Goal: Communication & Community: Answer question/provide support

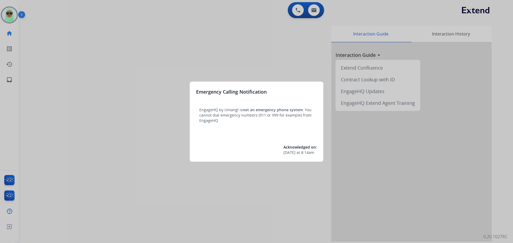
click at [12, 14] on div at bounding box center [256, 121] width 513 height 243
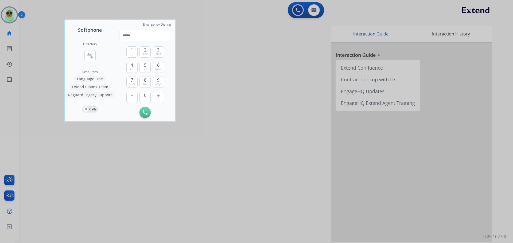
click at [12, 14] on div at bounding box center [256, 121] width 513 height 243
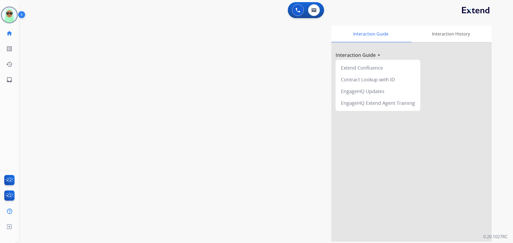
click at [12, 14] on img at bounding box center [9, 14] width 15 height 15
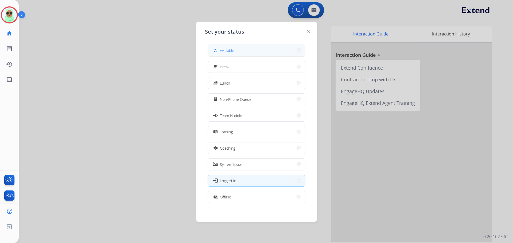
click at [274, 55] on button "how_to_reg Available" at bounding box center [256, 50] width 97 height 11
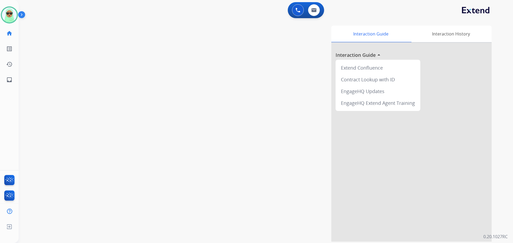
click at [38, 84] on div "swap_horiz Break voice bridge close_fullscreen Connect 3-Way Call merge_type Se…" at bounding box center [259, 130] width 481 height 223
click at [68, 58] on div "swap_horiz Break voice bridge close_fullscreen Connect 3-Way Call merge_type Se…" at bounding box center [259, 130] width 481 height 223
click at [9, 15] on img at bounding box center [9, 14] width 15 height 15
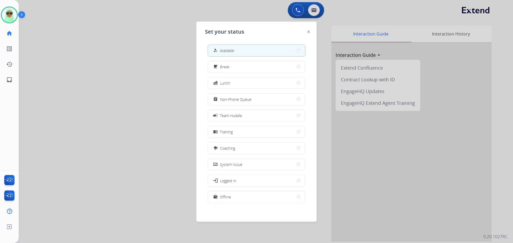
drag, startPoint x: 253, startPoint y: 104, endPoint x: 54, endPoint y: 28, distance: 212.0
click at [252, 103] on button "assignment Non-Phone Queue" at bounding box center [256, 99] width 97 height 11
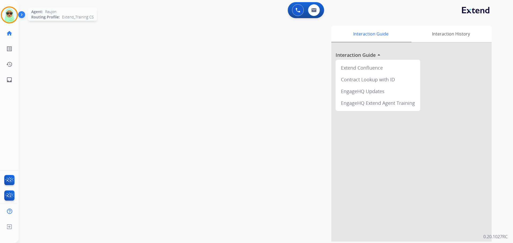
click at [14, 17] on img at bounding box center [9, 14] width 15 height 15
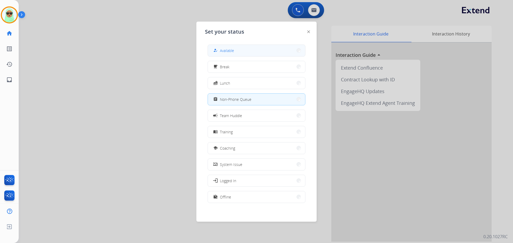
click at [236, 53] on button "how_to_reg Available" at bounding box center [256, 50] width 97 height 11
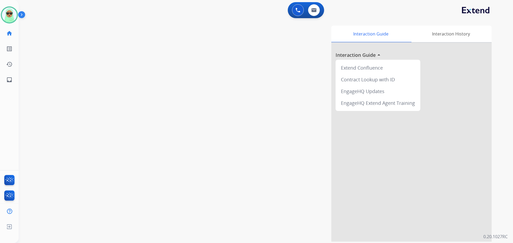
drag, startPoint x: 79, startPoint y: 77, endPoint x: 72, endPoint y: 81, distance: 8.2
click at [79, 77] on div "swap_horiz Break voice bridge close_fullscreen Connect 3-Way Call merge_type Se…" at bounding box center [259, 130] width 481 height 223
click at [10, 21] on img at bounding box center [9, 14] width 15 height 15
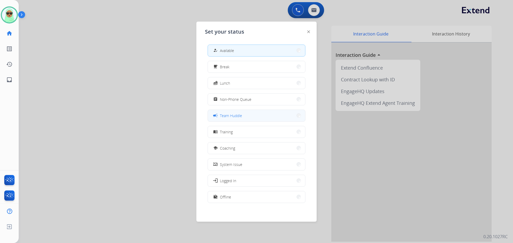
click at [231, 118] on span "Team Huddle" at bounding box center [231, 116] width 22 height 6
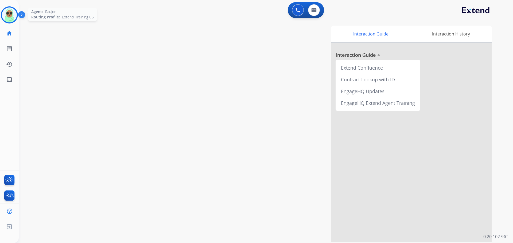
click at [12, 14] on img at bounding box center [9, 14] width 15 height 15
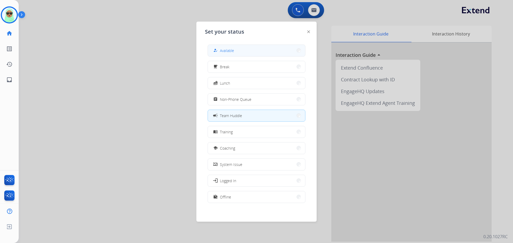
click at [248, 56] on div "how_to_reg Available" at bounding box center [256, 51] width 98 height 12
click at [236, 45] on button "how_to_reg Available" at bounding box center [256, 50] width 97 height 11
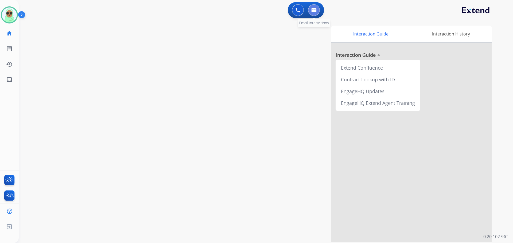
click at [309, 11] on button at bounding box center [314, 10] width 12 height 12
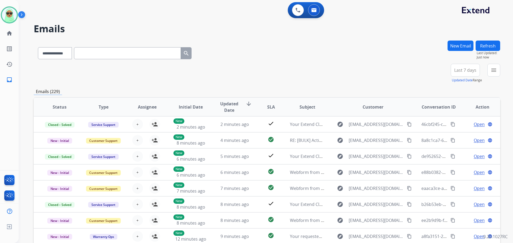
click at [122, 53] on input "text" at bounding box center [127, 53] width 107 height 12
click at [62, 55] on select "**********" at bounding box center [54, 53] width 33 height 12
select select "**********"
click at [38, 47] on select "**********" at bounding box center [54, 53] width 33 height 12
click at [144, 54] on input "text" at bounding box center [127, 53] width 107 height 12
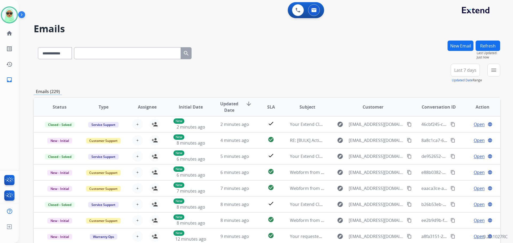
paste input "**********"
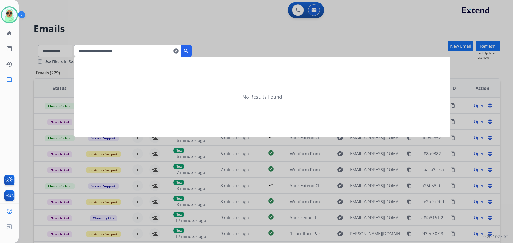
type input "**********"
click at [189, 51] on mat-icon "search" at bounding box center [186, 51] width 6 height 6
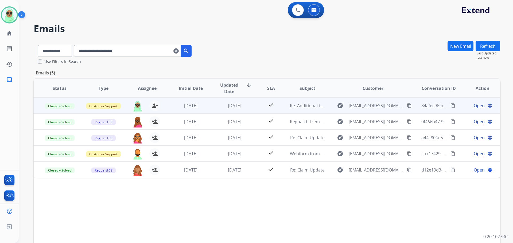
click at [473, 108] on span "Open" at bounding box center [478, 106] width 11 height 6
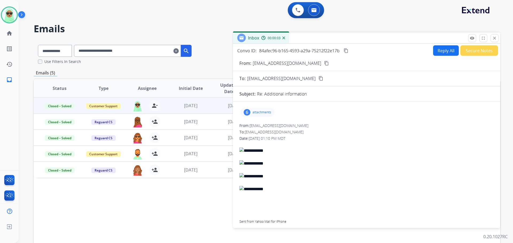
click at [257, 111] on p "attachments" at bounding box center [261, 112] width 19 height 4
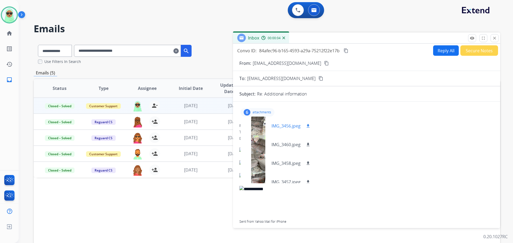
click at [257, 124] on div at bounding box center [258, 126] width 27 height 19
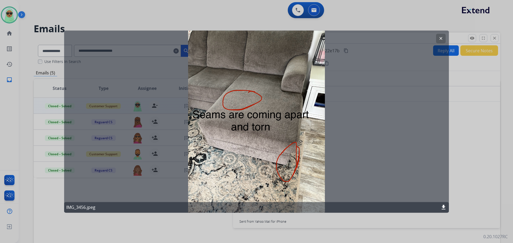
click at [438, 40] on mat-icon "clear" at bounding box center [440, 38] width 5 height 5
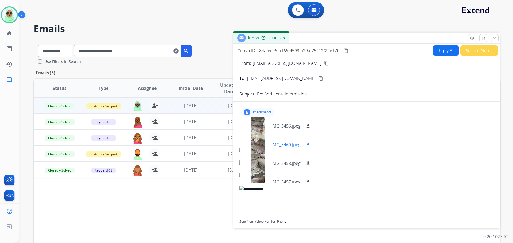
click at [255, 146] on div at bounding box center [258, 144] width 27 height 19
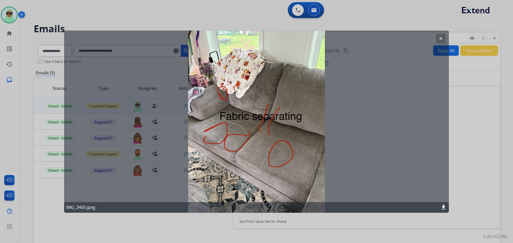
click at [439, 37] on mat-icon "clear" at bounding box center [440, 38] width 5 height 5
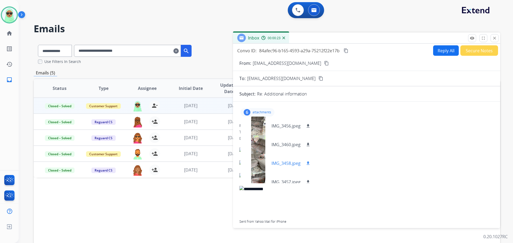
click at [260, 161] on div at bounding box center [258, 163] width 27 height 19
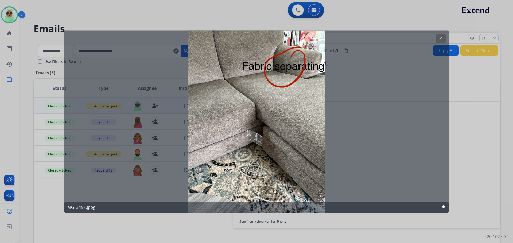
click at [443, 40] on mat-icon "clear" at bounding box center [440, 38] width 5 height 5
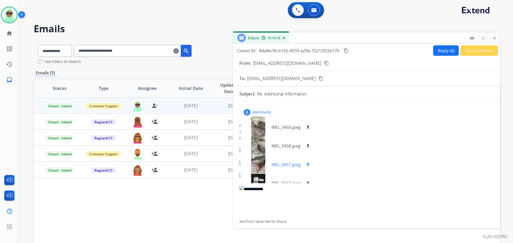
scroll to position [27, 0]
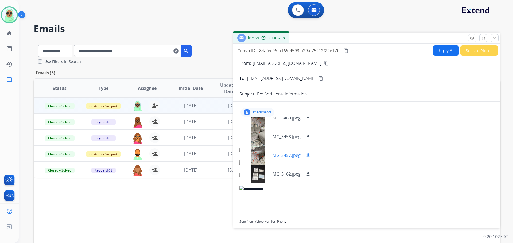
click at [257, 158] on div at bounding box center [258, 155] width 27 height 19
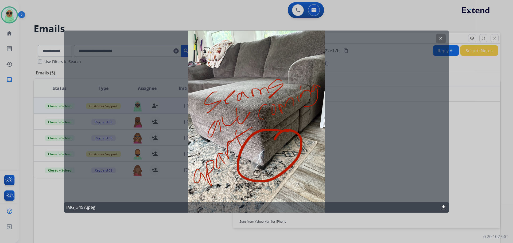
click at [441, 34] on button "clear" at bounding box center [441, 39] width 10 height 10
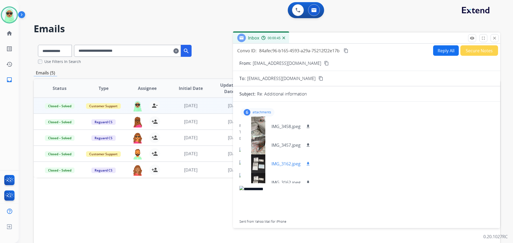
scroll to position [45, 0]
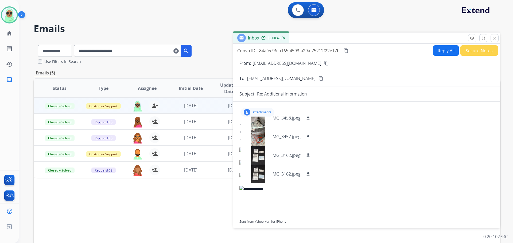
click at [146, 211] on div "Status Type Assignee Initial Date Updated Date arrow_downward SLA Subject Custo…" at bounding box center [267, 167] width 466 height 179
click at [493, 37] on mat-icon "close" at bounding box center [494, 38] width 5 height 5
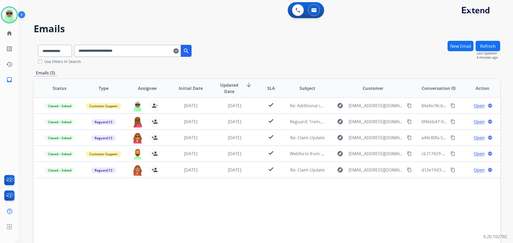
drag, startPoint x: 156, startPoint y: 35, endPoint x: 102, endPoint y: 32, distance: 54.0
click at [156, 35] on div "**********" at bounding box center [259, 140] width 481 height 243
click at [11, 20] on img at bounding box center [9, 14] width 15 height 15
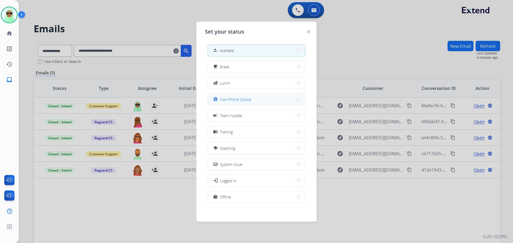
drag, startPoint x: 235, startPoint y: 98, endPoint x: 152, endPoint y: 68, distance: 88.0
click at [235, 99] on span "Non-Phone Queue" at bounding box center [236, 100] width 32 height 6
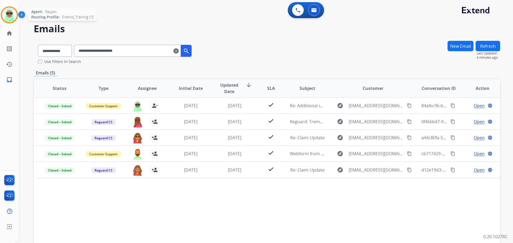
click at [11, 19] on img at bounding box center [9, 14] width 15 height 15
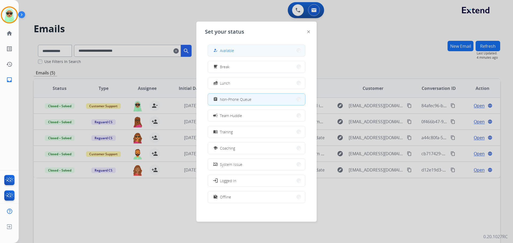
click at [239, 50] on button "how_to_reg Available" at bounding box center [256, 50] width 97 height 11
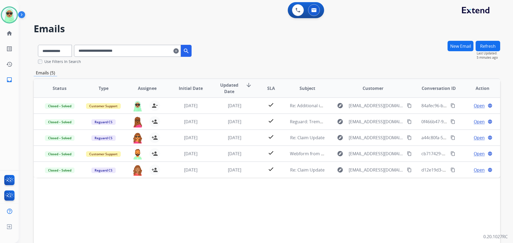
click at [179, 50] on mat-icon "clear" at bounding box center [175, 51] width 5 height 6
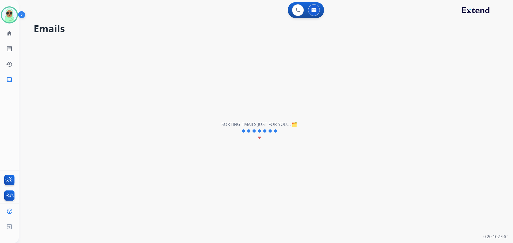
select select "**********"
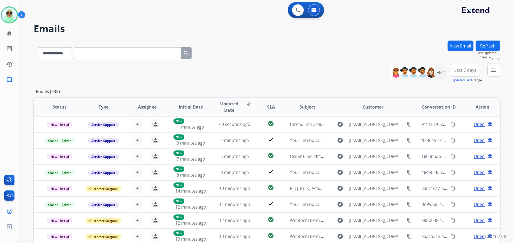
click at [489, 70] on button "menu Filters" at bounding box center [493, 70] width 13 height 13
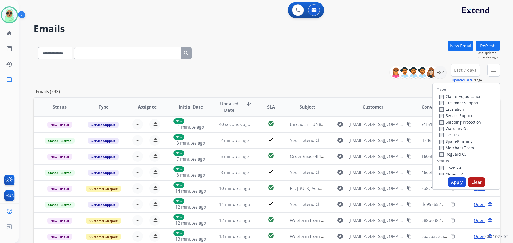
click at [458, 105] on label "Customer Support" at bounding box center [458, 102] width 39 height 5
click at [460, 121] on label "Shipping Protection" at bounding box center [460, 122] width 42 height 5
click at [454, 152] on label "Reguard CS" at bounding box center [452, 154] width 27 height 5
click at [451, 164] on div "Type Claims Adjudication Customer Support Escalation Service Support Shipping P…" at bounding box center [466, 130] width 67 height 92
click at [450, 164] on div "Type Claims Adjudication Customer Support Escalation Service Support Shipping P…" at bounding box center [466, 130] width 67 height 92
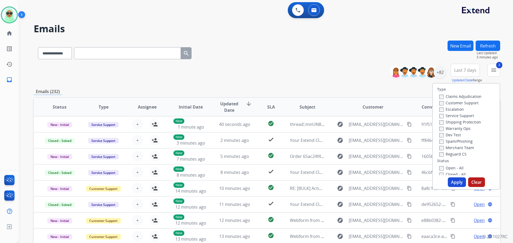
click at [449, 167] on label "Open - All" at bounding box center [451, 168] width 24 height 5
click at [452, 180] on button "Apply" at bounding box center [456, 183] width 18 height 10
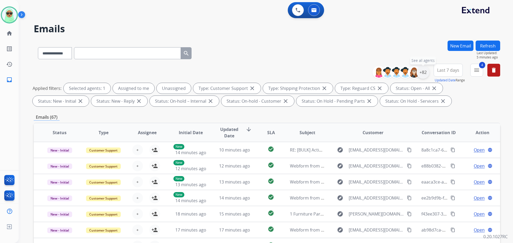
click at [420, 69] on div "+82" at bounding box center [422, 72] width 13 height 13
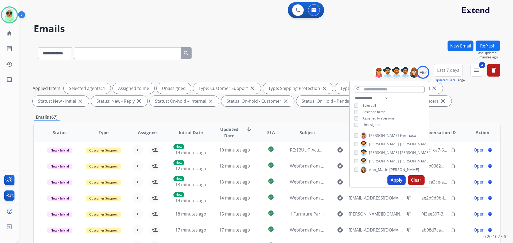
click at [378, 124] on span "Unassigned" at bounding box center [371, 125] width 18 height 5
click at [395, 181] on button "Apply" at bounding box center [396, 180] width 18 height 10
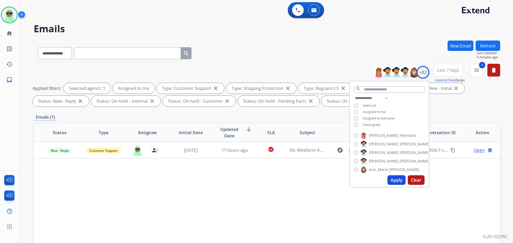
click at [277, 201] on div "Status Type Assignee Initial Date Updated Date arrow_downward SLA Subject Custo…" at bounding box center [267, 212] width 466 height 179
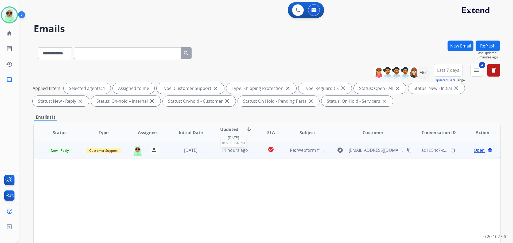
click at [236, 147] on span "11 hours ago" at bounding box center [234, 150] width 26 height 6
click at [407, 152] on mat-icon "content_copy" at bounding box center [409, 150] width 5 height 5
click at [474, 150] on span "Open" at bounding box center [478, 150] width 11 height 6
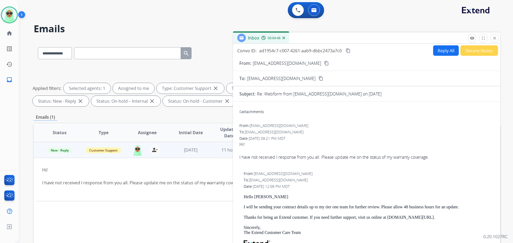
click at [433, 46] on button "Reply All" at bounding box center [446, 50] width 26 height 10
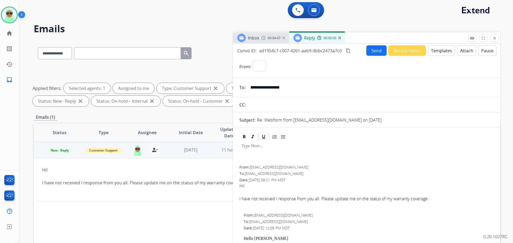
select select "**********"
click at [438, 56] on form "**********" at bounding box center [366, 228] width 267 height 345
click at [438, 54] on button "Templates" at bounding box center [441, 50] width 27 height 10
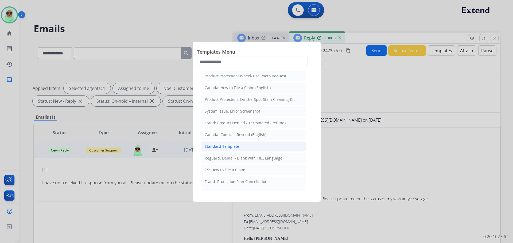
click at [253, 145] on li "Standard Template" at bounding box center [253, 146] width 105 height 10
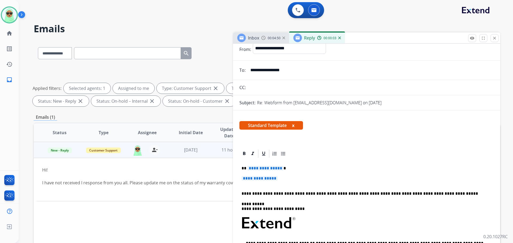
scroll to position [27, 0]
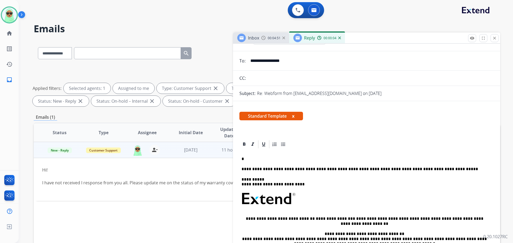
drag, startPoint x: 274, startPoint y: 167, endPoint x: 244, endPoint y: 160, distance: 31.6
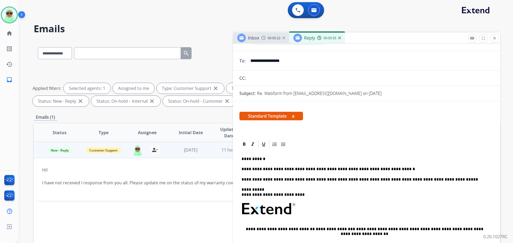
click at [388, 171] on p "**********" at bounding box center [364, 169] width 246 height 5
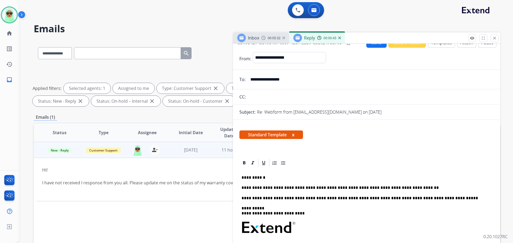
scroll to position [0, 0]
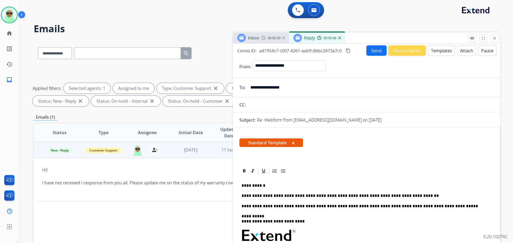
click at [379, 53] on button "Send" at bounding box center [376, 50] width 20 height 10
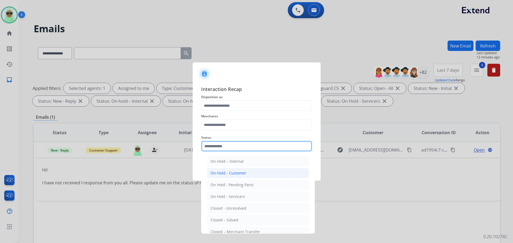
drag, startPoint x: 259, startPoint y: 150, endPoint x: 254, endPoint y: 170, distance: 20.0
click at [259, 151] on input "text" at bounding box center [256, 146] width 111 height 11
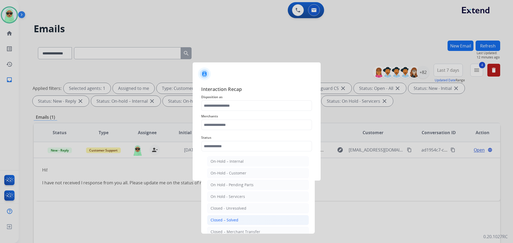
click at [234, 222] on div "Closed – Solved" at bounding box center [224, 220] width 28 height 5
type input "**********"
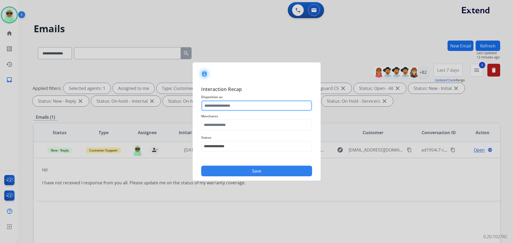
click at [232, 102] on input "text" at bounding box center [256, 105] width 111 height 11
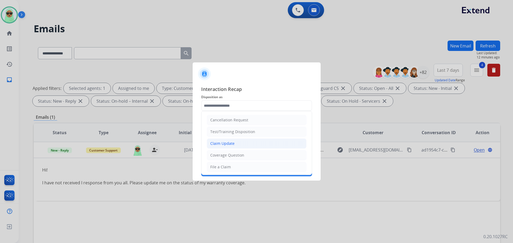
click at [230, 144] on div "Claim Update" at bounding box center [222, 143] width 24 height 5
type input "**********"
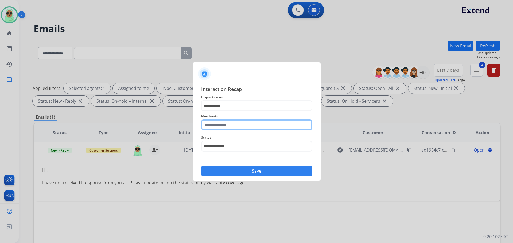
click at [228, 124] on input "text" at bounding box center [256, 125] width 111 height 11
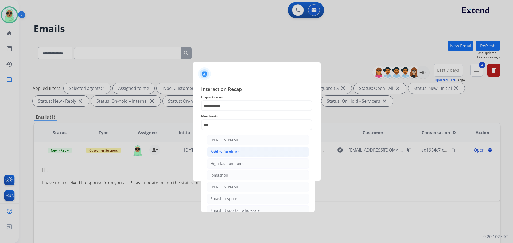
click at [233, 154] on div "Ashley furniture" at bounding box center [224, 151] width 29 height 5
type input "**********"
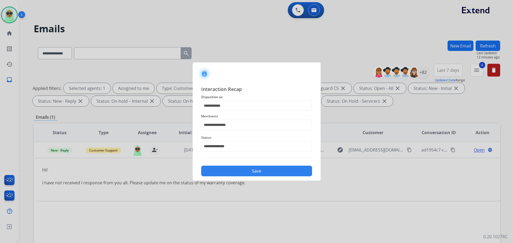
click at [241, 172] on button "Save" at bounding box center [256, 171] width 111 height 11
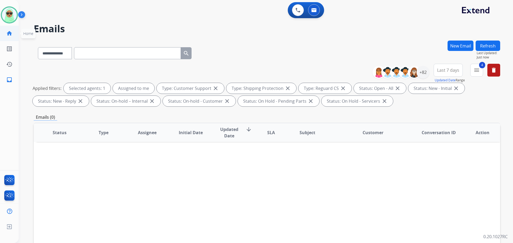
click at [12, 34] on mat-icon "home" at bounding box center [9, 33] width 6 height 6
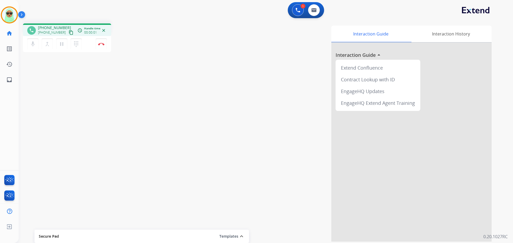
drag, startPoint x: 72, startPoint y: 33, endPoint x: 69, endPoint y: 34, distance: 3.0
click at [72, 33] on div "phone +16147832966 +16147832966 content_copy access_time Call metrics Queue 00:…" at bounding box center [67, 29] width 88 height 13
click at [69, 34] on mat-icon "content_copy" at bounding box center [71, 32] width 5 height 5
click at [300, 13] on button at bounding box center [298, 10] width 12 height 12
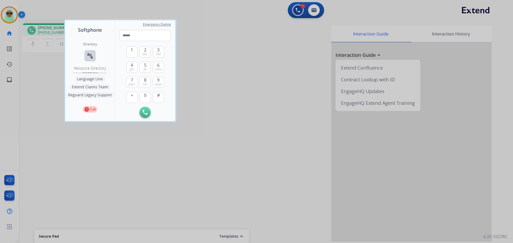
click at [88, 54] on mat-icon "connect_without_contact" at bounding box center [90, 56] width 6 height 6
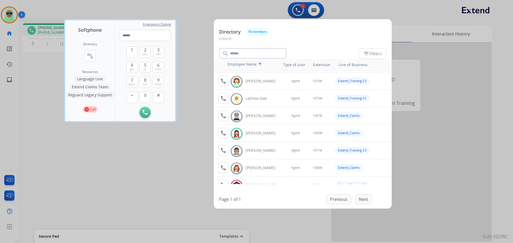
scroll to position [160, 0]
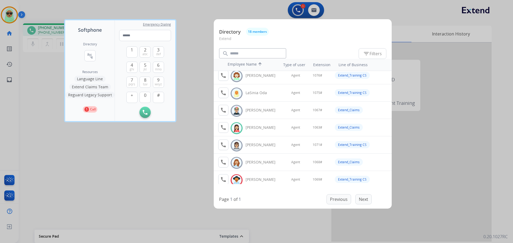
click at [92, 85] on button "Extend Claims Team" at bounding box center [90, 87] width 42 height 6
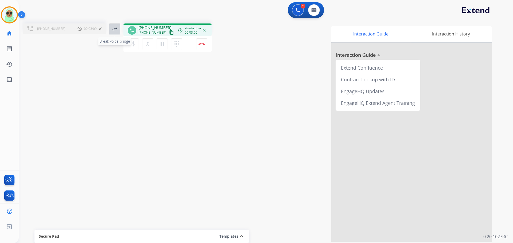
click at [117, 31] on mat-icon "swap_horiz" at bounding box center [114, 29] width 6 height 6
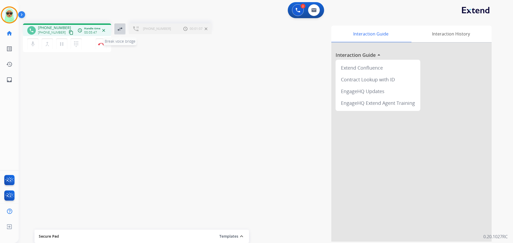
click at [121, 26] on mat-icon "swap_horiz" at bounding box center [120, 29] width 6 height 6
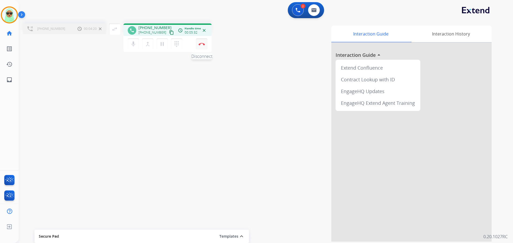
click at [201, 45] on img at bounding box center [201, 44] width 6 height 3
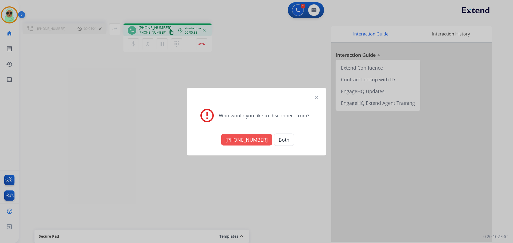
click at [250, 147] on div "+17134291060 Both" at bounding box center [256, 139] width 126 height 19
click at [249, 139] on button "+17134291060" at bounding box center [246, 140] width 51 height 12
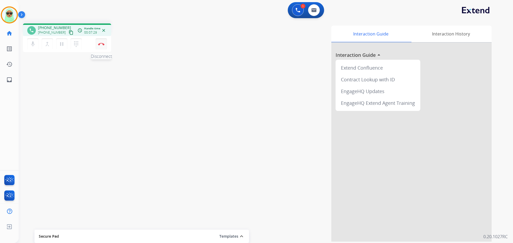
click at [101, 45] on img at bounding box center [101, 44] width 6 height 3
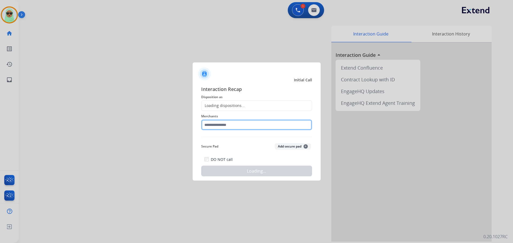
click at [222, 129] on input "text" at bounding box center [256, 125] width 111 height 11
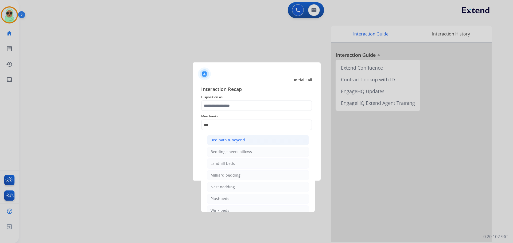
click at [244, 142] on li "Bed bath & beyond" at bounding box center [258, 140] width 102 height 10
type input "**********"
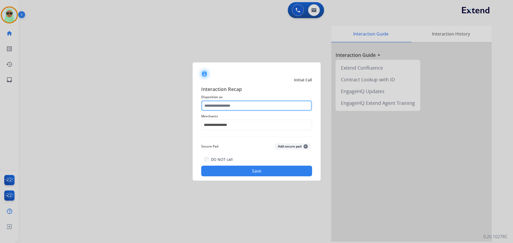
click at [236, 108] on input "text" at bounding box center [256, 105] width 111 height 11
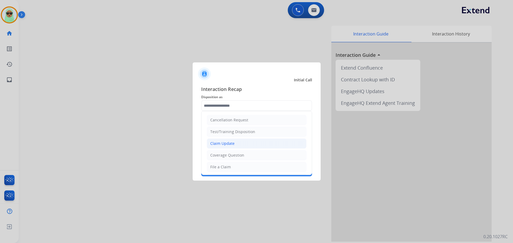
click at [238, 142] on li "Claim Update" at bounding box center [257, 144] width 100 height 10
type input "**********"
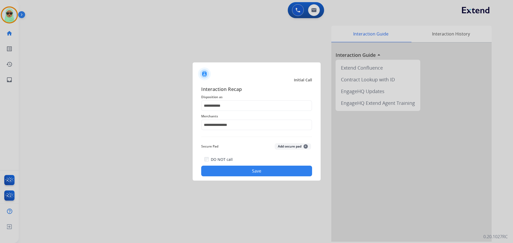
click at [241, 167] on button "Save" at bounding box center [256, 171] width 111 height 11
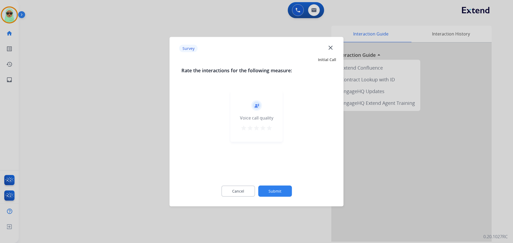
click at [264, 187] on button "Submit" at bounding box center [275, 191] width 34 height 11
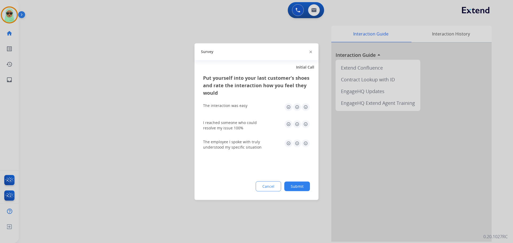
click at [249, 186] on div "Cancel Submit" at bounding box center [256, 186] width 107 height 10
click at [259, 186] on button "Cancel" at bounding box center [268, 187] width 25 height 10
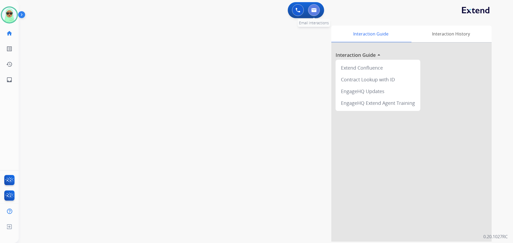
click at [319, 13] on button at bounding box center [314, 10] width 12 height 12
select select "**********"
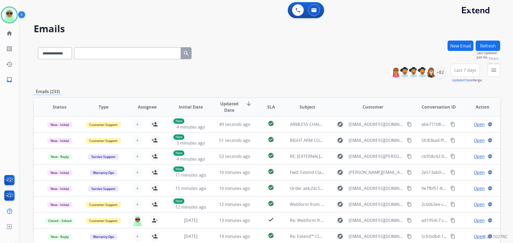
click at [491, 68] on mat-icon "menu" at bounding box center [493, 70] width 6 height 6
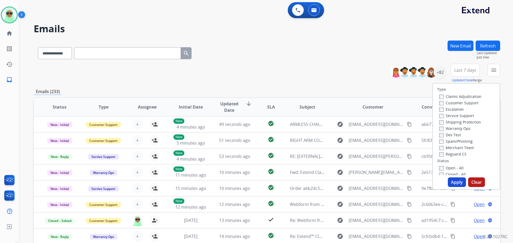
click at [462, 103] on label "Customer Support" at bounding box center [458, 102] width 39 height 5
click at [466, 124] on label "Shipping Protection" at bounding box center [460, 122] width 42 height 5
click at [461, 153] on label "Reguard CS" at bounding box center [452, 154] width 27 height 5
click at [454, 170] on label "Open - All" at bounding box center [451, 168] width 24 height 5
click at [457, 179] on button "Apply" at bounding box center [456, 183] width 18 height 10
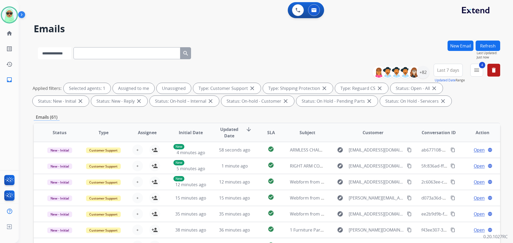
click at [52, 50] on select "**********" at bounding box center [54, 53] width 33 height 12
click at [422, 74] on div "+82" at bounding box center [422, 72] width 13 height 13
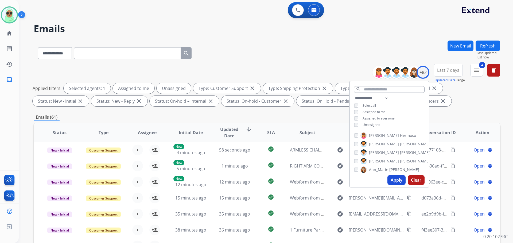
click at [368, 126] on span "Unassigned" at bounding box center [371, 125] width 18 height 5
click at [365, 109] on div "**********" at bounding box center [388, 112] width 79 height 34
click at [365, 111] on span "Assigned to me" at bounding box center [373, 112] width 23 height 5
click at [368, 127] on div "**********" at bounding box center [388, 112] width 79 height 34
click at [368, 125] on span "Unassigned" at bounding box center [371, 125] width 18 height 5
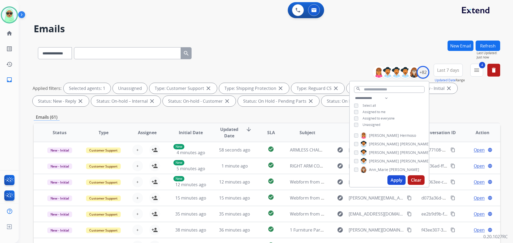
click at [395, 180] on button "Apply" at bounding box center [396, 180] width 18 height 10
drag, startPoint x: 237, startPoint y: 42, endPoint x: 244, endPoint y: 41, distance: 7.2
click at [240, 42] on div "**********" at bounding box center [267, 52] width 466 height 23
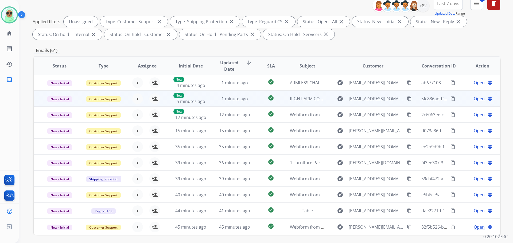
scroll to position [86, 0]
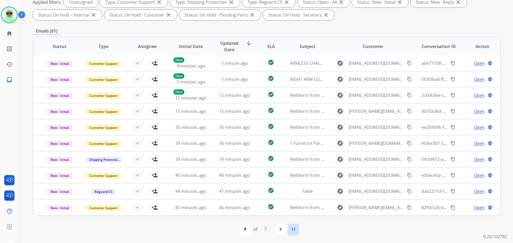
click at [288, 230] on div "last_page" at bounding box center [293, 229] width 12 height 12
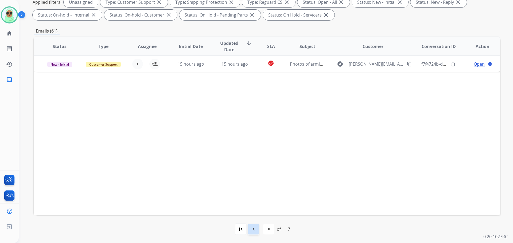
click at [257, 230] on div "navigate_before" at bounding box center [253, 229] width 12 height 12
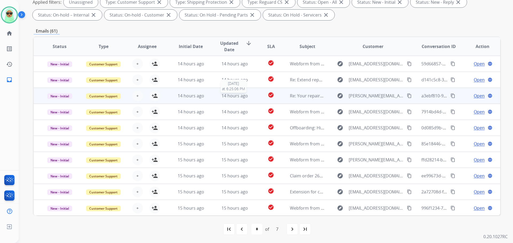
scroll to position [1, 0]
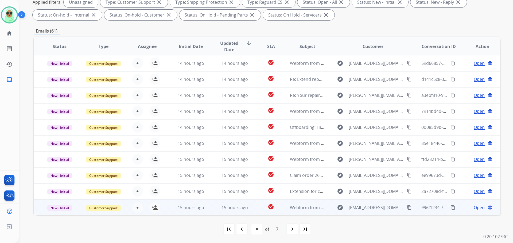
click at [209, 209] on td "15 hours ago" at bounding box center [231, 207] width 44 height 16
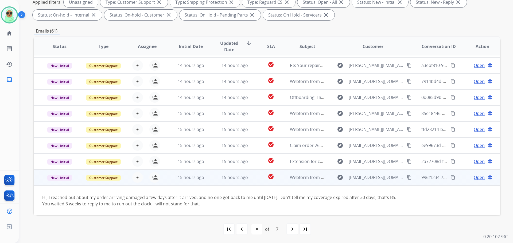
scroll to position [31, 0]
click at [154, 179] on mat-icon "person_add" at bounding box center [154, 177] width 6 height 6
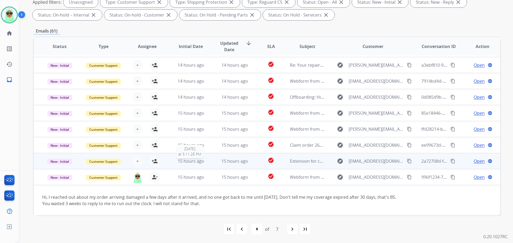
click at [193, 162] on span "15 hours ago" at bounding box center [191, 161] width 26 height 6
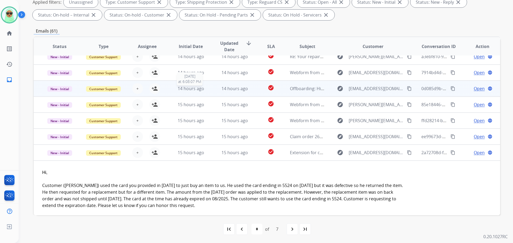
scroll to position [11, 0]
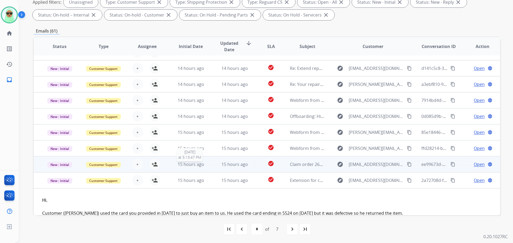
click at [194, 165] on span "15 hours ago" at bounding box center [191, 165] width 26 height 6
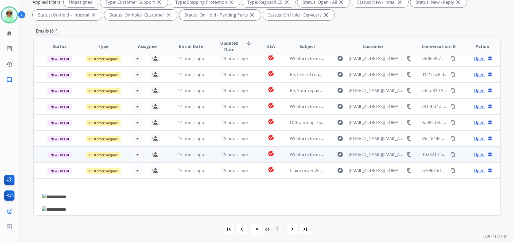
click at [195, 150] on td "15 hours ago" at bounding box center [187, 155] width 44 height 16
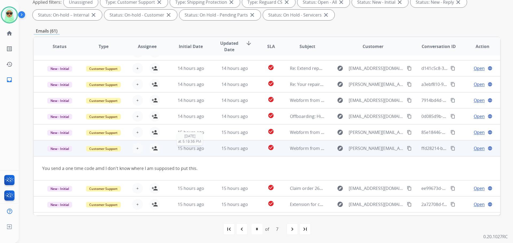
scroll to position [0, 0]
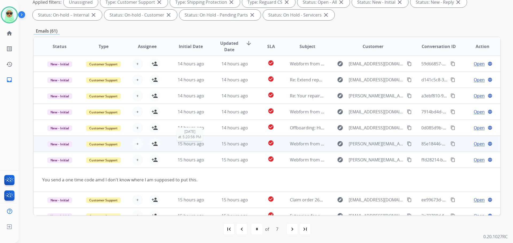
click at [197, 143] on span "15 hours ago" at bounding box center [191, 144] width 26 height 6
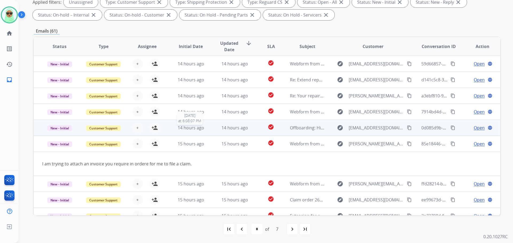
click at [186, 125] on span "14 hours ago" at bounding box center [191, 128] width 26 height 6
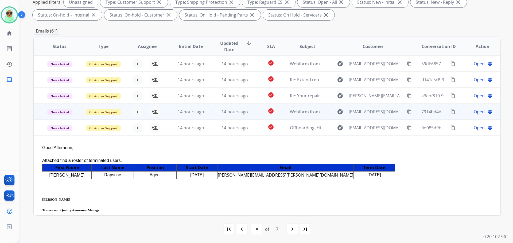
click at [187, 116] on td "14 hours ago" at bounding box center [187, 112] width 44 height 16
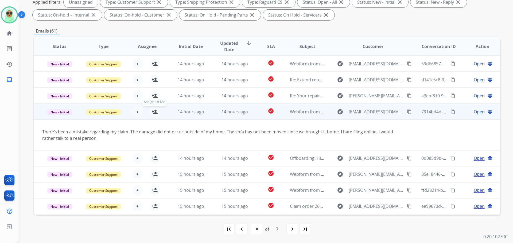
click at [154, 112] on mat-icon "person_add" at bounding box center [154, 112] width 6 height 6
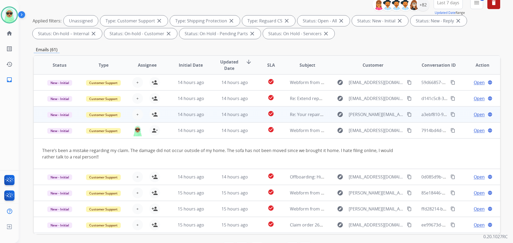
scroll to position [33, 0]
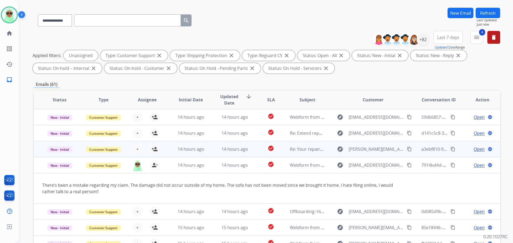
click at [194, 144] on td "14 hours ago" at bounding box center [187, 149] width 44 height 16
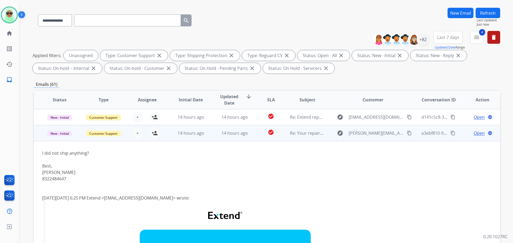
scroll to position [0, 0]
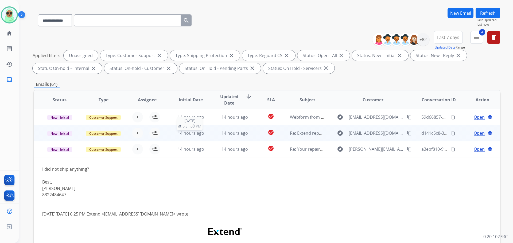
click at [192, 131] on span "14 hours ago" at bounding box center [191, 133] width 26 height 6
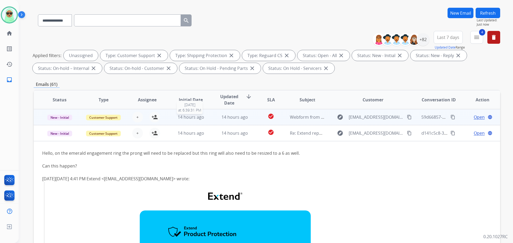
click at [192, 120] on div "14 hours ago" at bounding box center [190, 117] width 35 height 6
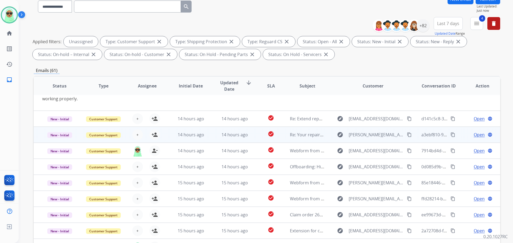
scroll to position [86, 0]
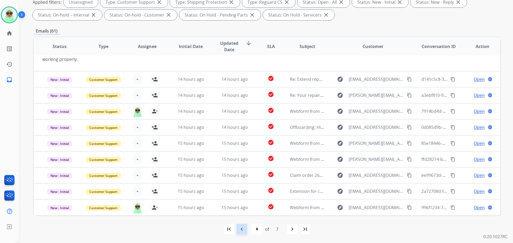
click at [242, 231] on mat-icon "navigate_before" at bounding box center [241, 229] width 6 height 6
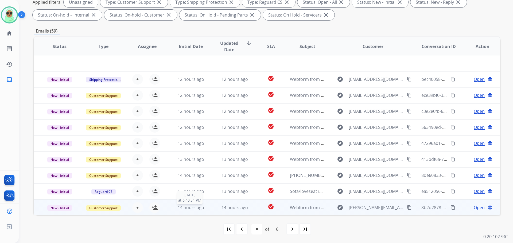
click at [195, 210] on span "14 hours ago" at bounding box center [191, 208] width 26 height 6
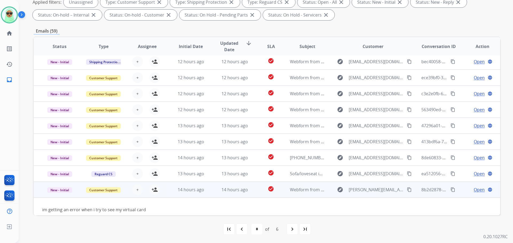
scroll to position [0, 0]
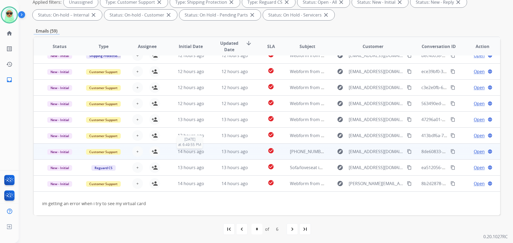
click at [205, 150] on div "14 hours ago" at bounding box center [190, 151] width 35 height 6
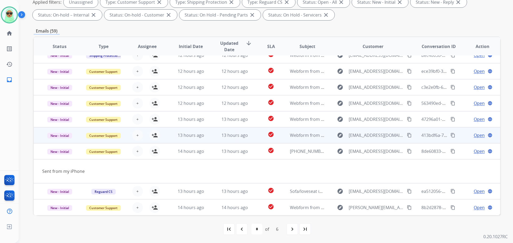
click at [198, 131] on td "13 hours ago" at bounding box center [187, 135] width 44 height 16
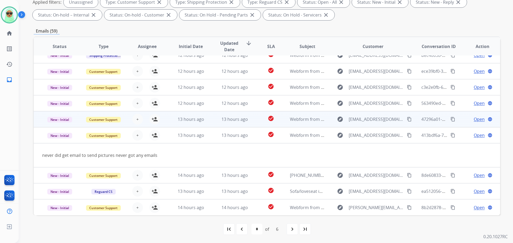
click at [197, 124] on td "13 hours ago" at bounding box center [187, 119] width 44 height 16
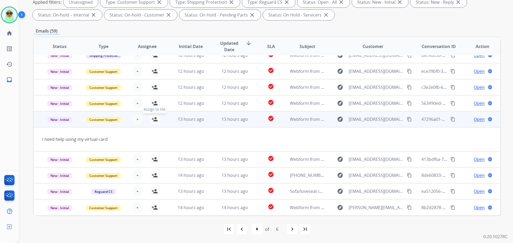
click at [154, 123] on button "person_add Assign to Me" at bounding box center [154, 119] width 11 height 11
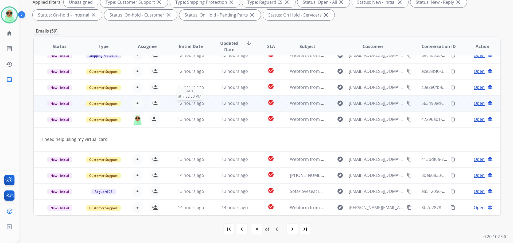
click at [190, 103] on span "12 hours ago" at bounding box center [191, 103] width 26 height 6
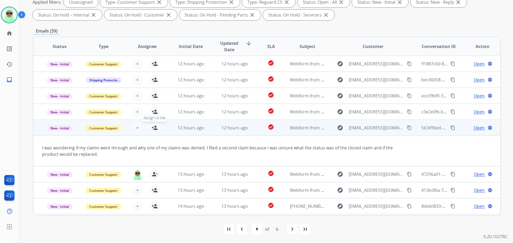
click at [154, 126] on mat-icon "person_add" at bounding box center [154, 128] width 6 height 6
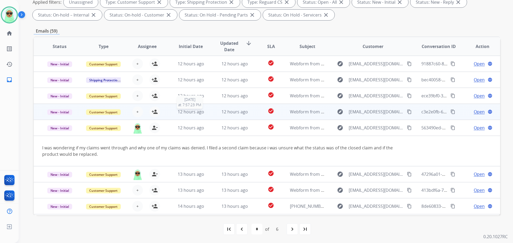
click at [191, 111] on span "12 hours ago" at bounding box center [191, 112] width 26 height 6
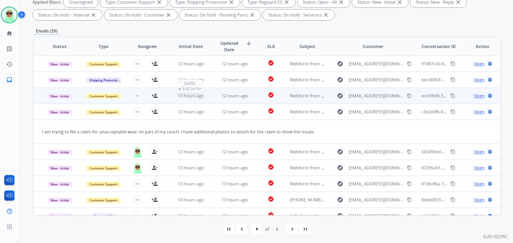
click at [191, 95] on span "12 hours ago" at bounding box center [191, 96] width 26 height 6
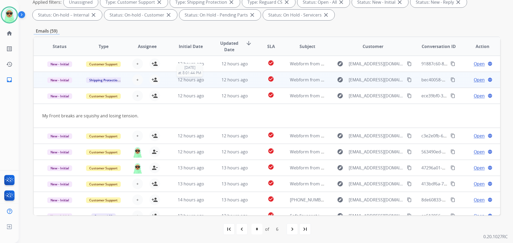
click at [193, 79] on span "12 hours ago" at bounding box center [191, 80] width 26 height 6
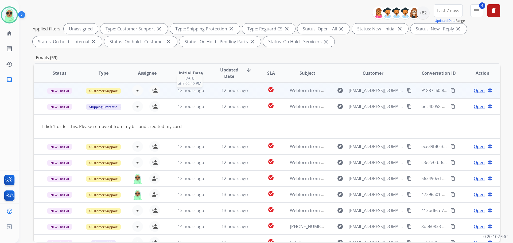
click at [203, 92] on div "12 hours ago" at bounding box center [190, 90] width 35 height 6
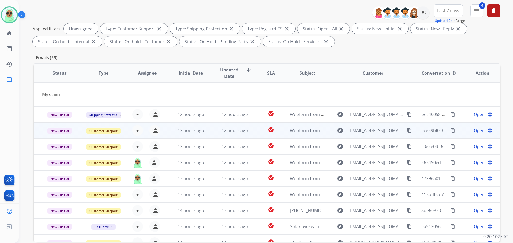
scroll to position [25, 0]
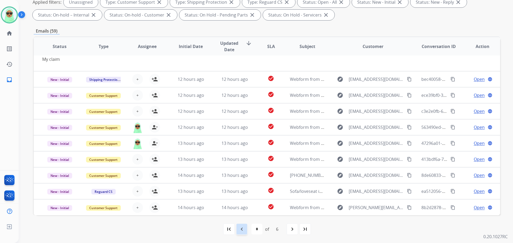
click at [243, 230] on mat-icon "navigate_before" at bounding box center [241, 229] width 6 height 6
select select "*"
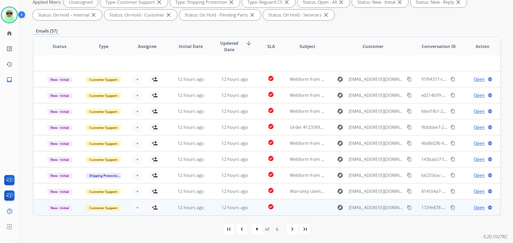
click at [209, 210] on td "12 hours ago" at bounding box center [231, 207] width 44 height 16
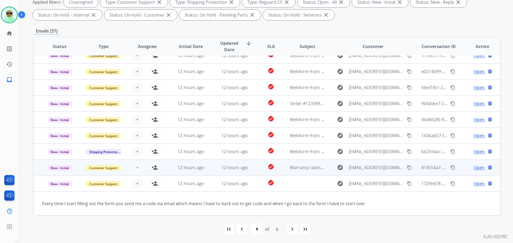
click at [199, 172] on td "12 hours ago" at bounding box center [187, 168] width 44 height 16
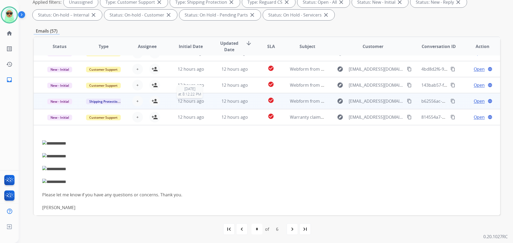
click at [202, 101] on span "12 hours ago" at bounding box center [191, 101] width 26 height 6
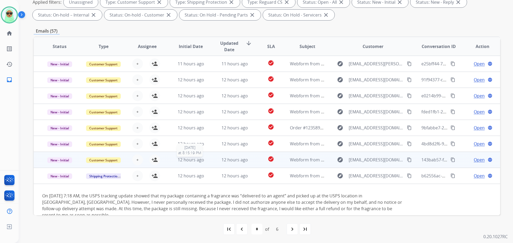
click at [199, 159] on span "12 hours ago" at bounding box center [191, 160] width 26 height 6
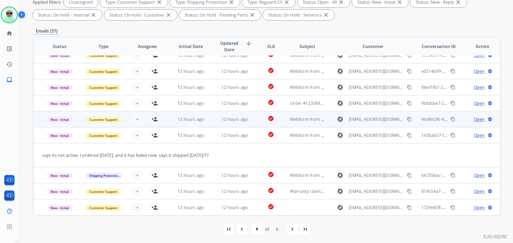
click at [198, 123] on td "12 hours ago" at bounding box center [187, 119] width 44 height 16
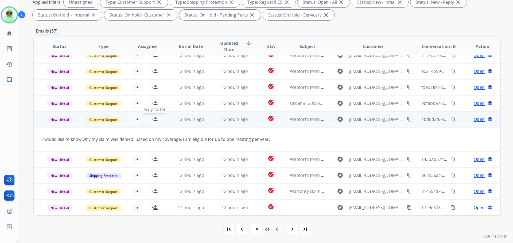
click at [154, 123] on button "person_add Assign to Me" at bounding box center [154, 119] width 11 height 11
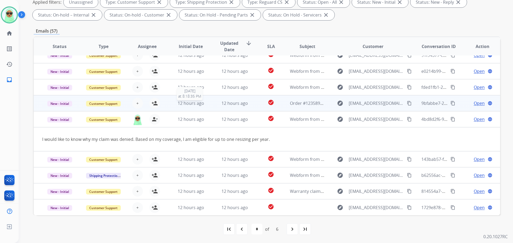
click at [187, 104] on span "12 hours ago" at bounding box center [191, 103] width 26 height 6
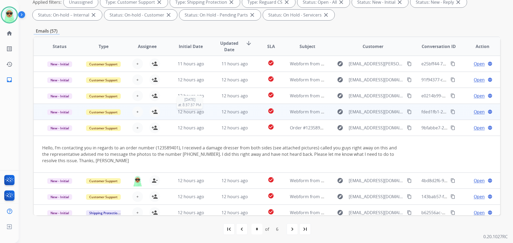
click at [201, 112] on span "12 hours ago" at bounding box center [191, 112] width 26 height 6
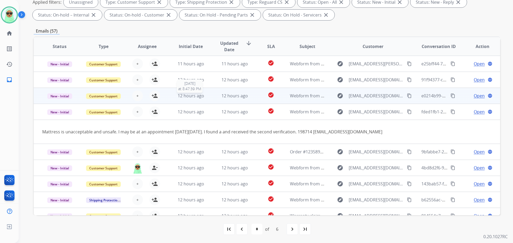
click at [199, 96] on span "12 hours ago" at bounding box center [191, 96] width 26 height 6
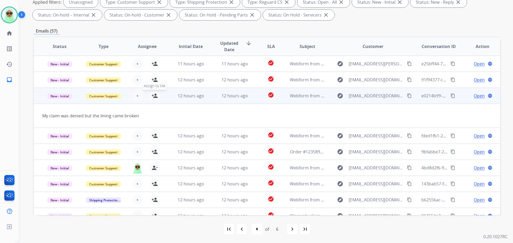
click at [152, 94] on mat-icon "person_add" at bounding box center [154, 96] width 6 height 6
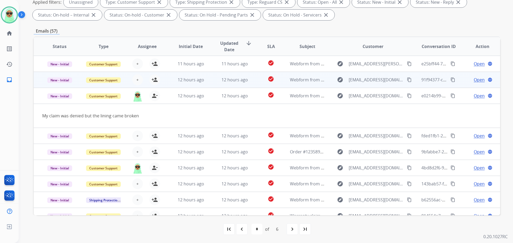
click at [217, 76] on td "12 hours ago" at bounding box center [231, 80] width 44 height 16
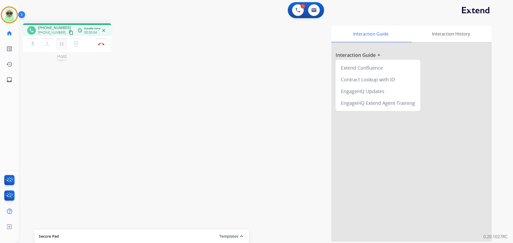
drag, startPoint x: 66, startPoint y: 32, endPoint x: 56, endPoint y: 41, distance: 14.0
click at [69, 32] on mat-icon "content_copy" at bounding box center [71, 32] width 5 height 5
click at [300, 13] on button at bounding box center [298, 10] width 12 height 12
click at [301, 9] on button at bounding box center [298, 10] width 12 height 12
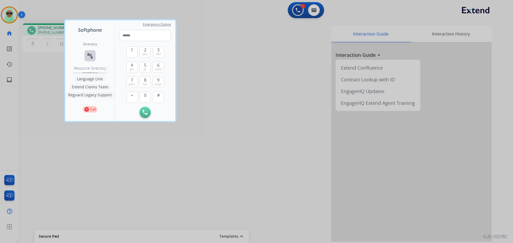
click at [91, 53] on mat-icon "connect_without_contact" at bounding box center [90, 56] width 6 height 6
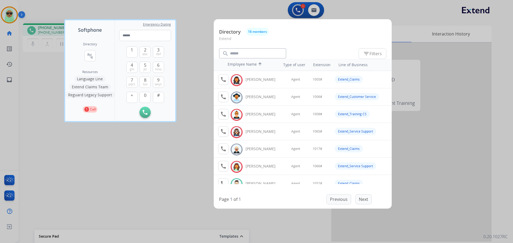
click at [129, 158] on div at bounding box center [256, 121] width 513 height 243
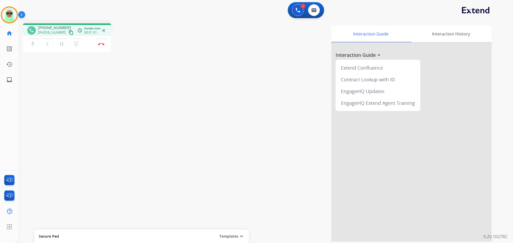
click at [215, 80] on div "Interaction Guide Interaction History Interaction Guide arrow_drop_up Extend Co…" at bounding box center [334, 134] width 315 height 216
click at [295, 9] on img at bounding box center [297, 10] width 5 height 5
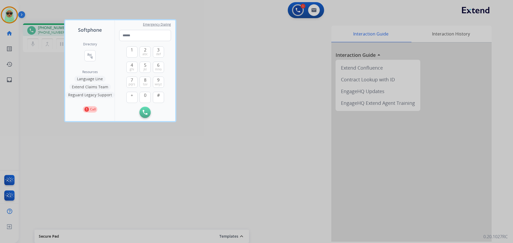
click at [92, 86] on button "Extend Claims Team" at bounding box center [90, 87] width 42 height 6
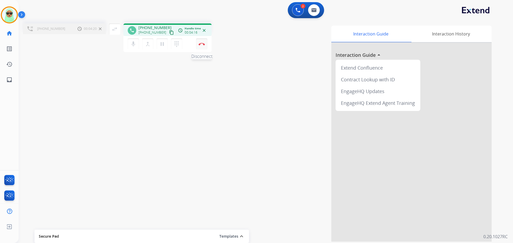
click at [203, 44] on img at bounding box center [201, 44] width 6 height 3
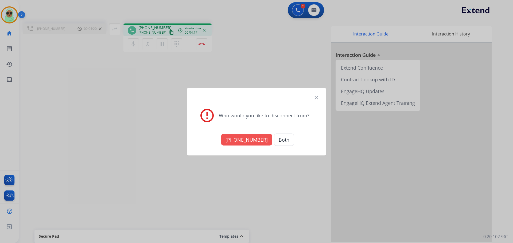
drag, startPoint x: 238, startPoint y: 131, endPoint x: 237, endPoint y: 134, distance: 3.6
click at [238, 132] on div "+17134291060 Both" at bounding box center [256, 139] width 126 height 19
click at [237, 136] on button "+17134291060" at bounding box center [246, 140] width 51 height 12
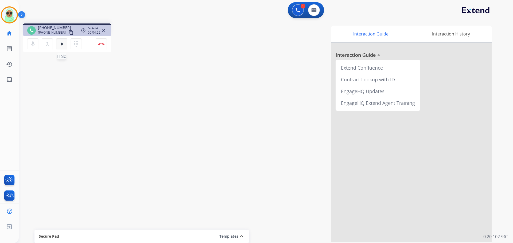
click at [58, 44] on button "play_arrow Hold" at bounding box center [61, 43] width 11 height 11
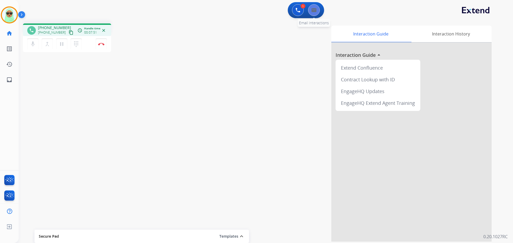
click at [312, 11] on img at bounding box center [313, 10] width 5 height 4
select select "**********"
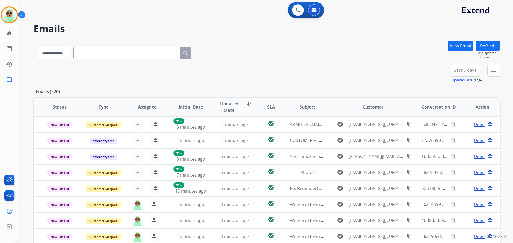
click at [46, 54] on select "**********" at bounding box center [54, 53] width 33 height 12
click at [38, 47] on select "**********" at bounding box center [54, 53] width 33 height 12
click at [61, 50] on select "**********" at bounding box center [54, 53] width 33 height 12
click at [38, 47] on select "**********" at bounding box center [54, 53] width 33 height 12
paste input "**********"
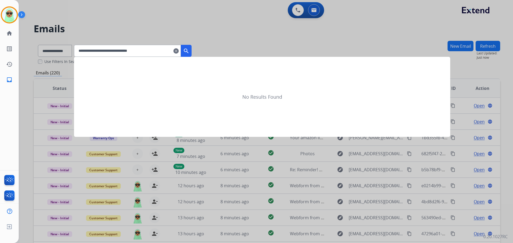
type input "**********"
click at [189, 52] on mat-icon "search" at bounding box center [186, 51] width 6 height 6
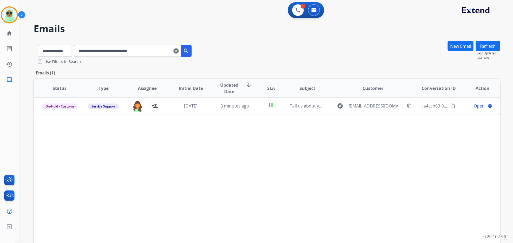
drag, startPoint x: 211, startPoint y: 175, endPoint x: 113, endPoint y: 149, distance: 101.2
click at [205, 167] on div "Status Type Assignee Initial Date Updated Date arrow_downward SLA Subject Custo…" at bounding box center [267, 167] width 466 height 179
click at [298, 9] on img at bounding box center [297, 10] width 5 height 5
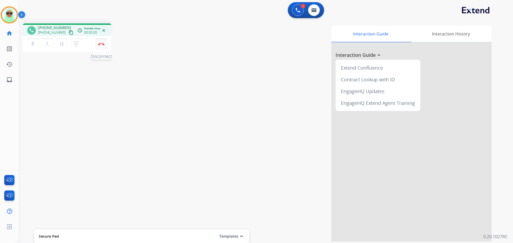
click at [101, 46] on button "Disconnect" at bounding box center [101, 43] width 11 height 11
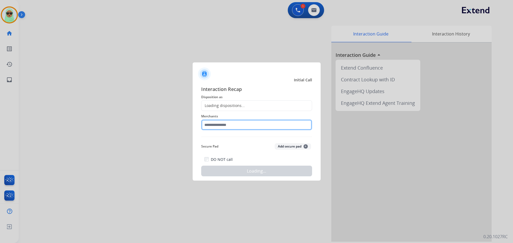
click at [269, 129] on input "text" at bounding box center [256, 125] width 111 height 11
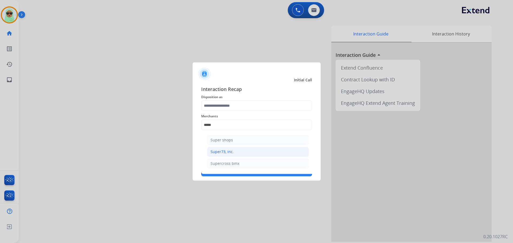
click at [224, 152] on div "Super73, inc." at bounding box center [221, 151] width 23 height 5
type input "**********"
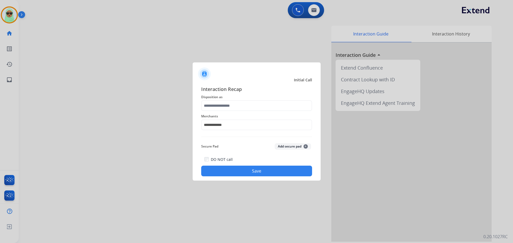
drag, startPoint x: 234, startPoint y: 100, endPoint x: 234, endPoint y: 104, distance: 4.0
click at [234, 103] on div "**********" at bounding box center [256, 130] width 111 height 91
click at [234, 104] on input "text" at bounding box center [256, 105] width 111 height 11
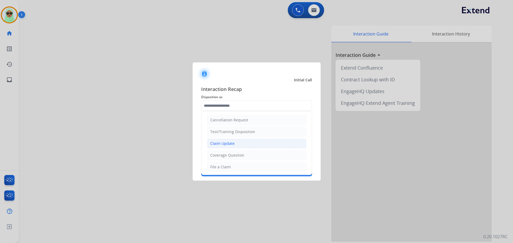
click at [235, 142] on li "Claim Update" at bounding box center [257, 144] width 100 height 10
type input "**********"
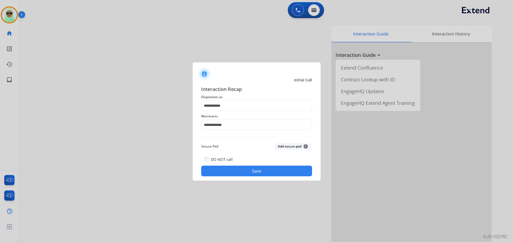
click at [265, 170] on button "Save" at bounding box center [256, 171] width 111 height 11
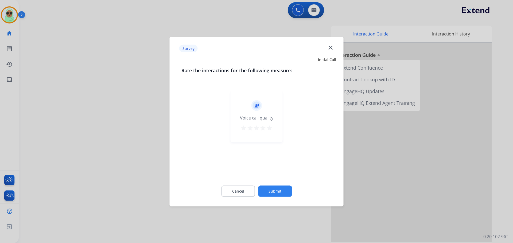
click at [277, 195] on button "Submit" at bounding box center [275, 191] width 34 height 11
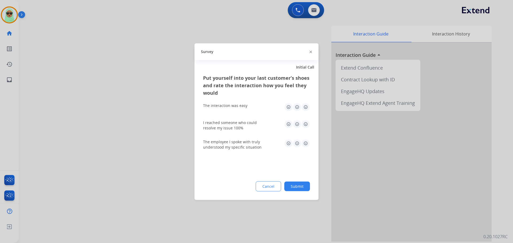
click at [288, 184] on button "Submit" at bounding box center [297, 187] width 26 height 10
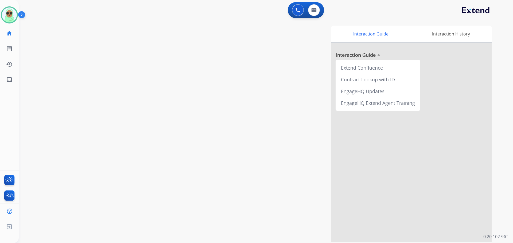
click at [41, 52] on div "swap_horiz Break voice bridge close_fullscreen Connect 3-Way Call merge_type Se…" at bounding box center [259, 130] width 481 height 223
drag, startPoint x: 2, startPoint y: 16, endPoint x: 4, endPoint y: 14, distance: 3.2
click at [3, 15] on div at bounding box center [9, 14] width 17 height 17
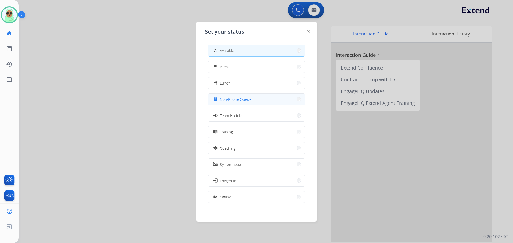
click at [271, 97] on button "assignment Non-Phone Queue" at bounding box center [256, 99] width 97 height 11
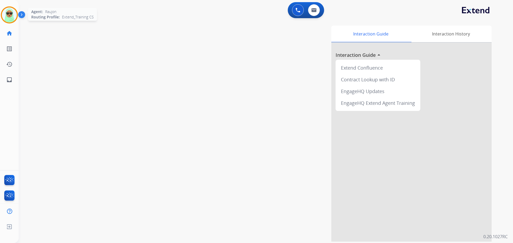
click at [11, 16] on img at bounding box center [9, 14] width 15 height 15
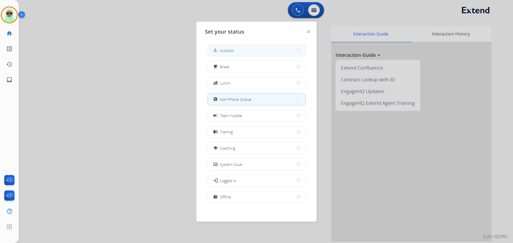
click at [241, 48] on button "how_to_reg Available" at bounding box center [256, 50] width 97 height 11
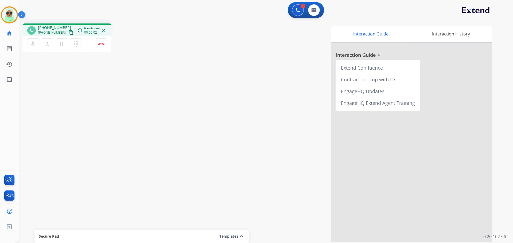
drag, startPoint x: 65, startPoint y: 112, endPoint x: 56, endPoint y: 30, distance: 81.6
click at [64, 109] on div "phone +13148525652 +13148525652 content_copy access_time Call metrics Queue 00:…" at bounding box center [259, 130] width 481 height 223
click at [69, 32] on mat-icon "content_copy" at bounding box center [71, 32] width 5 height 5
click at [102, 46] on button "Disconnect" at bounding box center [101, 43] width 11 height 11
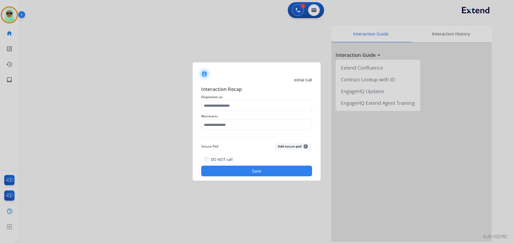
drag, startPoint x: 216, startPoint y: 115, endPoint x: 216, endPoint y: 121, distance: 5.9
click at [216, 115] on span "Merchants" at bounding box center [256, 116] width 111 height 6
click at [216, 127] on input "text" at bounding box center [256, 125] width 111 height 11
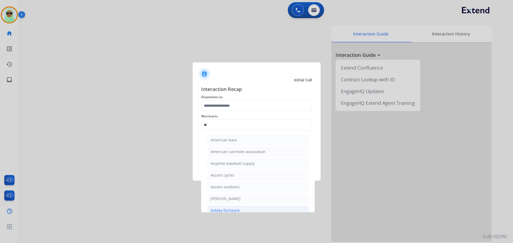
drag, startPoint x: 243, startPoint y: 207, endPoint x: 251, endPoint y: 163, distance: 45.3
click at [243, 207] on li "Ashley furniture" at bounding box center [258, 211] width 102 height 10
type input "**********"
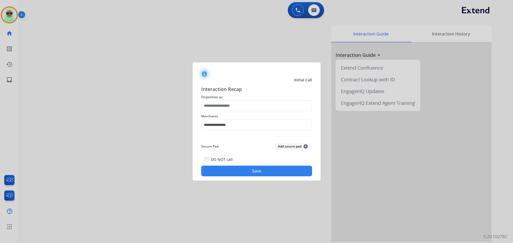
click at [242, 115] on span "Merchants" at bounding box center [256, 116] width 111 height 6
click at [243, 107] on input "text" at bounding box center [256, 105] width 111 height 11
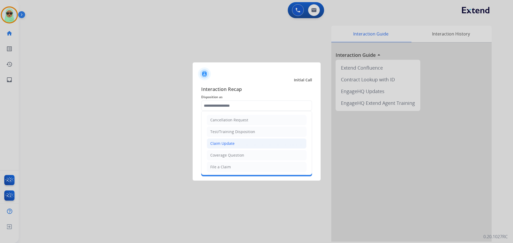
click at [225, 145] on div "Claim Update" at bounding box center [222, 143] width 24 height 5
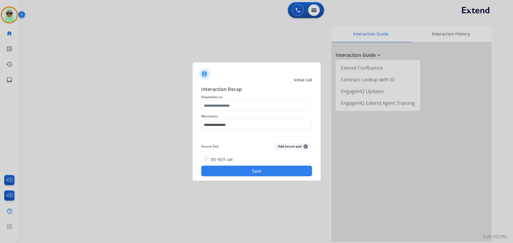
type input "**********"
click at [240, 169] on button "Save" at bounding box center [256, 171] width 111 height 11
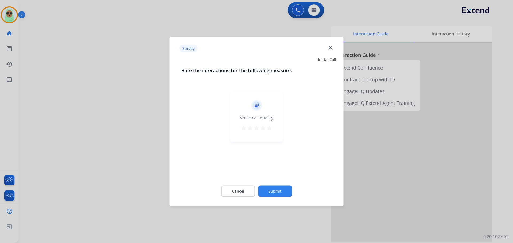
click at [265, 190] on button "Submit" at bounding box center [275, 191] width 34 height 11
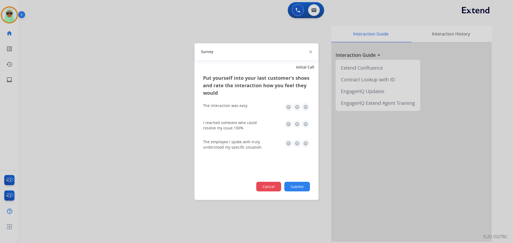
click at [270, 190] on button "Cancel" at bounding box center [268, 187] width 25 height 10
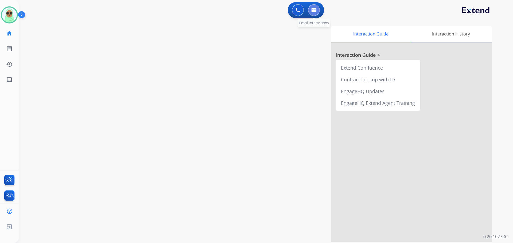
click at [317, 11] on button at bounding box center [314, 10] width 12 height 12
select select "**********"
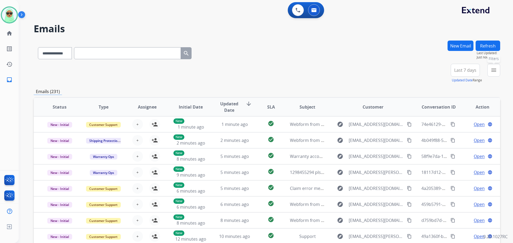
click at [500, 72] on div "**********" at bounding box center [266, 121] width 494 height 243
click at [499, 77] on div "menu Type Claims Adjudication Customer Support Escalation Service Support Shipp…" at bounding box center [493, 73] width 13 height 19
click at [493, 77] on div "menu Type Claims Adjudication Customer Support Escalation Service Support Shipp…" at bounding box center [493, 73] width 13 height 19
click at [495, 73] on button "menu Filters" at bounding box center [493, 70] width 13 height 13
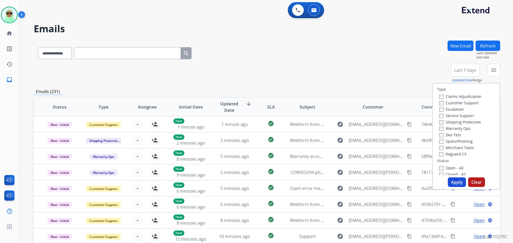
click at [468, 102] on label "Customer Support" at bounding box center [458, 102] width 39 height 5
click at [468, 124] on label "Shipping Protection" at bounding box center [460, 122] width 42 height 5
drag, startPoint x: 456, startPoint y: 154, endPoint x: 454, endPoint y: 167, distance: 13.2
click at [456, 155] on label "Reguard CS" at bounding box center [452, 154] width 27 height 5
click at [454, 168] on label "Open - All" at bounding box center [451, 168] width 24 height 5
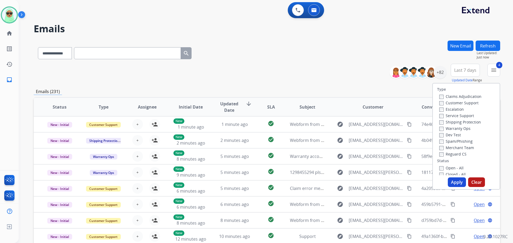
click at [456, 183] on button "Apply" at bounding box center [456, 183] width 18 height 10
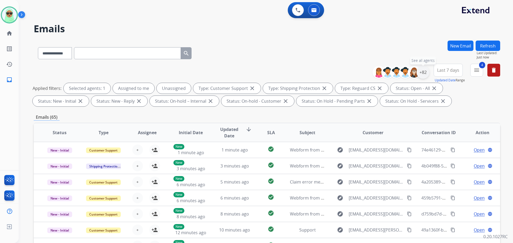
click at [419, 76] on div "+82" at bounding box center [422, 72] width 13 height 13
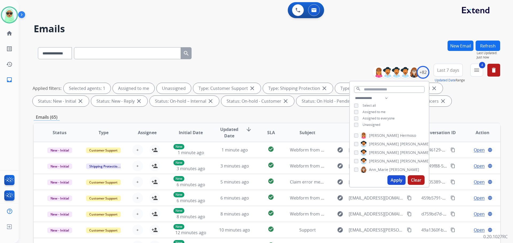
drag, startPoint x: 374, startPoint y: 126, endPoint x: 391, endPoint y: 152, distance: 31.2
click at [374, 126] on span "Unassigned" at bounding box center [371, 125] width 18 height 5
click at [396, 182] on button "Apply" at bounding box center [396, 180] width 18 height 10
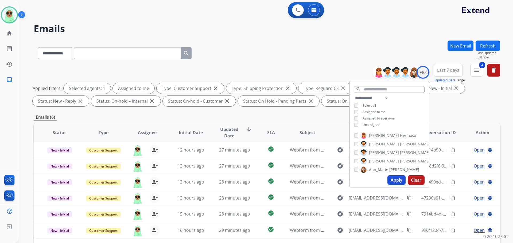
click at [247, 46] on div "**********" at bounding box center [267, 52] width 466 height 23
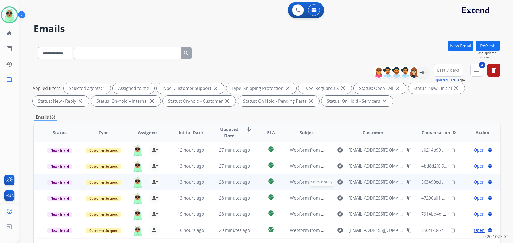
scroll to position [86, 0]
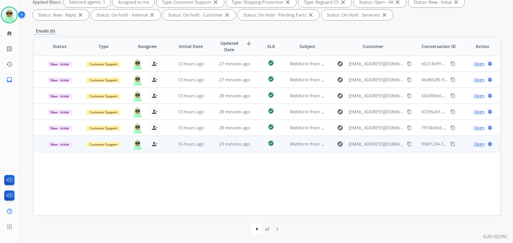
click at [407, 145] on mat-icon "content_copy" at bounding box center [409, 144] width 5 height 5
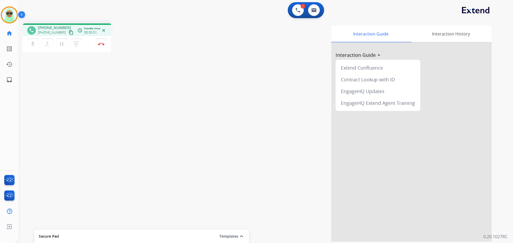
click at [68, 33] on button "content_copy" at bounding box center [71, 32] width 6 height 6
click at [163, 90] on div "phone +15135719729 +15135719729 content_copy access_time Call metrics Queue 00:…" at bounding box center [259, 130] width 481 height 223
click at [101, 45] on button "Disconnect" at bounding box center [101, 43] width 11 height 11
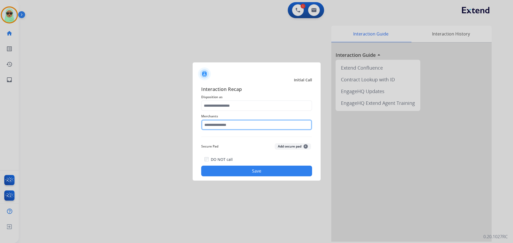
click at [227, 130] on input "text" at bounding box center [256, 125] width 111 height 11
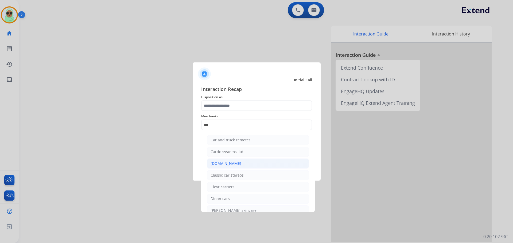
click at [235, 164] on li "[DOMAIN_NAME]" at bounding box center [258, 164] width 102 height 10
type input "**********"
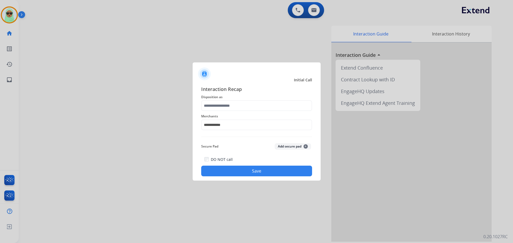
click at [239, 112] on div "**********" at bounding box center [256, 121] width 111 height 21
click at [239, 107] on input "text" at bounding box center [256, 105] width 111 height 11
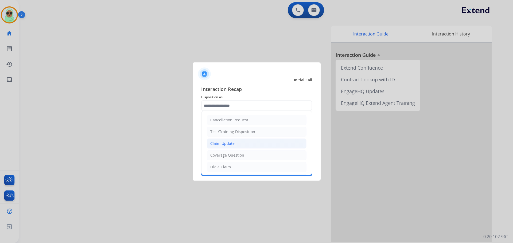
click at [227, 142] on div "Claim Update" at bounding box center [222, 143] width 24 height 5
type input "**********"
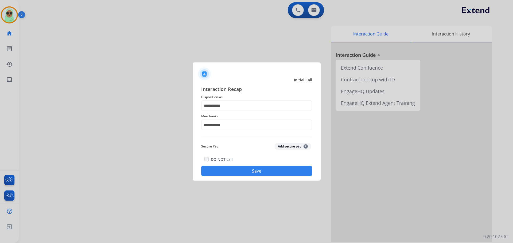
click at [246, 172] on button "Save" at bounding box center [256, 171] width 111 height 11
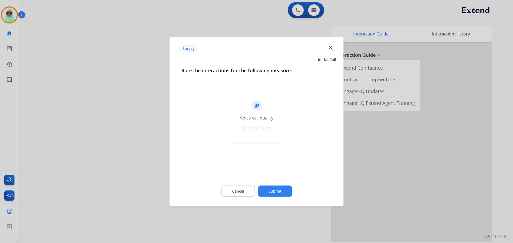
click at [271, 190] on button "Submit" at bounding box center [275, 191] width 34 height 11
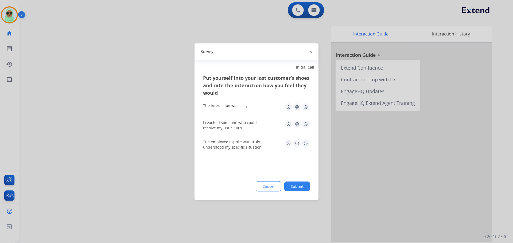
click at [293, 188] on button "Submit" at bounding box center [297, 187] width 26 height 10
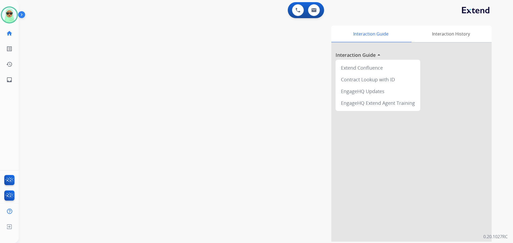
click at [62, 96] on div "swap_horiz Break voice bridge close_fullscreen Connect 3-Way Call merge_type Se…" at bounding box center [259, 130] width 481 height 223
click at [316, 12] on img at bounding box center [313, 10] width 5 height 4
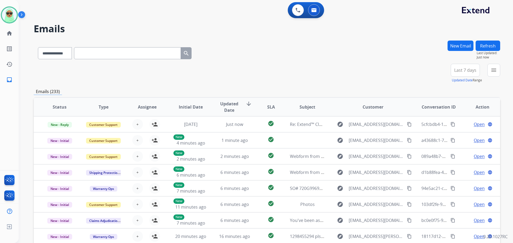
click at [498, 70] on button "menu" at bounding box center [493, 70] width 13 height 13
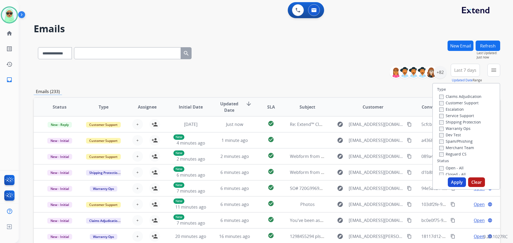
drag, startPoint x: 451, startPoint y: 103, endPoint x: 454, endPoint y: 109, distance: 6.7
click at [451, 103] on label "Customer Support" at bounding box center [458, 102] width 39 height 5
click at [455, 121] on label "Shipping Protection" at bounding box center [460, 122] width 42 height 5
click at [449, 154] on label "Reguard CS" at bounding box center [452, 154] width 27 height 5
click at [446, 169] on label "Open - All" at bounding box center [451, 168] width 24 height 5
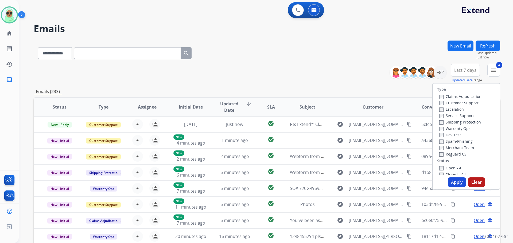
click at [452, 180] on button "Apply" at bounding box center [456, 183] width 18 height 10
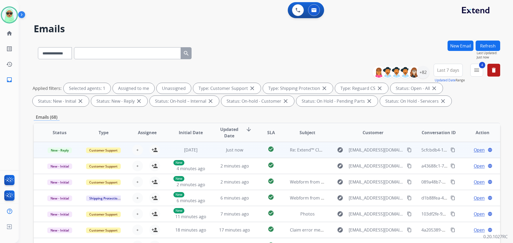
scroll to position [1, 0]
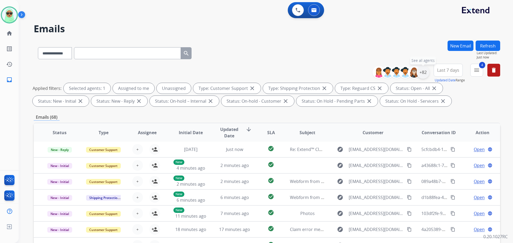
click at [419, 71] on div "+82" at bounding box center [422, 72] width 13 height 13
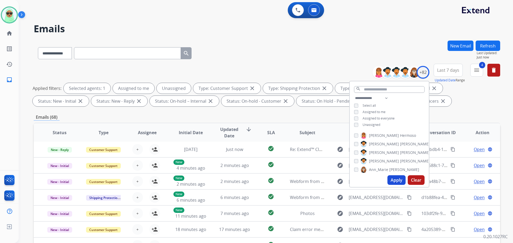
click at [367, 123] on span "Unassigned" at bounding box center [371, 125] width 18 height 5
click at [392, 182] on button "Apply" at bounding box center [396, 180] width 18 height 10
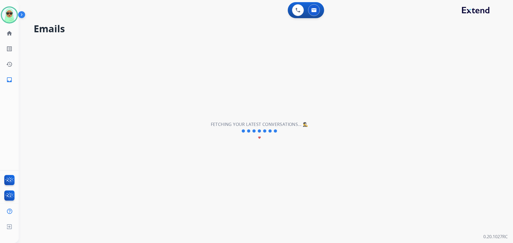
scroll to position [0, 0]
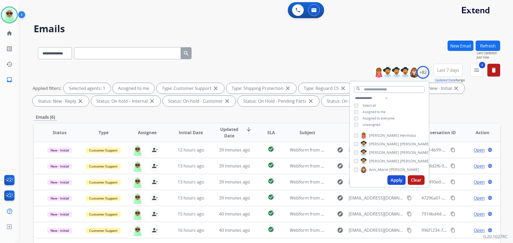
click at [380, 46] on div "**********" at bounding box center [267, 52] width 466 height 23
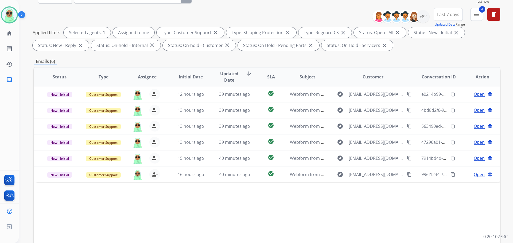
scroll to position [86, 0]
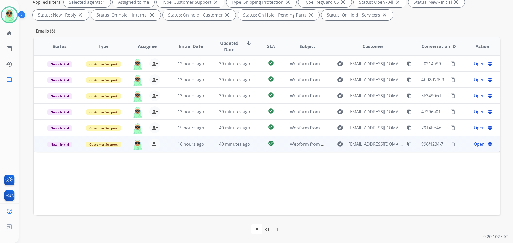
click at [407, 145] on mat-icon "content_copy" at bounding box center [409, 144] width 5 height 5
click at [474, 145] on span "Open" at bounding box center [478, 144] width 11 height 6
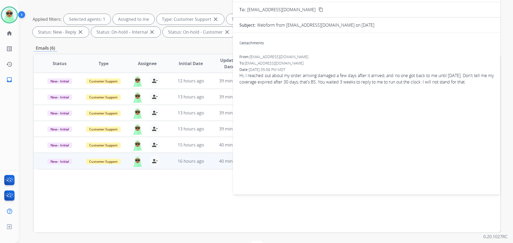
scroll to position [33, 0]
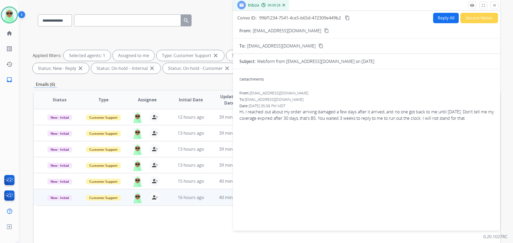
click at [324, 30] on mat-icon "content_copy" at bounding box center [326, 30] width 5 height 5
click at [127, 30] on div "**********" at bounding box center [267, 19] width 466 height 23
click at [65, 23] on select "**********" at bounding box center [54, 20] width 33 height 12
select select "**********"
click at [38, 14] on select "**********" at bounding box center [54, 20] width 33 height 12
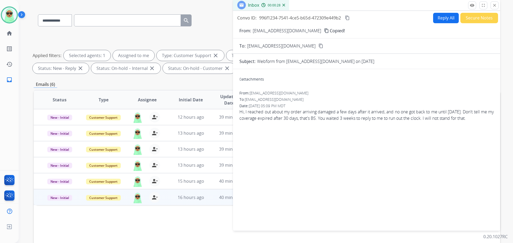
click at [111, 19] on input "text" at bounding box center [127, 20] width 107 height 12
paste input "**********"
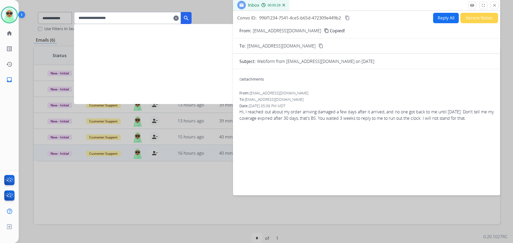
type input "**********"
click at [191, 21] on button "search" at bounding box center [186, 18] width 11 height 12
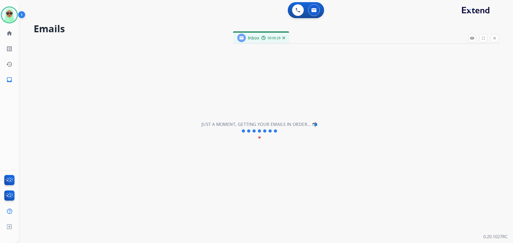
scroll to position [0, 0]
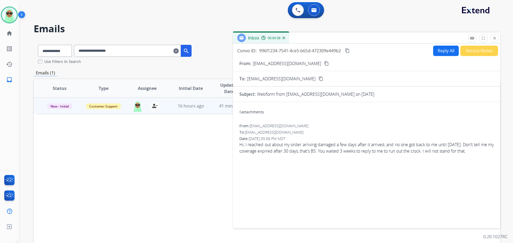
drag, startPoint x: 168, startPoint y: 177, endPoint x: 175, endPoint y: 175, distance: 6.5
click at [169, 177] on div "Status Type Assignee Initial Date Updated Date arrow_downward SLA Subject Custo…" at bounding box center [267, 167] width 466 height 179
click at [493, 37] on mat-icon "close" at bounding box center [494, 38] width 5 height 5
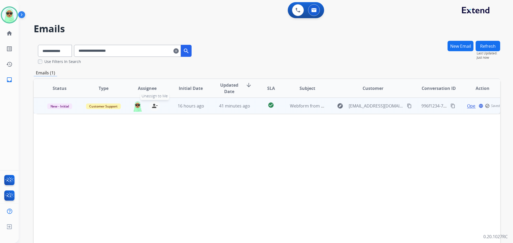
click at [153, 106] on mat-icon "person_remove" at bounding box center [154, 106] width 6 height 6
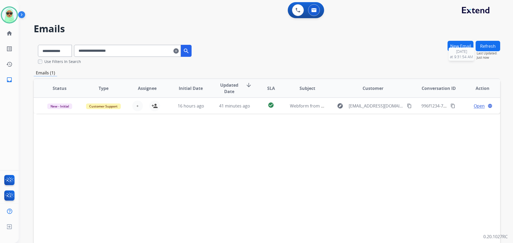
click at [493, 49] on button "Refresh" at bounding box center [487, 46] width 25 height 10
click at [179, 52] on mat-icon "clear" at bounding box center [175, 51] width 5 height 6
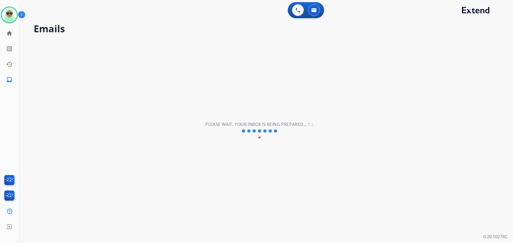
select select "**********"
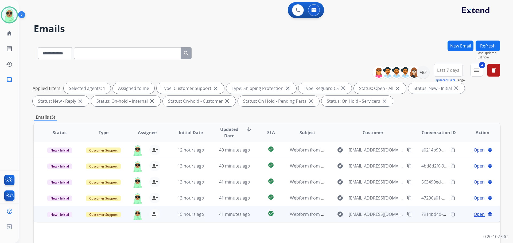
click at [407, 214] on mat-icon "content_copy" at bounding box center [409, 214] width 5 height 5
click at [476, 215] on span "Open" at bounding box center [478, 214] width 11 height 6
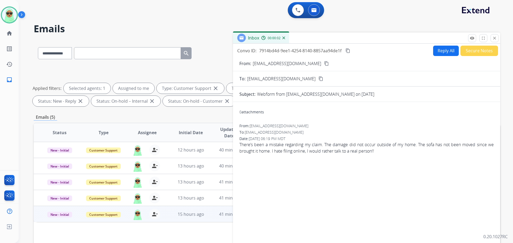
click at [469, 52] on button "Secure Notes" at bounding box center [479, 51] width 38 height 10
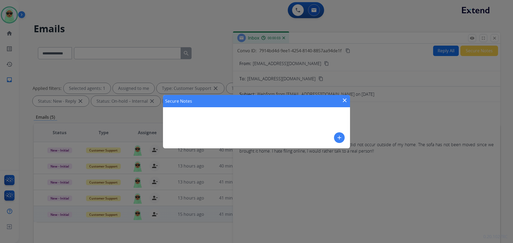
click at [342, 136] on button "add" at bounding box center [339, 137] width 11 height 11
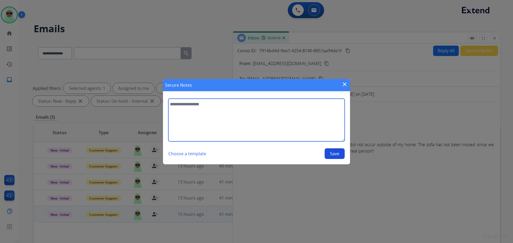
click at [297, 130] on textarea at bounding box center [256, 120] width 176 height 43
type textarea "**********"
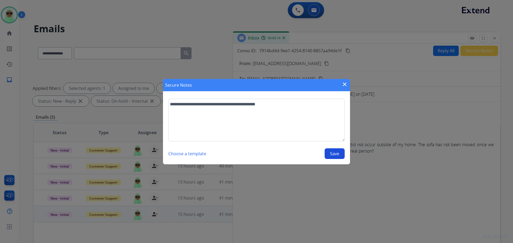
click at [329, 152] on button "Save" at bounding box center [334, 153] width 20 height 11
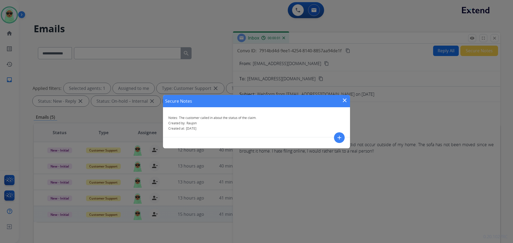
click at [342, 100] on mat-icon "close" at bounding box center [344, 100] width 6 height 6
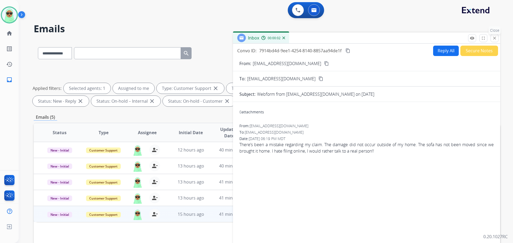
click at [490, 39] on button "close Close" at bounding box center [494, 38] width 8 height 8
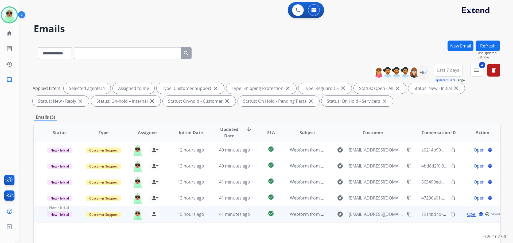
click at [49, 212] on span "New - Initial" at bounding box center [59, 215] width 25 height 6
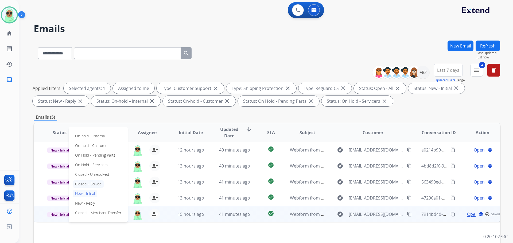
click at [93, 182] on p "Closed – Solved" at bounding box center [88, 183] width 31 height 7
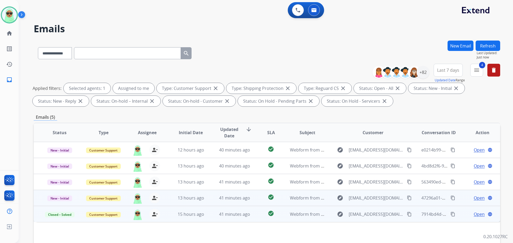
click at [407, 199] on mat-icon "content_copy" at bounding box center [409, 198] width 5 height 5
click at [477, 198] on span "Open" at bounding box center [478, 198] width 11 height 6
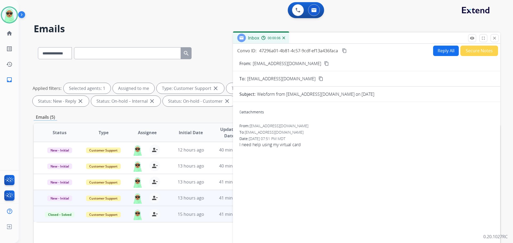
click at [442, 53] on button "Reply All" at bounding box center [446, 51] width 26 height 10
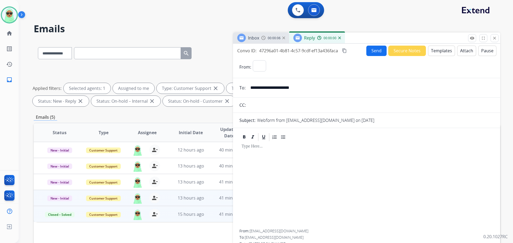
select select "**********"
click at [442, 52] on button "Templates" at bounding box center [441, 51] width 27 height 10
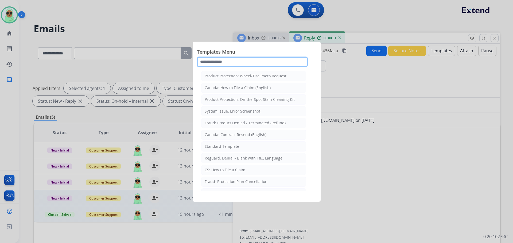
click at [249, 59] on input "text" at bounding box center [252, 62] width 111 height 11
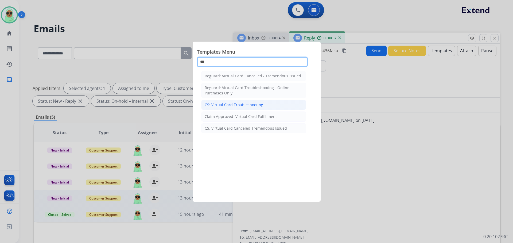
type input "***"
click at [261, 105] on div "CS: Virtual Card Troubleshooting" at bounding box center [234, 104] width 58 height 5
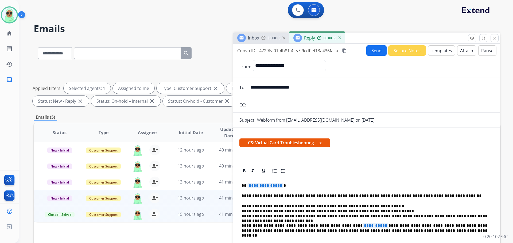
scroll to position [27, 0]
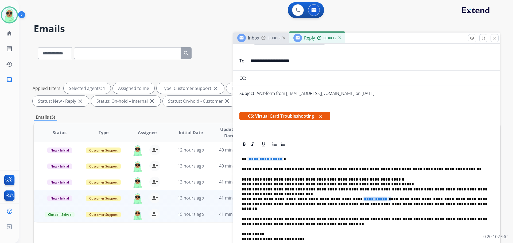
drag, startPoint x: 364, startPoint y: 198, endPoint x: 339, endPoint y: 198, distance: 25.6
click at [339, 198] on p "**********" at bounding box center [364, 194] width 246 height 34
click at [335, 199] on p "**********" at bounding box center [364, 194] width 246 height 34
click at [333, 199] on p "**********" at bounding box center [364, 194] width 246 height 34
drag, startPoint x: 286, startPoint y: 160, endPoint x: 245, endPoint y: 158, distance: 41.5
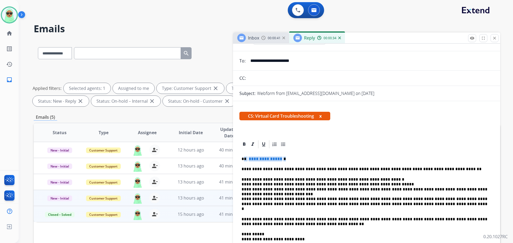
click at [245, 158] on p "**********" at bounding box center [364, 159] width 246 height 5
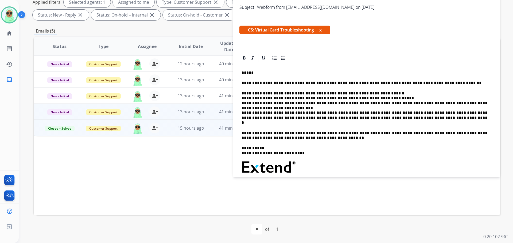
click at [265, 70] on div "**********" at bounding box center [366, 160] width 254 height 194
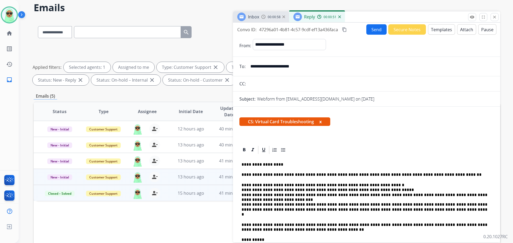
scroll to position [6, 0]
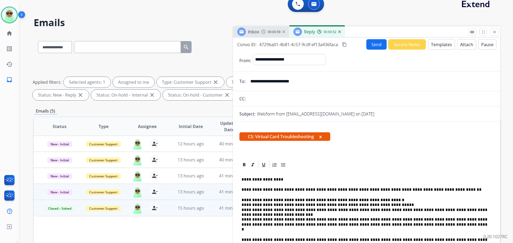
click at [374, 46] on button "Send" at bounding box center [376, 44] width 20 height 10
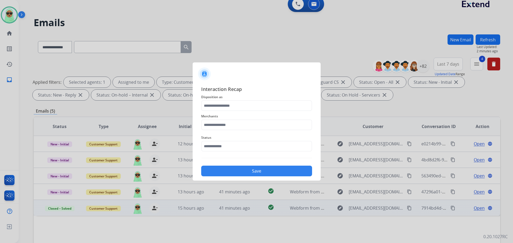
drag, startPoint x: 255, startPoint y: 140, endPoint x: 255, endPoint y: 143, distance: 2.7
click at [255, 140] on span "Status" at bounding box center [256, 138] width 111 height 6
click at [255, 145] on input "text" at bounding box center [256, 146] width 111 height 11
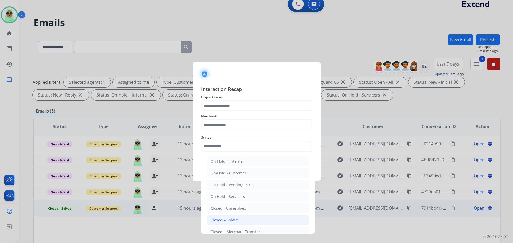
click at [237, 219] on div "Closed – Solved" at bounding box center [224, 220] width 28 height 5
type input "**********"
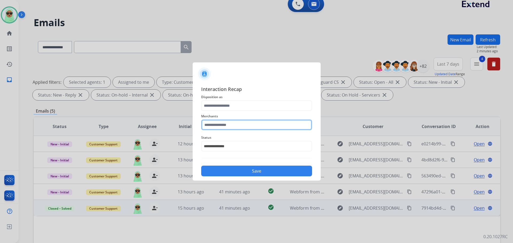
click at [233, 127] on input "text" at bounding box center [256, 125] width 111 height 11
drag, startPoint x: 235, startPoint y: 143, endPoint x: 234, endPoint y: 124, distance: 18.5
click at [235, 142] on li "Jomashop" at bounding box center [258, 140] width 102 height 10
type input "********"
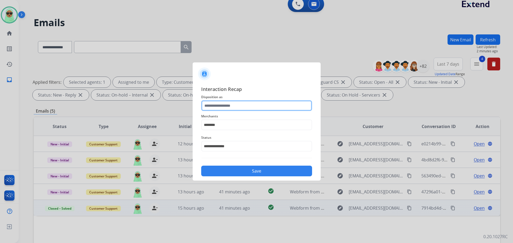
click at [235, 103] on input "text" at bounding box center [256, 105] width 111 height 11
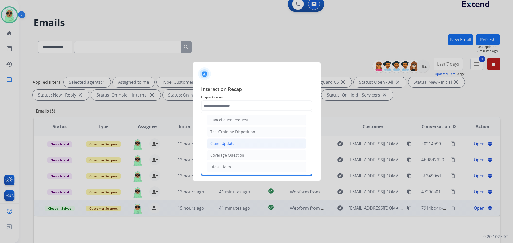
drag, startPoint x: 238, startPoint y: 148, endPoint x: 240, endPoint y: 162, distance: 13.8
click at [237, 148] on li "Claim Update" at bounding box center [257, 144] width 100 height 10
type input "**********"
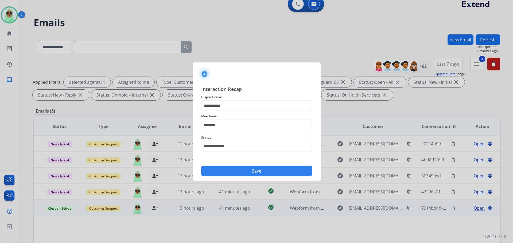
click at [245, 177] on div "**********" at bounding box center [256, 131] width 128 height 100
click at [249, 171] on button "Save" at bounding box center [256, 171] width 111 height 11
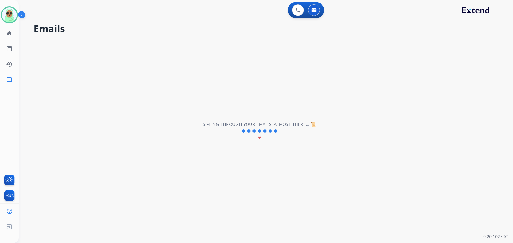
scroll to position [0, 0]
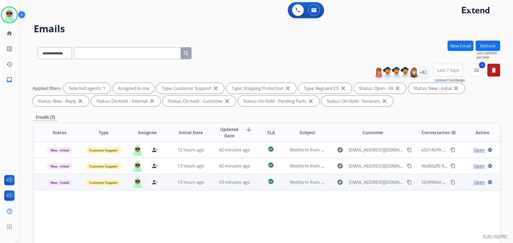
click at [406, 183] on button "content_copy" at bounding box center [409, 182] width 6 height 6
click at [480, 183] on span "Open" at bounding box center [478, 182] width 11 height 6
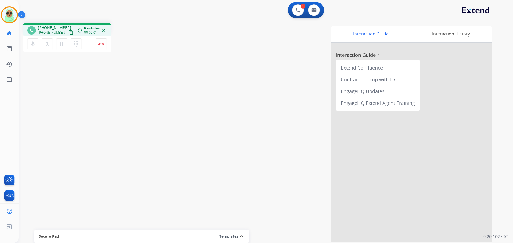
click at [69, 32] on mat-icon "content_copy" at bounding box center [71, 32] width 5 height 5
click at [4, 170] on div "Raujon Busy Edit Avatar Agent: Raujon Routing Profile: Extend_Training CS home …" at bounding box center [9, 121] width 19 height 243
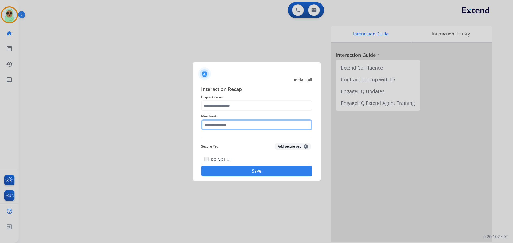
click at [223, 120] on input "text" at bounding box center [256, 125] width 111 height 11
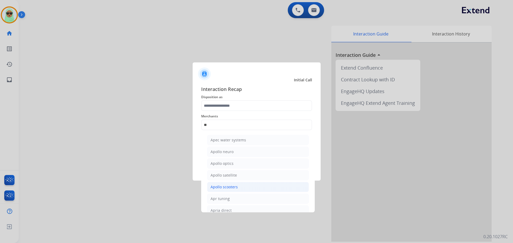
click at [243, 189] on li "Apollo scooters" at bounding box center [258, 187] width 102 height 10
type input "**********"
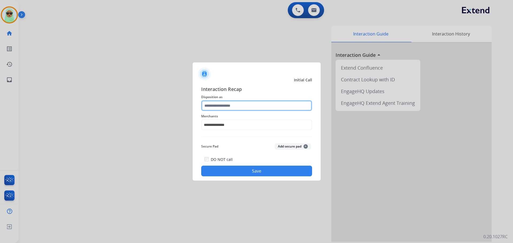
click at [228, 105] on input "text" at bounding box center [256, 105] width 111 height 11
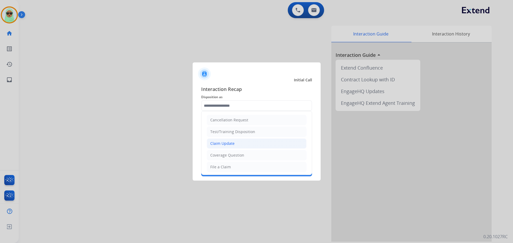
click at [232, 139] on li "Claim Update" at bounding box center [257, 144] width 100 height 10
type input "**********"
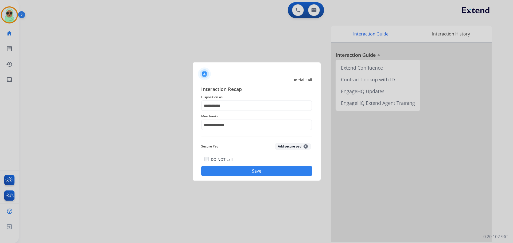
click at [250, 164] on div "DO NOT call Save" at bounding box center [256, 166] width 111 height 20
click at [253, 171] on button "Save" at bounding box center [256, 171] width 111 height 11
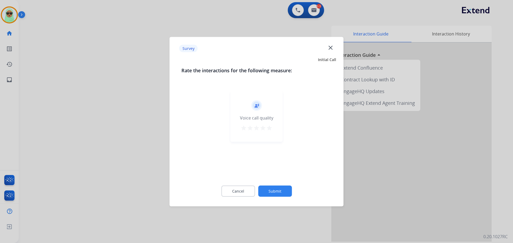
click at [284, 189] on button "Submit" at bounding box center [275, 191] width 34 height 11
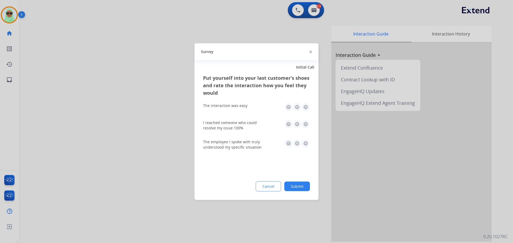
click at [294, 183] on button "Submit" at bounding box center [297, 187] width 26 height 10
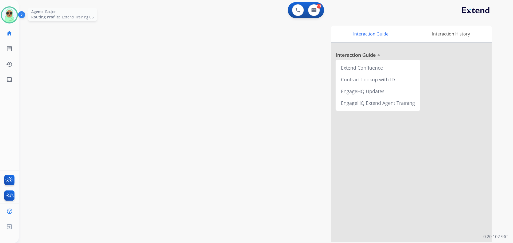
click at [8, 11] on img at bounding box center [9, 14] width 15 height 15
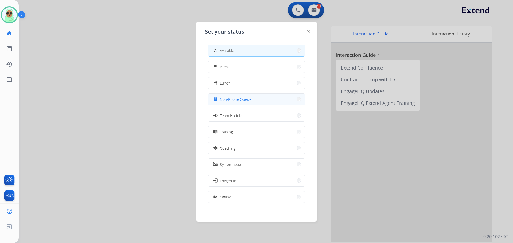
click at [257, 101] on button "assignment Non-Phone Queue" at bounding box center [256, 99] width 97 height 11
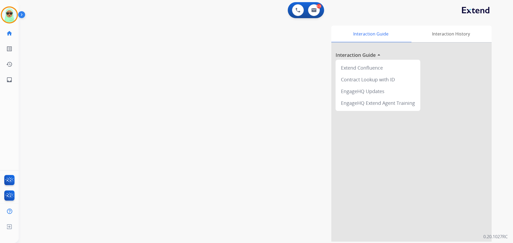
click at [436, 19] on div "0 Voice Interactions 0.5 Email Interactions swap_horiz Break voice bridge close…" at bounding box center [266, 121] width 494 height 243
click at [316, 9] on img at bounding box center [313, 10] width 5 height 4
select select "**********"
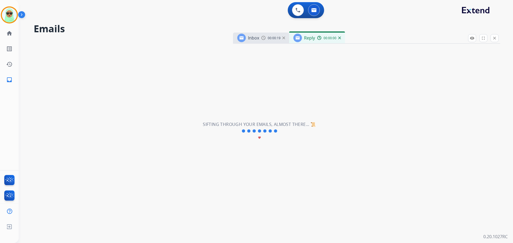
select select "**********"
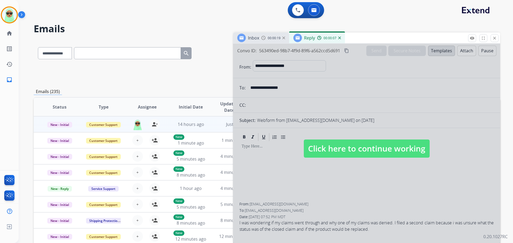
drag, startPoint x: 360, startPoint y: 147, endPoint x: 361, endPoint y: 145, distance: 3.0
click at [360, 147] on span "Click here to continue working" at bounding box center [367, 149] width 126 height 18
select select
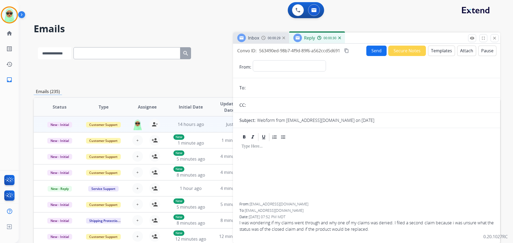
drag, startPoint x: 46, startPoint y: 52, endPoint x: 52, endPoint y: 57, distance: 7.9
click at [46, 52] on select "**********" at bounding box center [54, 53] width 33 height 12
select select "**********"
click at [38, 47] on select "**********" at bounding box center [54, 53] width 33 height 12
click at [122, 52] on input "text" at bounding box center [127, 53] width 107 height 12
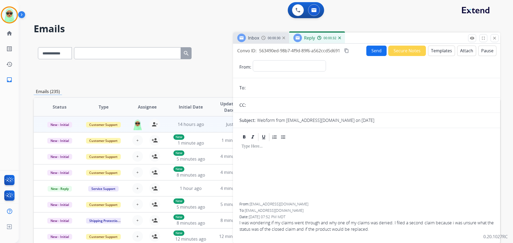
paste input "**********"
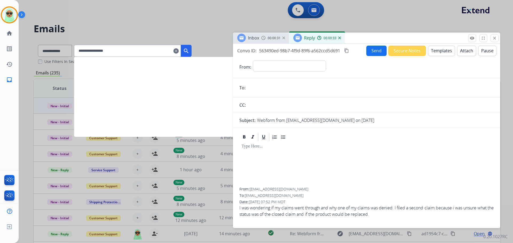
type input "**********"
click at [189, 49] on mat-icon "search" at bounding box center [186, 51] width 6 height 6
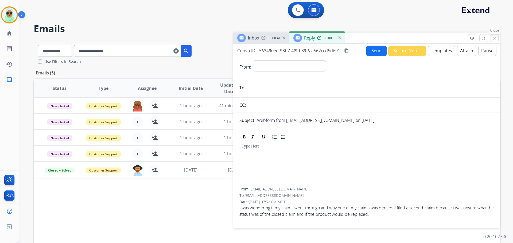
click at [493, 33] on p "Close" at bounding box center [494, 30] width 12 height 8
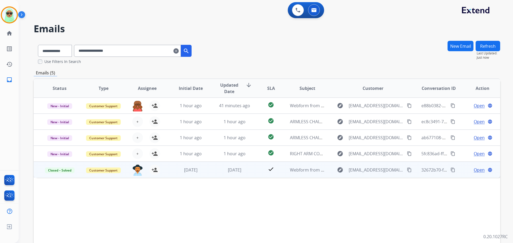
click at [474, 170] on span "Open" at bounding box center [478, 170] width 11 height 6
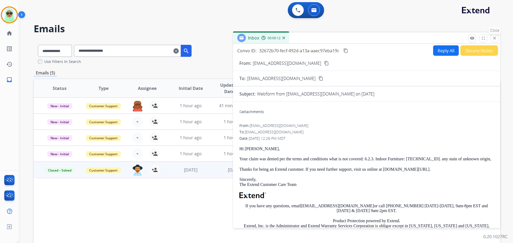
click at [496, 39] on mat-icon "close" at bounding box center [494, 38] width 5 height 5
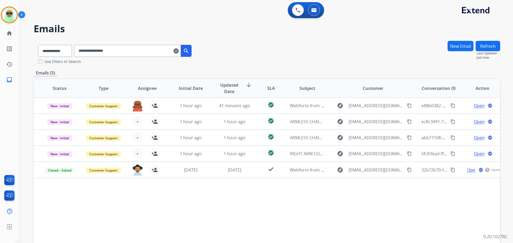
click at [454, 44] on button "New Email" at bounding box center [460, 46] width 26 height 10
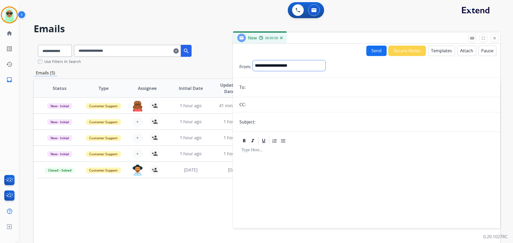
click at [284, 66] on select "**********" at bounding box center [289, 65] width 73 height 11
select select "**********"
click at [253, 60] on select "**********" at bounding box center [289, 65] width 73 height 11
drag, startPoint x: 275, startPoint y: 95, endPoint x: 274, endPoint y: 92, distance: 3.8
click at [275, 93] on form "**********" at bounding box center [366, 141] width 267 height 170
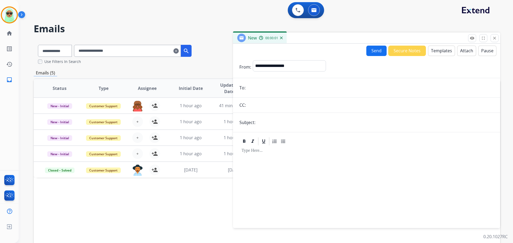
drag, startPoint x: 273, startPoint y: 88, endPoint x: 252, endPoint y: 90, distance: 20.7
click at [272, 89] on input "email" at bounding box center [370, 87] width 246 height 11
paste input "**********"
type input "**********"
click at [271, 121] on input "text" at bounding box center [375, 122] width 237 height 11
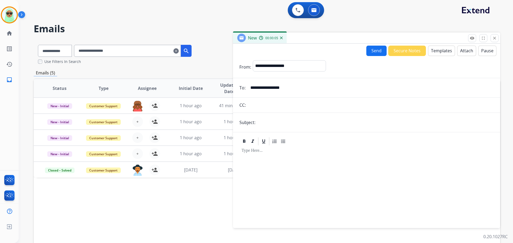
type input "**********"
click at [438, 51] on button "Templates" at bounding box center [441, 51] width 27 height 10
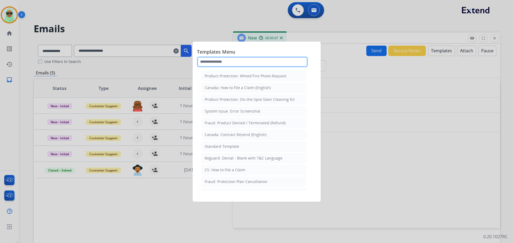
click at [259, 61] on input "text" at bounding box center [252, 62] width 111 height 11
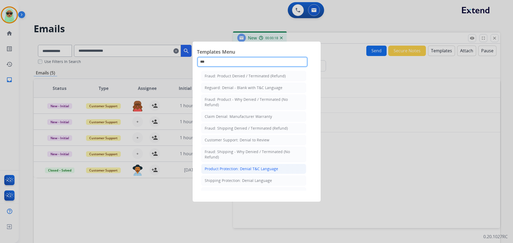
type input "***"
click at [284, 172] on li "Product Protection: Denial T&C Language" at bounding box center [253, 169] width 105 height 10
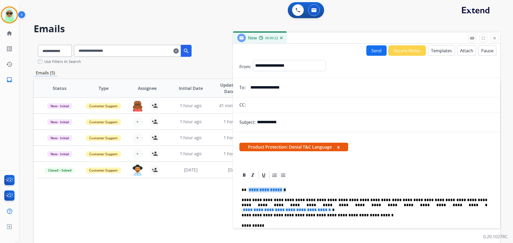
drag, startPoint x: 285, startPoint y: 185, endPoint x: 247, endPoint y: 189, distance: 38.7
drag, startPoint x: 401, startPoint y: 205, endPoint x: 346, endPoint y: 205, distance: 55.5
click at [346, 205] on p "**********" at bounding box center [364, 203] width 246 height 10
click at [332, 208] on span "**********" at bounding box center [286, 210] width 91 height 5
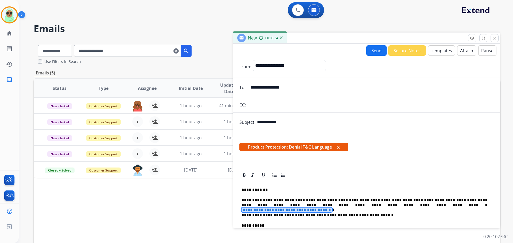
click at [332, 208] on span "**********" at bounding box center [286, 210] width 91 height 5
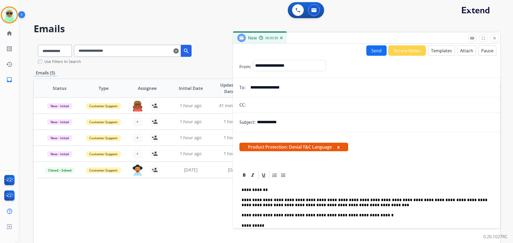
drag, startPoint x: 465, startPoint y: 197, endPoint x: 447, endPoint y: 186, distance: 20.7
click at [313, 205] on p "**********" at bounding box center [364, 203] width 246 height 10
click at [341, 206] on p "**********" at bounding box center [364, 203] width 246 height 10
click at [329, 206] on p "**********" at bounding box center [364, 203] width 246 height 10
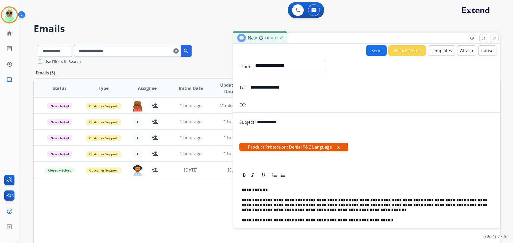
click at [379, 52] on button "Send" at bounding box center [376, 50] width 20 height 10
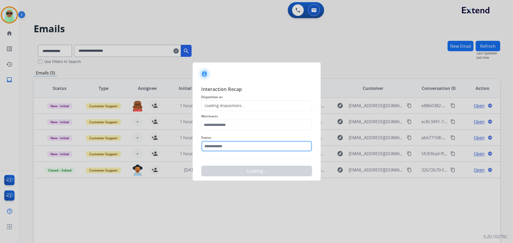
click at [229, 148] on input "text" at bounding box center [256, 146] width 111 height 11
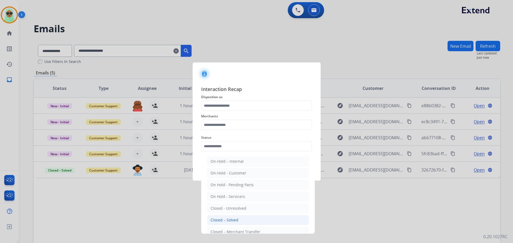
click at [260, 221] on li "Closed – Solved" at bounding box center [258, 220] width 102 height 10
type input "**********"
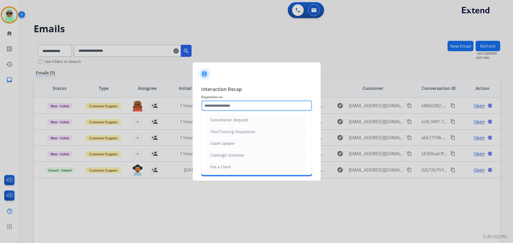
click at [225, 107] on input "text" at bounding box center [256, 105] width 111 height 11
click at [234, 143] on li "Claim Update" at bounding box center [257, 144] width 100 height 10
type input "**********"
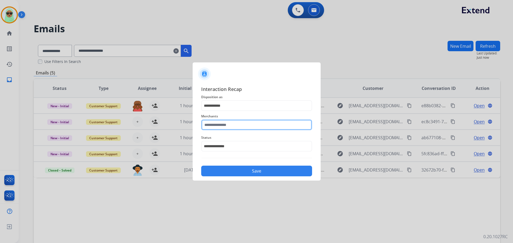
click at [244, 128] on input "text" at bounding box center [256, 125] width 111 height 11
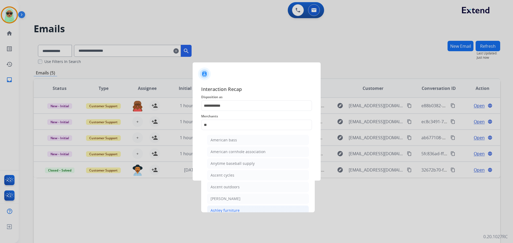
click at [243, 210] on li "Ashley furniture" at bounding box center [258, 211] width 102 height 10
type input "**********"
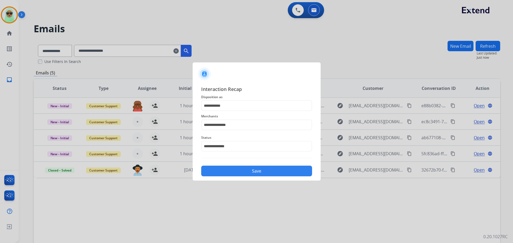
click at [261, 168] on button "Save" at bounding box center [256, 171] width 111 height 11
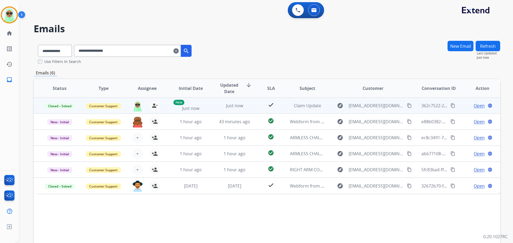
click at [449, 107] on button "content_copy" at bounding box center [452, 106] width 6 height 6
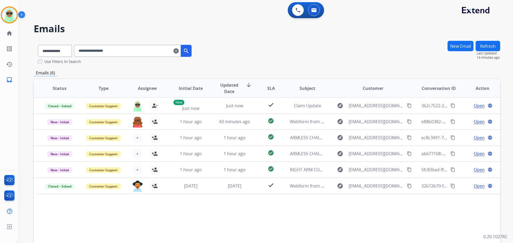
click at [68, 12] on div "0 Voice Interactions 0 Email Interactions" at bounding box center [262, 10] width 475 height 17
click at [255, 60] on div "**********" at bounding box center [267, 53] width 466 height 24
click at [177, 49] on input "**********" at bounding box center [127, 51] width 107 height 12
click at [181, 49] on input "**********" at bounding box center [127, 51] width 107 height 12
click at [179, 50] on mat-icon "clear" at bounding box center [175, 51] width 5 height 6
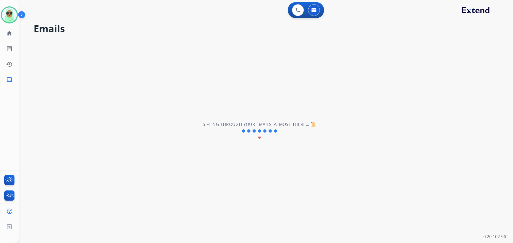
select select "**********"
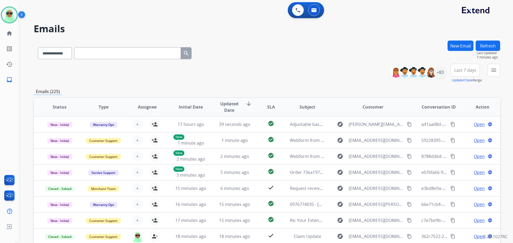
click at [404, 45] on div "**********" at bounding box center [267, 52] width 466 height 23
click at [491, 72] on mat-icon "menu" at bounding box center [493, 70] width 6 height 6
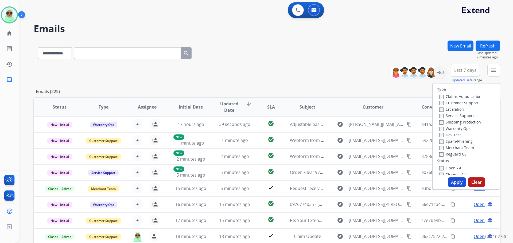
click at [462, 103] on label "Customer Support" at bounding box center [458, 102] width 39 height 5
drag, startPoint x: 457, startPoint y: 122, endPoint x: 457, endPoint y: 125, distance: 2.9
click at [457, 122] on label "Shipping Protection" at bounding box center [460, 122] width 42 height 5
click at [455, 153] on label "Reguard CS" at bounding box center [452, 154] width 27 height 5
click at [454, 165] on div "Type Claims Adjudication Customer Support Escalation Service Support Shipping P…" at bounding box center [466, 130] width 67 height 92
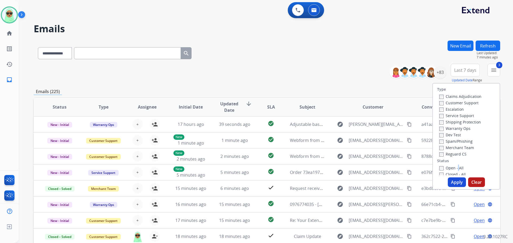
click at [454, 167] on label "Open - All" at bounding box center [451, 168] width 24 height 5
click at [455, 180] on button "Apply" at bounding box center [456, 183] width 18 height 10
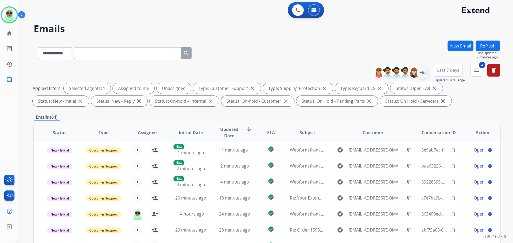
click at [423, 76] on div "+83" at bounding box center [422, 72] width 13 height 13
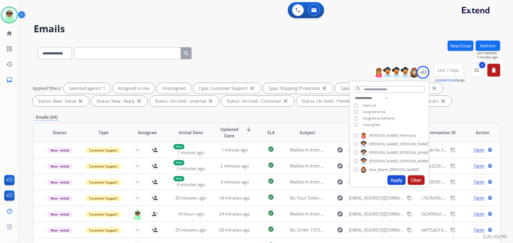
click at [365, 123] on span "Unassigned" at bounding box center [371, 125] width 18 height 5
click at [396, 179] on button "Apply" at bounding box center [396, 180] width 18 height 10
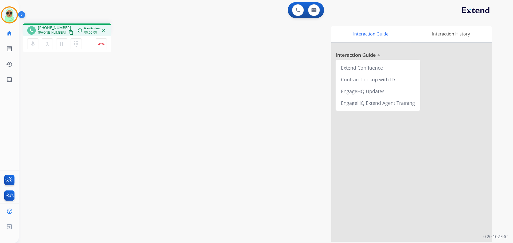
click at [69, 32] on mat-icon "content_copy" at bounding box center [71, 32] width 5 height 5
click at [67, 83] on div "phone +12109951944 +12109951944 content_copy access_time Call metrics Queue 00:…" at bounding box center [259, 130] width 481 height 223
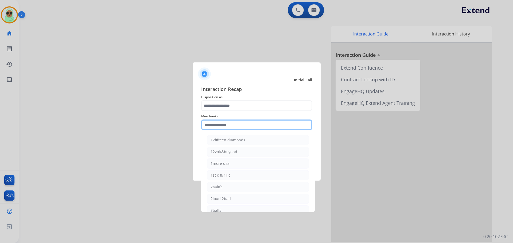
click at [263, 124] on input "text" at bounding box center [256, 125] width 111 height 11
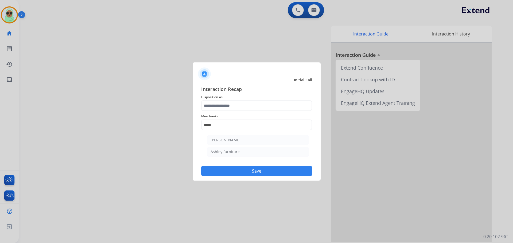
click at [264, 152] on li "Ashley furniture" at bounding box center [258, 152] width 102 height 10
type input "**********"
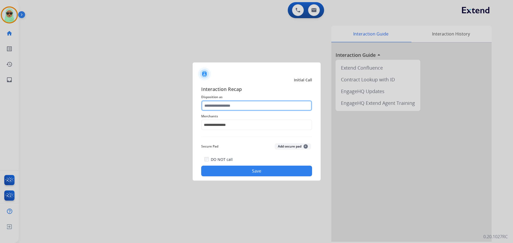
click at [246, 108] on input "text" at bounding box center [256, 105] width 111 height 11
click at [242, 173] on button "Save" at bounding box center [256, 171] width 111 height 11
drag, startPoint x: 274, startPoint y: 182, endPoint x: 276, endPoint y: 178, distance: 4.4
click at [274, 182] on div at bounding box center [256, 121] width 513 height 243
click at [228, 107] on input "text" at bounding box center [256, 105] width 111 height 11
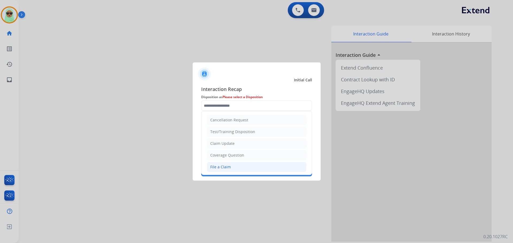
click at [237, 167] on li "File a Claim" at bounding box center [257, 167] width 100 height 10
type input "**********"
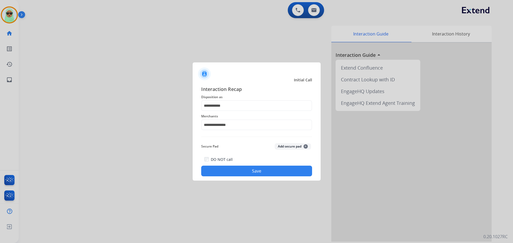
click at [282, 172] on button "Save" at bounding box center [256, 171] width 111 height 11
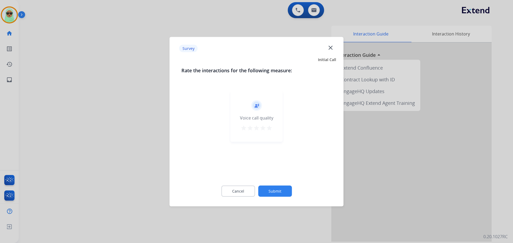
click at [289, 185] on div "Cancel Submit" at bounding box center [256, 191] width 150 height 24
click at [288, 192] on button "Submit" at bounding box center [275, 191] width 34 height 11
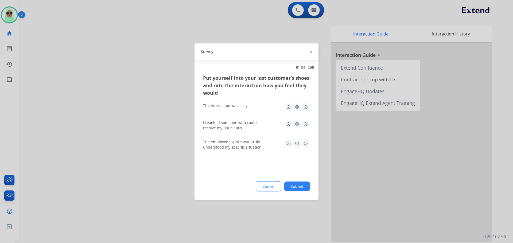
click at [304, 190] on button "Submit" at bounding box center [297, 187] width 26 height 10
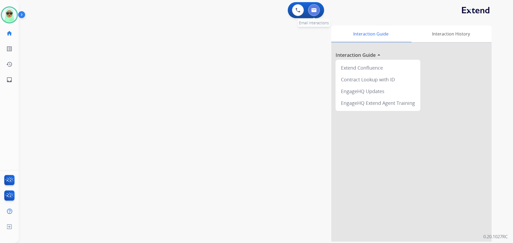
click at [312, 11] on img at bounding box center [313, 10] width 5 height 4
select select "**********"
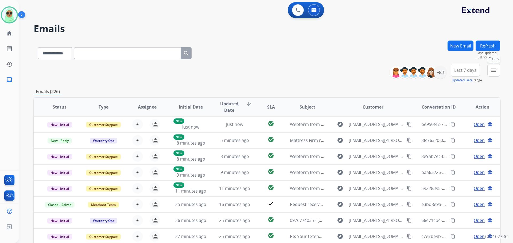
drag, startPoint x: 497, startPoint y: 74, endPoint x: 494, endPoint y: 78, distance: 4.8
click at [497, 74] on button "menu Filters" at bounding box center [493, 70] width 13 height 13
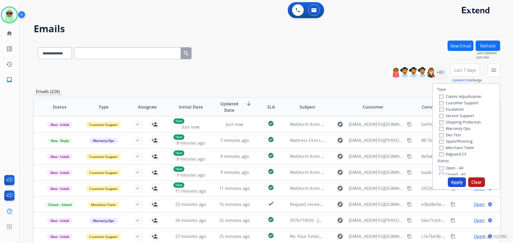
click at [463, 102] on label "Customer Support" at bounding box center [458, 102] width 39 height 5
click at [462, 124] on label "Shipping Protection" at bounding box center [460, 122] width 42 height 5
click at [458, 153] on label "Reguard CS" at bounding box center [452, 154] width 27 height 5
click at [451, 153] on label "Reguard CS" at bounding box center [452, 154] width 27 height 5
click at [455, 170] on label "Open - All" at bounding box center [451, 168] width 24 height 5
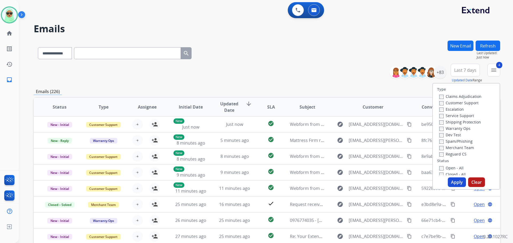
click at [455, 180] on button "Apply" at bounding box center [456, 183] width 18 height 10
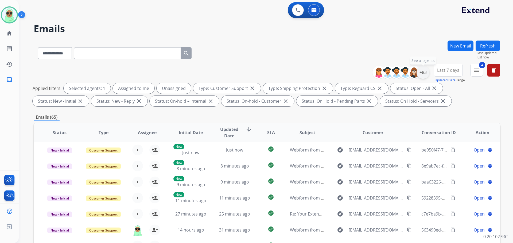
click at [426, 77] on div "+83" at bounding box center [422, 72] width 13 height 13
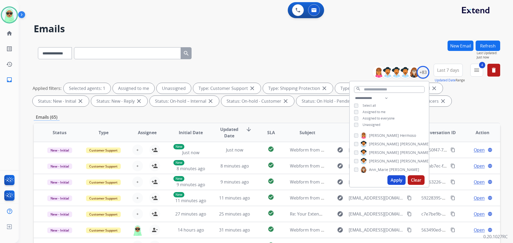
click at [369, 120] on div "**********" at bounding box center [388, 112] width 79 height 34
click at [369, 123] on span "Unassigned" at bounding box center [371, 125] width 18 height 5
click at [395, 183] on button "Apply" at bounding box center [396, 180] width 18 height 10
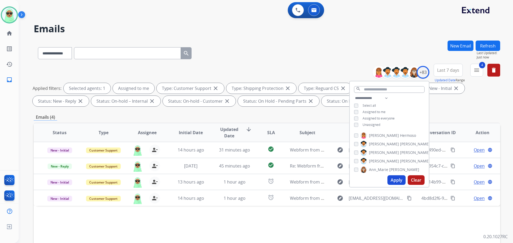
click at [171, 222] on div "Status Type Assignee Initial Date Updated Date arrow_downward SLA Subject Custo…" at bounding box center [267, 212] width 466 height 179
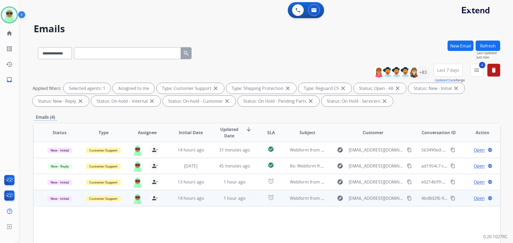
click at [406, 200] on button "content_copy" at bounding box center [409, 198] width 6 height 6
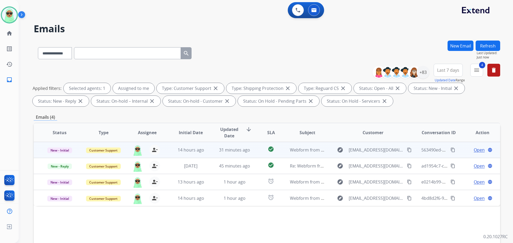
click at [474, 152] on span "Open" at bounding box center [478, 150] width 11 height 6
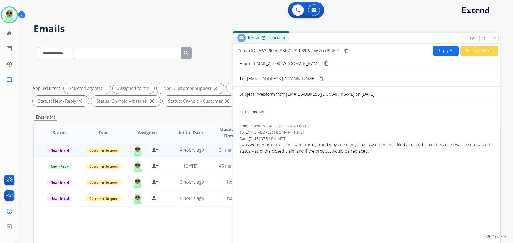
click at [437, 51] on button "Reply All" at bounding box center [446, 51] width 26 height 10
select select "**********"
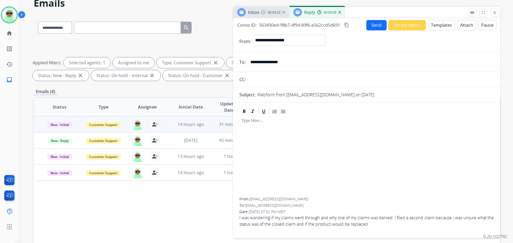
scroll to position [27, 0]
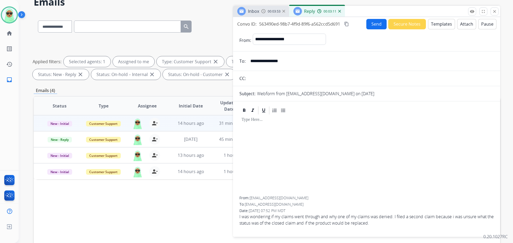
click at [344, 25] on mat-icon "content_copy" at bounding box center [346, 24] width 5 height 5
click at [431, 28] on button "Templates" at bounding box center [441, 24] width 27 height 10
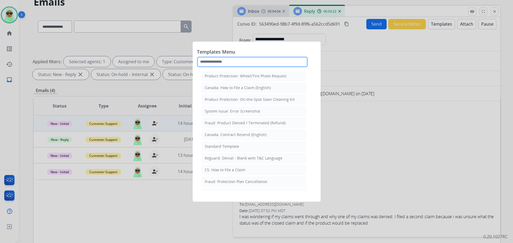
click at [231, 57] on input "text" at bounding box center [252, 62] width 111 height 11
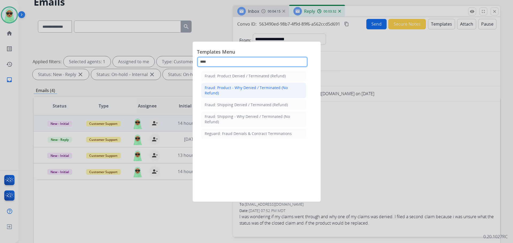
type input "****"
click at [270, 88] on div "Fraud: Product - Why Denied / Terminated (No Refund)" at bounding box center [254, 90] width 98 height 11
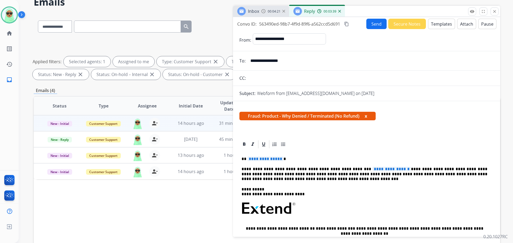
click at [444, 23] on button "Templates" at bounding box center [441, 24] width 27 height 10
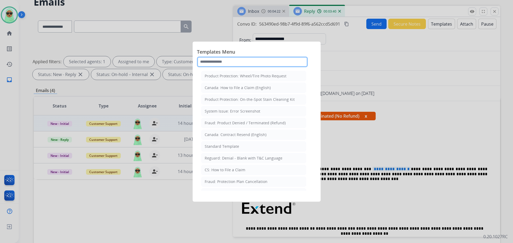
click at [268, 65] on input "text" at bounding box center [252, 62] width 111 height 11
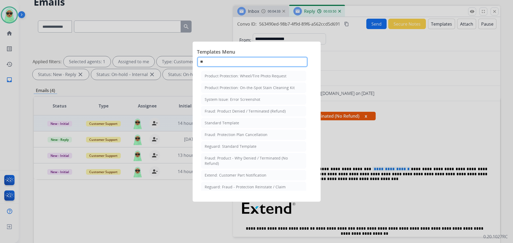
type input "*"
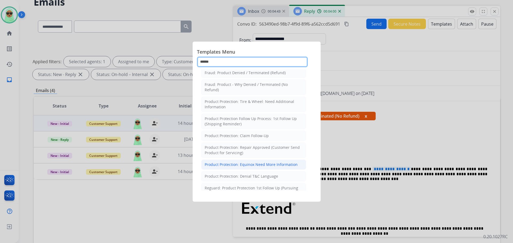
scroll to position [36, 0]
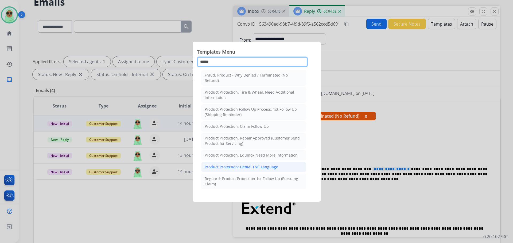
type input "******"
click at [283, 167] on li "Product Protection: Denial T&C Language" at bounding box center [253, 167] width 105 height 10
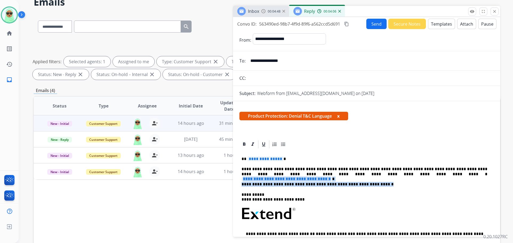
drag, startPoint x: 449, startPoint y: 178, endPoint x: 332, endPoint y: 173, distance: 116.7
click at [332, 173] on div "**********" at bounding box center [366, 226] width 254 height 155
click at [352, 180] on div "**********" at bounding box center [366, 226] width 254 height 155
click at [332, 177] on span "**********" at bounding box center [286, 179] width 91 height 5
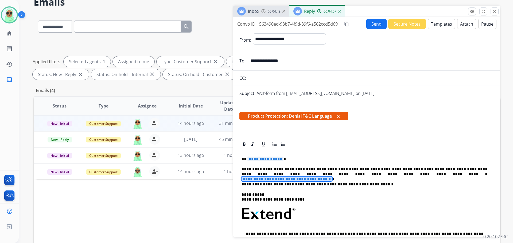
click at [332, 177] on span "**********" at bounding box center [286, 179] width 91 height 5
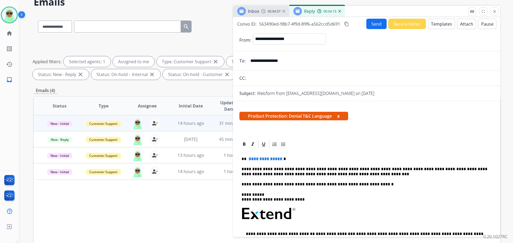
click at [329, 174] on p "**********" at bounding box center [364, 172] width 246 height 10
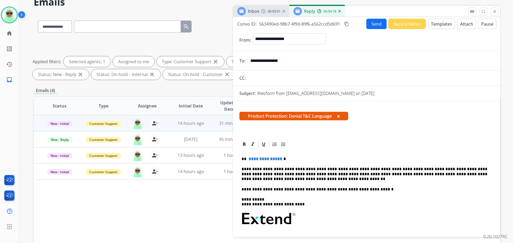
click at [269, 189] on p "**********" at bounding box center [364, 189] width 246 height 5
drag, startPoint x: 284, startPoint y: 160, endPoint x: 249, endPoint y: 159, distance: 35.2
click at [249, 159] on p "**********" at bounding box center [364, 159] width 246 height 5
click at [383, 29] on form "**********" at bounding box center [366, 188] width 267 height 318
click at [381, 29] on form "**********" at bounding box center [366, 188] width 267 height 318
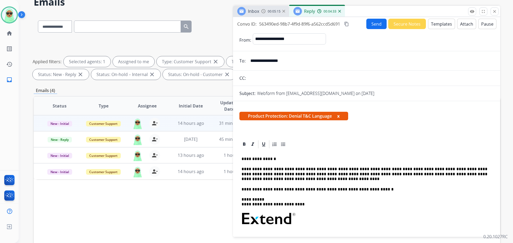
click at [379, 24] on button "Send" at bounding box center [376, 24] width 20 height 10
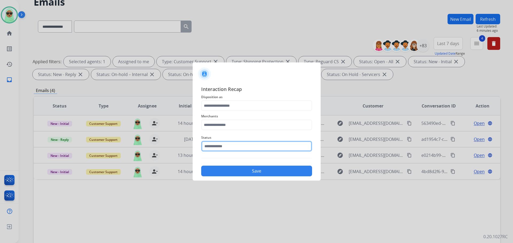
click at [241, 151] on input "text" at bounding box center [256, 146] width 111 height 11
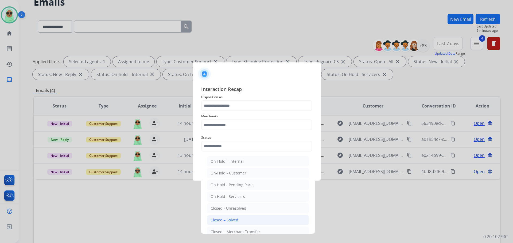
click at [223, 217] on li "Closed – Solved" at bounding box center [258, 220] width 102 height 10
type input "**********"
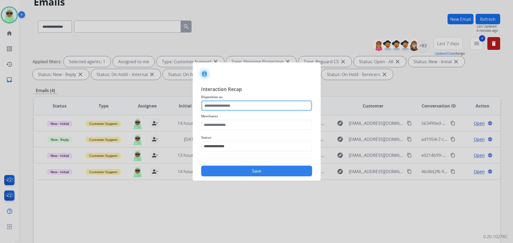
click at [232, 106] on input "text" at bounding box center [256, 105] width 111 height 11
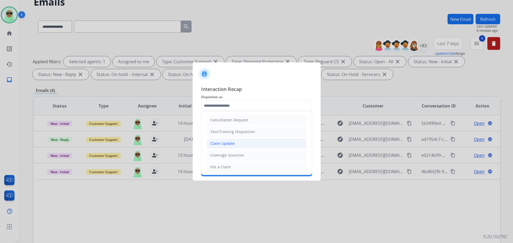
click at [222, 142] on div "Claim Update" at bounding box center [222, 143] width 24 height 5
type input "**********"
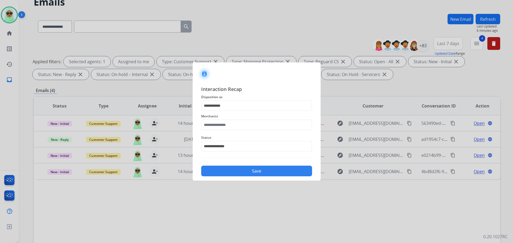
click at [228, 118] on span "Merchants" at bounding box center [256, 116] width 111 height 6
click at [223, 125] on input "text" at bounding box center [256, 125] width 111 height 11
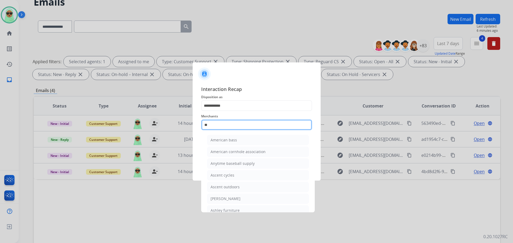
type input "*"
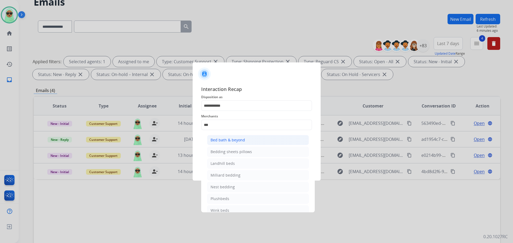
click at [249, 142] on li "Bed bath & beyond" at bounding box center [258, 140] width 102 height 10
type input "**********"
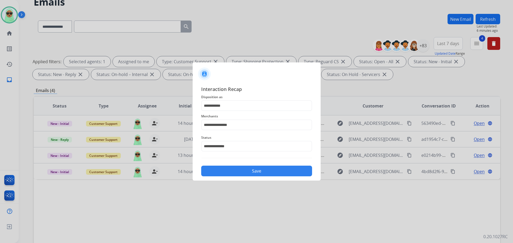
click at [248, 177] on div "**********" at bounding box center [256, 131] width 128 height 100
drag, startPoint x: 248, startPoint y: 177, endPoint x: 256, endPoint y: 168, distance: 11.5
click at [252, 174] on div "**********" at bounding box center [256, 131] width 128 height 100
click at [256, 168] on button "Save" at bounding box center [256, 171] width 111 height 11
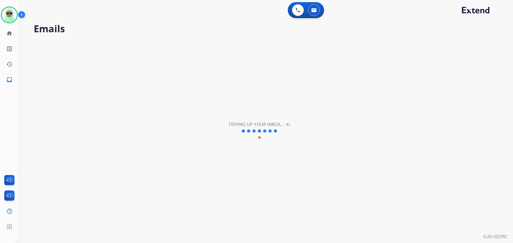
scroll to position [0, 0]
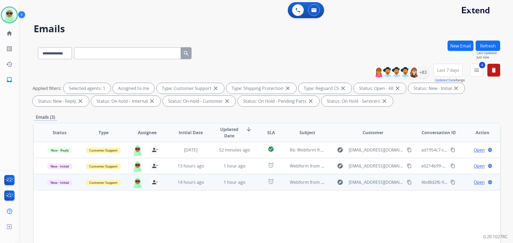
click at [407, 181] on mat-icon "content_copy" at bounding box center [409, 182] width 5 height 5
click at [473, 182] on span "Open" at bounding box center [478, 182] width 11 height 6
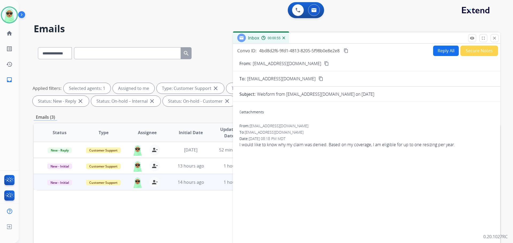
click at [442, 55] on button "Reply All" at bounding box center [446, 51] width 26 height 10
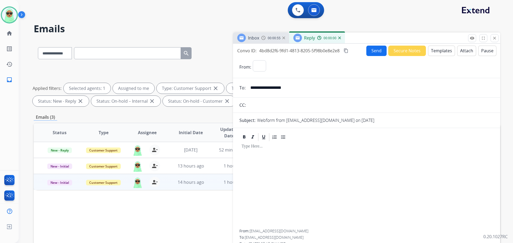
select select "**********"
click at [474, 37] on mat-icon "remove_red_eye" at bounding box center [471, 38] width 5 height 5
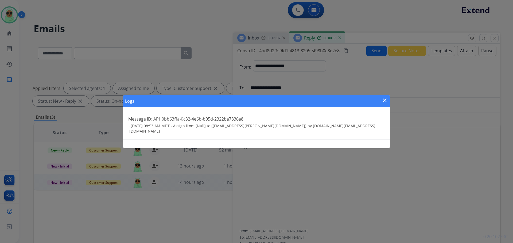
click at [386, 100] on mat-icon "close" at bounding box center [384, 100] width 6 height 6
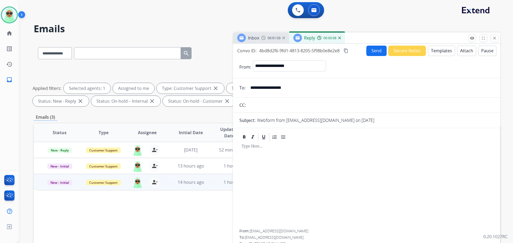
click at [419, 52] on button "Secure Notes" at bounding box center [407, 51] width 38 height 10
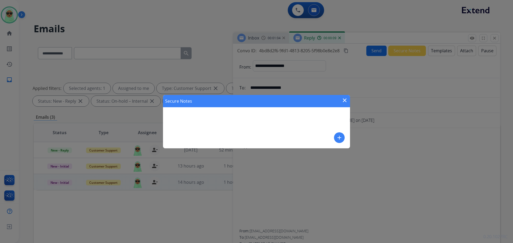
drag, startPoint x: 333, startPoint y: 137, endPoint x: 336, endPoint y: 137, distance: 2.9
click at [334, 137] on div "Secure Notes close add" at bounding box center [256, 121] width 187 height 53
click at [340, 136] on mat-icon "add" at bounding box center [339, 138] width 6 height 6
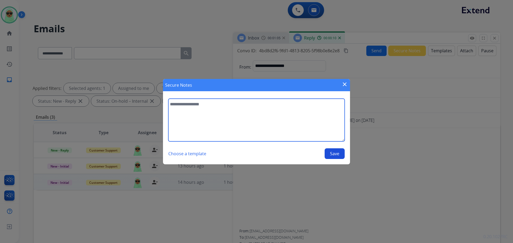
click at [273, 120] on textarea at bounding box center [256, 120] width 176 height 43
type textarea "**********"
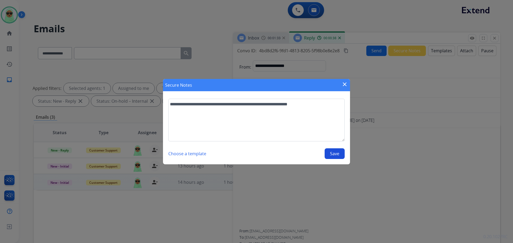
click at [332, 152] on button "Save" at bounding box center [334, 153] width 20 height 11
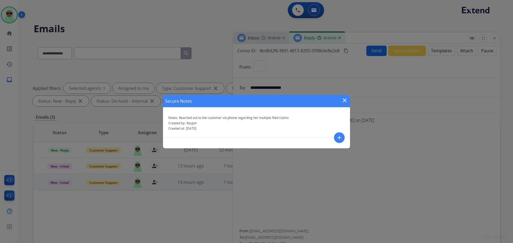
select select "**********"
click at [346, 101] on mat-icon "close" at bounding box center [344, 100] width 6 height 6
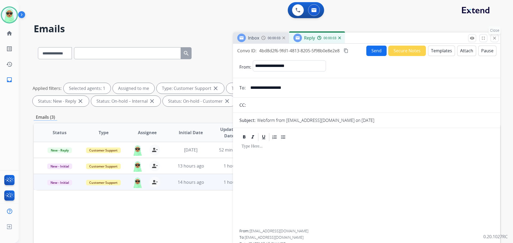
click at [494, 38] on mat-icon "close" at bounding box center [494, 38] width 5 height 5
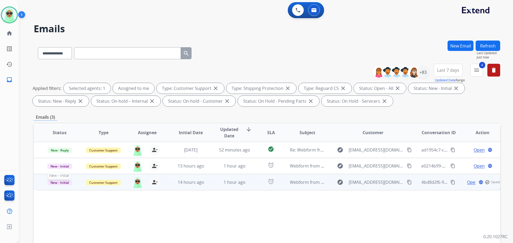
click at [59, 183] on span "New - Initial" at bounding box center [59, 183] width 25 height 6
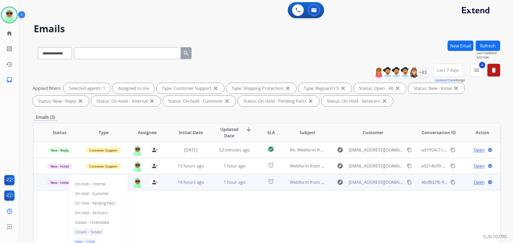
click at [98, 233] on p "Closed – Solved" at bounding box center [88, 232] width 31 height 7
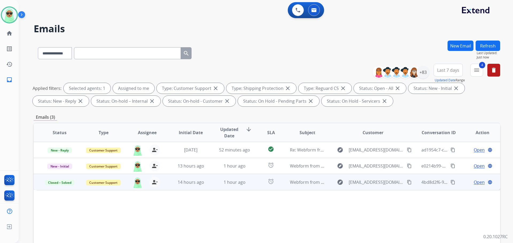
drag, startPoint x: 229, startPoint y: 219, endPoint x: 284, endPoint y: 194, distance: 61.0
click at [235, 216] on div "Status Type Assignee Initial Date Updated Date arrow_downward SLA Subject Custo…" at bounding box center [267, 212] width 466 height 179
click at [486, 44] on button "Refresh" at bounding box center [487, 46] width 25 height 10
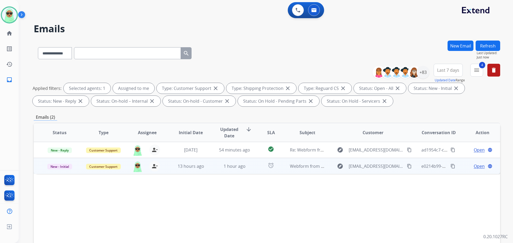
click at [406, 169] on div "explore Neki.labo@gmail.com content_copy" at bounding box center [372, 166] width 78 height 9
click at [407, 167] on mat-icon "content_copy" at bounding box center [409, 166] width 5 height 5
click at [475, 168] on span "Open" at bounding box center [478, 166] width 11 height 6
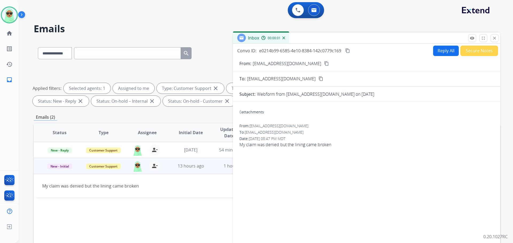
click at [435, 61] on div "From: Neki.labo@gmail.com content_copy" at bounding box center [366, 63] width 267 height 6
click at [444, 48] on button "Reply All" at bounding box center [446, 51] width 26 height 10
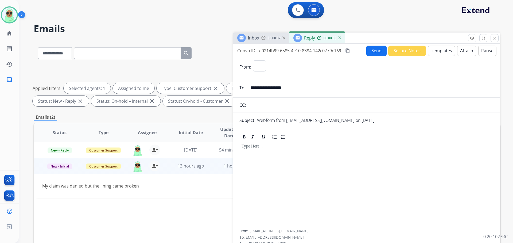
select select "**********"
click at [440, 50] on button "Templates" at bounding box center [441, 51] width 27 height 10
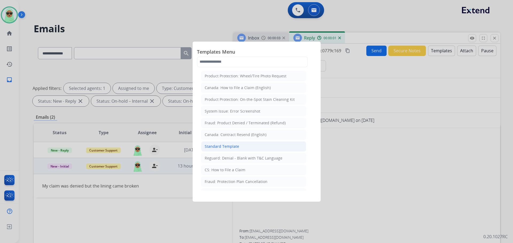
click at [247, 145] on li "Standard Template" at bounding box center [253, 146] width 105 height 10
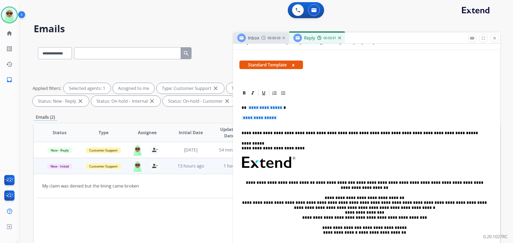
scroll to position [99, 0]
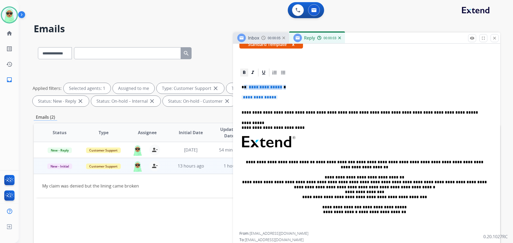
drag, startPoint x: 255, startPoint y: 95, endPoint x: 243, endPoint y: 82, distance: 17.2
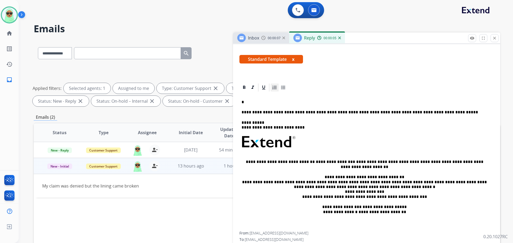
scroll to position [83, 0]
click at [323, 105] on p "*****" at bounding box center [364, 102] width 246 height 5
click at [264, 104] on strong "********" at bounding box center [263, 102] width 18 height 4
click at [243, 86] on icon at bounding box center [243, 87] width 5 height 5
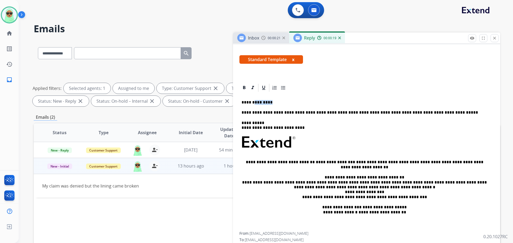
click at [282, 103] on p "**********" at bounding box center [364, 102] width 246 height 5
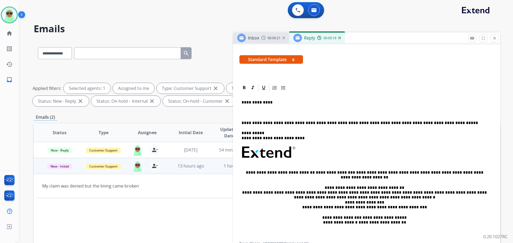
scroll to position [94, 0]
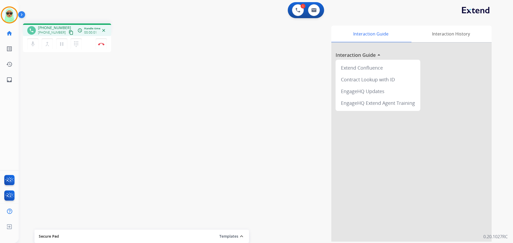
click at [69, 34] on mat-icon "content_copy" at bounding box center [71, 32] width 5 height 5
click at [295, 11] on button at bounding box center [298, 10] width 12 height 12
click at [294, 15] on div "1 Voice Interactions 0 Email Interactions" at bounding box center [306, 10] width 36 height 16
click at [295, 11] on img at bounding box center [297, 10] width 5 height 5
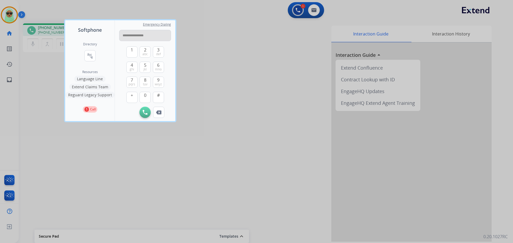
click at [139, 35] on input "**********" at bounding box center [145, 35] width 52 height 11
click at [141, 35] on input "**********" at bounding box center [145, 35] width 52 height 11
type input "**********"
click at [146, 114] on img at bounding box center [145, 112] width 5 height 5
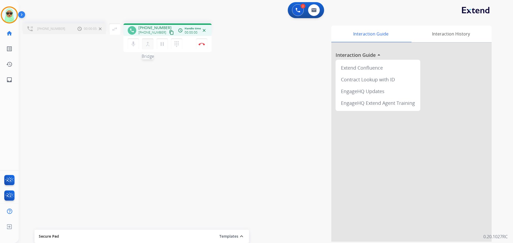
click at [148, 46] on mat-icon "merge_type" at bounding box center [147, 44] width 6 height 6
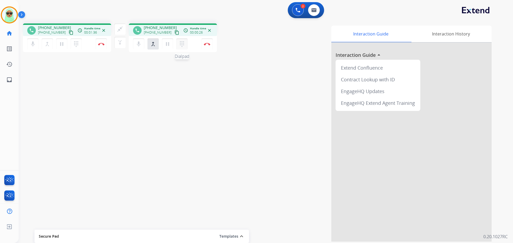
click at [181, 47] on mat-icon "dialpad" at bounding box center [182, 44] width 6 height 6
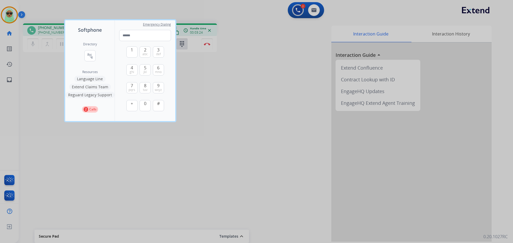
click at [309, 129] on div at bounding box center [256, 121] width 513 height 243
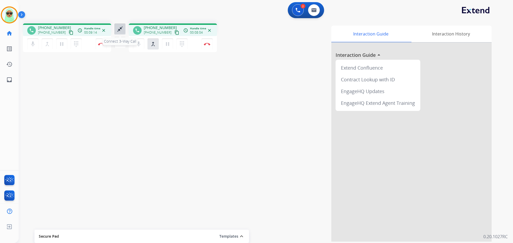
click at [118, 29] on mat-icon "close_fullscreen" at bounding box center [120, 29] width 6 height 6
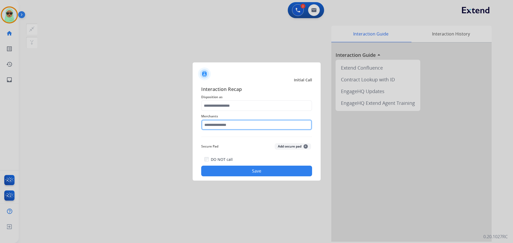
click at [235, 120] on input "text" at bounding box center [256, 125] width 111 height 11
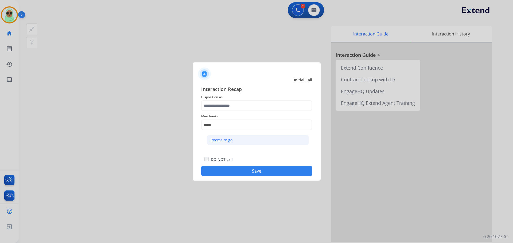
click at [257, 143] on li "Rooms to go" at bounding box center [258, 140] width 102 height 10
type input "**********"
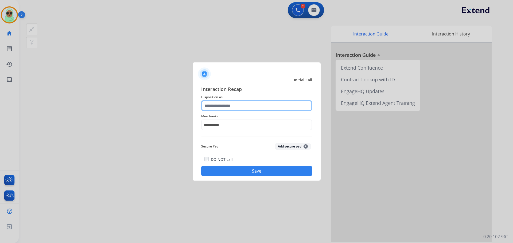
click at [230, 103] on input "text" at bounding box center [256, 105] width 111 height 11
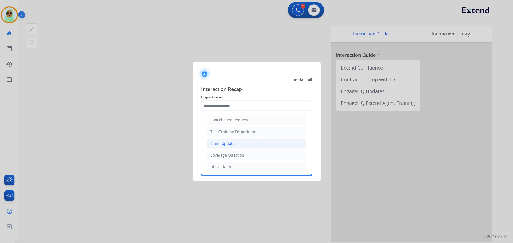
click at [233, 141] on div "Claim Update" at bounding box center [222, 143] width 24 height 5
type input "**********"
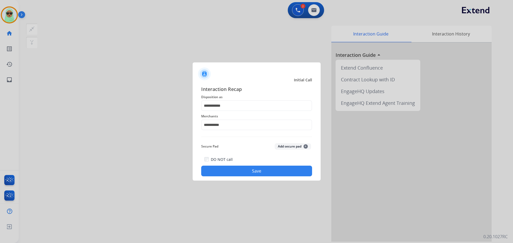
click at [272, 165] on div "DO NOT call Save" at bounding box center [256, 166] width 111 height 20
click at [274, 171] on button "Save" at bounding box center [256, 171] width 111 height 11
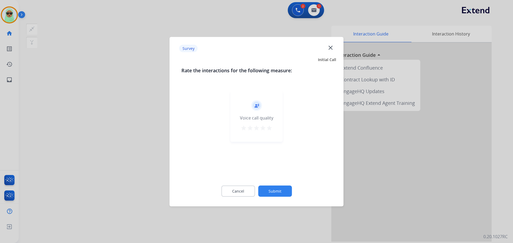
click at [288, 184] on div "Cancel Submit" at bounding box center [256, 191] width 150 height 24
click at [286, 187] on button "Submit" at bounding box center [275, 191] width 34 height 11
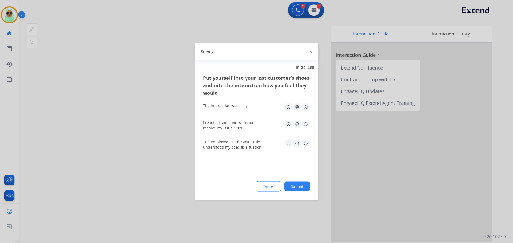
click at [304, 187] on button "Submit" at bounding box center [297, 187] width 26 height 10
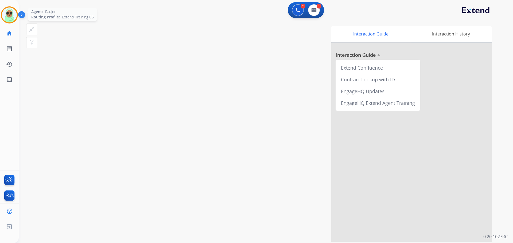
click at [5, 12] on img at bounding box center [9, 14] width 15 height 15
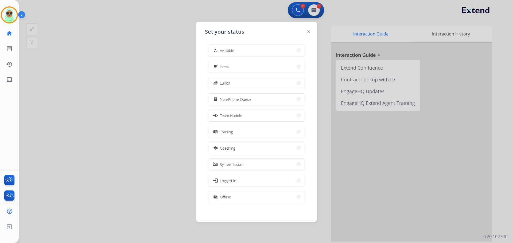
drag, startPoint x: 253, startPoint y: 54, endPoint x: 256, endPoint y: 52, distance: 3.6
click at [253, 54] on button "how_to_reg Available" at bounding box center [256, 50] width 97 height 11
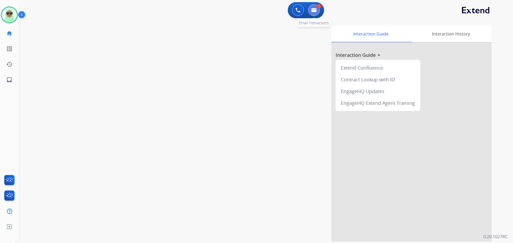
click at [311, 9] on img at bounding box center [313, 10] width 5 height 4
select select "**********"
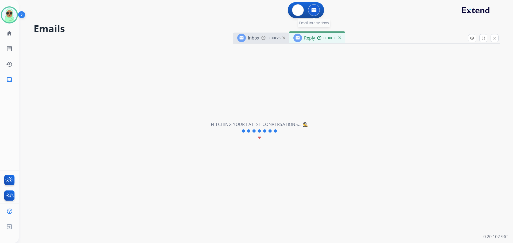
select select "**********"
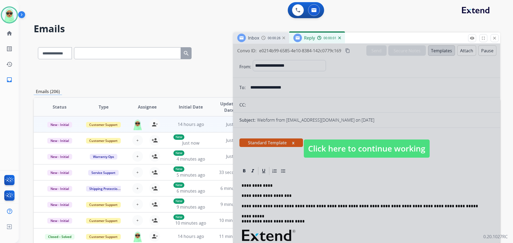
click at [338, 152] on span "Click here to continue working" at bounding box center [367, 149] width 126 height 18
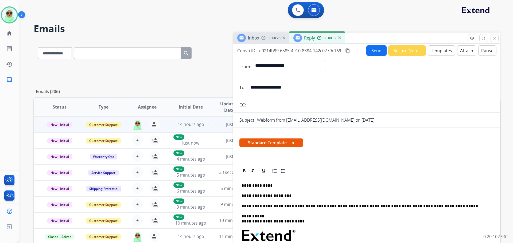
click at [321, 184] on p "**********" at bounding box center [364, 185] width 246 height 5
click at [397, 197] on p "**********" at bounding box center [364, 196] width 246 height 5
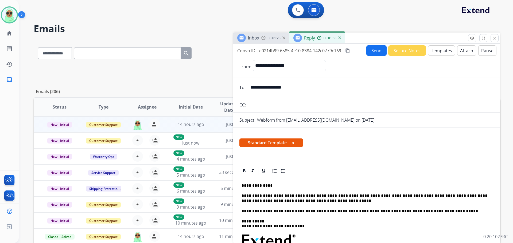
drag, startPoint x: 429, startPoint y: 196, endPoint x: 432, endPoint y: 205, distance: 10.0
click at [433, 212] on p "**********" at bounding box center [364, 211] width 246 height 5
click at [428, 198] on p "**********" at bounding box center [364, 199] width 246 height 10
click at [372, 41] on div "Inbox 00:02:03 Reply 00:03:17" at bounding box center [366, 38] width 267 height 11
click at [372, 47] on button "Send" at bounding box center [376, 50] width 20 height 10
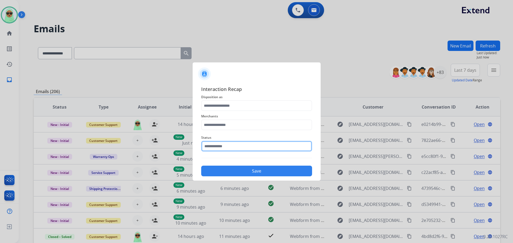
click at [238, 150] on input "text" at bounding box center [256, 146] width 111 height 11
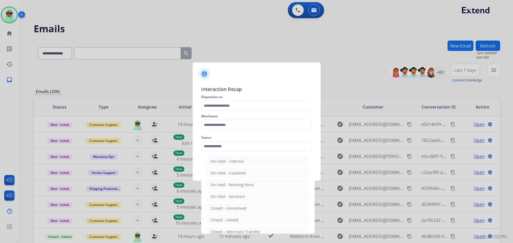
drag, startPoint x: 241, startPoint y: 217, endPoint x: 248, endPoint y: 165, distance: 52.3
click at [241, 215] on li "Closed – Solved" at bounding box center [258, 220] width 102 height 10
type input "**********"
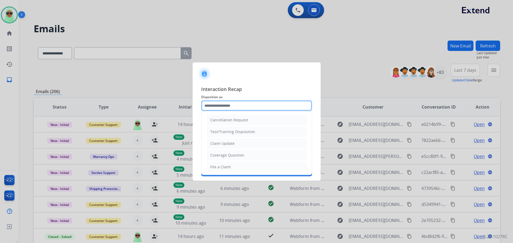
click at [242, 109] on input "text" at bounding box center [256, 105] width 111 height 11
click at [236, 143] on li "Claim Update" at bounding box center [257, 144] width 100 height 10
type input "**********"
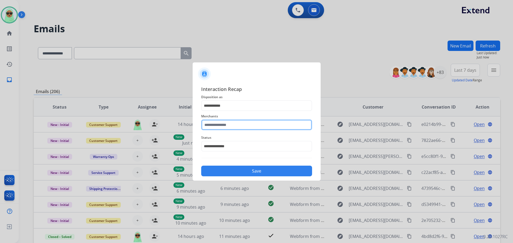
click at [237, 127] on input "text" at bounding box center [256, 125] width 111 height 11
click at [216, 125] on input "text" at bounding box center [256, 125] width 111 height 11
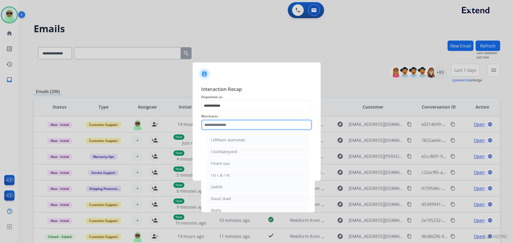
click at [216, 127] on input "text" at bounding box center [256, 125] width 111 height 11
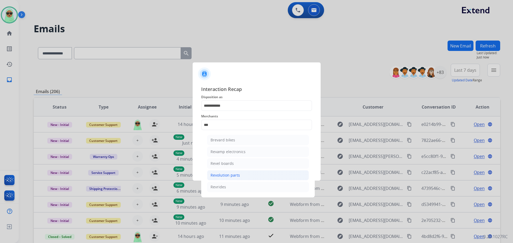
click at [242, 175] on li "Revolution parts" at bounding box center [258, 175] width 102 height 10
type input "**********"
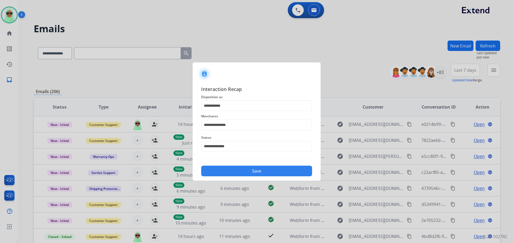
drag, startPoint x: 253, startPoint y: 163, endPoint x: 252, endPoint y: 168, distance: 4.3
click at [253, 165] on div "Save" at bounding box center [256, 170] width 111 height 14
click at [252, 168] on button "Save" at bounding box center [256, 171] width 111 height 11
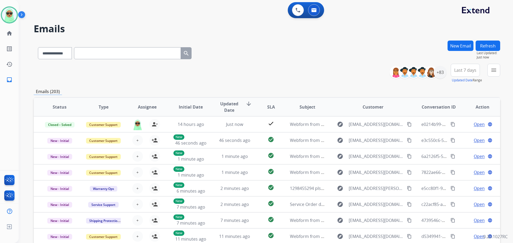
click at [500, 73] on div "menu Type Claims Adjudication Customer Support Escalation Service Support Shipp…" at bounding box center [493, 73] width 13 height 19
click at [494, 73] on mat-icon "menu" at bounding box center [493, 70] width 6 height 6
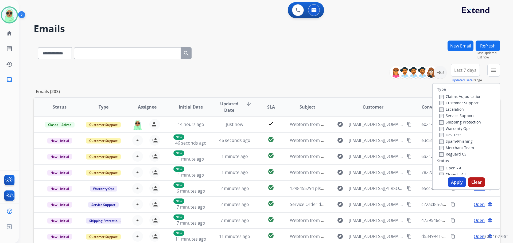
click at [467, 103] on label "Customer Support" at bounding box center [458, 102] width 39 height 5
drag, startPoint x: 462, startPoint y: 127, endPoint x: 461, endPoint y: 123, distance: 4.1
click at [462, 127] on label "Warranty Ops" at bounding box center [454, 128] width 31 height 5
click at [461, 122] on label "Shipping Protection" at bounding box center [460, 122] width 42 height 5
click at [459, 131] on label "Warranty Ops" at bounding box center [454, 128] width 31 height 5
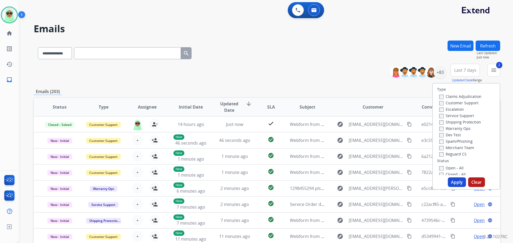
click at [458, 154] on label "Reguard CS" at bounding box center [452, 154] width 27 height 5
drag, startPoint x: 451, startPoint y: 168, endPoint x: 453, endPoint y: 185, distance: 17.0
click at [450, 169] on label "Open - All" at bounding box center [451, 168] width 24 height 5
click at [453, 185] on button "Apply" at bounding box center [456, 183] width 18 height 10
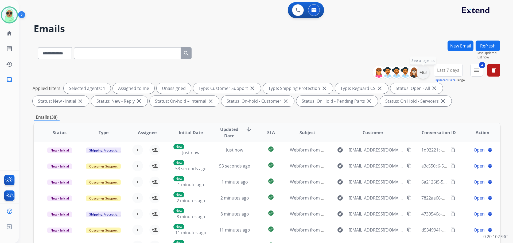
click at [423, 74] on div "+83" at bounding box center [422, 72] width 13 height 13
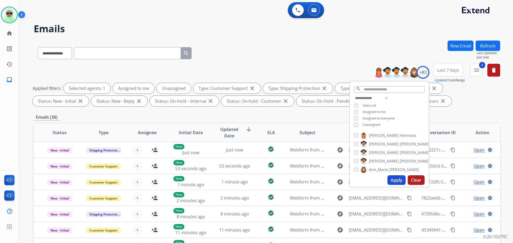
click at [367, 125] on span "Unassigned" at bounding box center [371, 125] width 18 height 5
click at [395, 179] on button "Apply" at bounding box center [396, 180] width 18 height 10
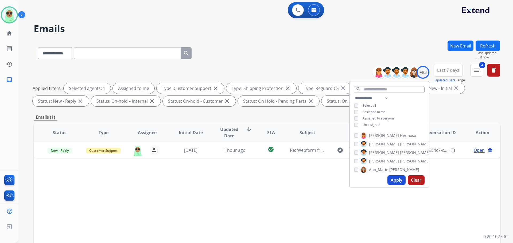
click at [277, 183] on div "Status Type Assignee Initial Date Updated Date arrow_downward SLA Subject Custo…" at bounding box center [267, 212] width 466 height 179
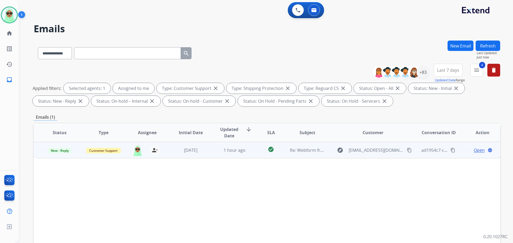
click at [476, 152] on span "Open" at bounding box center [478, 150] width 11 height 6
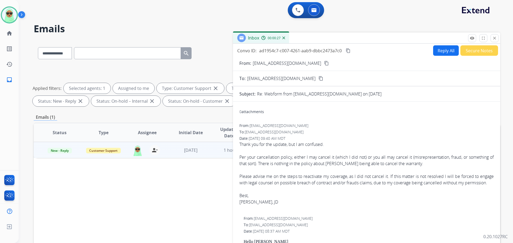
click at [444, 50] on button "Reply All" at bounding box center [446, 50] width 26 height 10
select select "**********"
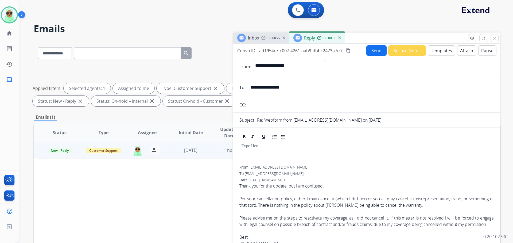
click at [444, 50] on button "Templates" at bounding box center [441, 50] width 27 height 10
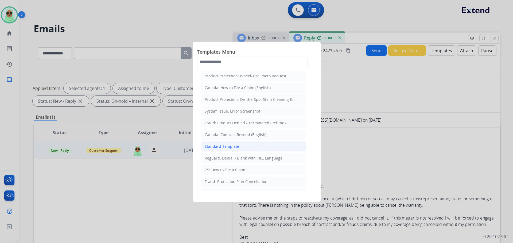
click at [226, 149] on div "Standard Template" at bounding box center [222, 146] width 34 height 5
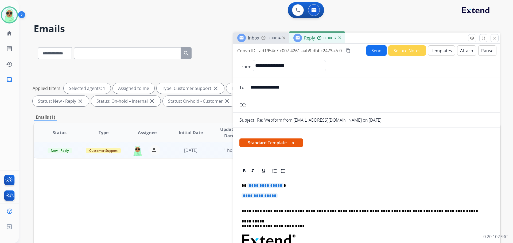
drag, startPoint x: 291, startPoint y: 197, endPoint x: 250, endPoint y: 184, distance: 43.1
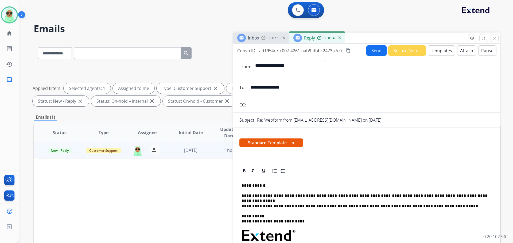
click at [430, 13] on div "0 Voice Interactions 0 Email Interactions" at bounding box center [262, 10] width 475 height 17
click at [367, 49] on button "Send" at bounding box center [376, 50] width 20 height 10
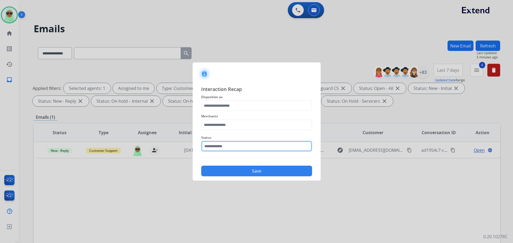
click at [232, 151] on input "text" at bounding box center [256, 146] width 111 height 11
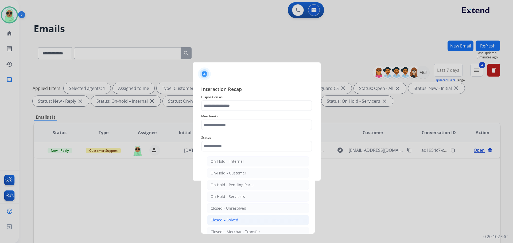
click at [218, 217] on li "Closed – Solved" at bounding box center [258, 220] width 102 height 10
type input "**********"
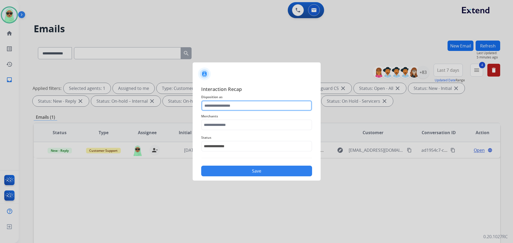
click at [216, 105] on input "text" at bounding box center [256, 105] width 111 height 11
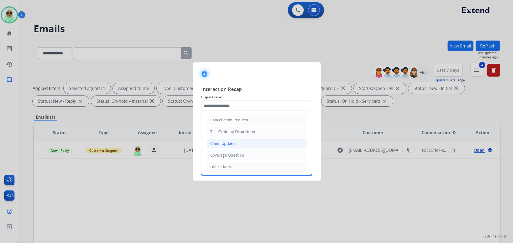
click at [218, 139] on li "Claim Update" at bounding box center [257, 144] width 100 height 10
type input "**********"
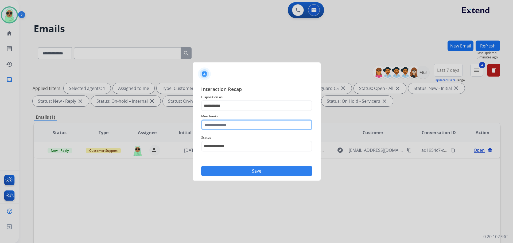
click at [217, 123] on input "text" at bounding box center [256, 125] width 111 height 11
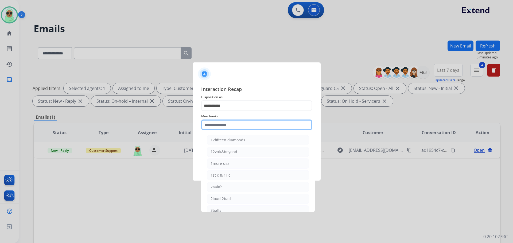
click at [216, 124] on input "text" at bounding box center [256, 125] width 111 height 11
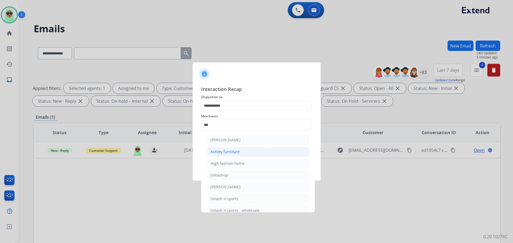
click at [235, 152] on div "Ashley furniture" at bounding box center [224, 151] width 29 height 5
type input "**********"
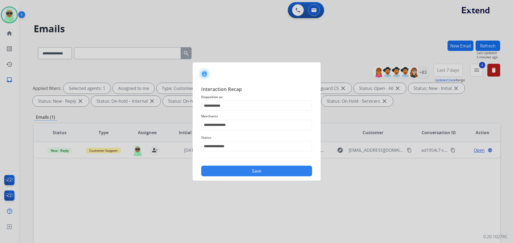
click at [250, 174] on button "Save" at bounding box center [256, 171] width 111 height 11
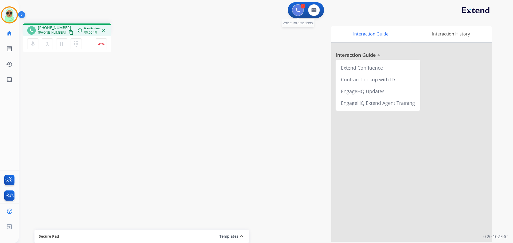
click at [293, 11] on button at bounding box center [298, 10] width 12 height 12
click at [291, 9] on div "1 Voice Interactions" at bounding box center [298, 10] width 16 height 12
click at [300, 10] on button at bounding box center [298, 10] width 12 height 12
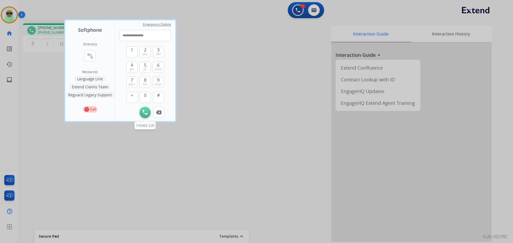
type input "**********"
click at [142, 115] on button "Initiate Call" at bounding box center [144, 112] width 11 height 11
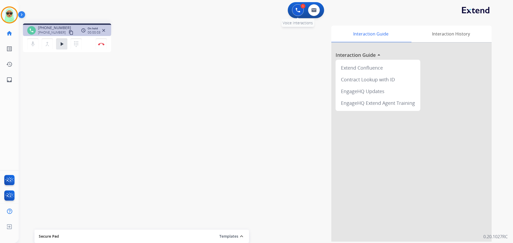
click at [300, 9] on img at bounding box center [297, 10] width 5 height 5
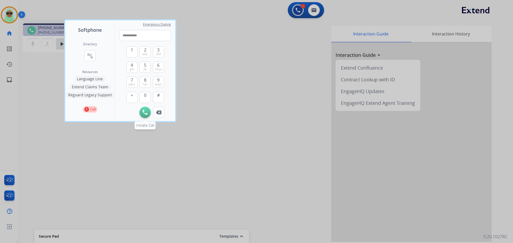
type input "**********"
click at [145, 114] on img at bounding box center [145, 112] width 5 height 5
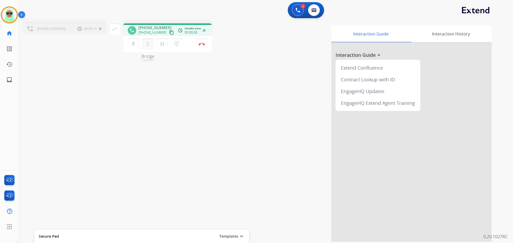
click at [149, 45] on mat-icon "merge_type" at bounding box center [147, 44] width 6 height 6
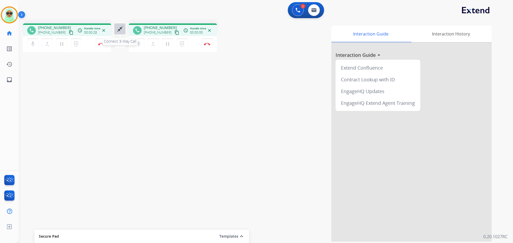
click at [120, 29] on mat-icon "close_fullscreen" at bounding box center [120, 29] width 6 height 6
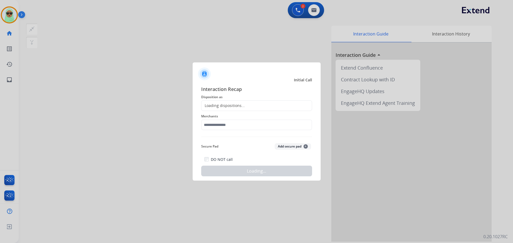
click at [235, 101] on div "Loading dispositions..." at bounding box center [256, 105] width 111 height 11
click at [230, 122] on input "text" at bounding box center [256, 125] width 111 height 11
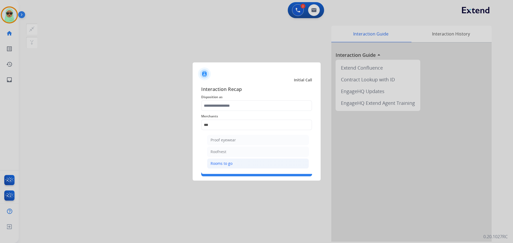
click at [239, 164] on li "Rooms to go" at bounding box center [258, 164] width 102 height 10
type input "**********"
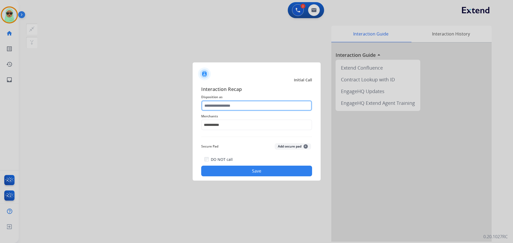
click at [235, 109] on input "text" at bounding box center [256, 105] width 111 height 11
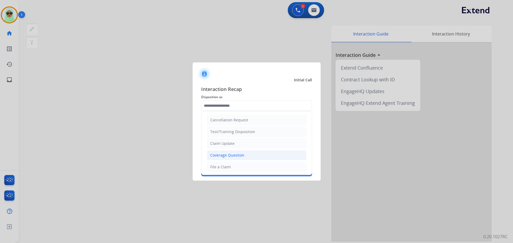
click at [229, 158] on div "Coverage Question" at bounding box center [227, 155] width 34 height 5
type input "**********"
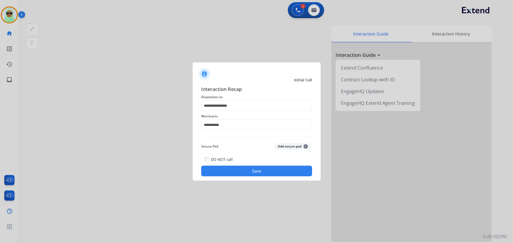
click at [250, 175] on button "Save" at bounding box center [256, 171] width 111 height 11
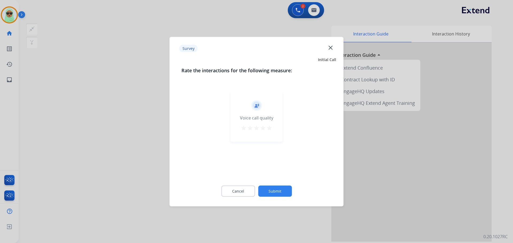
click at [278, 190] on button "Submit" at bounding box center [275, 191] width 34 height 11
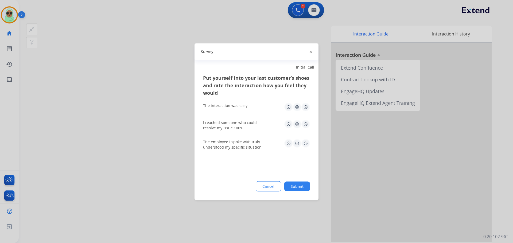
click at [308, 191] on div "Put yourself into your last customer’s shoes and rate the interaction how you f…" at bounding box center [256, 137] width 124 height 126
click at [305, 189] on button "Submit" at bounding box center [297, 187] width 26 height 10
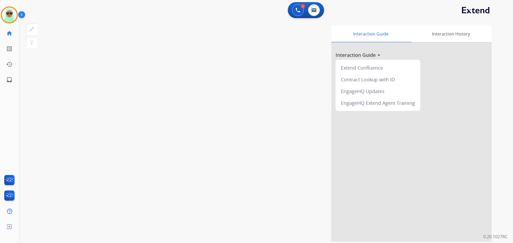
click at [0, 7] on div "Raujon AfterCallWork Edit Avatar Agent: Raujon Routing Profile: Extend_Training…" at bounding box center [9, 14] width 19 height 17
click at [9, 16] on img at bounding box center [9, 14] width 15 height 15
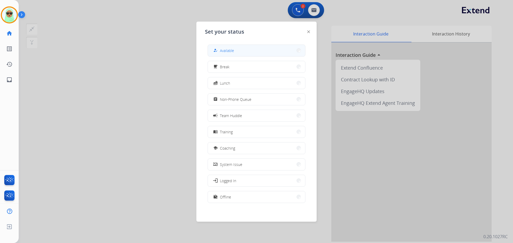
click at [233, 48] on span "Available" at bounding box center [227, 51] width 14 height 6
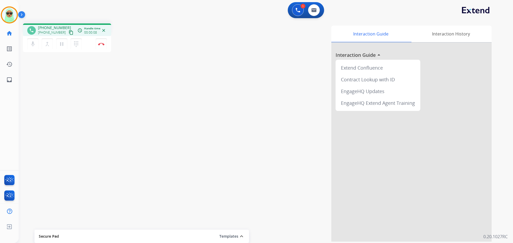
click at [69, 32] on mat-icon "content_copy" at bounding box center [71, 32] width 5 height 5
click at [101, 48] on button "Disconnect" at bounding box center [101, 43] width 11 height 11
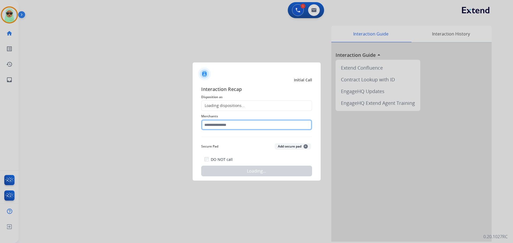
click at [234, 123] on input "text" at bounding box center [256, 125] width 111 height 11
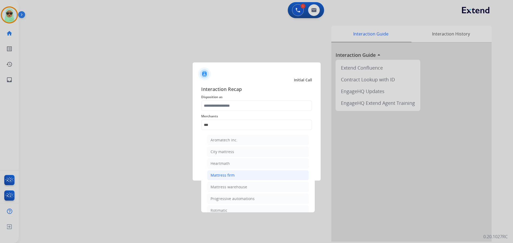
click at [226, 175] on div "Mattress firm" at bounding box center [222, 175] width 24 height 5
type input "**********"
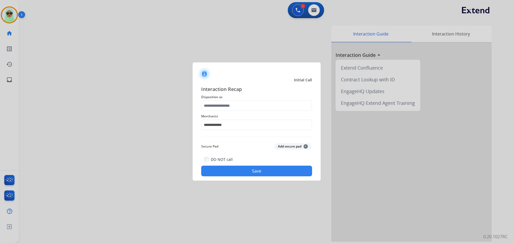
click at [224, 113] on div "**********" at bounding box center [256, 121] width 111 height 21
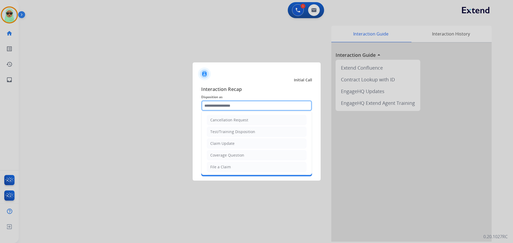
click at [228, 108] on input "text" at bounding box center [256, 105] width 111 height 11
click at [229, 149] on ul "Cancellation Request Test/Training Disposition Claim Update Coverage Question F…" at bounding box center [256, 184] width 110 height 147
click at [224, 139] on li "Claim Update" at bounding box center [257, 144] width 100 height 10
type input "**********"
click at [225, 103] on input "**********" at bounding box center [256, 105] width 111 height 11
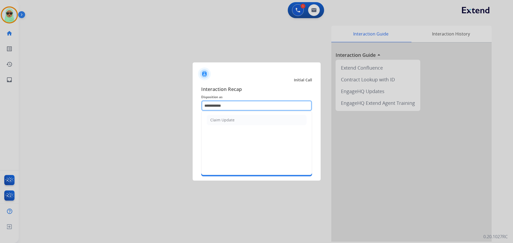
click at [225, 103] on input "**********" at bounding box center [256, 105] width 111 height 11
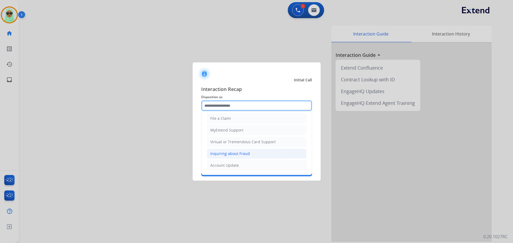
scroll to position [53, 0]
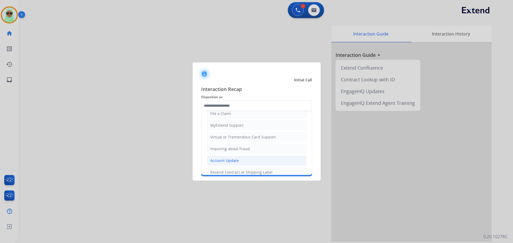
click at [241, 161] on li "Account Update" at bounding box center [257, 161] width 100 height 10
type input "**********"
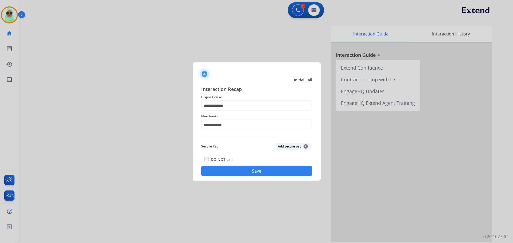
click at [264, 168] on button "Save" at bounding box center [256, 171] width 111 height 11
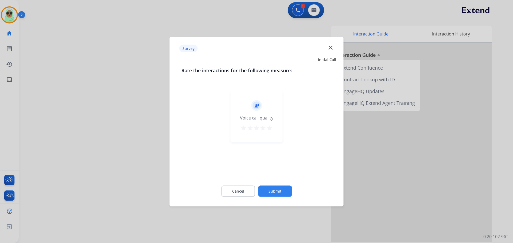
click at [269, 175] on div "record_voice_over Voice call quality star star star star star" at bounding box center [256, 133] width 150 height 92
click at [284, 189] on button "Submit" at bounding box center [275, 191] width 34 height 11
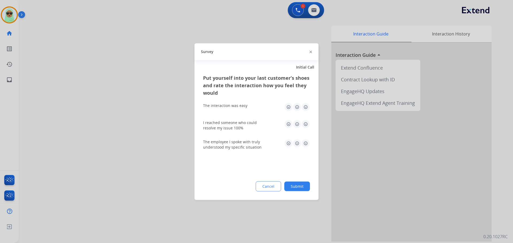
click at [312, 184] on div "Put yourself into your last customer’s shoes and rate the interaction how you f…" at bounding box center [256, 137] width 124 height 126
click at [306, 186] on button "Submit" at bounding box center [297, 187] width 26 height 10
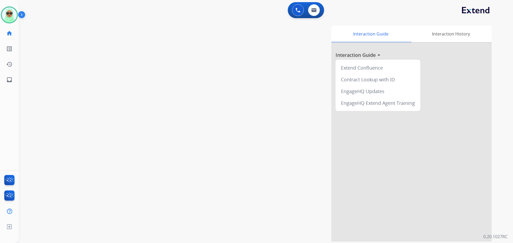
drag, startPoint x: 287, startPoint y: 181, endPoint x: 252, endPoint y: 166, distance: 38.5
click at [252, 166] on div "Interaction Guide Interaction History Interaction Guide arrow_drop_up Extend Co…" at bounding box center [334, 134] width 315 height 216
click at [7, 14] on img at bounding box center [9, 14] width 15 height 15
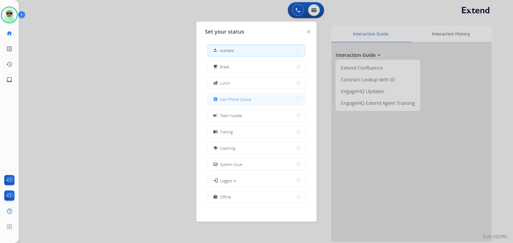
click at [237, 101] on span "Non-Phone Queue" at bounding box center [236, 100] width 32 height 6
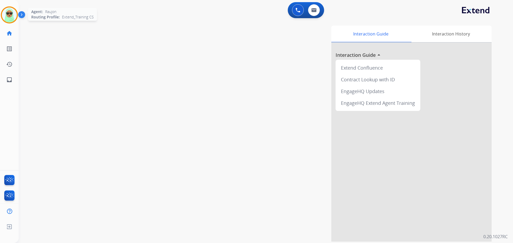
drag, startPoint x: 3, startPoint y: 15, endPoint x: 18, endPoint y: 15, distance: 15.5
click at [3, 14] on img at bounding box center [9, 14] width 15 height 15
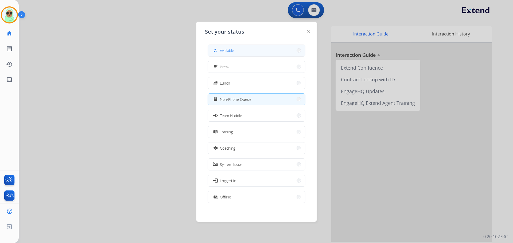
click at [231, 55] on button "how_to_reg Available" at bounding box center [256, 50] width 97 height 11
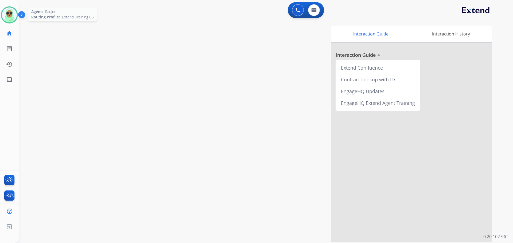
click at [9, 19] on img at bounding box center [9, 14] width 15 height 15
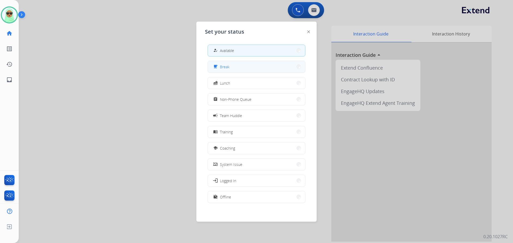
click at [248, 70] on button "free_breakfast Break" at bounding box center [256, 66] width 97 height 11
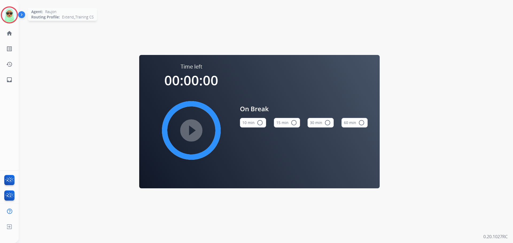
click at [12, 19] on img at bounding box center [9, 14] width 15 height 15
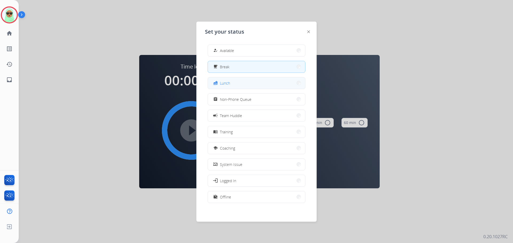
click at [249, 83] on button "fastfood Lunch" at bounding box center [256, 82] width 97 height 11
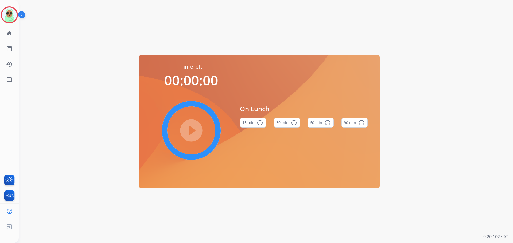
click at [289, 125] on button "30 min radio_button_unchecked" at bounding box center [287, 123] width 26 height 10
click at [13, 18] on img at bounding box center [9, 14] width 15 height 15
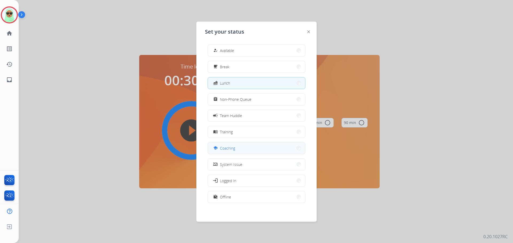
click at [249, 150] on button "school Coaching" at bounding box center [256, 148] width 97 height 11
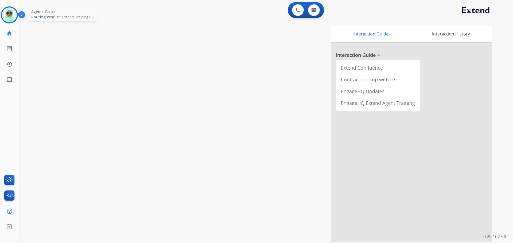
click at [10, 17] on img at bounding box center [9, 14] width 15 height 15
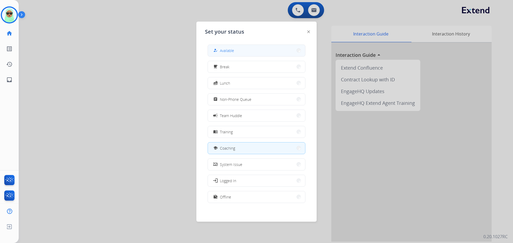
click at [250, 53] on button "how_to_reg Available" at bounding box center [256, 50] width 97 height 11
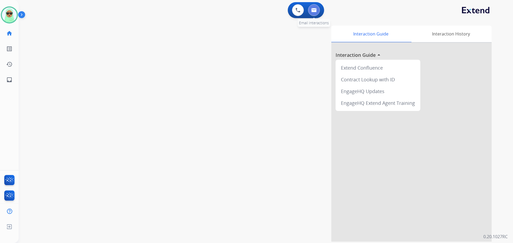
click at [315, 8] on button at bounding box center [314, 10] width 12 height 12
select select "**********"
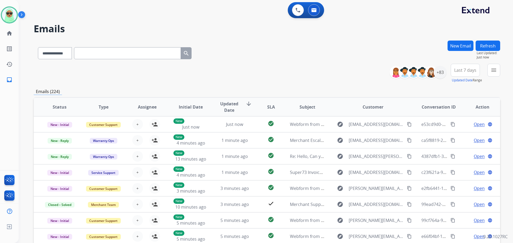
click at [427, 20] on div "**********" at bounding box center [259, 140] width 481 height 243
drag, startPoint x: 492, startPoint y: 65, endPoint x: 492, endPoint y: 70, distance: 4.5
click at [492, 66] on button "menu Filters" at bounding box center [493, 70] width 13 height 13
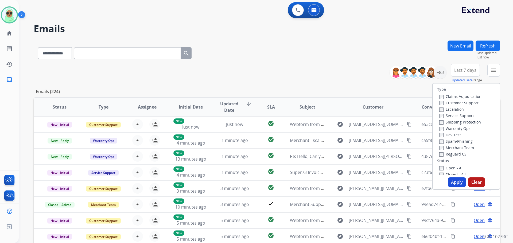
click at [450, 103] on label "Customer Support" at bounding box center [458, 102] width 39 height 5
click at [461, 120] on label "Shipping Protection" at bounding box center [460, 122] width 42 height 5
drag, startPoint x: 457, startPoint y: 153, endPoint x: 458, endPoint y: 172, distance: 19.0
click at [457, 154] on label "Reguard CS" at bounding box center [452, 154] width 27 height 5
drag, startPoint x: 458, startPoint y: 172, endPoint x: 455, endPoint y: 167, distance: 6.1
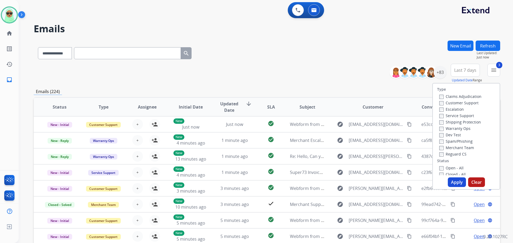
click at [458, 172] on label "Closed - All" at bounding box center [452, 174] width 26 height 5
click at [454, 167] on label "Open - All" at bounding box center [451, 166] width 24 height 5
click at [455, 170] on div "Closed - All" at bounding box center [467, 173] width 56 height 6
click at [453, 170] on div "Closed - All" at bounding box center [467, 173] width 56 height 6
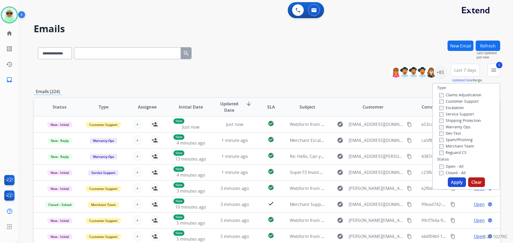
click at [454, 173] on label "Closed - All" at bounding box center [452, 172] width 26 height 5
click at [455, 178] on button "Apply" at bounding box center [456, 183] width 18 height 10
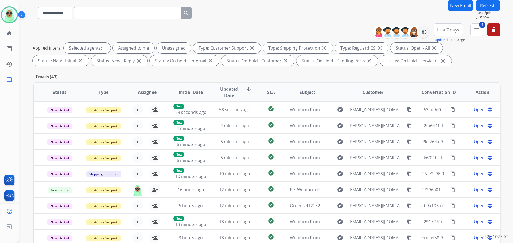
scroll to position [0, 0]
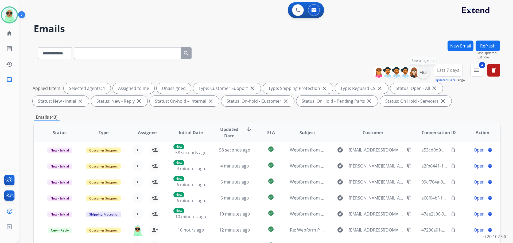
click at [423, 71] on div "+83" at bounding box center [422, 72] width 13 height 13
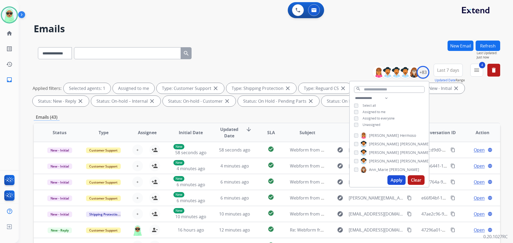
click at [395, 176] on button "Apply" at bounding box center [396, 180] width 18 height 10
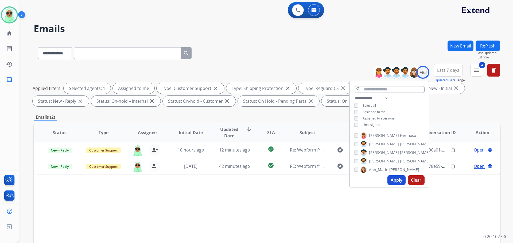
drag, startPoint x: 179, startPoint y: 225, endPoint x: 239, endPoint y: 209, distance: 62.4
click at [179, 224] on div "Status Type Assignee Initial Date Updated Date arrow_downward SLA Subject Custo…" at bounding box center [267, 212] width 466 height 179
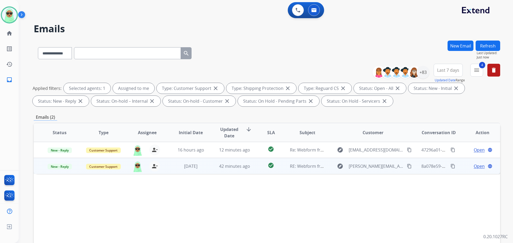
click at [477, 165] on span "Open" at bounding box center [478, 166] width 11 height 6
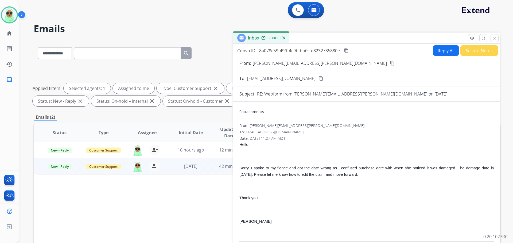
click at [437, 51] on button "Reply All" at bounding box center [446, 50] width 26 height 10
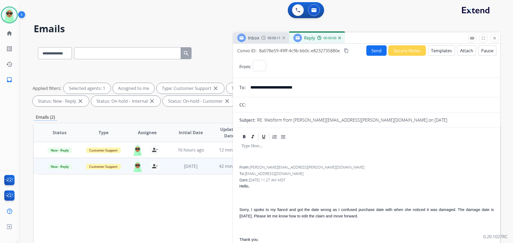
select select "**********"
click at [437, 51] on button "Templates" at bounding box center [441, 50] width 27 height 10
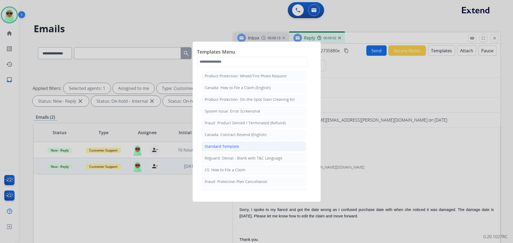
click at [240, 143] on li "Standard Template" at bounding box center [253, 146] width 105 height 10
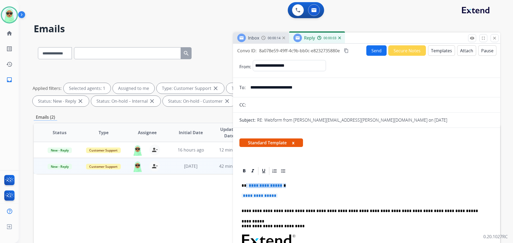
drag, startPoint x: 288, startPoint y: 192, endPoint x: 246, endPoint y: 186, distance: 42.4
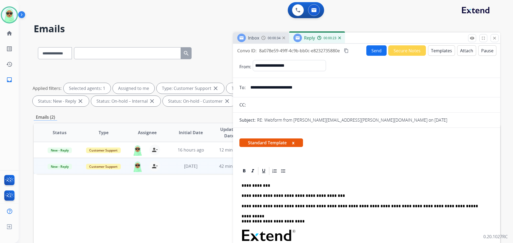
click at [372, 50] on button "Send" at bounding box center [376, 50] width 20 height 10
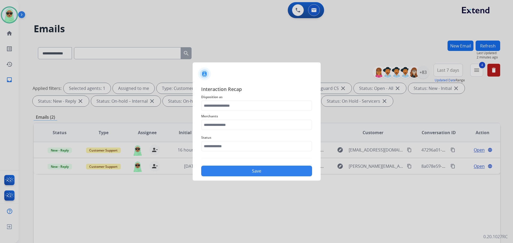
click at [11, 18] on div at bounding box center [256, 121] width 513 height 243
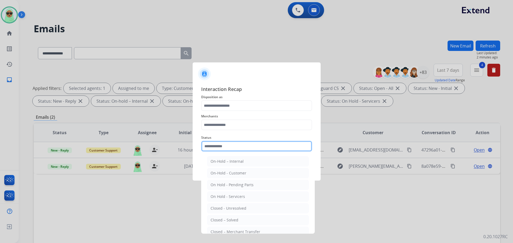
click at [241, 148] on input "text" at bounding box center [256, 146] width 111 height 11
click at [231, 217] on li "Closed – Solved" at bounding box center [258, 220] width 102 height 10
type input "**********"
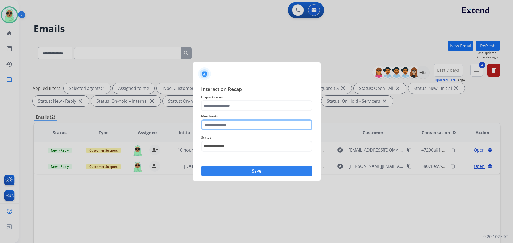
click at [235, 123] on input "text" at bounding box center [256, 125] width 111 height 11
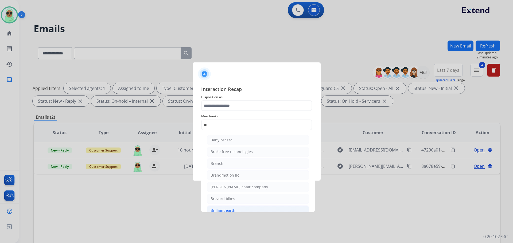
click at [243, 209] on li "Brilliant earth" at bounding box center [258, 211] width 102 height 10
type input "**********"
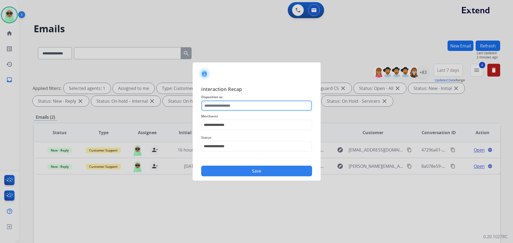
click at [232, 100] on input "text" at bounding box center [256, 105] width 111 height 11
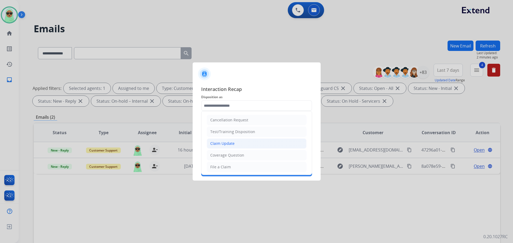
click at [238, 146] on li "Claim Update" at bounding box center [257, 144] width 100 height 10
type input "**********"
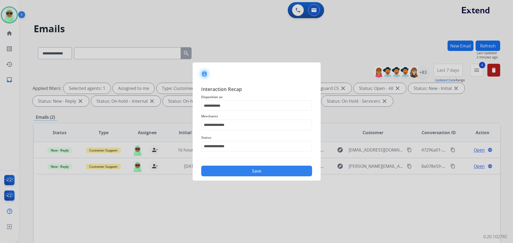
click at [244, 173] on button "Save" at bounding box center [256, 171] width 111 height 11
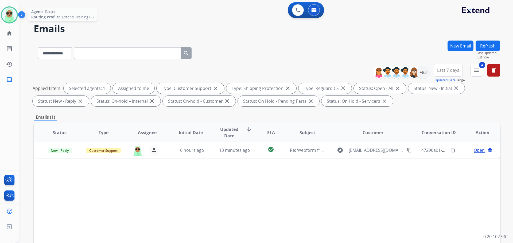
click at [13, 19] on img at bounding box center [9, 14] width 15 height 15
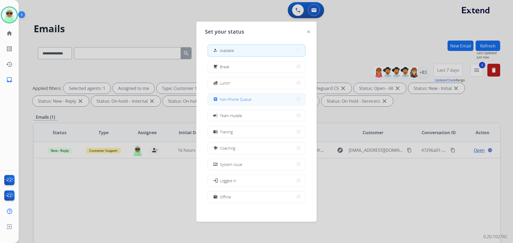
click at [235, 102] on span "Non-Phone Queue" at bounding box center [236, 100] width 32 height 6
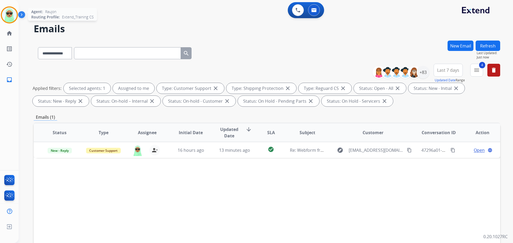
click at [16, 13] on img at bounding box center [9, 14] width 15 height 15
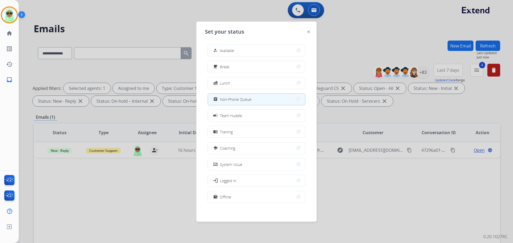
click at [234, 54] on button "how_to_reg Available" at bounding box center [256, 50] width 97 height 11
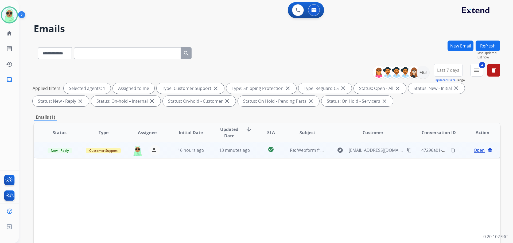
drag, startPoint x: 401, startPoint y: 151, endPoint x: 404, endPoint y: 150, distance: 3.6
click at [401, 151] on div "explore Abrahamking713@gmail.com content_copy" at bounding box center [372, 150] width 78 height 9
click at [407, 150] on mat-icon "content_copy" at bounding box center [409, 150] width 5 height 5
click at [474, 149] on span "Open" at bounding box center [478, 150] width 11 height 6
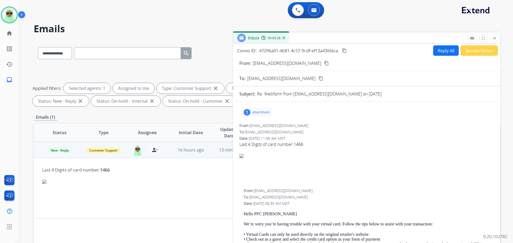
click at [438, 54] on button "Reply All" at bounding box center [446, 50] width 26 height 10
select select "**********"
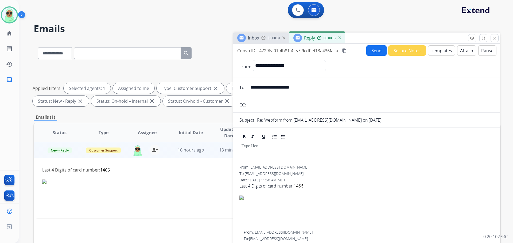
click at [339, 40] on div "00:00:02" at bounding box center [328, 38] width 23 height 5
click at [340, 38] on img at bounding box center [339, 38] width 3 height 3
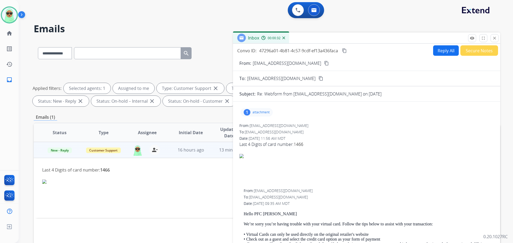
click at [256, 114] on p "attachment" at bounding box center [260, 112] width 17 height 4
click at [253, 126] on div at bounding box center [258, 126] width 27 height 19
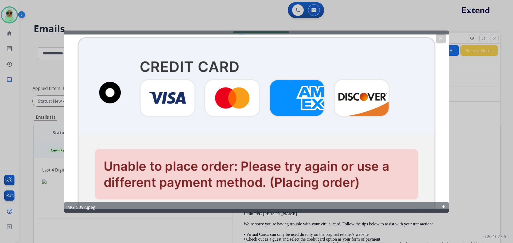
click at [442, 42] on button "clear" at bounding box center [441, 39] width 10 height 10
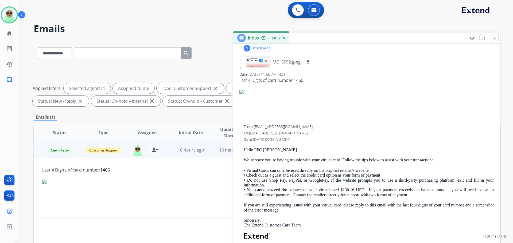
scroll to position [39, 0]
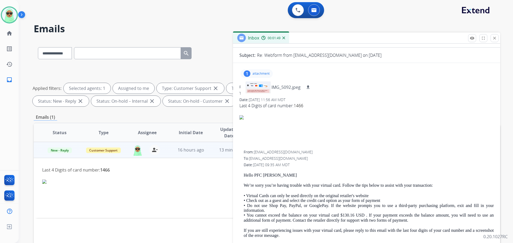
click at [67, 69] on div "**********" at bounding box center [267, 86] width 466 height 45
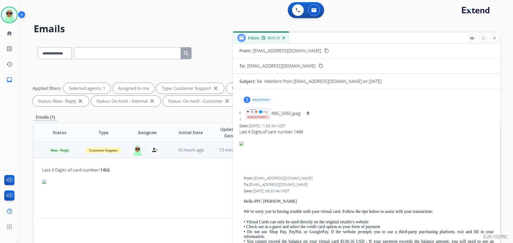
scroll to position [0, 0]
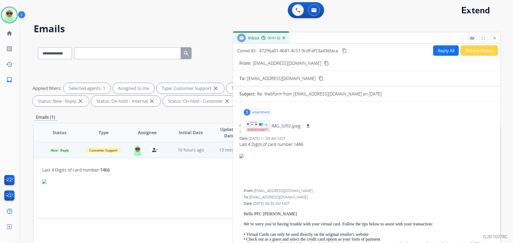
click at [324, 64] on mat-icon "content_copy" at bounding box center [326, 63] width 5 height 5
click at [438, 48] on button "Reply All" at bounding box center [446, 50] width 26 height 10
select select "**********"
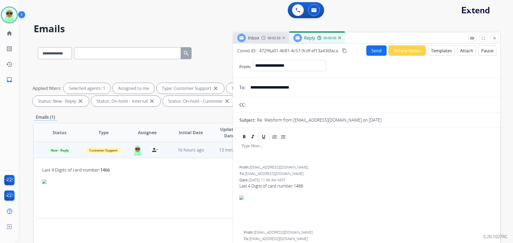
click at [434, 53] on button "Templates" at bounding box center [441, 50] width 27 height 10
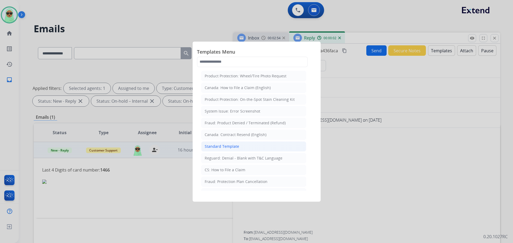
click at [239, 148] on li "Standard Template" at bounding box center [253, 146] width 105 height 10
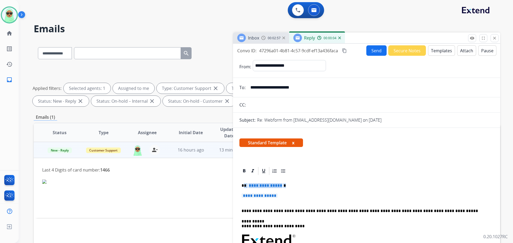
drag, startPoint x: 282, startPoint y: 189, endPoint x: 245, endPoint y: 186, distance: 37.5
click at [270, 196] on span "**********" at bounding box center [259, 196] width 36 height 5
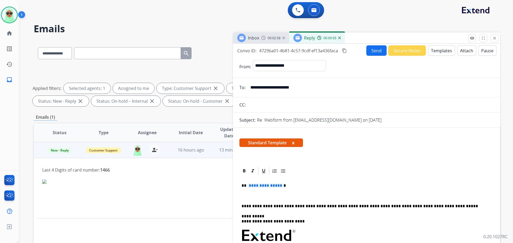
click at [277, 185] on span "**********" at bounding box center [265, 185] width 36 height 5
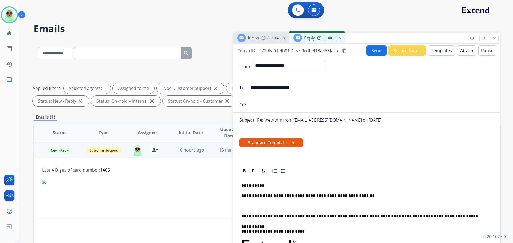
click at [358, 195] on p "**********" at bounding box center [364, 196] width 246 height 5
click at [375, 54] on button "Send" at bounding box center [376, 50] width 20 height 10
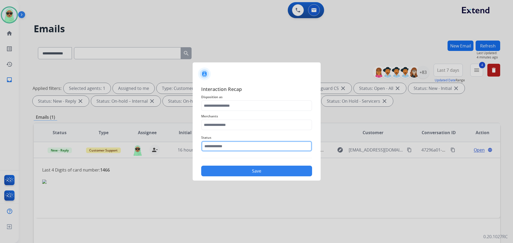
drag, startPoint x: 229, startPoint y: 146, endPoint x: 230, endPoint y: 152, distance: 6.2
click at [229, 146] on input "text" at bounding box center [256, 146] width 111 height 11
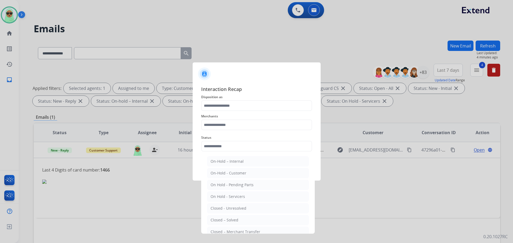
drag, startPoint x: 233, startPoint y: 221, endPoint x: 239, endPoint y: 167, distance: 54.0
click at [233, 219] on div "Closed – Solved" at bounding box center [224, 220] width 28 height 5
type input "**********"
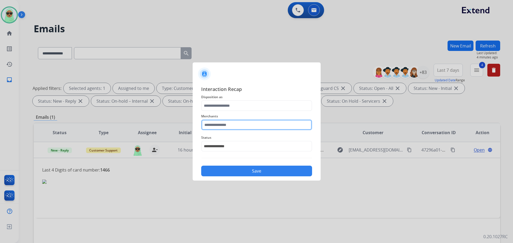
click at [236, 127] on input "text" at bounding box center [256, 125] width 111 height 11
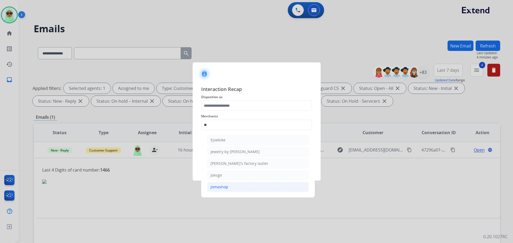
click at [237, 187] on li "Jomashop" at bounding box center [258, 187] width 102 height 10
type input "********"
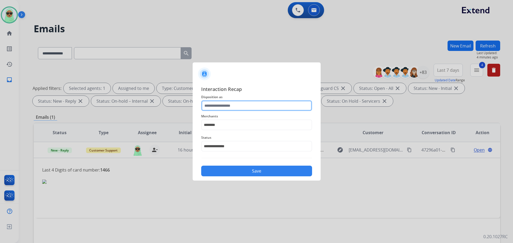
click at [242, 110] on input "text" at bounding box center [256, 105] width 111 height 11
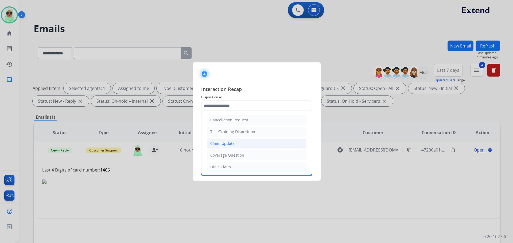
click at [234, 139] on li "Claim Update" at bounding box center [257, 144] width 100 height 10
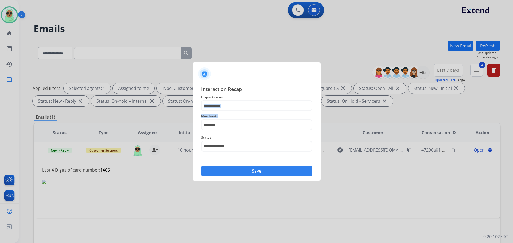
drag, startPoint x: 244, startPoint y: 112, endPoint x: 244, endPoint y: 105, distance: 6.4
click at [244, 107] on div "**********" at bounding box center [256, 130] width 111 height 91
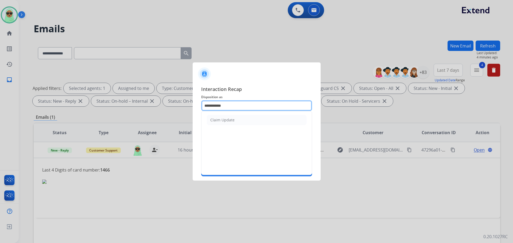
click at [244, 105] on input "**********" at bounding box center [256, 105] width 111 height 11
type input "*"
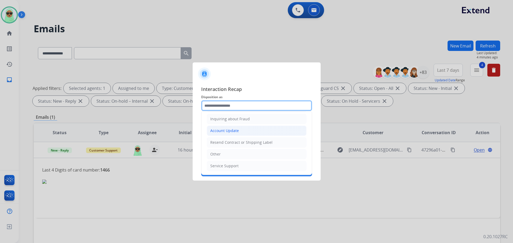
scroll to position [57, 0]
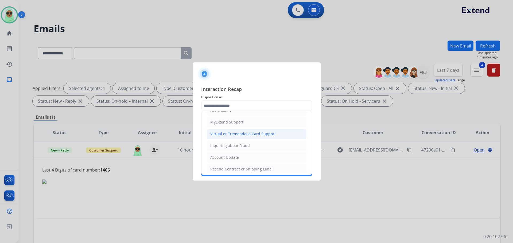
click at [252, 131] on li "Virtual or Tremendous Card Support" at bounding box center [257, 134] width 100 height 10
type input "**********"
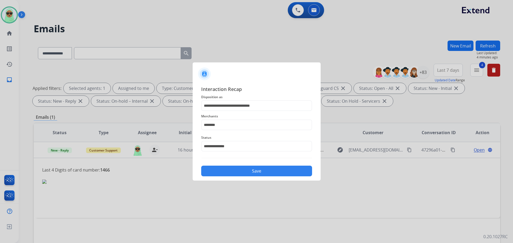
click at [257, 167] on button "Save" at bounding box center [256, 171] width 111 height 11
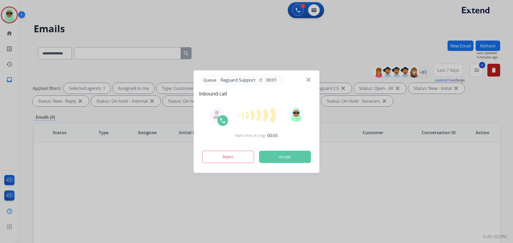
click at [65, 155] on div at bounding box center [256, 121] width 513 height 243
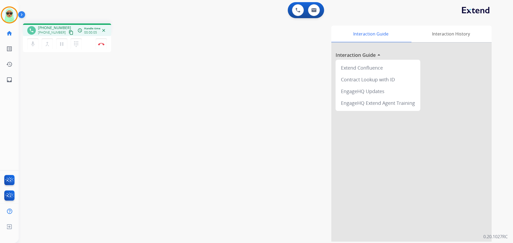
click at [69, 35] on mat-icon "content_copy" at bounding box center [71, 32] width 5 height 5
drag, startPoint x: 78, startPoint y: 77, endPoint x: 87, endPoint y: 68, distance: 11.7
click at [81, 74] on div "phone +12084400384 +12084400384 content_copy access_time Call metrics Queue 00:…" at bounding box center [259, 130] width 481 height 223
click at [102, 42] on button "Disconnect" at bounding box center [101, 43] width 11 height 11
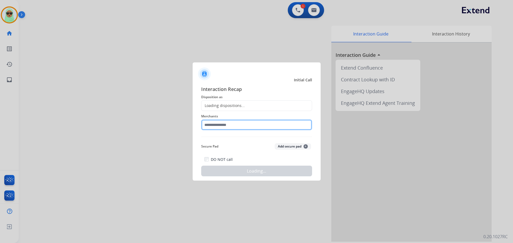
click at [235, 121] on input "text" at bounding box center [256, 125] width 111 height 11
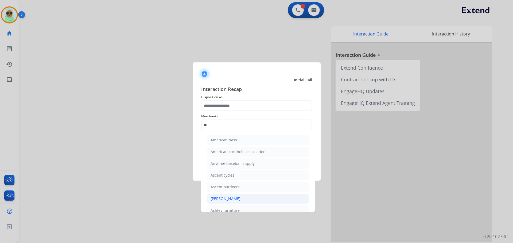
drag, startPoint x: 247, startPoint y: 196, endPoint x: 243, endPoint y: 174, distance: 23.1
click at [247, 196] on li "[PERSON_NAME]" at bounding box center [258, 199] width 102 height 10
type input "**********"
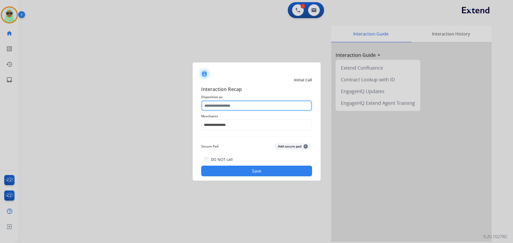
click at [235, 108] on input "text" at bounding box center [256, 105] width 111 height 11
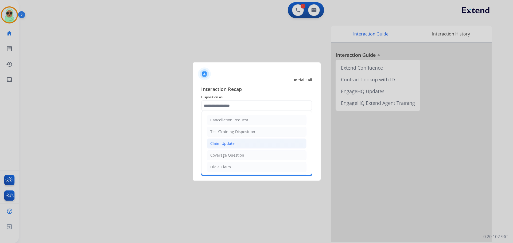
click at [240, 145] on li "Claim Update" at bounding box center [257, 144] width 100 height 10
type input "**********"
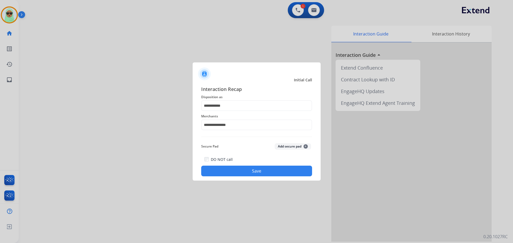
click at [253, 165] on div "DO NOT call Save" at bounding box center [256, 166] width 111 height 20
click at [259, 170] on button "Save" at bounding box center [256, 171] width 111 height 11
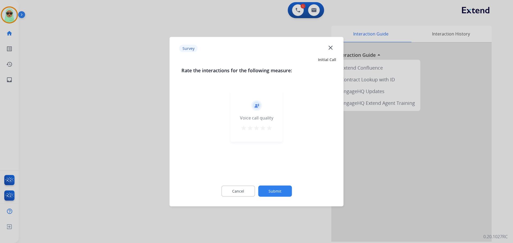
click at [291, 191] on div "Cancel Submit" at bounding box center [256, 191] width 150 height 24
click at [288, 191] on button "Submit" at bounding box center [275, 191] width 34 height 11
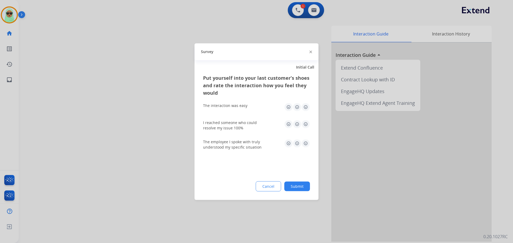
click at [299, 184] on button "Submit" at bounding box center [297, 187] width 26 height 10
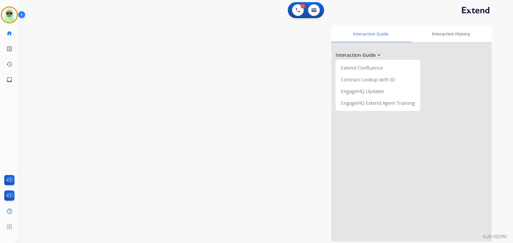
click at [299, 184] on div "Interaction Guide Interaction History Interaction Guide arrow_drop_up Extend Co…" at bounding box center [334, 134] width 315 height 216
drag, startPoint x: 2, startPoint y: 14, endPoint x: 36, endPoint y: 19, distance: 34.9
click at [2, 14] on img at bounding box center [9, 14] width 15 height 15
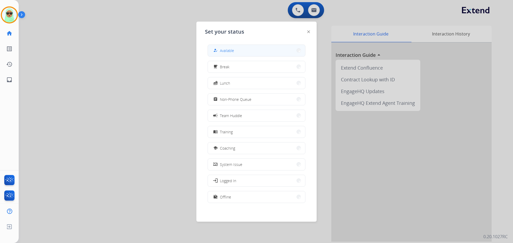
drag, startPoint x: 277, startPoint y: 49, endPoint x: 317, endPoint y: 15, distance: 52.4
click at [277, 49] on button "how_to_reg Available" at bounding box center [256, 50] width 97 height 11
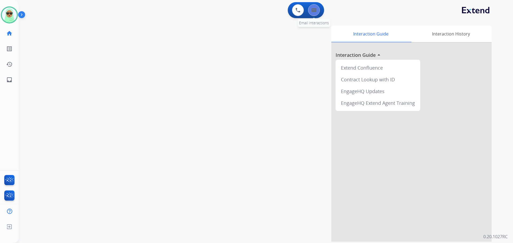
click at [315, 7] on button at bounding box center [314, 10] width 12 height 12
select select "**********"
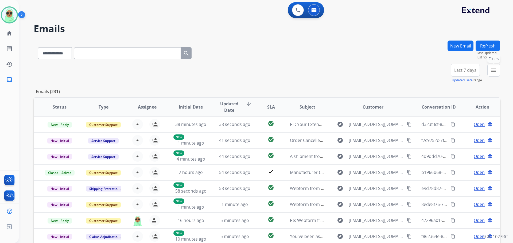
click at [489, 69] on button "menu Filters" at bounding box center [493, 70] width 13 height 13
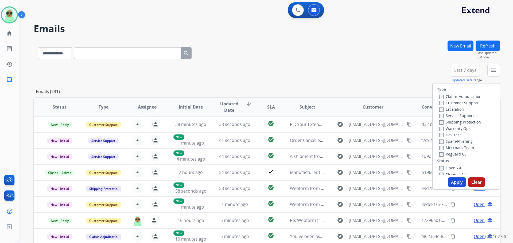
click at [467, 103] on label "Customer Support" at bounding box center [458, 102] width 39 height 5
click at [467, 123] on label "Shipping Protection" at bounding box center [460, 122] width 42 height 5
click at [458, 154] on label "Reguard CS" at bounding box center [452, 154] width 27 height 5
click at [453, 164] on div "Type Claims Adjudication Customer Support Escalation Service Support Shipping P…" at bounding box center [466, 130] width 67 height 92
click at [453, 168] on label "Open - All" at bounding box center [451, 168] width 24 height 5
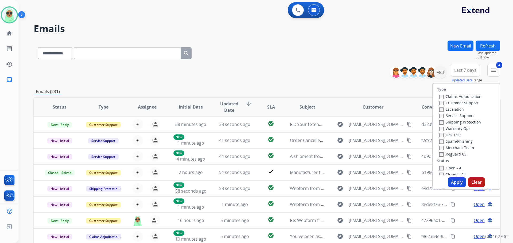
click at [456, 183] on button "Apply" at bounding box center [456, 183] width 18 height 10
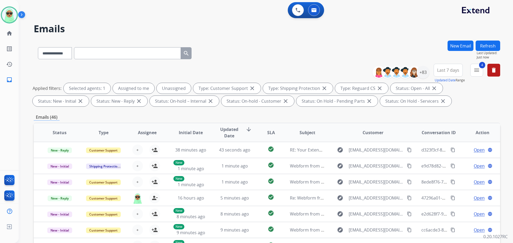
click at [10, 6] on div "Raujon Available Edit Avatar Agent: Raujon Routing Profile: Extend_Training CS …" at bounding box center [9, 44] width 19 height 88
click at [16, 14] on img at bounding box center [9, 14] width 15 height 15
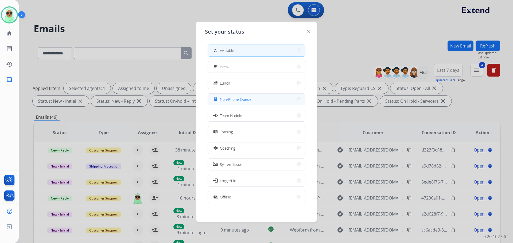
click at [242, 104] on button "assignment Non-Phone Queue" at bounding box center [256, 99] width 97 height 11
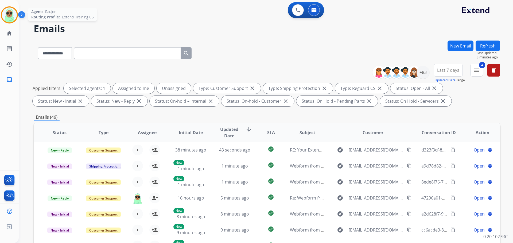
click at [11, 18] on img at bounding box center [9, 14] width 15 height 15
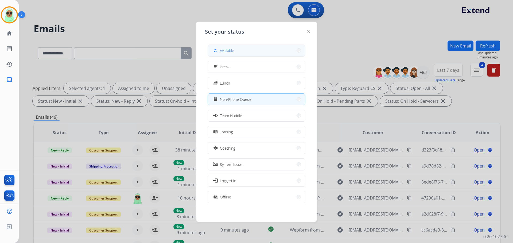
click at [212, 52] on button "how_to_reg Available" at bounding box center [256, 50] width 97 height 11
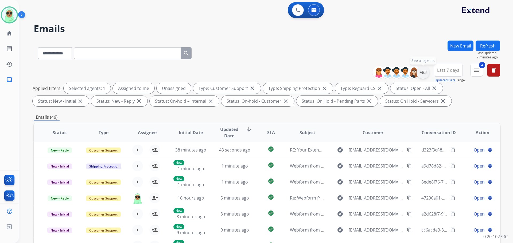
click at [424, 71] on div "+83" at bounding box center [422, 72] width 13 height 13
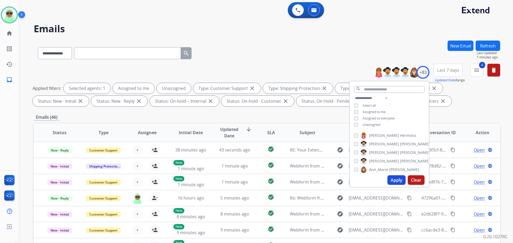
click at [367, 125] on span "Unassigned" at bounding box center [371, 125] width 18 height 5
click at [392, 179] on button "Apply" at bounding box center [396, 180] width 18 height 10
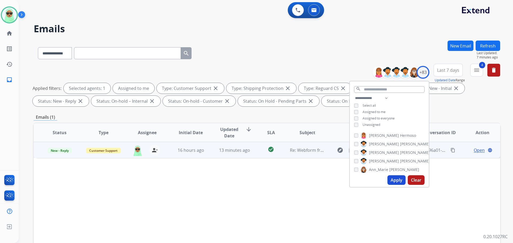
click at [477, 154] on td "Open language" at bounding box center [478, 150] width 44 height 16
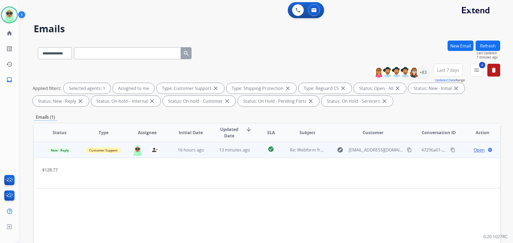
click at [407, 150] on mat-icon "content_copy" at bounding box center [409, 150] width 5 height 5
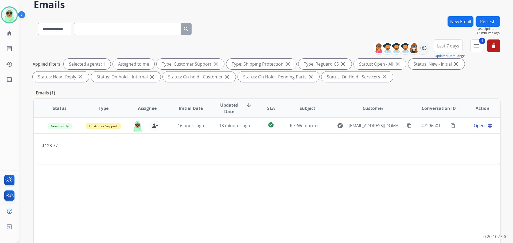
scroll to position [27, 0]
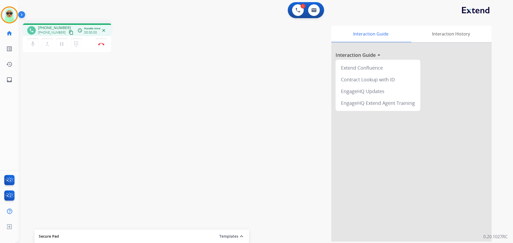
click at [68, 32] on button "content_copy" at bounding box center [71, 32] width 6 height 6
click at [97, 39] on button "Disconnect" at bounding box center [101, 43] width 11 height 11
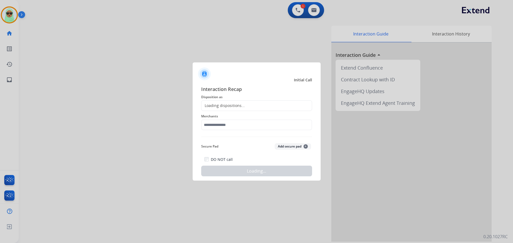
click at [97, 44] on div at bounding box center [256, 121] width 513 height 243
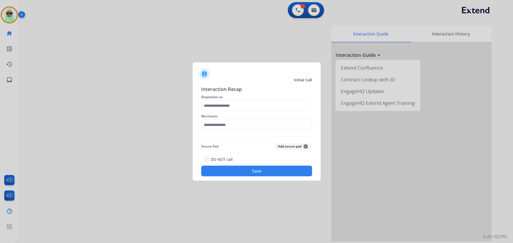
click at [254, 131] on div "Merchants" at bounding box center [256, 121] width 111 height 21
click at [254, 126] on input "text" at bounding box center [256, 125] width 111 height 11
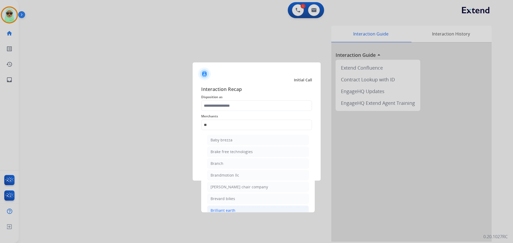
click at [231, 209] on div "Brilliant earth" at bounding box center [222, 210] width 25 height 5
type input "**********"
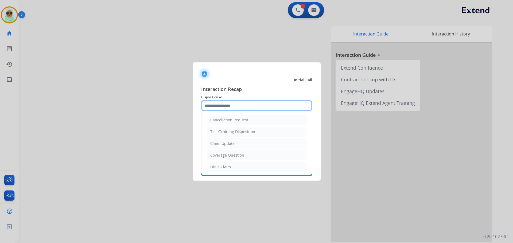
click at [248, 105] on input "text" at bounding box center [256, 105] width 111 height 11
click at [238, 146] on li "Claim Update" at bounding box center [257, 144] width 100 height 10
type input "**********"
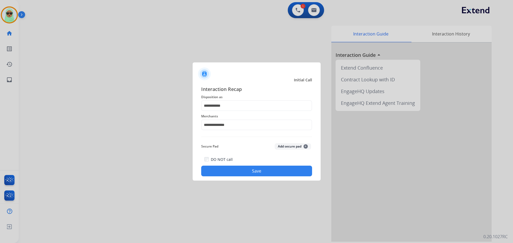
click at [253, 176] on button "Save" at bounding box center [256, 171] width 111 height 11
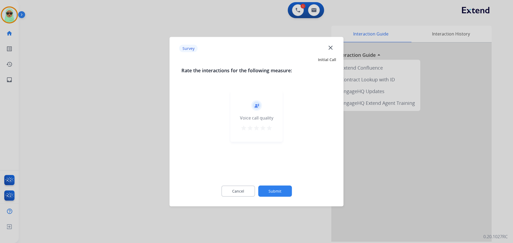
click at [279, 199] on div "Cancel Submit" at bounding box center [256, 191] width 150 height 24
click at [283, 194] on button "Submit" at bounding box center [275, 191] width 34 height 11
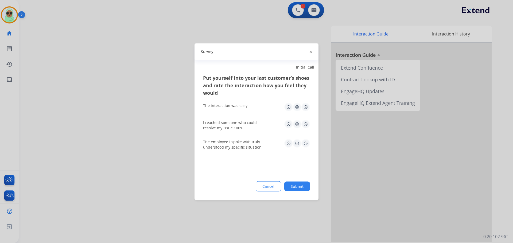
drag, startPoint x: 306, startPoint y: 188, endPoint x: 301, endPoint y: 188, distance: 5.1
click at [306, 188] on button "Submit" at bounding box center [297, 187] width 26 height 10
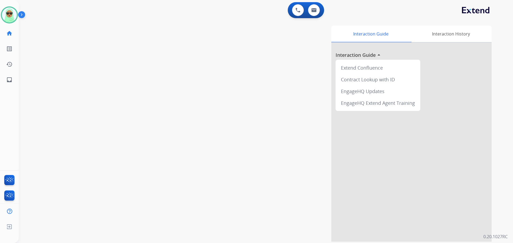
click at [52, 59] on div "swap_horiz Break voice bridge close_fullscreen Connect 3-Way Call merge_type Se…" at bounding box center [259, 130] width 481 height 223
click at [313, 11] on img at bounding box center [313, 10] width 5 height 4
select select "**********"
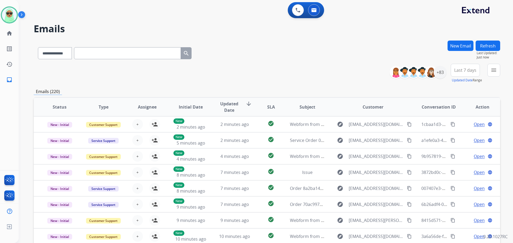
click at [496, 68] on mat-icon "menu" at bounding box center [493, 70] width 6 height 6
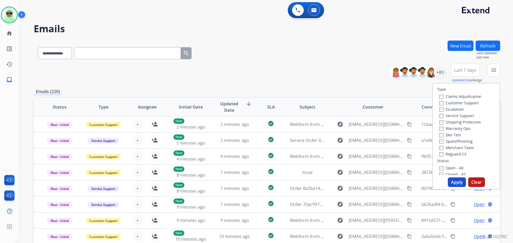
click at [463, 104] on label "Customer Support" at bounding box center [458, 102] width 39 height 5
click at [457, 123] on label "Shipping Protection" at bounding box center [460, 122] width 42 height 5
click at [453, 155] on label "Reguard CS" at bounding box center [452, 154] width 27 height 5
click at [451, 168] on label "Open - All" at bounding box center [451, 168] width 24 height 5
click at [453, 180] on button "Apply" at bounding box center [456, 183] width 18 height 10
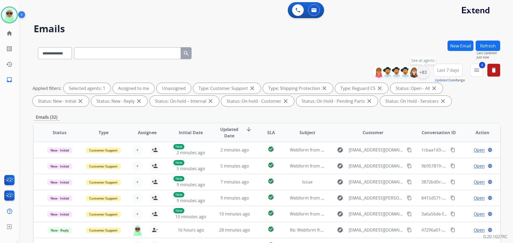
click at [421, 71] on div "+83" at bounding box center [422, 72] width 13 height 13
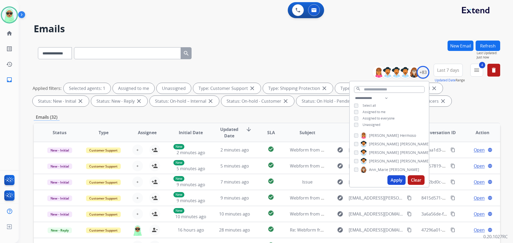
click at [363, 127] on div "**********" at bounding box center [388, 112] width 79 height 34
click at [366, 124] on span "Unassigned" at bounding box center [371, 125] width 18 height 5
click at [394, 181] on button "Apply" at bounding box center [396, 180] width 18 height 10
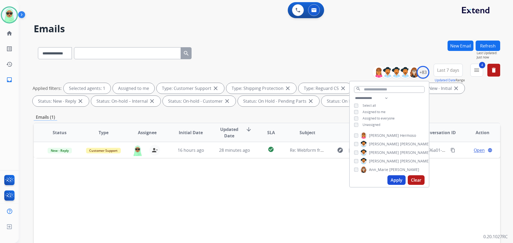
click at [328, 182] on div "Status Type Assignee Initial Date Updated Date arrow_downward SLA Subject Custo…" at bounding box center [267, 212] width 466 height 179
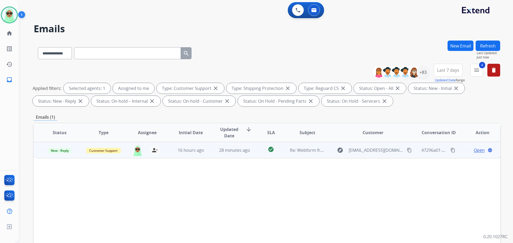
click at [466, 151] on div "Open language" at bounding box center [482, 150] width 35 height 6
click at [469, 150] on div "Open language" at bounding box center [482, 150] width 35 height 6
click at [474, 150] on span "Open" at bounding box center [478, 150] width 11 height 6
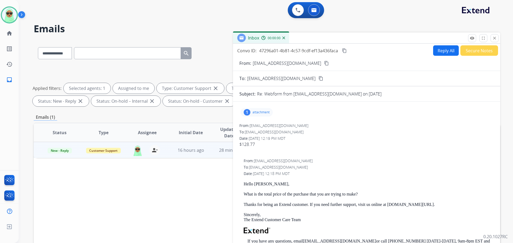
click at [444, 50] on button "Reply All" at bounding box center [446, 50] width 26 height 10
select select "**********"
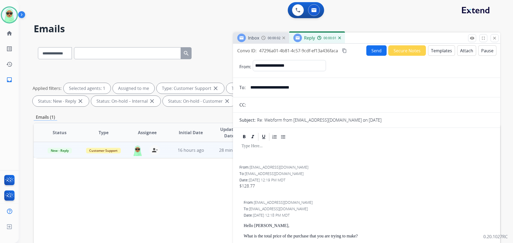
click at [434, 47] on button "Templates" at bounding box center [441, 50] width 27 height 10
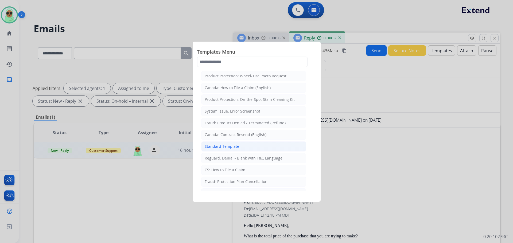
click at [242, 144] on li "Standard Template" at bounding box center [253, 146] width 105 height 10
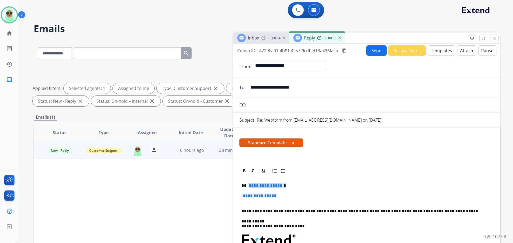
drag, startPoint x: 280, startPoint y: 195, endPoint x: 247, endPoint y: 184, distance: 34.7
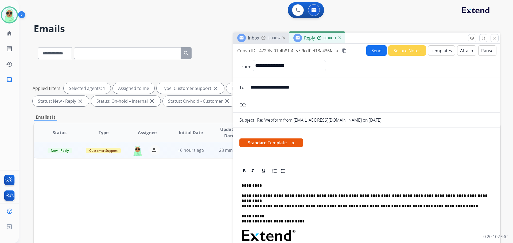
click at [327, 196] on p "**********" at bounding box center [364, 196] width 246 height 5
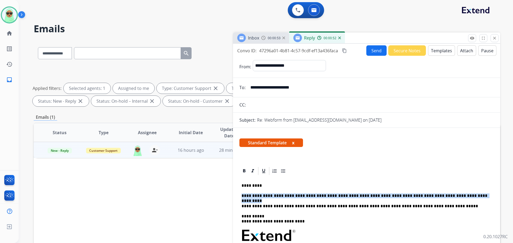
click at [327, 196] on p "**********" at bounding box center [364, 196] width 246 height 5
copy p "**********"
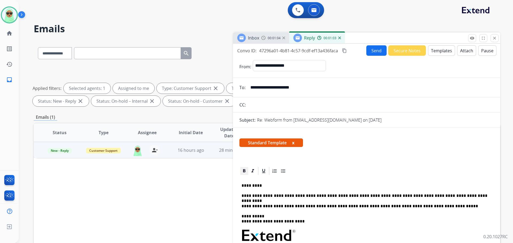
click at [242, 170] on icon at bounding box center [243, 170] width 5 height 5
click at [372, 46] on button "Send" at bounding box center [376, 50] width 20 height 10
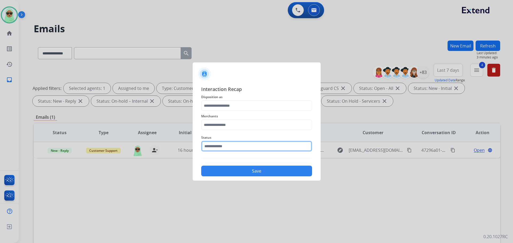
click at [245, 141] on input "text" at bounding box center [256, 146] width 111 height 11
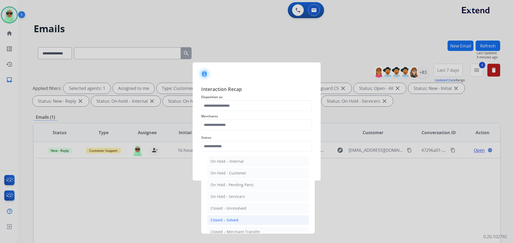
click at [249, 218] on li "Closed – Solved" at bounding box center [258, 220] width 102 height 10
type input "**********"
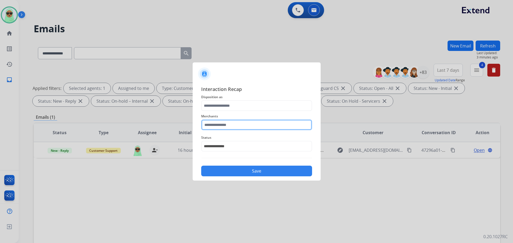
click at [255, 120] on input "text" at bounding box center [256, 125] width 111 height 11
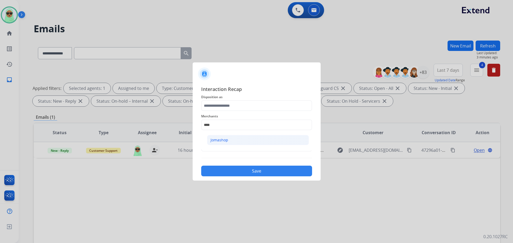
click at [243, 143] on li "Jomashop" at bounding box center [258, 140] width 102 height 10
type input "********"
click at [242, 94] on span "Interaction Recap" at bounding box center [256, 89] width 111 height 9
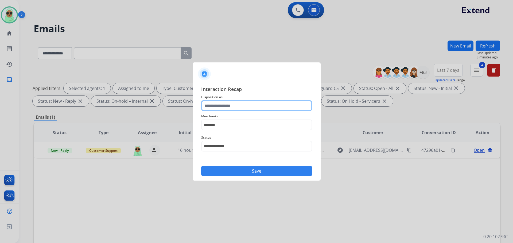
click at [240, 102] on input "text" at bounding box center [256, 105] width 111 height 11
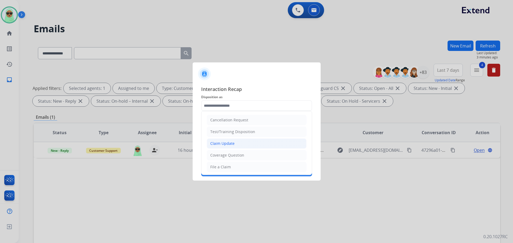
click at [231, 144] on div "Claim Update" at bounding box center [222, 143] width 24 height 5
type input "**********"
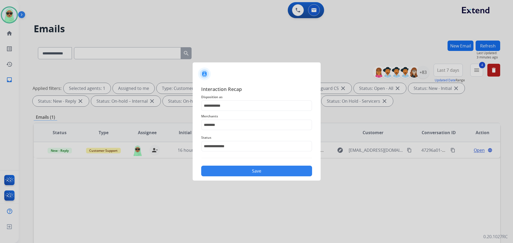
click at [253, 170] on button "Save" at bounding box center [256, 171] width 111 height 11
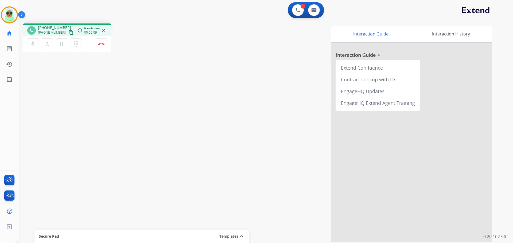
click at [69, 32] on mat-icon "content_copy" at bounding box center [71, 32] width 5 height 5
click at [297, 10] on img at bounding box center [297, 10] width 5 height 5
click at [299, 16] on div "1 Voice Interactions 0 Email Interactions" at bounding box center [306, 10] width 36 height 16
click at [299, 13] on button at bounding box center [298, 10] width 12 height 12
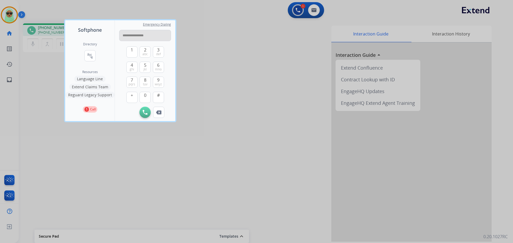
click at [139, 37] on input "**********" at bounding box center [145, 35] width 52 height 11
type input "**********"
click at [149, 111] on button "Initiate Call" at bounding box center [144, 112] width 11 height 11
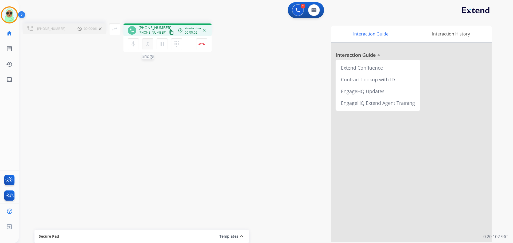
click at [151, 49] on button "merge_type Bridge" at bounding box center [147, 43] width 11 height 11
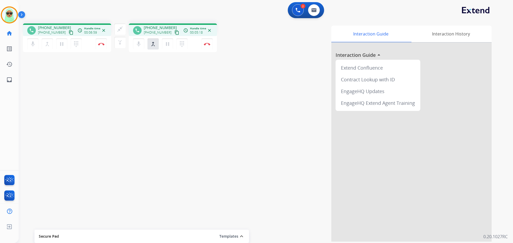
click at [81, 99] on div "phone +14802054285 +14802054285 content_copy access_time Call metrics Queue 00:…" at bounding box center [259, 130] width 481 height 223
drag, startPoint x: 129, startPoint y: 31, endPoint x: 120, endPoint y: 29, distance: 8.4
click at [127, 30] on div "phone +14802054285 +14802054285 content_copy access_time Call metrics Queue 00:…" at bounding box center [120, 38] width 194 height 30
click at [120, 29] on mat-icon "close_fullscreen" at bounding box center [120, 29] width 6 height 6
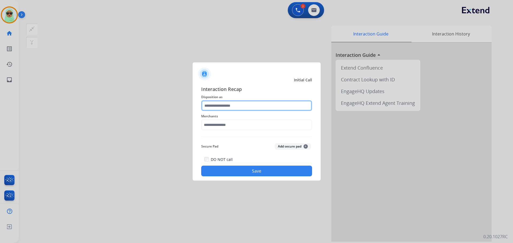
click at [244, 107] on input "text" at bounding box center [256, 105] width 111 height 11
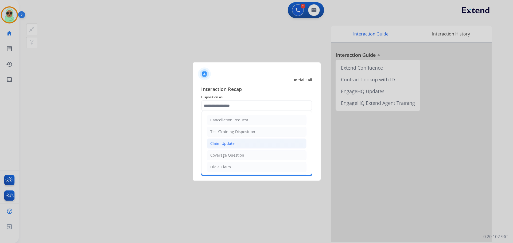
click at [231, 142] on div "Claim Update" at bounding box center [222, 143] width 24 height 5
type input "**********"
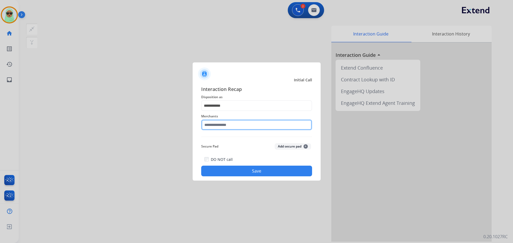
click at [234, 121] on input "text" at bounding box center [256, 125] width 111 height 11
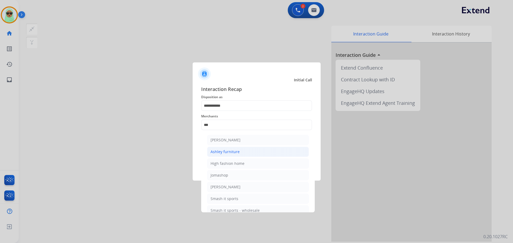
click at [239, 148] on li "Ashley furniture" at bounding box center [258, 152] width 102 height 10
type input "**********"
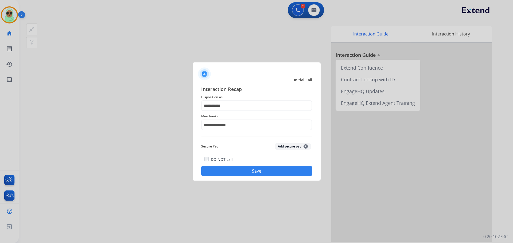
click at [242, 167] on button "Save" at bounding box center [256, 171] width 111 height 11
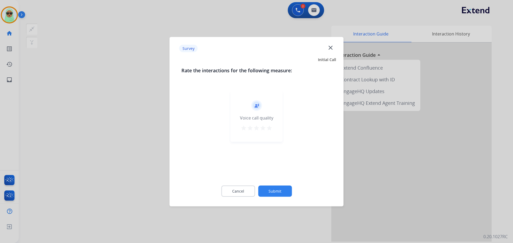
click at [278, 188] on button "Submit" at bounding box center [275, 191] width 34 height 11
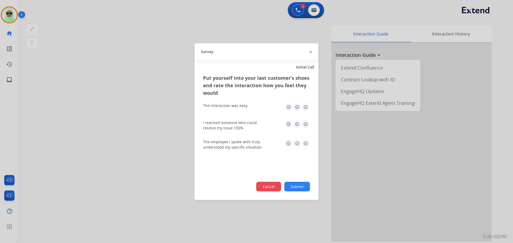
click at [278, 191] on button "Cancel" at bounding box center [268, 187] width 25 height 10
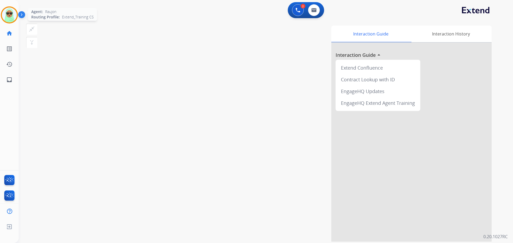
click at [8, 21] on img at bounding box center [9, 14] width 15 height 15
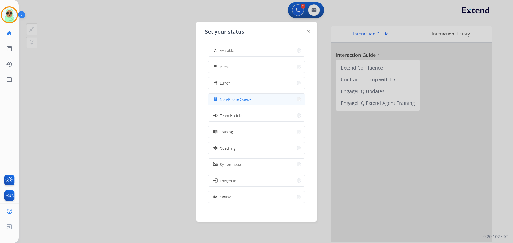
click at [274, 105] on div "assignment Non-Phone Queue" at bounding box center [256, 99] width 98 height 12
click at [277, 103] on button "assignment Non-Phone Queue" at bounding box center [256, 99] width 97 height 11
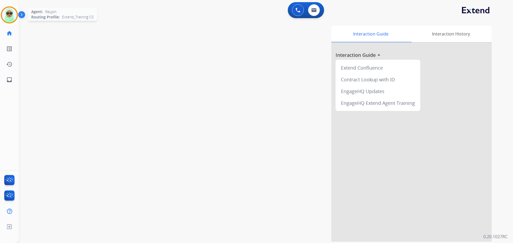
drag, startPoint x: 8, startPoint y: 13, endPoint x: 25, endPoint y: 16, distance: 16.8
click at [9, 13] on img at bounding box center [9, 14] width 15 height 15
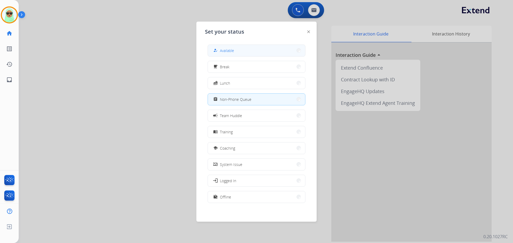
click at [253, 54] on button "how_to_reg Available" at bounding box center [256, 50] width 97 height 11
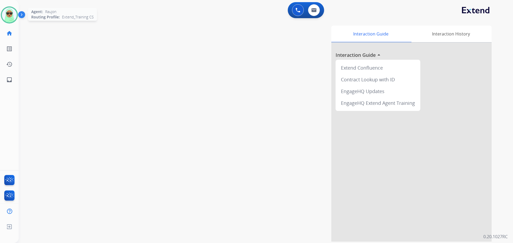
click at [12, 15] on img at bounding box center [9, 14] width 15 height 15
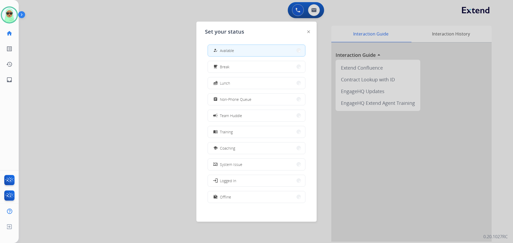
click at [89, 116] on div at bounding box center [256, 121] width 513 height 243
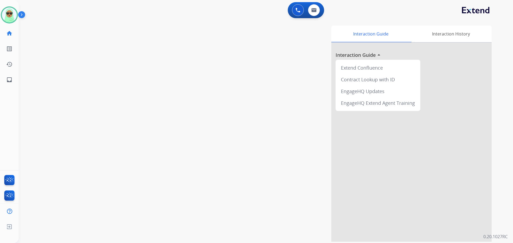
click at [43, 56] on div "swap_horiz Break voice bridge close_fullscreen Connect 3-Way Call merge_type Se…" at bounding box center [259, 130] width 481 height 223
click at [12, 11] on img at bounding box center [9, 14] width 15 height 15
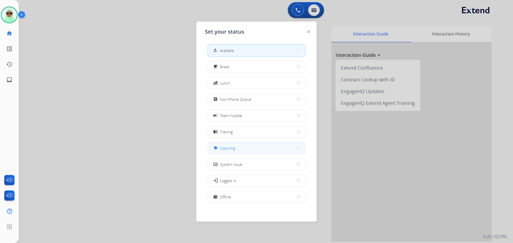
click at [242, 149] on button "school Coaching" at bounding box center [256, 148] width 97 height 11
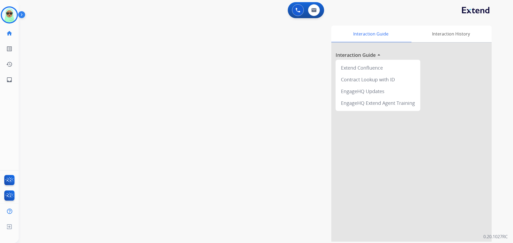
click at [30, 110] on div "swap_horiz Break voice bridge close_fullscreen Connect 3-Way Call merge_type Se…" at bounding box center [259, 130] width 481 height 223
click at [49, 107] on div "swap_horiz Break voice bridge close_fullscreen Connect 3-Way Call merge_type Se…" at bounding box center [259, 130] width 481 height 223
click at [11, 8] on img at bounding box center [9, 14] width 15 height 15
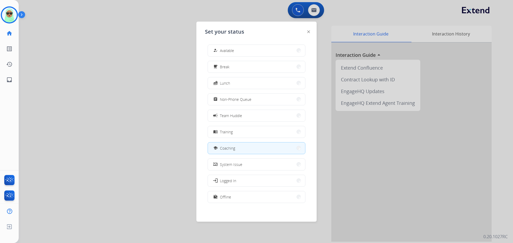
click at [247, 57] on div "how_to_reg Available free_breakfast Break fastfood Lunch assignment Non-Phone Q…" at bounding box center [256, 124] width 103 height 168
click at [245, 43] on div "how_to_reg Available free_breakfast Break fastfood Lunch assignment Non-Phone Q…" at bounding box center [256, 124] width 103 height 168
click at [243, 43] on div "how_to_reg Available free_breakfast Break fastfood Lunch assignment Non-Phone Q…" at bounding box center [256, 124] width 103 height 168
click at [239, 50] on button "how_to_reg Available" at bounding box center [256, 50] width 97 height 11
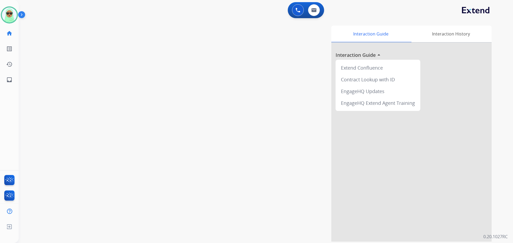
click at [56, 22] on div "swap_horiz Break voice bridge close_fullscreen Connect 3-Way Call merge_type Se…" at bounding box center [259, 130] width 481 height 223
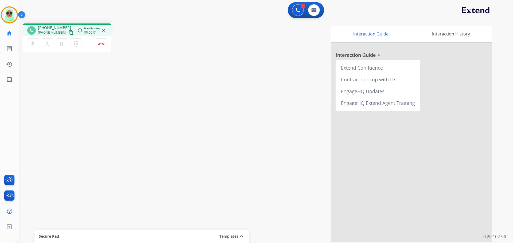
click at [68, 36] on button "content_copy" at bounding box center [71, 32] width 6 height 6
click at [68, 33] on button "content_copy" at bounding box center [71, 32] width 6 height 6
click at [69, 32] on mat-icon "content_copy" at bounding box center [71, 32] width 5 height 5
click at [297, 13] on button at bounding box center [298, 10] width 12 height 12
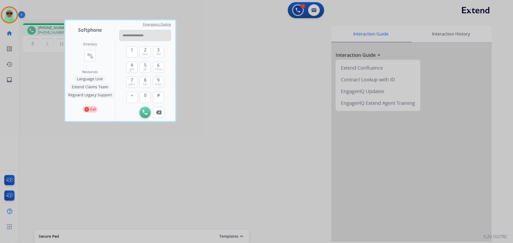
click at [139, 35] on input "**********" at bounding box center [145, 35] width 52 height 11
type input "**********"
click at [146, 115] on button "Initiate Call" at bounding box center [144, 112] width 11 height 11
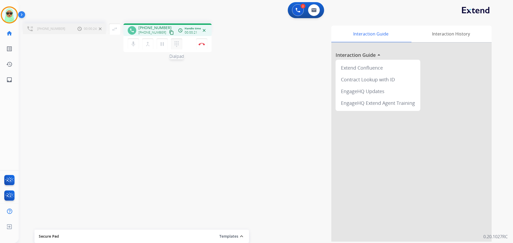
click at [175, 44] on mat-icon "dialpad" at bounding box center [176, 44] width 6 height 6
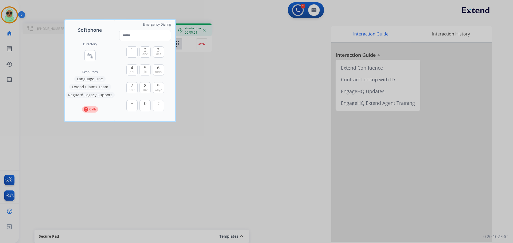
click at [146, 80] on div "1 2 abc 3 def 4 ghi 5 jkl 6 mno 7 pqrs 8 tuv 9 wxyz + 0 #" at bounding box center [145, 79] width 38 height 77
click at [146, 78] on div "1 2 abc 3 def 4 ghi 5 jkl 6 mno 7 pqrs 8 tuv 9 wxyz + 0 #" at bounding box center [145, 79] width 38 height 77
click at [145, 71] on span "jkl" at bounding box center [144, 72] width 3 height 4
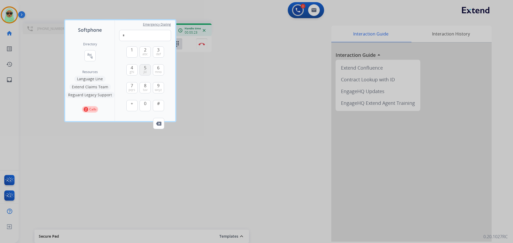
click at [145, 71] on span "jkl" at bounding box center [144, 72] width 3 height 4
type input "**"
click at [196, 44] on div at bounding box center [256, 121] width 513 height 243
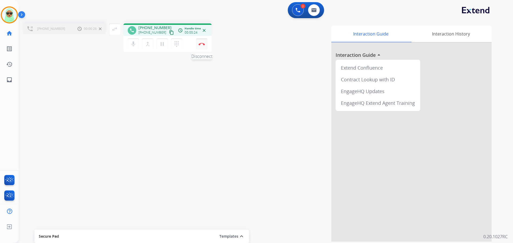
click at [198, 43] on button "Disconnect" at bounding box center [201, 43] width 11 height 11
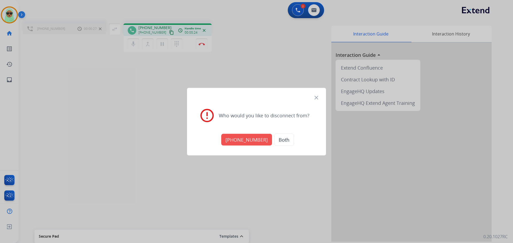
drag, startPoint x: 253, startPoint y: 152, endPoint x: 251, endPoint y: 143, distance: 8.7
click at [253, 150] on div "close error_outline Who would you like to disconnect from? +18773842903 Both" at bounding box center [256, 122] width 139 height 68
click at [251, 143] on button "+18773842903" at bounding box center [246, 140] width 51 height 12
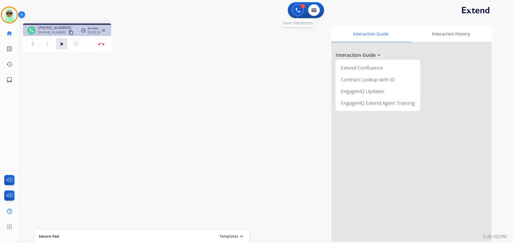
click at [296, 11] on img at bounding box center [297, 10] width 5 height 5
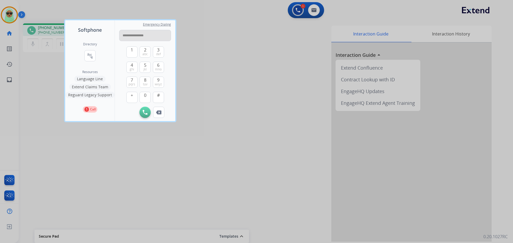
click at [141, 37] on input "**********" at bounding box center [145, 35] width 52 height 11
type input "**********"
click at [145, 115] on button "Initiate Call" at bounding box center [144, 112] width 11 height 11
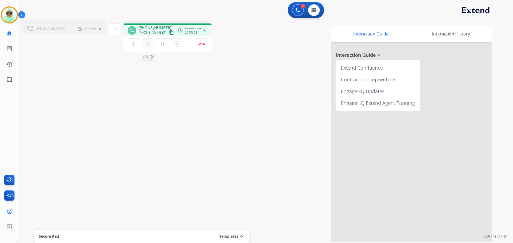
click at [144, 46] on button "merge_type Bridge" at bounding box center [147, 43] width 11 height 11
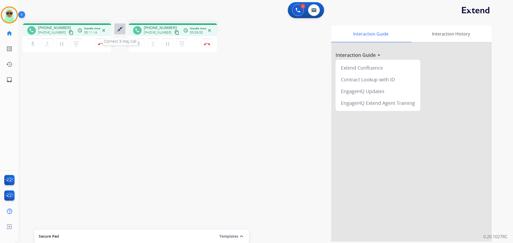
click at [125, 34] on div "close_fullscreen Connect 3-Way Call merge_type Separate 3-Way Call" at bounding box center [120, 35] width 18 height 25
click at [118, 26] on button "close_fullscreen Connect 3-Way Call" at bounding box center [119, 28] width 11 height 11
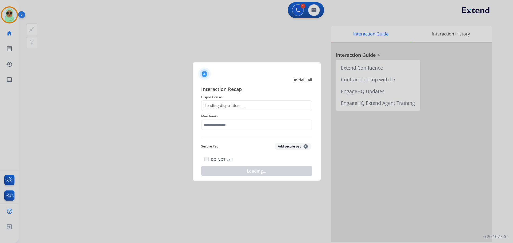
click at [261, 119] on div "Merchants" at bounding box center [256, 121] width 111 height 21
click at [261, 127] on input "text" at bounding box center [256, 125] width 111 height 11
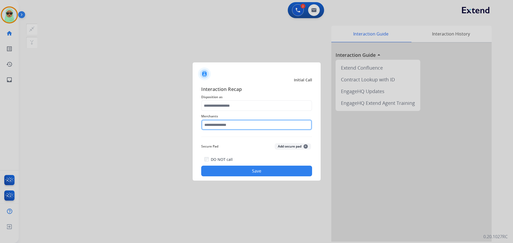
click at [261, 127] on input "text" at bounding box center [256, 125] width 111 height 11
type input "*"
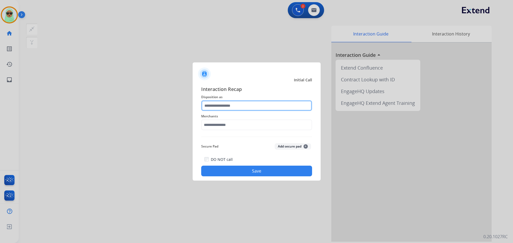
click at [246, 105] on input "text" at bounding box center [256, 105] width 111 height 11
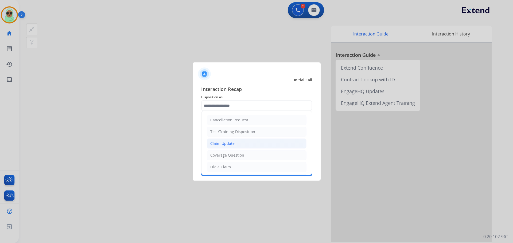
click at [244, 143] on li "Claim Update" at bounding box center [257, 144] width 100 height 10
type input "**********"
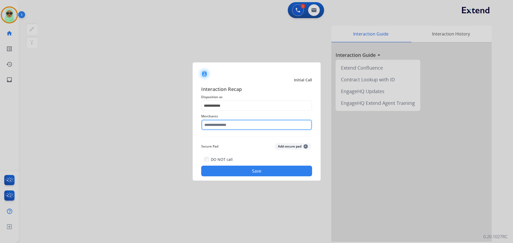
click at [236, 123] on input "text" at bounding box center [256, 125] width 111 height 11
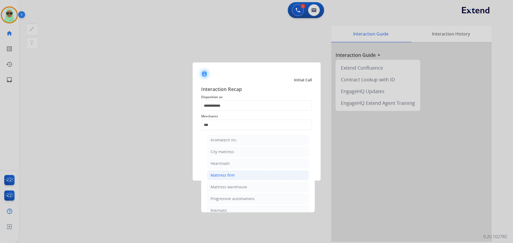
click at [235, 177] on li "Mattress firm" at bounding box center [258, 175] width 102 height 10
type input "**********"
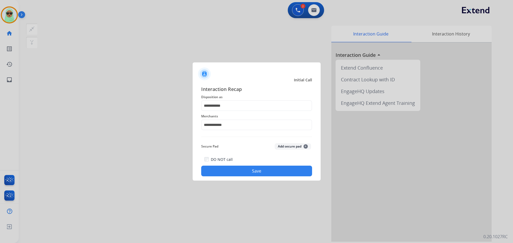
click at [268, 177] on div "**********" at bounding box center [256, 131] width 128 height 100
click at [267, 168] on button "Save" at bounding box center [256, 171] width 111 height 11
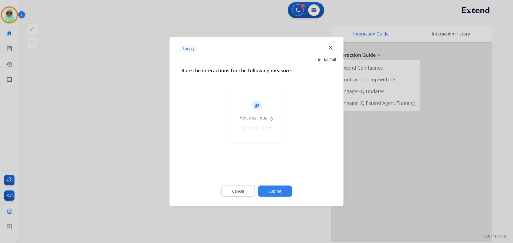
drag, startPoint x: 277, startPoint y: 183, endPoint x: 278, endPoint y: 189, distance: 5.9
click at [277, 186] on div "Cancel Submit" at bounding box center [256, 191] width 150 height 24
click at [278, 189] on button "Submit" at bounding box center [275, 191] width 34 height 11
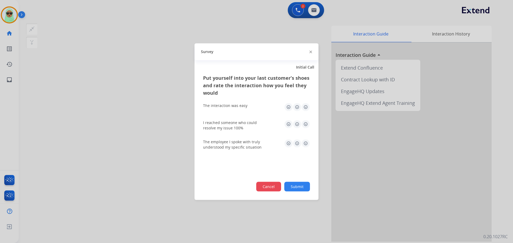
click at [278, 188] on button "Cancel" at bounding box center [268, 187] width 25 height 10
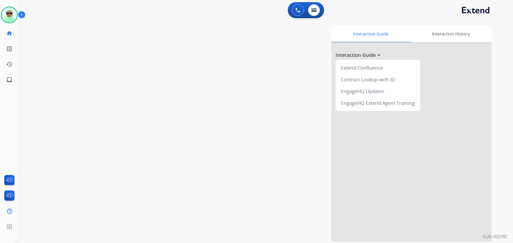
drag, startPoint x: 291, startPoint y: 193, endPoint x: 284, endPoint y: 188, distance: 8.4
click at [290, 192] on div "Interaction Guide Interaction History Interaction Guide arrow_drop_up Extend Co…" at bounding box center [334, 134] width 315 height 216
drag, startPoint x: 0, startPoint y: 20, endPoint x: 8, endPoint y: 17, distance: 8.1
click at [5, 18] on div "Raujon Available Edit Avatar Agent: Raujon Routing Profile: Extend_Training CS" at bounding box center [9, 14] width 19 height 17
click at [8, 17] on img at bounding box center [9, 14] width 15 height 15
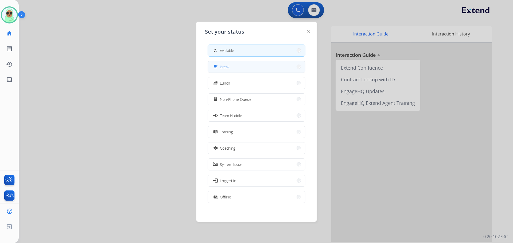
click at [252, 67] on button "free_breakfast Break" at bounding box center [256, 66] width 97 height 11
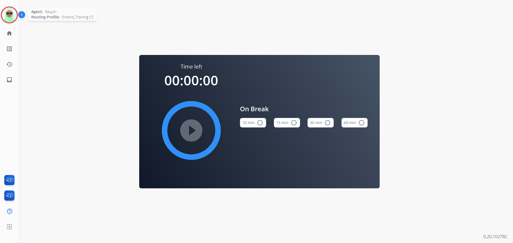
click at [9, 9] on img at bounding box center [9, 14] width 15 height 15
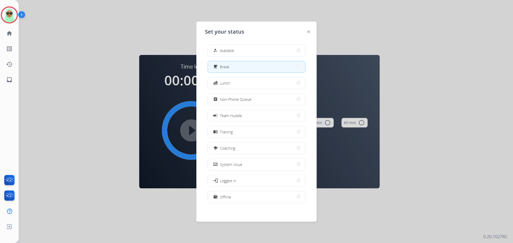
click at [241, 44] on div "how_to_reg Available free_breakfast Break fastfood Lunch assignment Non-Phone Q…" at bounding box center [256, 124] width 103 height 168
click at [243, 48] on button "how_to_reg Available" at bounding box center [256, 50] width 97 height 11
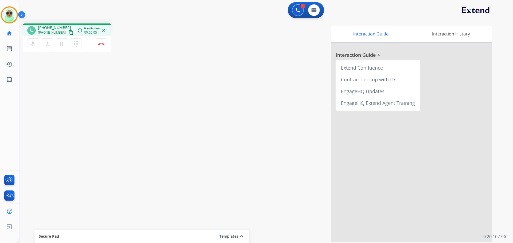
click at [65, 36] on div "phone +19259179640 +19259179640 content_copy access_time Call metrics Queue 00:…" at bounding box center [67, 29] width 88 height 13
click at [68, 33] on button "content_copy" at bounding box center [71, 32] width 6 height 6
click at [97, 46] on button "Disconnect" at bounding box center [101, 43] width 11 height 11
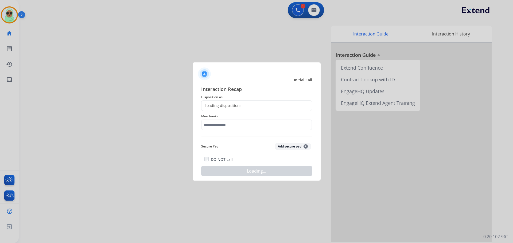
click at [222, 110] on div "Loading dispositions..." at bounding box center [256, 105] width 111 height 11
click at [225, 126] on input "text" at bounding box center [256, 125] width 111 height 11
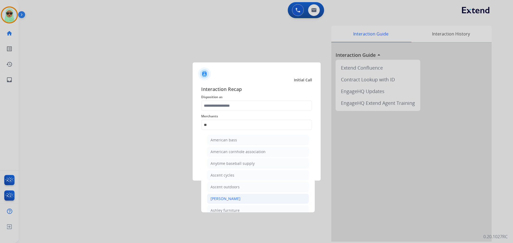
click at [248, 203] on li "[PERSON_NAME]" at bounding box center [258, 199] width 102 height 10
type input "**********"
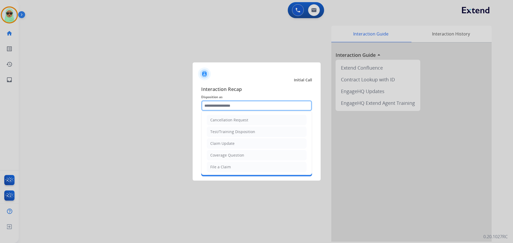
click at [251, 109] on input "text" at bounding box center [256, 105] width 111 height 11
click at [239, 146] on li "Claim Update" at bounding box center [257, 144] width 100 height 10
type input "**********"
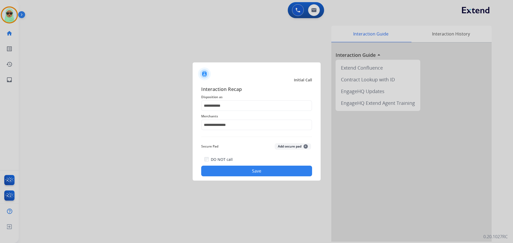
click at [261, 173] on button "Save" at bounding box center [256, 171] width 111 height 11
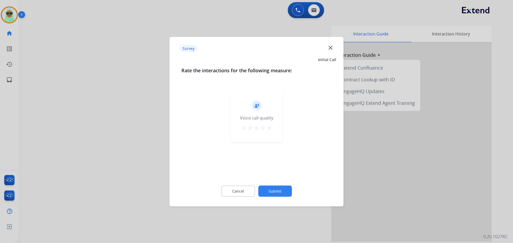
click at [286, 193] on button "Submit" at bounding box center [275, 191] width 34 height 11
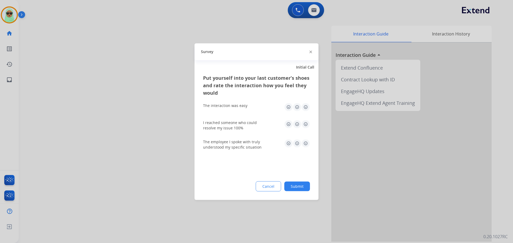
click at [301, 188] on button "Submit" at bounding box center [297, 187] width 26 height 10
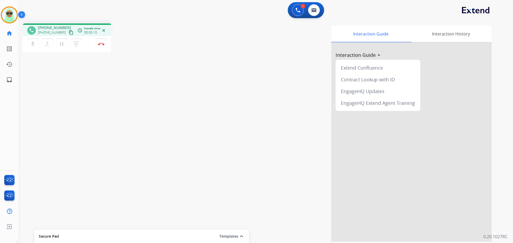
click at [70, 34] on div "phone +15202050829 +15202050829 content_copy access_time Call metrics Queue 00:…" at bounding box center [67, 29] width 88 height 13
click at [69, 34] on mat-icon "content_copy" at bounding box center [71, 32] width 5 height 5
click at [100, 46] on button "Disconnect" at bounding box center [101, 43] width 11 height 11
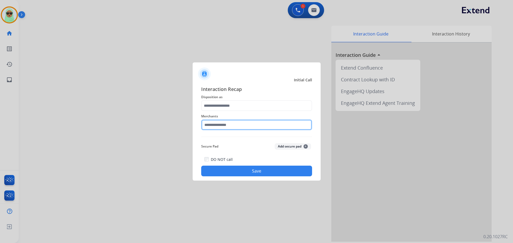
click at [237, 127] on input "text" at bounding box center [256, 125] width 111 height 11
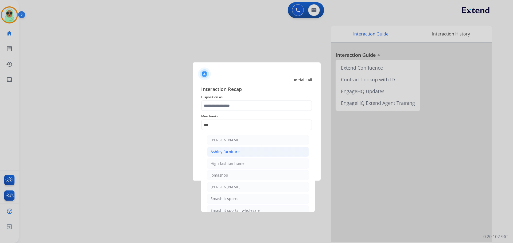
click at [227, 153] on div "Ashley furniture" at bounding box center [224, 151] width 29 height 5
type input "**********"
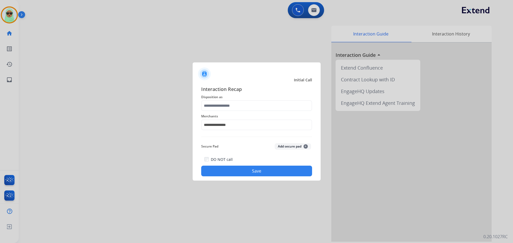
click at [227, 113] on div "**********" at bounding box center [256, 121] width 111 height 21
click at [230, 107] on input "text" at bounding box center [256, 105] width 111 height 11
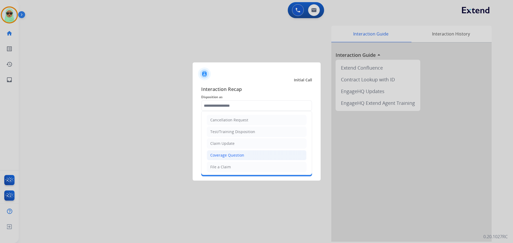
click at [231, 156] on div "Coverage Question" at bounding box center [227, 155] width 34 height 5
type input "**********"
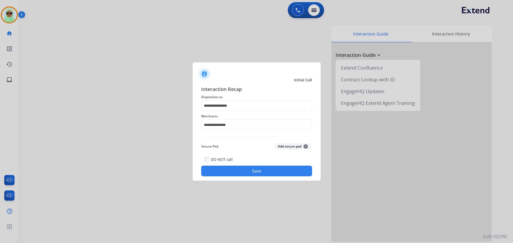
click at [242, 172] on button "Save" at bounding box center [256, 171] width 111 height 11
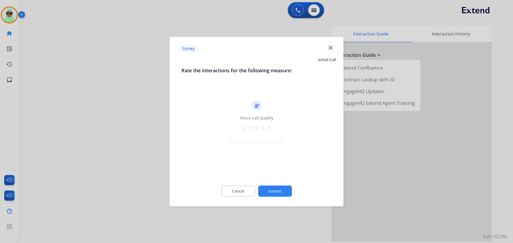
click at [276, 192] on button "Submit" at bounding box center [275, 191] width 34 height 11
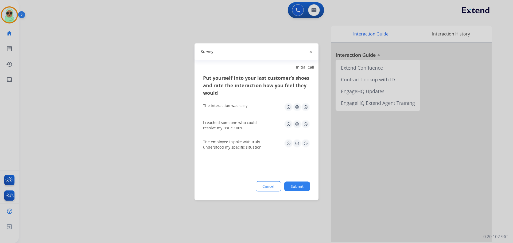
click at [286, 186] on button "Submit" at bounding box center [297, 187] width 26 height 10
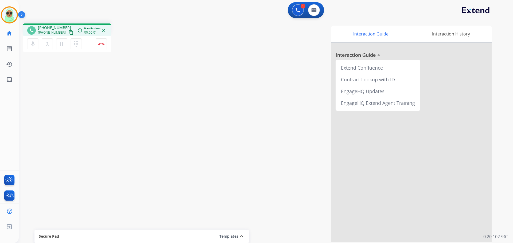
click at [69, 32] on mat-icon "content_copy" at bounding box center [71, 32] width 5 height 5
click at [70, 103] on div "phone +19085148596 +19085148596 content_copy access_time Call metrics Queue 00:…" at bounding box center [259, 130] width 481 height 223
click at [62, 46] on mat-icon "pause" at bounding box center [61, 44] width 6 height 6
click at [293, 11] on button at bounding box center [298, 10] width 12 height 12
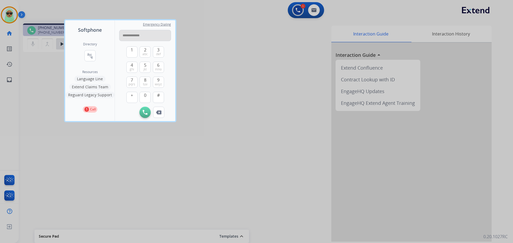
click at [138, 37] on input "**********" at bounding box center [145, 35] width 52 height 11
type input "**********"
click at [143, 113] on img at bounding box center [145, 112] width 5 height 5
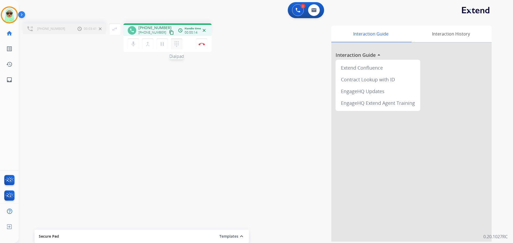
click at [177, 49] on button "dialpad Dialpad" at bounding box center [176, 43] width 11 height 11
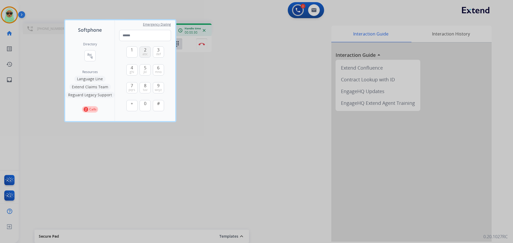
click at [144, 50] on span "2" at bounding box center [145, 50] width 2 height 6
type input "*"
click at [210, 66] on div at bounding box center [256, 121] width 513 height 243
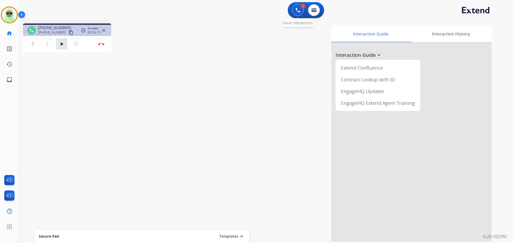
click at [299, 12] on img at bounding box center [297, 10] width 5 height 5
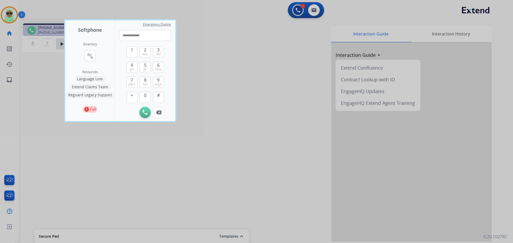
type input "**********"
click at [200, 60] on div at bounding box center [256, 121] width 513 height 243
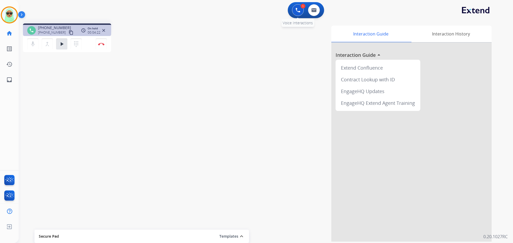
drag, startPoint x: 302, startPoint y: 14, endPoint x: 300, endPoint y: 14, distance: 2.7
click at [302, 14] on div "1 Voice Interactions" at bounding box center [298, 10] width 16 height 12
click at [299, 14] on button at bounding box center [298, 10] width 12 height 12
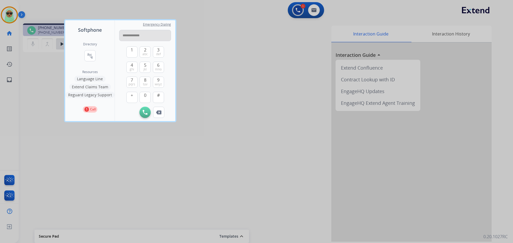
click at [135, 37] on input "**********" at bounding box center [145, 35] width 52 height 11
click at [137, 36] on input "**********" at bounding box center [145, 35] width 52 height 11
type input "**********"
click at [145, 113] on img at bounding box center [145, 112] width 5 height 5
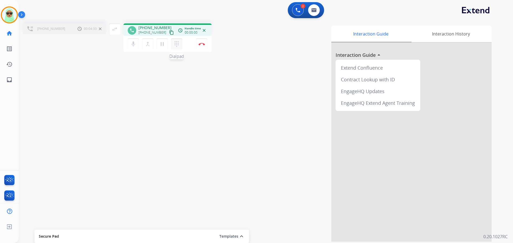
click at [173, 47] on mat-icon "dialpad" at bounding box center [176, 44] width 6 height 6
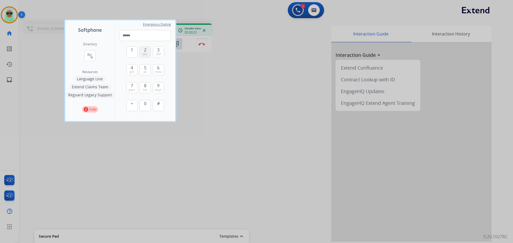
click at [141, 51] on button "2 abc" at bounding box center [144, 51] width 11 height 11
click at [145, 56] on span "abc" at bounding box center [144, 54] width 5 height 4
click at [145, 52] on span "abc" at bounding box center [144, 54] width 5 height 4
type input "***"
drag, startPoint x: 242, startPoint y: 105, endPoint x: 230, endPoint y: 102, distance: 13.1
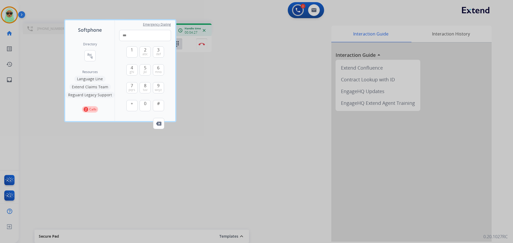
click at [240, 105] on div at bounding box center [256, 121] width 513 height 243
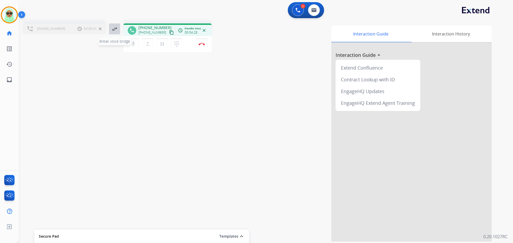
click at [114, 26] on mat-icon "swap_horiz" at bounding box center [114, 29] width 6 height 6
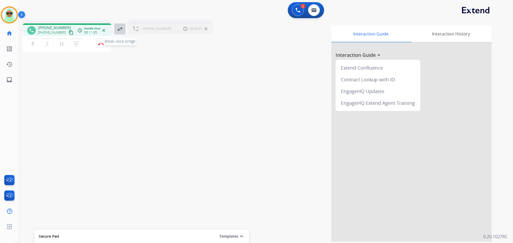
click at [119, 29] on mat-icon "swap_horiz" at bounding box center [120, 29] width 6 height 6
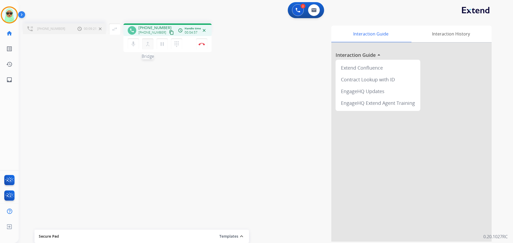
click at [148, 42] on mat-icon "merge_type" at bounding box center [147, 44] width 6 height 6
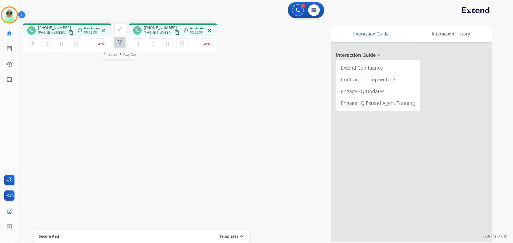
click at [120, 42] on mat-icon "merge_type" at bounding box center [120, 42] width 6 height 6
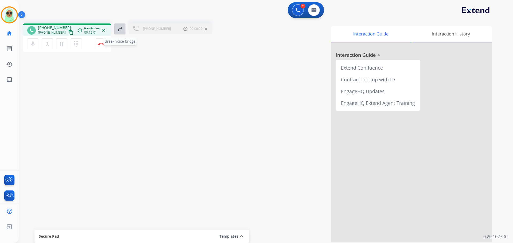
click at [121, 33] on button "swap_horiz Break voice bridge" at bounding box center [119, 28] width 11 height 11
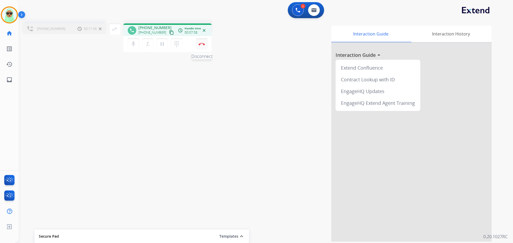
click at [202, 41] on button "Disconnect" at bounding box center [201, 43] width 11 height 11
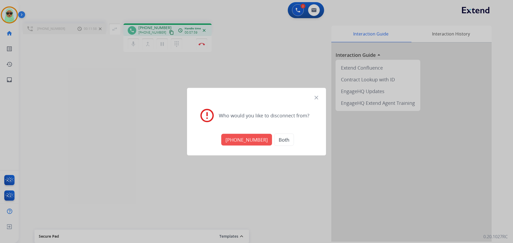
click at [248, 139] on button "+18669694868" at bounding box center [246, 140] width 51 height 12
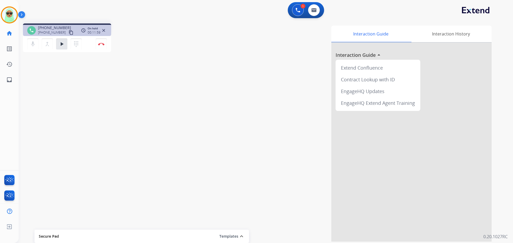
click at [60, 50] on div "mic Mute merge_type Bridge play_arrow Hold dialpad Dialpad Disconnect" at bounding box center [67, 44] width 88 height 16
click at [55, 42] on div "merge_type Bridge" at bounding box center [49, 43] width 14 height 11
click at [59, 43] on mat-icon "play_arrow" at bounding box center [61, 44] width 6 height 6
drag, startPoint x: 43, startPoint y: 92, endPoint x: 47, endPoint y: 46, distance: 45.9
click at [46, 84] on div "phone +19085148596 +19085148596 content_copy access_time Call metrics Queue 00:…" at bounding box center [259, 130] width 481 height 223
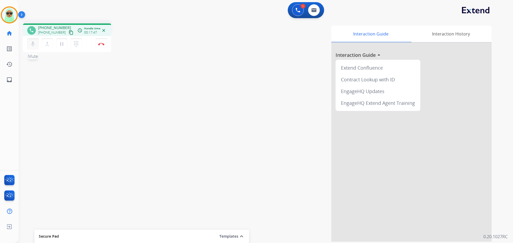
click at [34, 44] on mat-icon "mic" at bounding box center [33, 44] width 6 height 6
click at [318, 8] on button at bounding box center [314, 10] width 12 height 12
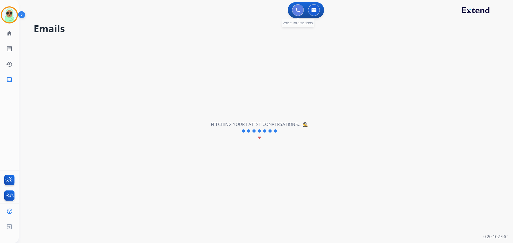
click at [300, 9] on button at bounding box center [298, 10] width 12 height 12
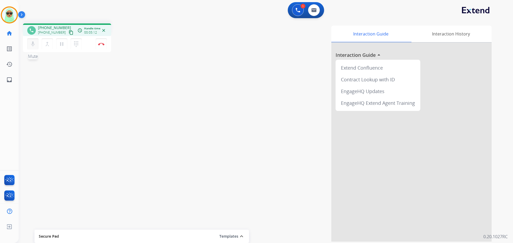
click at [30, 46] on mat-icon "mic" at bounding box center [33, 44] width 6 height 6
click at [30, 46] on mat-icon "mic_off" at bounding box center [33, 44] width 6 height 6
drag, startPoint x: 76, startPoint y: 90, endPoint x: 86, endPoint y: 81, distance: 13.6
click at [76, 90] on div "phone +19085148596 +19085148596 content_copy access_time Call metrics Queue 20:…" at bounding box center [259, 130] width 481 height 223
click at [100, 48] on button "Disconnect" at bounding box center [101, 43] width 11 height 11
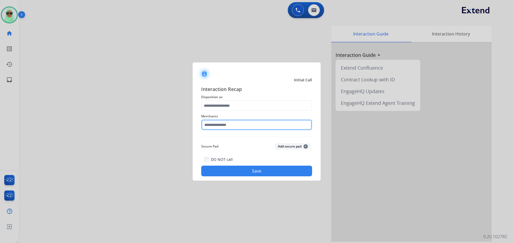
drag, startPoint x: 262, startPoint y: 129, endPoint x: 260, endPoint y: 127, distance: 3.6
click at [262, 129] on input "text" at bounding box center [256, 125] width 111 height 11
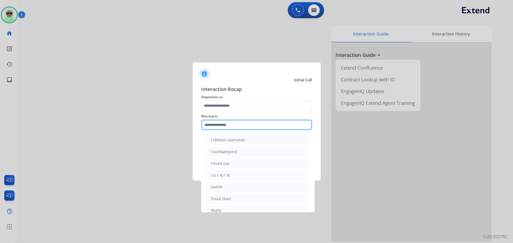
click at [260, 127] on input "text" at bounding box center [256, 125] width 111 height 11
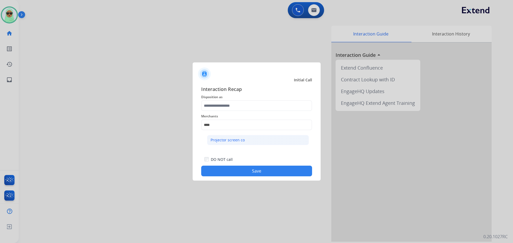
click at [238, 141] on div "Projector screen co" at bounding box center [227, 139] width 34 height 5
type input "**********"
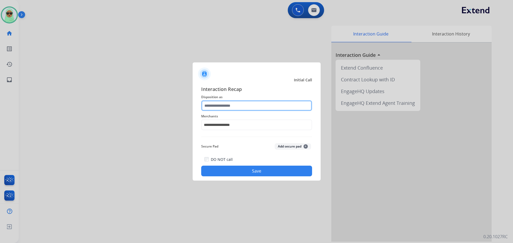
drag, startPoint x: 256, startPoint y: 111, endPoint x: 256, endPoint y: 107, distance: 4.3
click at [256, 111] on input "text" at bounding box center [256, 105] width 111 height 11
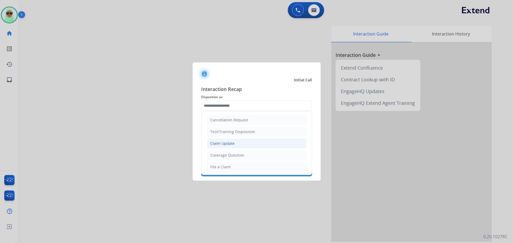
click at [242, 146] on li "Claim Update" at bounding box center [257, 144] width 100 height 10
type input "**********"
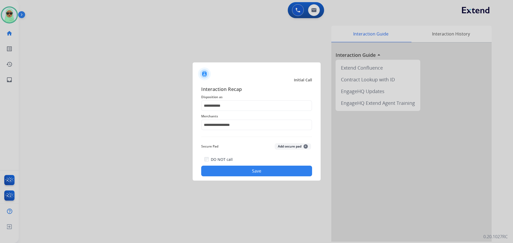
click at [247, 175] on button "Save" at bounding box center [256, 171] width 111 height 11
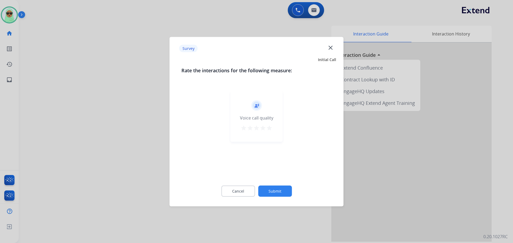
click at [274, 188] on button "Submit" at bounding box center [275, 191] width 34 height 11
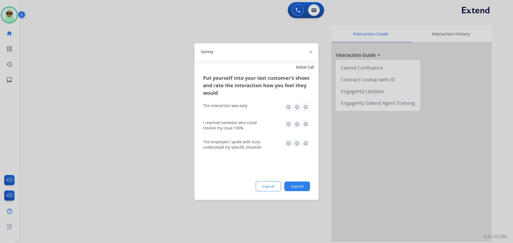
drag, startPoint x: 291, startPoint y: 189, endPoint x: 294, endPoint y: 188, distance: 3.4
click at [291, 189] on button "Submit" at bounding box center [297, 187] width 26 height 10
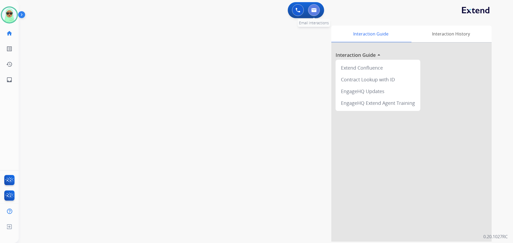
click at [313, 12] on img at bounding box center [313, 10] width 5 height 4
select select "**********"
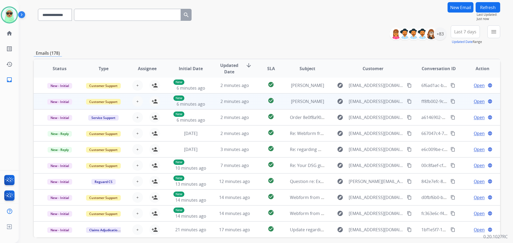
scroll to position [61, 0]
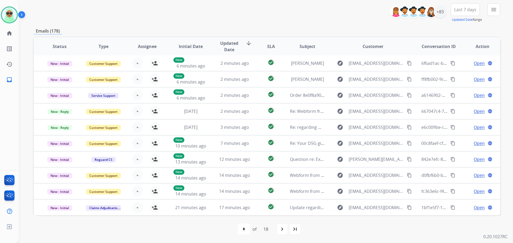
click at [500, 13] on div "menu Type Claims Adjudication Customer Support Escalation Service Support Shipp…" at bounding box center [493, 12] width 13 height 19
click at [498, 12] on button "menu Filters" at bounding box center [493, 9] width 13 height 13
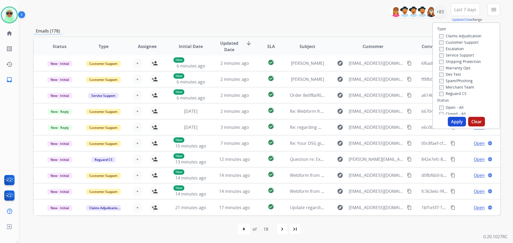
click at [464, 70] on div "Warranty Ops" at bounding box center [460, 68] width 42 height 6
click at [463, 68] on label "Warranty Ops" at bounding box center [454, 67] width 31 height 5
click at [452, 123] on button "Apply" at bounding box center [456, 122] width 18 height 10
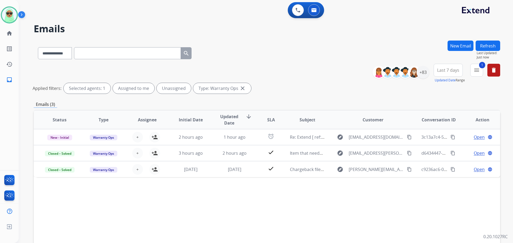
scroll to position [0, 0]
click at [479, 63] on div "New Email Refresh Last Updated: Just now" at bounding box center [473, 52] width 53 height 23
click at [490, 72] on button "delete" at bounding box center [493, 70] width 13 height 13
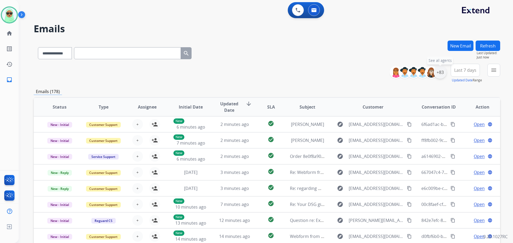
click at [440, 71] on div "+83" at bounding box center [439, 72] width 13 height 13
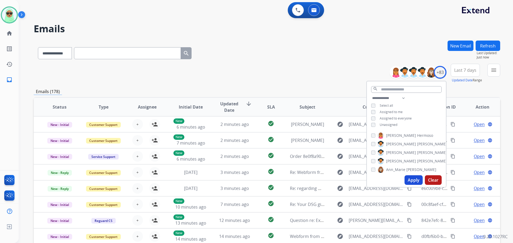
click at [390, 111] on span "Assigned to me" at bounding box center [390, 112] width 23 height 5
click at [411, 175] on div "Apply Clear" at bounding box center [406, 180] width 79 height 14
click at [411, 180] on button "Apply" at bounding box center [413, 180] width 18 height 10
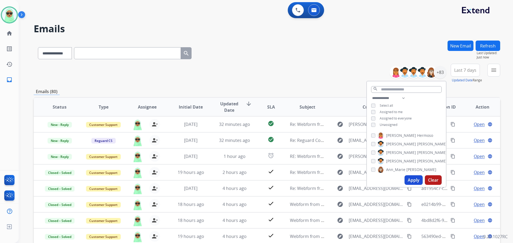
click at [492, 69] on mat-icon "menu" at bounding box center [493, 70] width 6 height 6
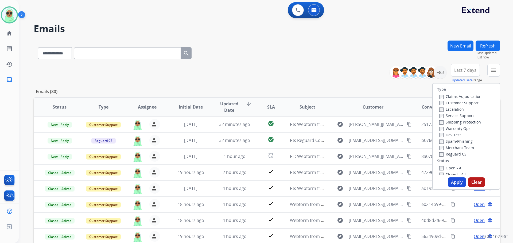
click at [469, 103] on label "Customer Support" at bounding box center [458, 102] width 39 height 5
click at [467, 121] on label "Shipping Protection" at bounding box center [460, 122] width 42 height 5
click at [453, 120] on label "Shipping Protection" at bounding box center [460, 122] width 42 height 5
drag, startPoint x: 450, startPoint y: 152, endPoint x: 448, endPoint y: 156, distance: 4.7
click at [449, 152] on label "Reguard CS" at bounding box center [452, 154] width 27 height 5
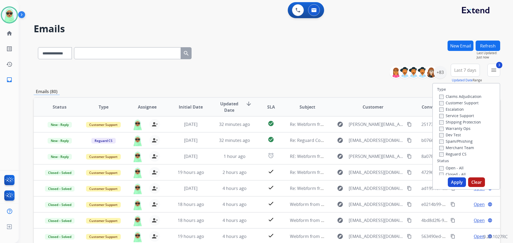
click at [446, 167] on label "Open - All" at bounding box center [451, 168] width 24 height 5
click at [451, 178] on button "Apply" at bounding box center [456, 183] width 18 height 10
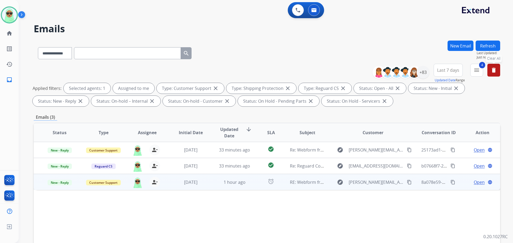
click at [473, 184] on span "Open" at bounding box center [478, 182] width 11 height 6
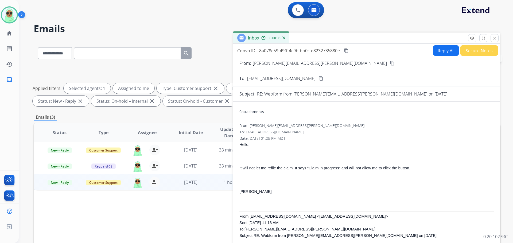
click at [441, 46] on button "Reply All" at bounding box center [446, 50] width 26 height 10
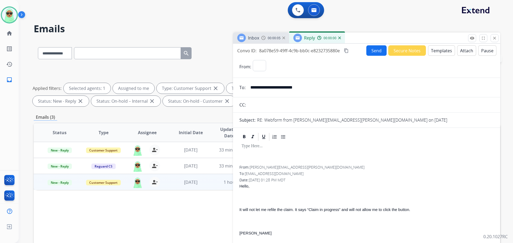
select select "**********"
click at [439, 48] on button "Templates" at bounding box center [441, 50] width 27 height 10
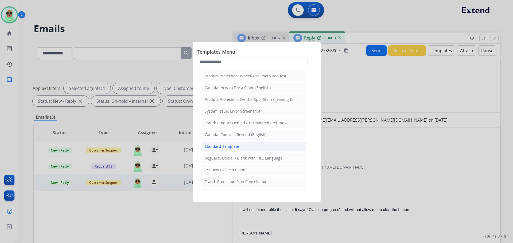
click at [253, 149] on li "Standard Template" at bounding box center [253, 146] width 105 height 10
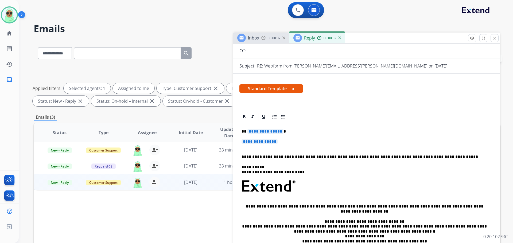
scroll to position [80, 0]
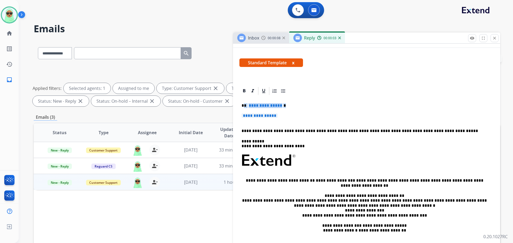
drag, startPoint x: 277, startPoint y: 114, endPoint x: 245, endPoint y: 103, distance: 33.7
click at [245, 103] on div "**********" at bounding box center [366, 173] width 254 height 155
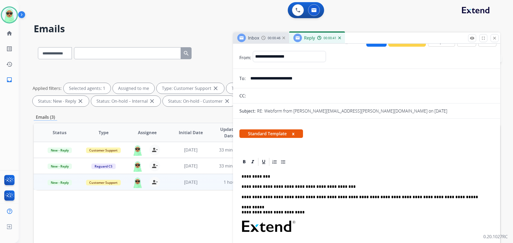
scroll to position [0, 0]
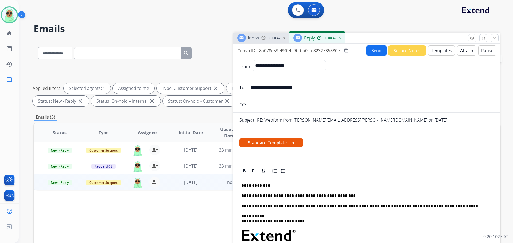
click at [374, 50] on button "Send" at bounding box center [376, 50] width 20 height 10
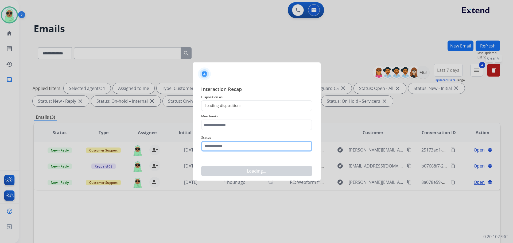
click at [228, 144] on input "text" at bounding box center [256, 146] width 111 height 11
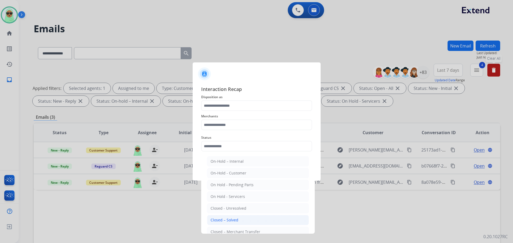
click at [245, 219] on li "Closed – Solved" at bounding box center [258, 220] width 102 height 10
type input "**********"
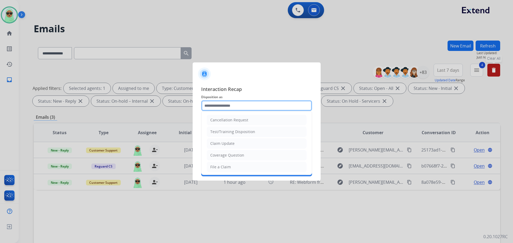
click at [241, 109] on input "text" at bounding box center [256, 105] width 111 height 11
click at [243, 145] on li "Claim Update" at bounding box center [257, 144] width 100 height 10
type input "**********"
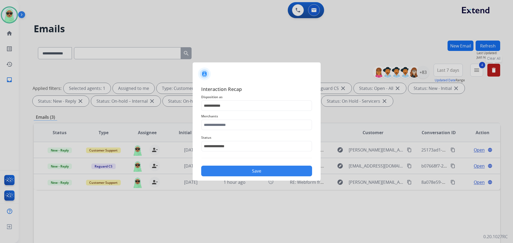
click at [247, 119] on span "Merchants" at bounding box center [256, 116] width 111 height 6
click at [246, 129] on input "text" at bounding box center [256, 125] width 111 height 11
click at [268, 129] on input "text" at bounding box center [256, 125] width 111 height 11
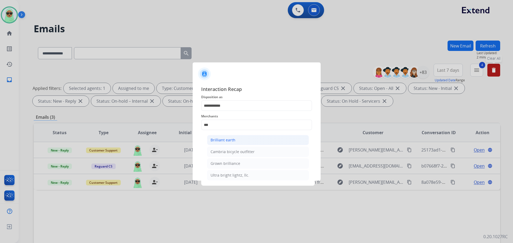
click at [243, 139] on li "Brilliant earth" at bounding box center [258, 140] width 102 height 10
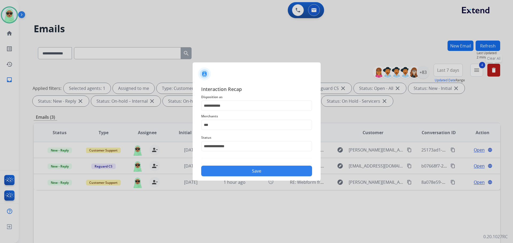
type input "**********"
click at [266, 163] on div "Save" at bounding box center [256, 170] width 111 height 14
click at [270, 175] on button "Save" at bounding box center [256, 171] width 111 height 11
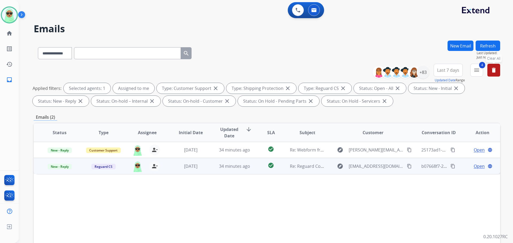
click at [473, 166] on span "Open" at bounding box center [478, 166] width 11 height 6
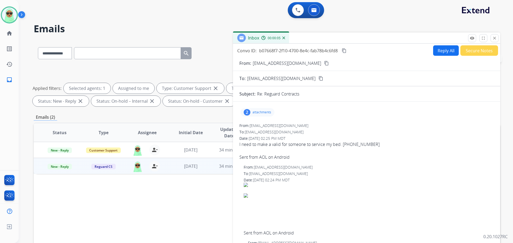
click at [264, 117] on div "2 attachments" at bounding box center [366, 112] width 254 height 13
click at [265, 114] on p "attachments" at bounding box center [261, 112] width 19 height 4
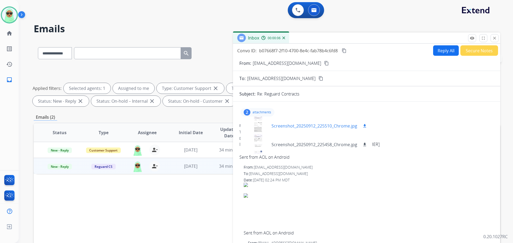
click at [260, 130] on div at bounding box center [258, 126] width 27 height 19
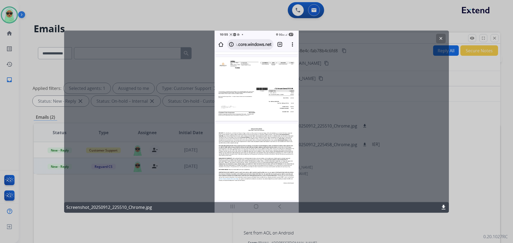
click at [451, 38] on div at bounding box center [256, 121] width 513 height 243
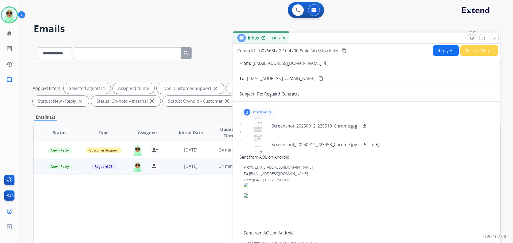
click at [471, 42] on button "remove_red_eye Logs" at bounding box center [472, 38] width 8 height 8
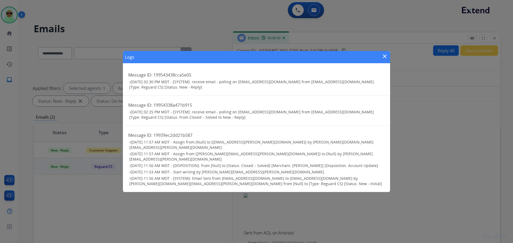
click at [383, 60] on mat-icon "close" at bounding box center [384, 56] width 6 height 6
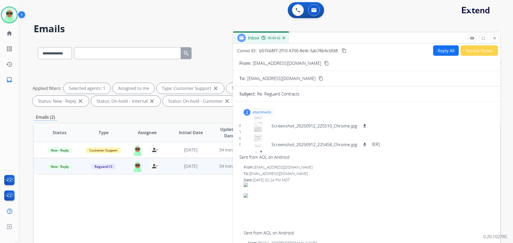
drag, startPoint x: 311, startPoint y: 59, endPoint x: 309, endPoint y: 68, distance: 8.8
click at [311, 59] on form "From: aaamorales1100@aol.com content_copy To: customerservice@reguardprotection…" at bounding box center [366, 209] width 267 height 306
click at [309, 68] on form "From: aaamorales1100@aol.com content_copy To: customerservice@reguardprotection…" at bounding box center [366, 209] width 267 height 306
click at [324, 64] on mat-icon "content_copy" at bounding box center [326, 63] width 5 height 5
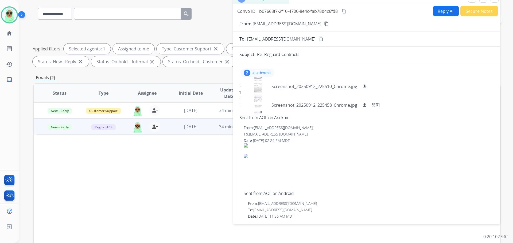
scroll to position [33, 0]
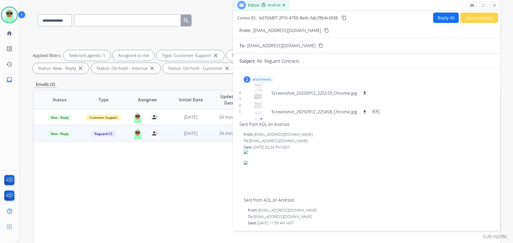
click at [252, 81] on div "2 attachments Screenshot_20250912_225510_Chrome.jpg download Screenshot_2025091…" at bounding box center [257, 79] width 34 height 9
click at [471, 6] on mat-icon "remove_red_eye" at bounding box center [471, 5] width 5 height 5
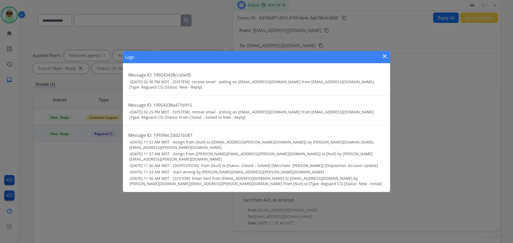
click at [384, 61] on button "close" at bounding box center [384, 57] width 6 height 8
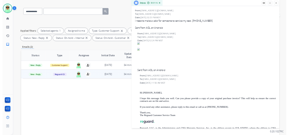
scroll to position [0, 0]
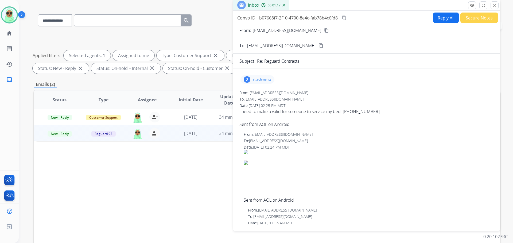
click at [260, 82] on div "2 attachments" at bounding box center [257, 79] width 34 height 9
click at [255, 93] on div at bounding box center [258, 93] width 27 height 19
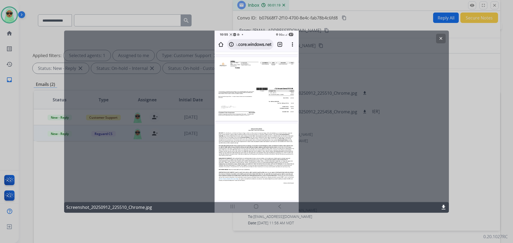
click at [441, 40] on mat-icon "clear" at bounding box center [440, 38] width 5 height 5
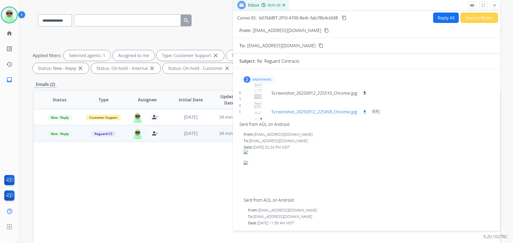
click at [259, 110] on div at bounding box center [258, 112] width 27 height 19
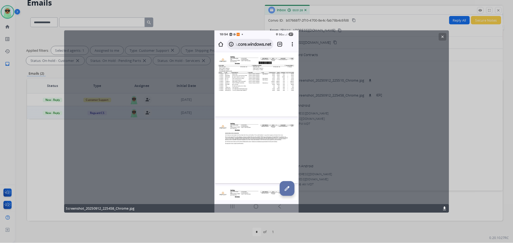
scroll to position [25, 0]
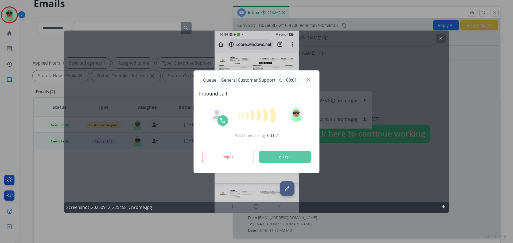
click at [305, 76] on div "Queue General Customer Support timer 00:01" at bounding box center [256, 80] width 115 height 11
click at [306, 79] on div "Queue General Customer Support timer 00:01" at bounding box center [256, 80] width 115 height 11
click at [308, 79] on img at bounding box center [308, 80] width 4 height 4
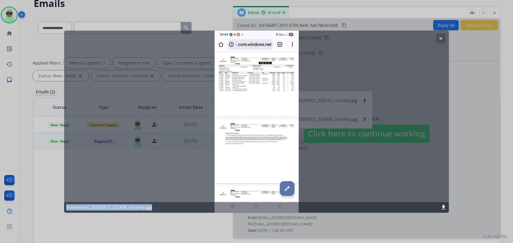
click at [445, 38] on div "clear Screenshot_20250912_225458_Chrome.jpg download" at bounding box center [256, 121] width 384 height 182
click at [443, 38] on button "clear" at bounding box center [441, 39] width 10 height 10
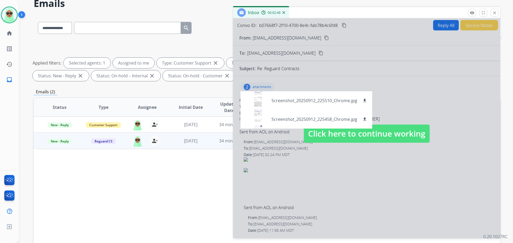
click at [411, 79] on div at bounding box center [366, 128] width 267 height 220
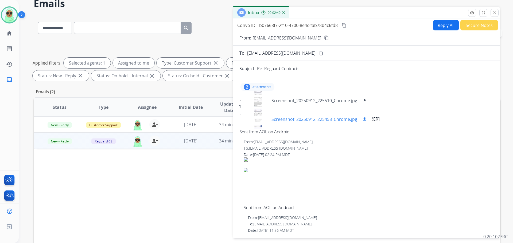
click at [260, 119] on div at bounding box center [258, 119] width 27 height 19
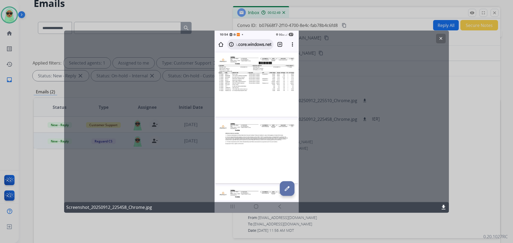
click at [440, 35] on button "clear" at bounding box center [441, 39] width 10 height 10
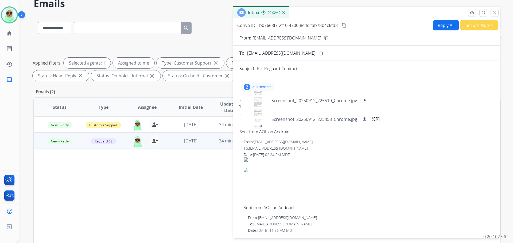
click at [439, 27] on button "Reply All" at bounding box center [446, 25] width 26 height 10
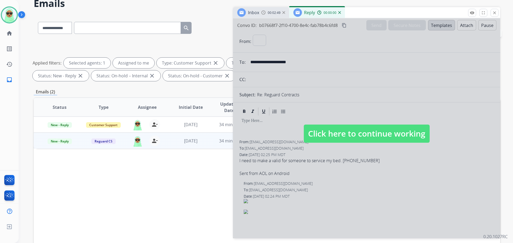
select select "**********"
click at [353, 136] on span "Click here to continue working" at bounding box center [367, 134] width 126 height 18
select select
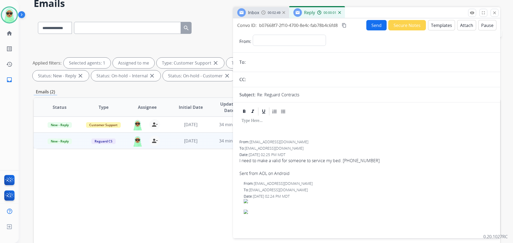
click at [377, 31] on form "**********" at bounding box center [366, 204] width 267 height 348
click at [430, 27] on button "Templates" at bounding box center [441, 25] width 27 height 10
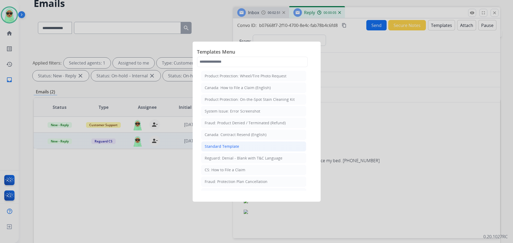
click at [265, 149] on li "Standard Template" at bounding box center [253, 146] width 105 height 10
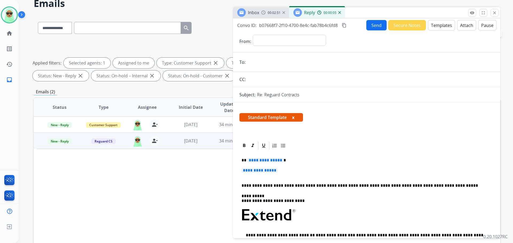
scroll to position [80, 0]
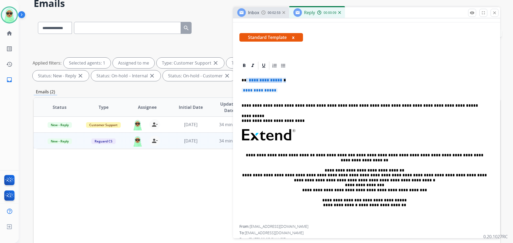
drag, startPoint x: 268, startPoint y: 90, endPoint x: 245, endPoint y: 80, distance: 24.4
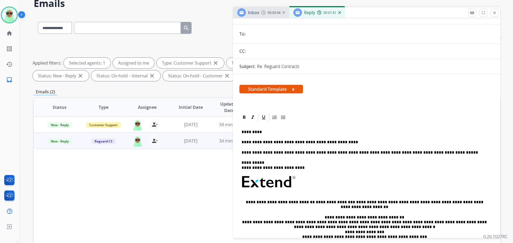
scroll to position [0, 0]
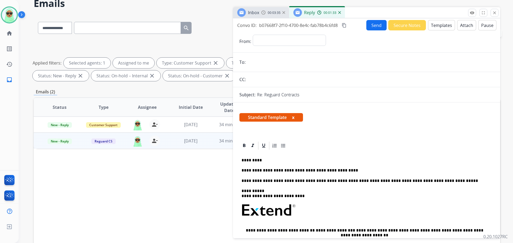
drag, startPoint x: 365, startPoint y: 27, endPoint x: 330, endPoint y: 39, distance: 36.7
click at [366, 27] on button "Send" at bounding box center [376, 25] width 20 height 10
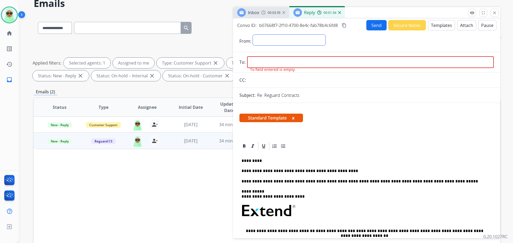
drag, startPoint x: 302, startPoint y: 37, endPoint x: 300, endPoint y: 45, distance: 8.7
click at [302, 37] on select "**********" at bounding box center [289, 40] width 73 height 11
select select "**********"
click at [253, 35] on select "**********" at bounding box center [289, 40] width 73 height 11
click at [259, 14] on div "Inbox 00:03:37" at bounding box center [261, 12] width 56 height 11
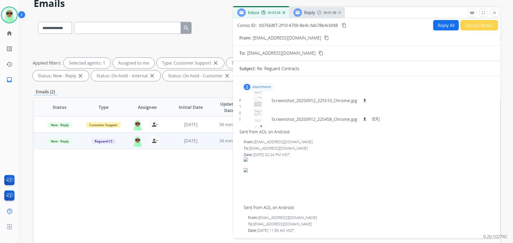
click at [324, 38] on mat-icon "content_copy" at bounding box center [326, 38] width 5 height 5
click at [308, 11] on span "Reply" at bounding box center [309, 13] width 11 height 6
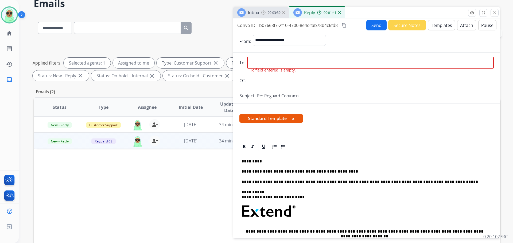
click at [307, 12] on span "Reply" at bounding box center [309, 13] width 11 height 6
drag, startPoint x: 279, startPoint y: 68, endPoint x: 285, endPoint y: 62, distance: 8.3
paste input "**********"
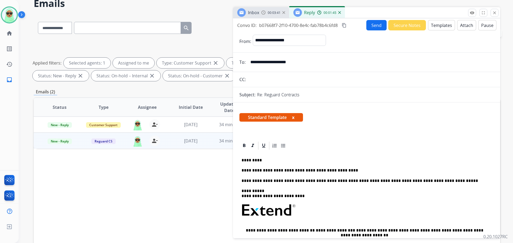
type input "**********"
click at [376, 28] on button "Send" at bounding box center [376, 25] width 20 height 10
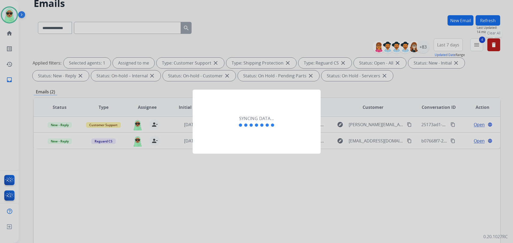
click at [222, 227] on div at bounding box center [256, 121] width 513 height 243
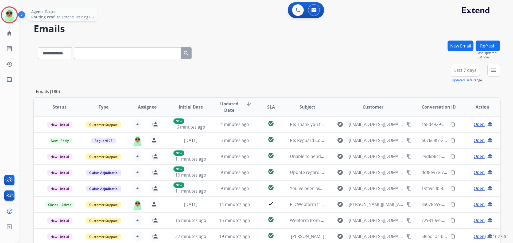
click at [13, 18] on img at bounding box center [9, 14] width 15 height 15
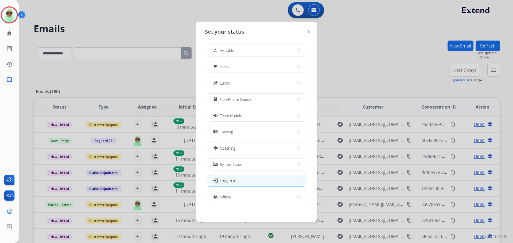
click at [244, 53] on button "how_to_reg Available" at bounding box center [256, 50] width 97 height 11
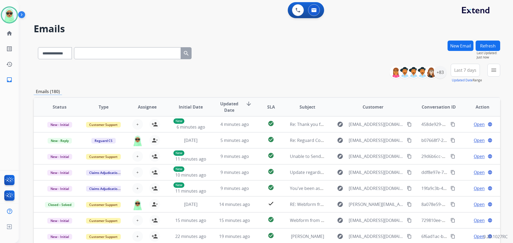
click at [492, 66] on button "menu" at bounding box center [493, 70] width 13 height 13
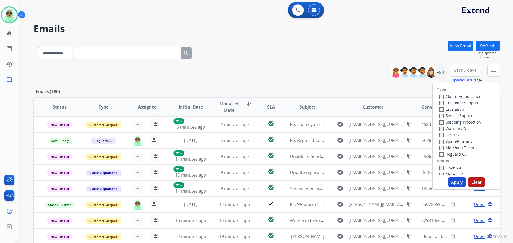
click at [469, 103] on label "Customer Support" at bounding box center [458, 102] width 39 height 5
click at [467, 123] on label "Shipping Protection" at bounding box center [460, 122] width 42 height 5
click at [454, 155] on label "Reguard CS" at bounding box center [452, 154] width 27 height 5
click at [450, 169] on label "Open - All" at bounding box center [451, 168] width 24 height 5
click at [455, 182] on button "Apply" at bounding box center [456, 183] width 18 height 10
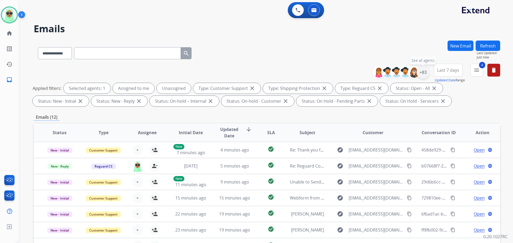
click at [424, 72] on div "+83" at bounding box center [422, 72] width 13 height 13
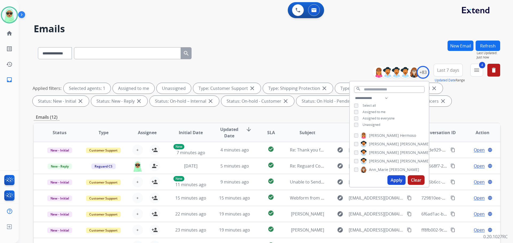
click at [370, 123] on span "Unassigned" at bounding box center [371, 125] width 18 height 5
click at [391, 177] on button "Apply" at bounding box center [396, 180] width 18 height 10
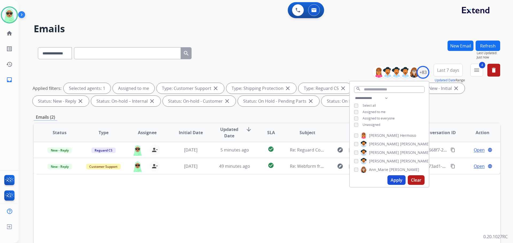
click at [268, 190] on div "Status Type Assignee Initial Date Updated Date arrow_downward SLA Subject Custo…" at bounding box center [267, 212] width 466 height 179
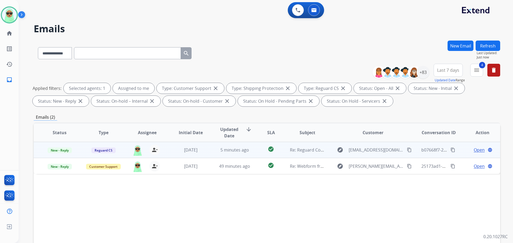
click at [468, 150] on div "Open language" at bounding box center [482, 150] width 35 height 6
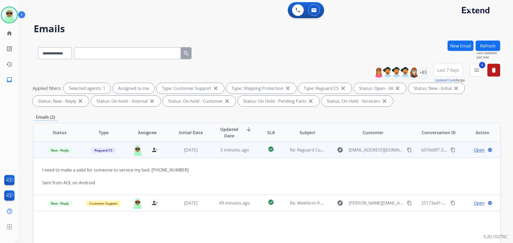
click at [475, 151] on span "Open" at bounding box center [478, 150] width 11 height 6
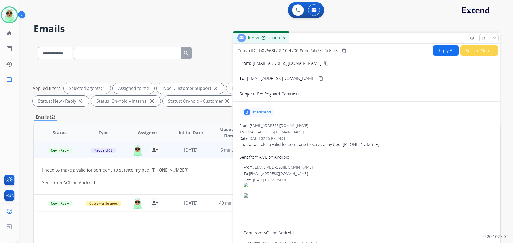
click at [255, 112] on p "attachments" at bounding box center [261, 112] width 19 height 4
click at [437, 54] on button "Reply All" at bounding box center [446, 50] width 26 height 10
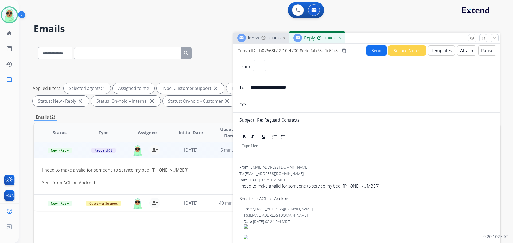
select select "**********"
click at [435, 54] on button "Templates" at bounding box center [441, 50] width 27 height 10
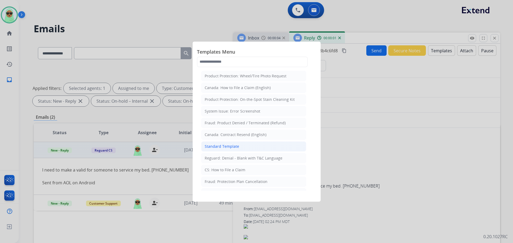
click at [265, 150] on li "Standard Template" at bounding box center [253, 146] width 105 height 10
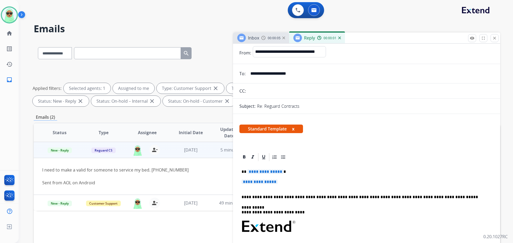
scroll to position [27, 0]
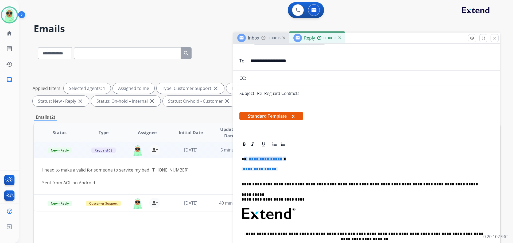
drag, startPoint x: 288, startPoint y: 167, endPoint x: 245, endPoint y: 157, distance: 43.8
click at [245, 157] on div "**********" at bounding box center [366, 226] width 254 height 155
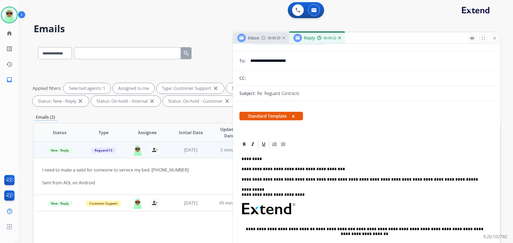
click at [322, 178] on p "**********" at bounding box center [364, 179] width 246 height 5
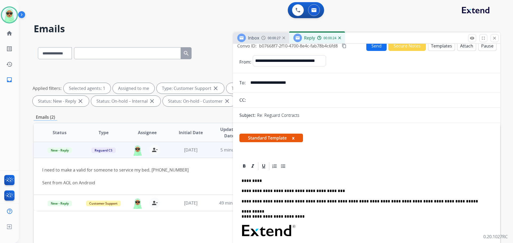
scroll to position [0, 0]
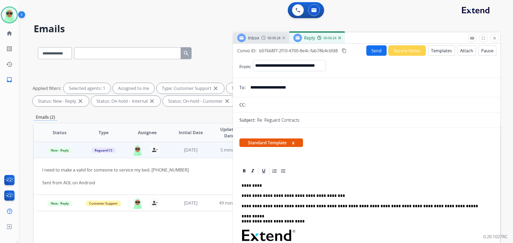
click at [377, 54] on button "Send" at bounding box center [376, 50] width 20 height 10
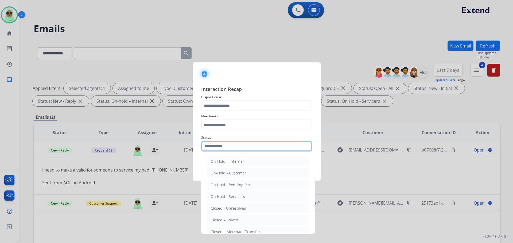
click at [227, 141] on input "text" at bounding box center [256, 146] width 111 height 11
click at [241, 221] on li "Closed – Solved" at bounding box center [258, 220] width 102 height 10
type input "**********"
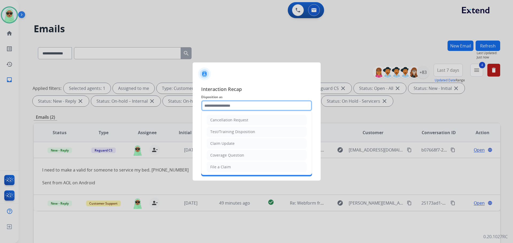
click at [233, 104] on input "text" at bounding box center [256, 105] width 111 height 11
click at [227, 140] on li "Claim Update" at bounding box center [257, 144] width 100 height 10
type input "**********"
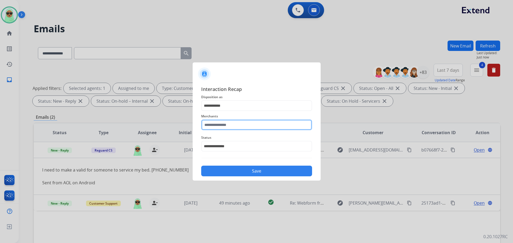
click at [229, 129] on input "text" at bounding box center [256, 125] width 111 height 11
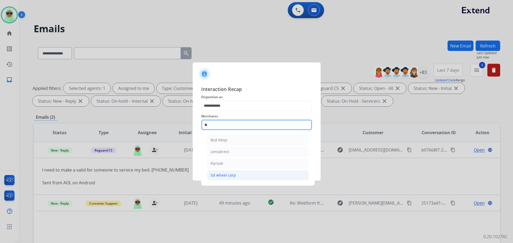
type input "*"
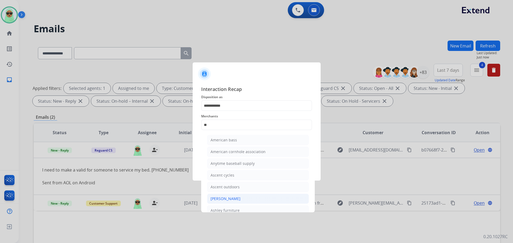
click at [263, 200] on li "[PERSON_NAME]" at bounding box center [258, 199] width 102 height 10
type input "**********"
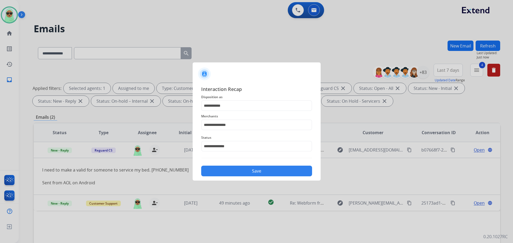
click at [268, 173] on button "Save" at bounding box center [256, 171] width 111 height 11
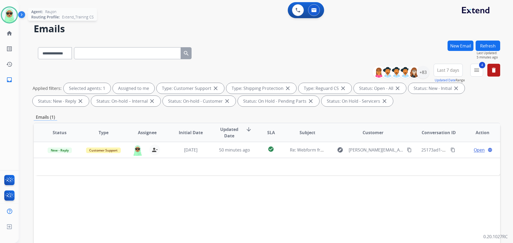
click at [10, 16] on img at bounding box center [9, 14] width 15 height 15
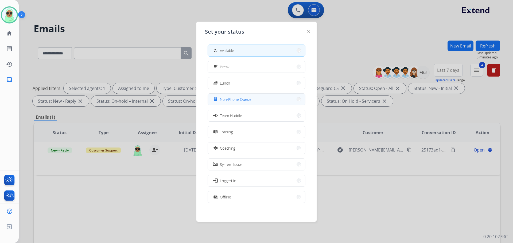
click at [262, 103] on button "assignment Non-Phone Queue" at bounding box center [256, 99] width 97 height 11
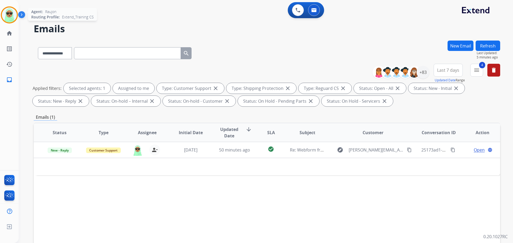
click at [6, 16] on img at bounding box center [9, 14] width 15 height 15
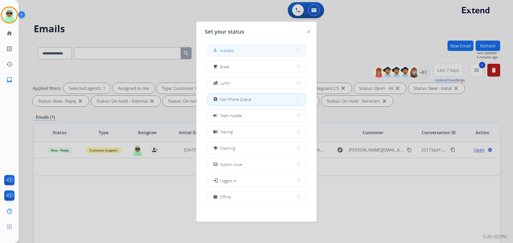
click at [269, 45] on div "how_to_reg Available" at bounding box center [256, 51] width 98 height 12
click at [267, 49] on button "how_to_reg Available" at bounding box center [256, 50] width 97 height 11
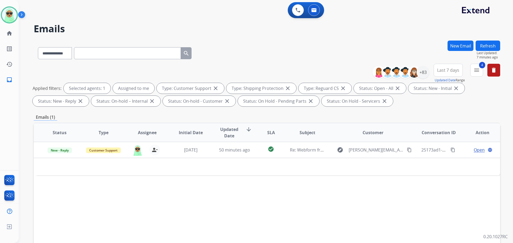
click at [493, 44] on button "Refresh" at bounding box center [487, 46] width 25 height 10
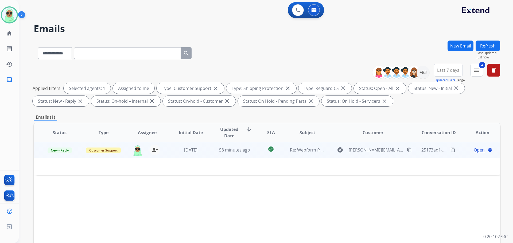
click at [478, 153] on span "Open" at bounding box center [478, 150] width 11 height 6
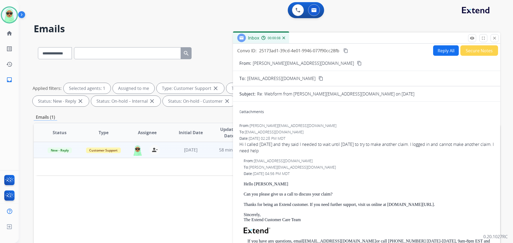
click at [439, 54] on button "Reply All" at bounding box center [446, 50] width 26 height 10
select select "**********"
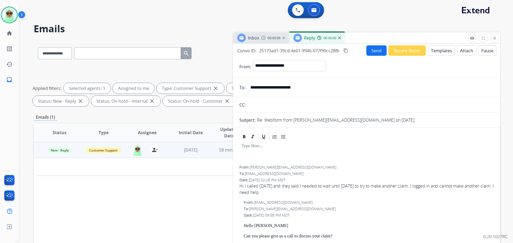
click at [436, 52] on button "Templates" at bounding box center [441, 50] width 27 height 10
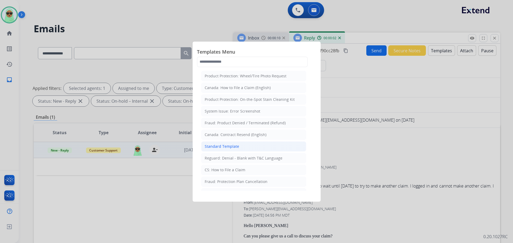
click at [255, 146] on li "Standard Template" at bounding box center [253, 146] width 105 height 10
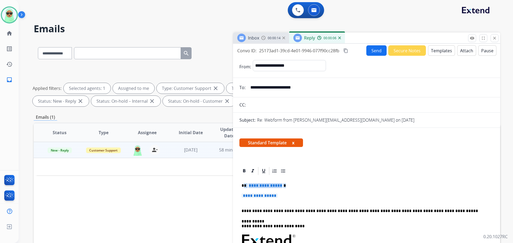
drag, startPoint x: 284, startPoint y: 190, endPoint x: 245, endPoint y: 183, distance: 39.5
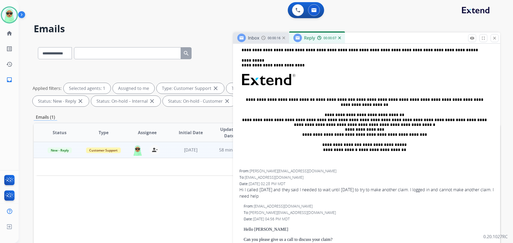
scroll to position [240, 0]
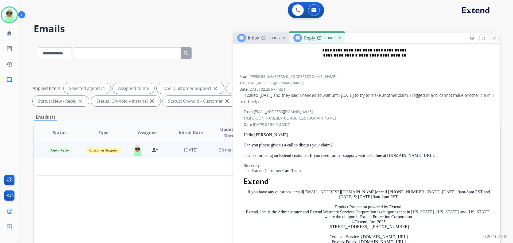
click at [289, 144] on p "Can you please give us a call to discuss your claim?" at bounding box center [368, 145] width 250 height 5
copy p "Can you please give us a call to discuss your claim?"
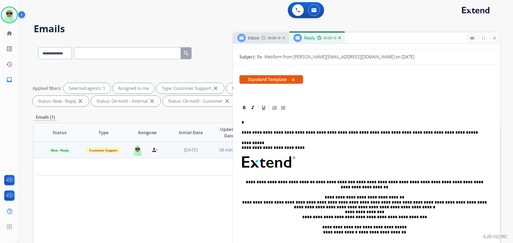
scroll to position [0, 0]
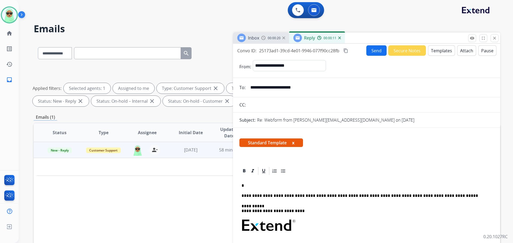
drag, startPoint x: 272, startPoint y: 189, endPoint x: 272, endPoint y: 186, distance: 2.9
click at [272, 188] on div "**********" at bounding box center [366, 245] width 254 height 139
click at [270, 182] on div "**********" at bounding box center [366, 245] width 254 height 139
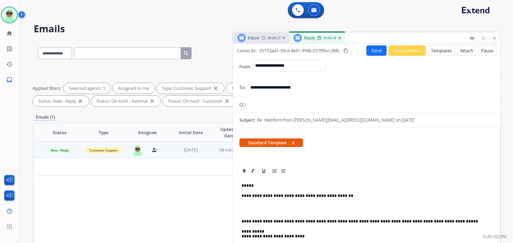
click at [316, 205] on p at bounding box center [366, 209] width 250 height 10
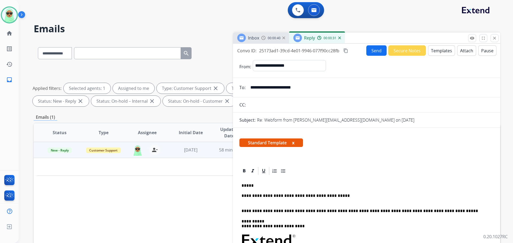
click at [373, 49] on button "Send" at bounding box center [376, 50] width 20 height 10
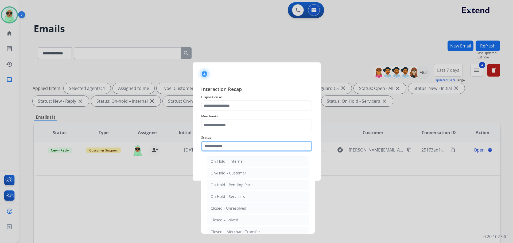
click at [214, 147] on input "text" at bounding box center [256, 146] width 111 height 11
click at [221, 220] on div "Closed – Solved" at bounding box center [224, 220] width 28 height 5
type input "**********"
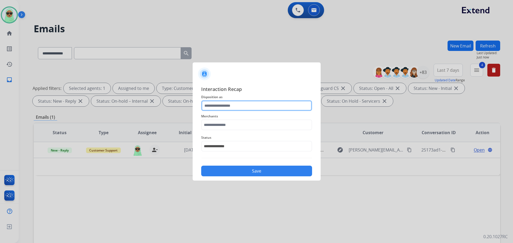
click at [234, 106] on input "text" at bounding box center [256, 105] width 111 height 11
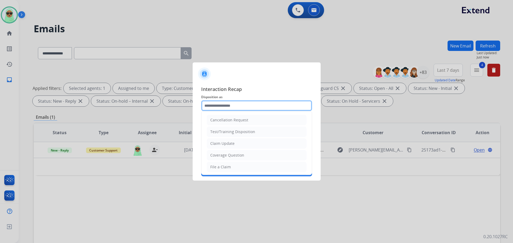
click at [226, 105] on input "text" at bounding box center [256, 105] width 111 height 11
click at [221, 166] on div "File a Claim" at bounding box center [220, 166] width 21 height 5
type input "**********"
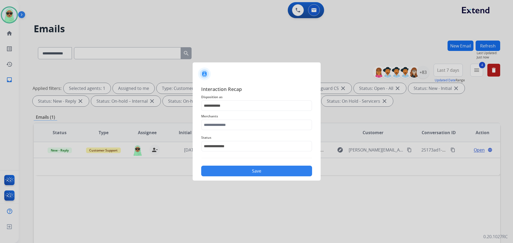
click at [226, 133] on div "**********" at bounding box center [256, 142] width 111 height 21
click at [257, 123] on input "text" at bounding box center [256, 125] width 111 height 11
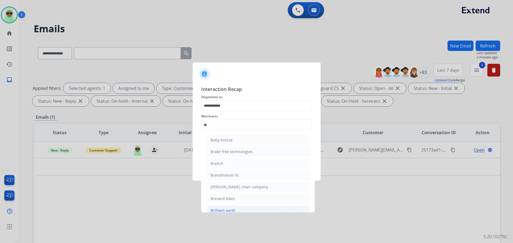
click at [247, 209] on li "Brilliant earth" at bounding box center [258, 211] width 102 height 10
type input "**********"
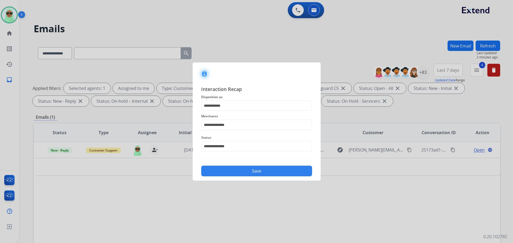
click at [257, 163] on div "Save" at bounding box center [256, 170] width 111 height 14
click at [256, 170] on button "Save" at bounding box center [256, 171] width 111 height 11
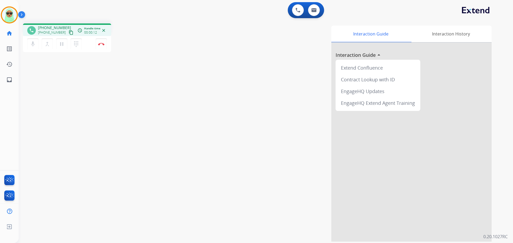
drag, startPoint x: 66, startPoint y: 69, endPoint x: 69, endPoint y: 65, distance: 4.5
click at [68, 66] on div "phone [PHONE_NUMBER] [PHONE_NUMBER] content_copy access_time Call metrics Queue…" at bounding box center [259, 130] width 481 height 223
click at [69, 33] on mat-icon "content_copy" at bounding box center [71, 32] width 5 height 5
click at [65, 36] on div "phone [PHONE_NUMBER] [PHONE_NUMBER] content_copy access_time Call metrics Queue…" at bounding box center [67, 29] width 88 height 13
click at [69, 31] on mat-icon "content_copy" at bounding box center [71, 32] width 5 height 5
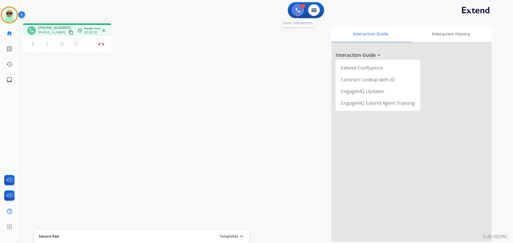
click at [295, 12] on button at bounding box center [298, 10] width 12 height 12
click at [299, 13] on button at bounding box center [298, 10] width 12 height 12
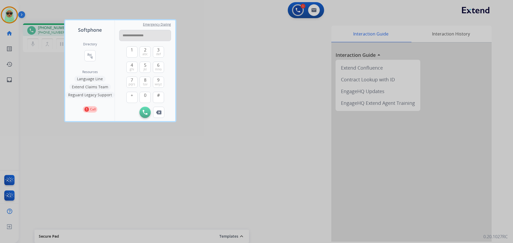
click at [142, 40] on input "**********" at bounding box center [145, 35] width 52 height 11
type input "**********"
click at [146, 115] on button "Initiate Call" at bounding box center [144, 112] width 11 height 11
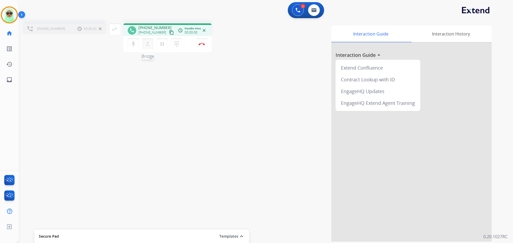
click at [152, 46] on button "merge_type Bridge" at bounding box center [147, 43] width 11 height 11
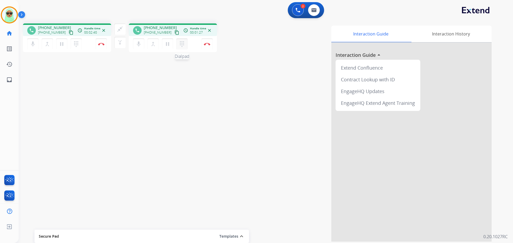
click at [184, 47] on mat-icon "dialpad" at bounding box center [182, 44] width 6 height 6
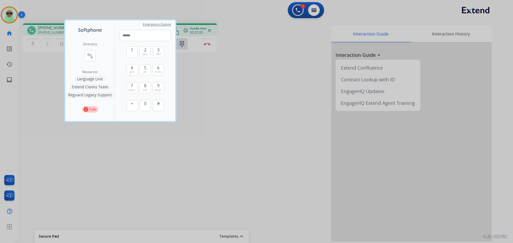
click at [222, 120] on div at bounding box center [256, 121] width 513 height 243
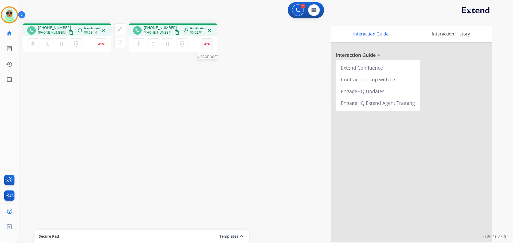
click at [204, 47] on button "Disconnect" at bounding box center [206, 43] width 11 height 11
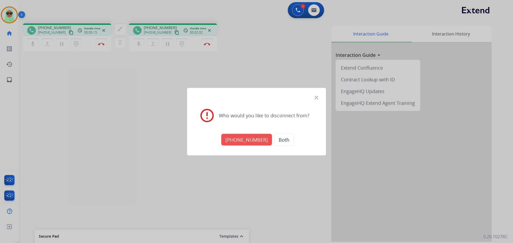
drag, startPoint x: 246, startPoint y: 144, endPoint x: 247, endPoint y: 131, distance: 12.6
click at [247, 144] on button "[PHONE_NUMBER]" at bounding box center [246, 140] width 51 height 12
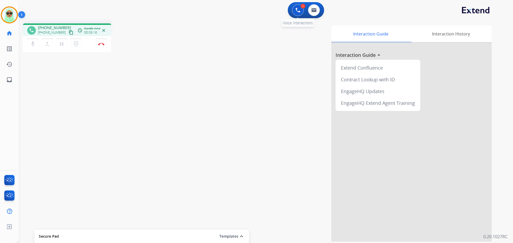
click at [293, 4] on div "1 Voice Interactions" at bounding box center [298, 10] width 16 height 12
click at [300, 5] on div "1 Voice Interactions" at bounding box center [298, 10] width 16 height 12
click at [297, 7] on button at bounding box center [298, 10] width 12 height 12
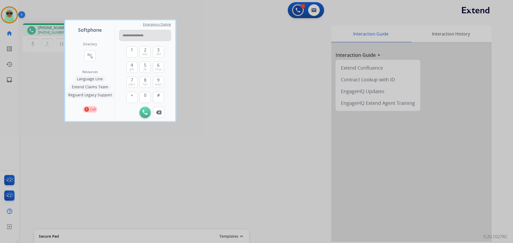
click at [145, 36] on input "**********" at bounding box center [145, 35] width 52 height 11
click at [142, 38] on input "**********" at bounding box center [145, 35] width 52 height 11
type input "**********"
click at [148, 111] on button "Initiate Call" at bounding box center [144, 112] width 11 height 11
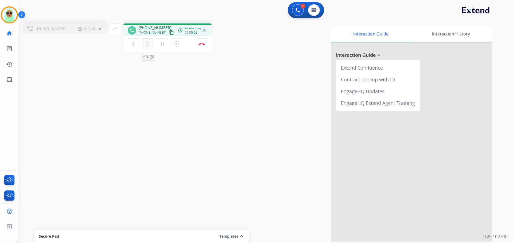
click at [145, 44] on mat-icon "merge_type" at bounding box center [147, 44] width 6 height 6
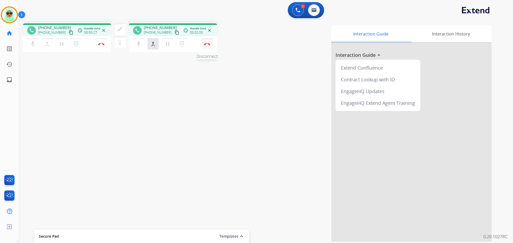
drag, startPoint x: 230, startPoint y: 41, endPoint x: 206, endPoint y: 46, distance: 24.2
click at [226, 42] on div "Interaction Guide Interaction History Interaction Guide arrow_drop_up Extend Co…" at bounding box center [355, 134] width 272 height 216
click at [206, 46] on button "Disconnect" at bounding box center [206, 43] width 11 height 11
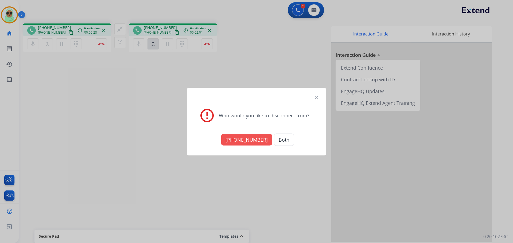
drag, startPoint x: 248, startPoint y: 140, endPoint x: 255, endPoint y: 134, distance: 9.5
click at [247, 140] on button "[PHONE_NUMBER]" at bounding box center [246, 140] width 51 height 12
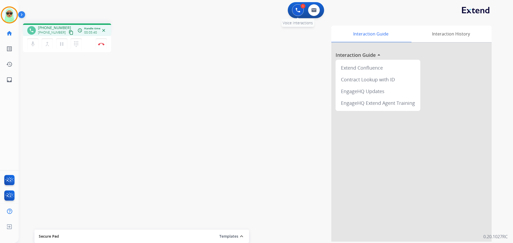
click at [298, 8] on img at bounding box center [297, 10] width 5 height 5
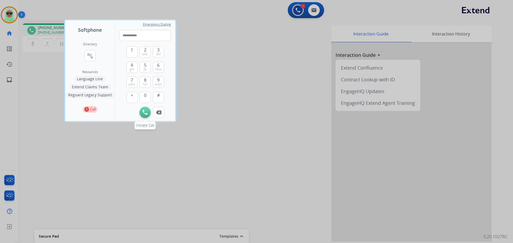
type input "**********"
click at [146, 111] on img at bounding box center [145, 112] width 5 height 5
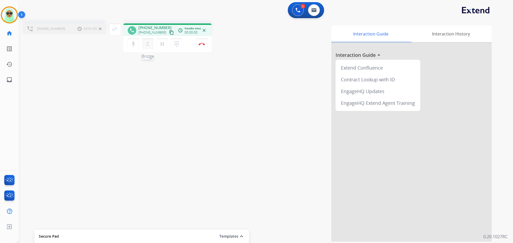
click at [147, 46] on mat-icon "merge_type" at bounding box center [147, 44] width 6 height 6
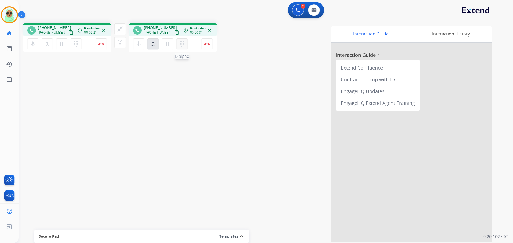
click at [182, 42] on mat-icon "dialpad" at bounding box center [182, 44] width 6 height 6
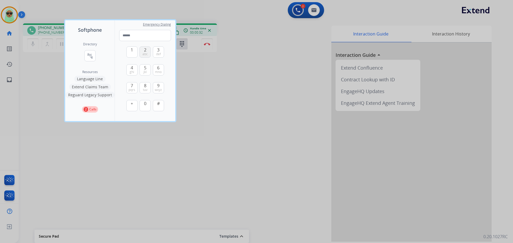
click at [143, 54] on span "abc" at bounding box center [144, 54] width 5 height 4
type input "*"
click at [238, 72] on div at bounding box center [256, 121] width 513 height 243
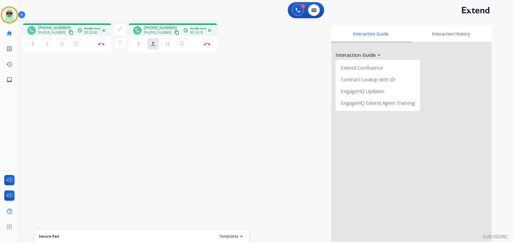
click at [414, 19] on div "phone [PHONE_NUMBER] [PHONE_NUMBER] content_copy access_time Call metrics Queue…" at bounding box center [259, 130] width 481 height 223
click at [122, 30] on mat-icon "close_fullscreen" at bounding box center [120, 29] width 6 height 6
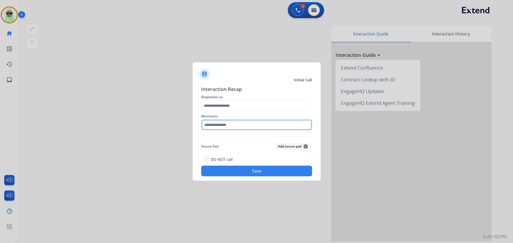
click at [254, 121] on input "text" at bounding box center [256, 125] width 111 height 11
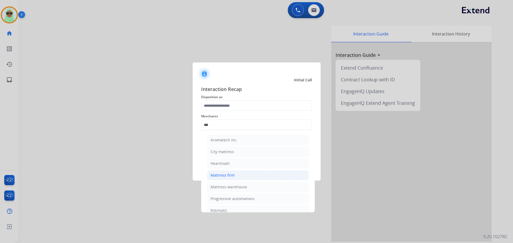
click at [237, 177] on li "Mattress firm" at bounding box center [258, 175] width 102 height 10
type input "**********"
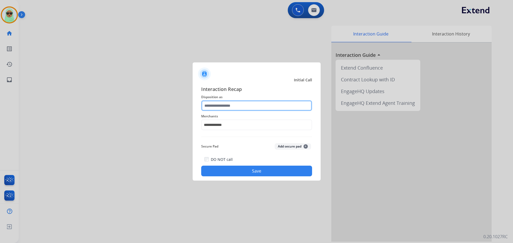
click at [236, 108] on input "text" at bounding box center [256, 105] width 111 height 11
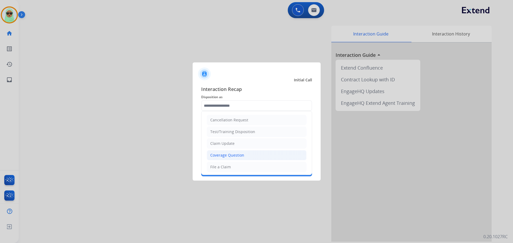
click at [236, 156] on div "Coverage Question" at bounding box center [227, 155] width 34 height 5
type input "**********"
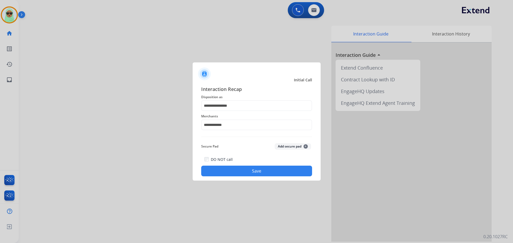
click at [266, 171] on button "Save" at bounding box center [256, 171] width 111 height 11
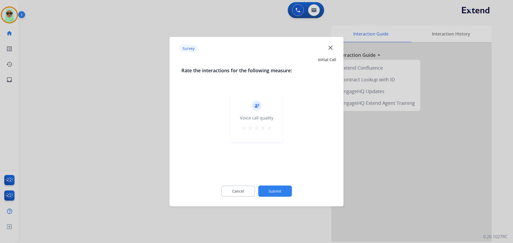
click at [285, 188] on button "Submit" at bounding box center [275, 191] width 34 height 11
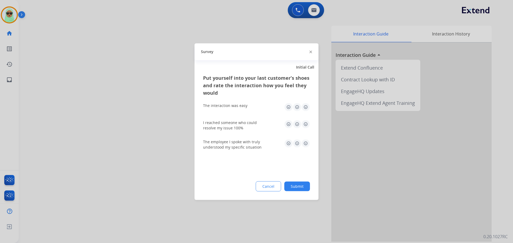
click at [295, 187] on button "Submit" at bounding box center [297, 187] width 26 height 10
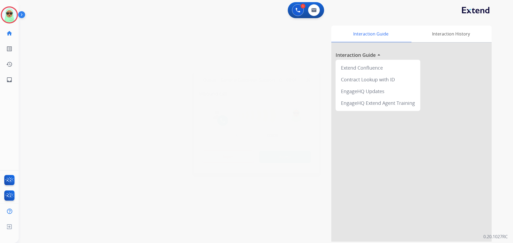
click at [81, 128] on div "swap_horiz Break voice bridge close_fullscreen Connect 3-Way Call merge_type Se…" at bounding box center [259, 130] width 481 height 223
click at [68, 31] on button "content_copy" at bounding box center [71, 32] width 6 height 6
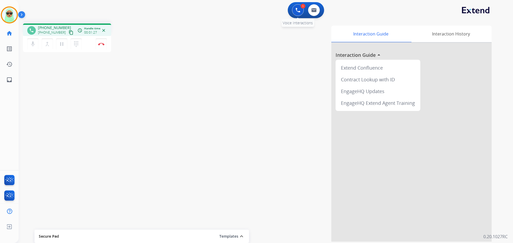
click at [300, 10] on button at bounding box center [298, 10] width 12 height 12
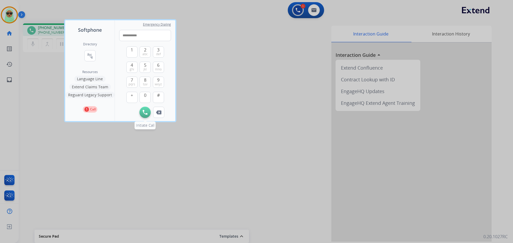
type input "**********"
click at [145, 113] on img at bounding box center [145, 112] width 5 height 5
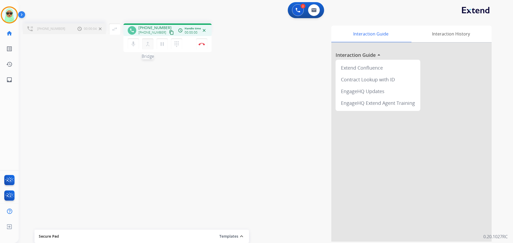
click at [152, 47] on button "merge_type Bridge" at bounding box center [147, 43] width 11 height 11
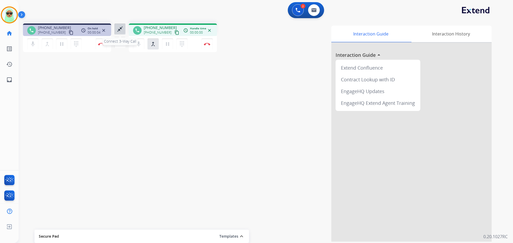
click at [122, 33] on button "close_fullscreen Connect 3-Way Call" at bounding box center [119, 28] width 11 height 11
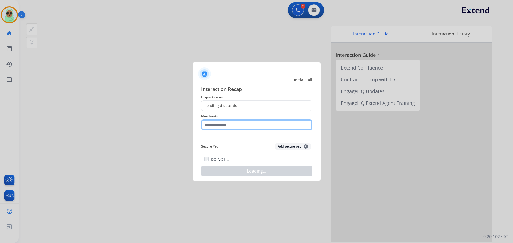
click at [231, 125] on input "text" at bounding box center [256, 125] width 111 height 11
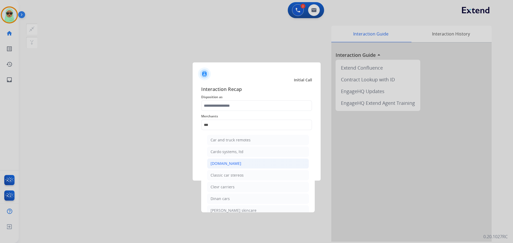
click at [230, 164] on div "[DOMAIN_NAME]" at bounding box center [225, 163] width 31 height 5
type input "**********"
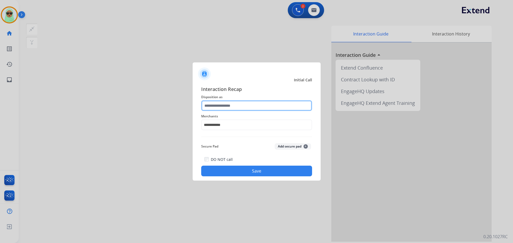
click at [239, 108] on input "text" at bounding box center [256, 105] width 111 height 11
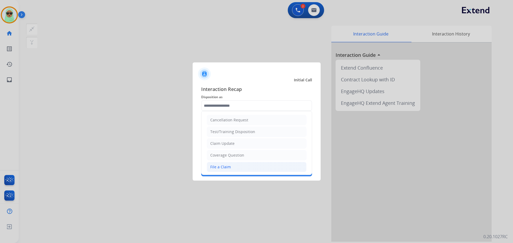
drag, startPoint x: 237, startPoint y: 164, endPoint x: 240, endPoint y: 177, distance: 13.6
click at [237, 164] on li "File a Claim" at bounding box center [257, 167] width 100 height 10
type input "**********"
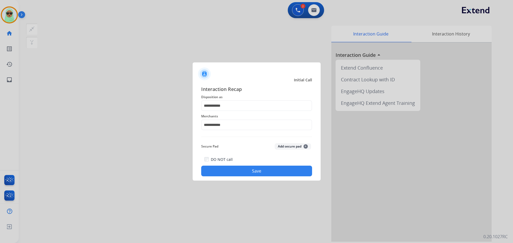
click at [245, 181] on div at bounding box center [256, 121] width 513 height 243
click at [254, 172] on button "Save" at bounding box center [256, 171] width 111 height 11
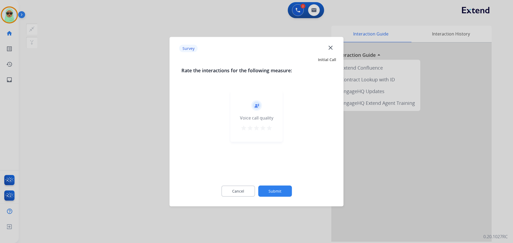
drag, startPoint x: 288, startPoint y: 183, endPoint x: 269, endPoint y: 189, distance: 20.4
click at [288, 184] on div "Cancel Submit" at bounding box center [256, 191] width 150 height 24
click at [269, 189] on button "Submit" at bounding box center [275, 191] width 34 height 11
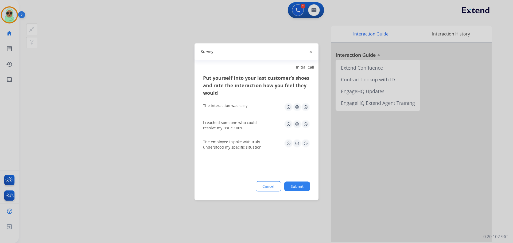
click at [294, 189] on button "Submit" at bounding box center [297, 187] width 26 height 10
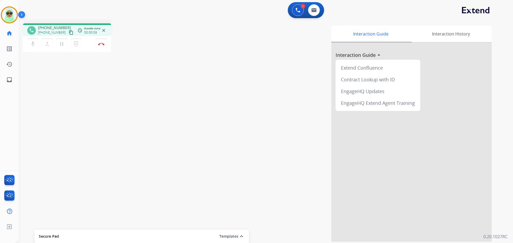
click at [69, 33] on mat-icon "content_copy" at bounding box center [71, 32] width 5 height 5
click at [68, 35] on div "[PHONE_NUMBER] content_copy" at bounding box center [56, 32] width 36 height 6
click at [69, 33] on mat-icon "content_copy" at bounding box center [71, 32] width 5 height 5
click at [164, 58] on div "phone [PHONE_NUMBER] [PHONE_NUMBER] content_copy access_time Call metrics Queue…" at bounding box center [259, 130] width 481 height 223
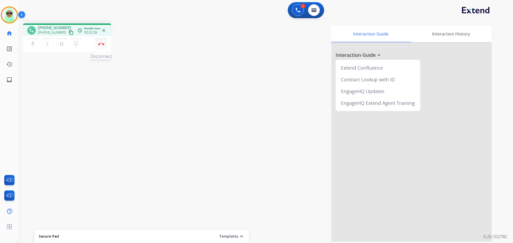
click at [102, 44] on img at bounding box center [101, 44] width 6 height 3
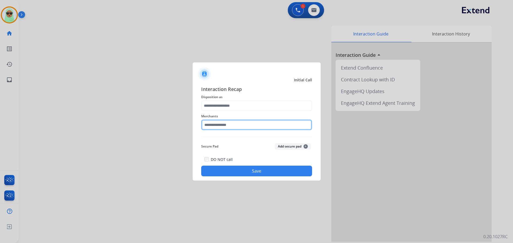
click at [243, 129] on input "text" at bounding box center [256, 125] width 111 height 11
click at [250, 130] on input "text" at bounding box center [256, 125] width 111 height 11
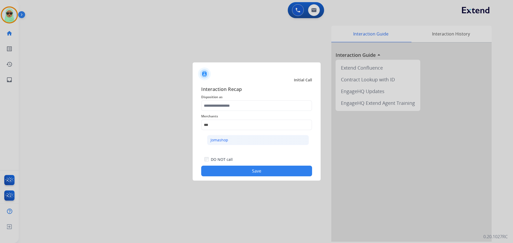
click at [251, 139] on li "Jomashop" at bounding box center [258, 140] width 102 height 10
type input "********"
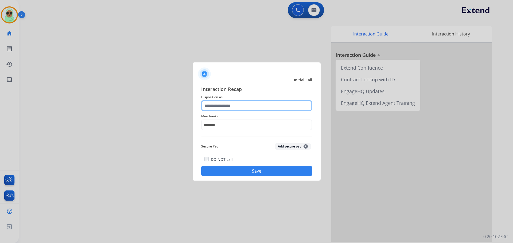
click at [253, 107] on input "text" at bounding box center [256, 105] width 111 height 11
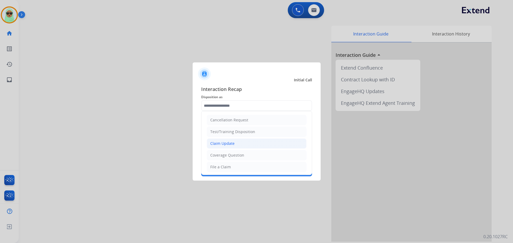
click at [231, 143] on div "Claim Update" at bounding box center [222, 143] width 24 height 5
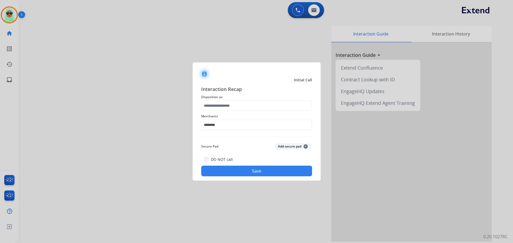
type input "**********"
click at [274, 166] on button "Save" at bounding box center [256, 171] width 111 height 11
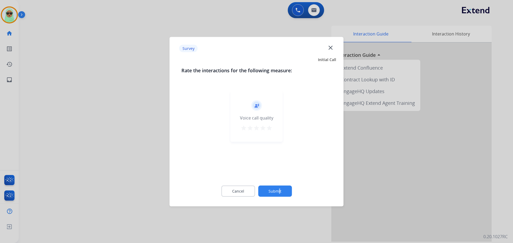
click at [279, 187] on div "Cancel Submit" at bounding box center [256, 191] width 150 height 24
click at [278, 189] on button "Submit" at bounding box center [275, 191] width 34 height 11
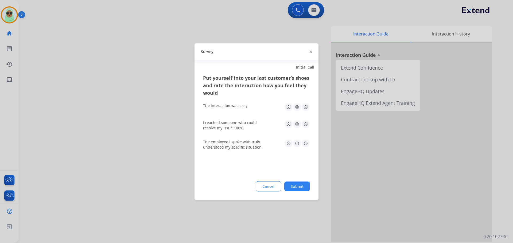
click at [298, 186] on button "Submit" at bounding box center [297, 187] width 26 height 10
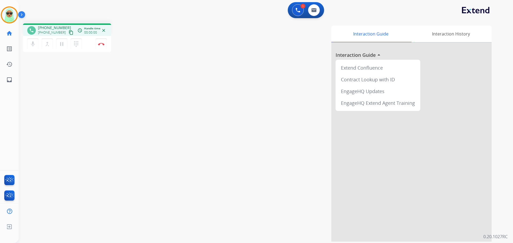
click at [69, 31] on mat-icon "content_copy" at bounding box center [71, 32] width 5 height 5
click at [99, 48] on button "Disconnect" at bounding box center [101, 43] width 11 height 11
drag, startPoint x: 104, startPoint y: 52, endPoint x: 104, endPoint y: 49, distance: 3.2
click at [104, 52] on div "phone +12257882653 +12257882653 content_copy access_time Call metrics Queue 00:…" at bounding box center [67, 38] width 88 height 30
click at [104, 49] on button "Disconnect" at bounding box center [101, 43] width 11 height 11
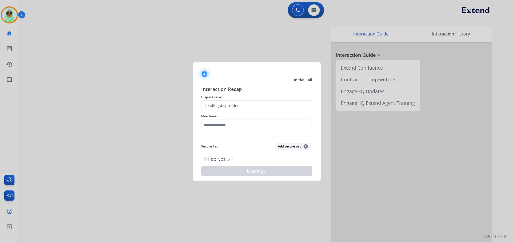
click at [101, 44] on div at bounding box center [256, 121] width 513 height 243
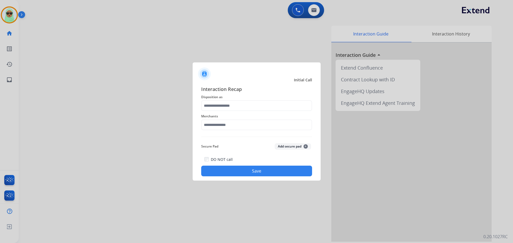
click at [244, 118] on span "Merchants" at bounding box center [256, 116] width 111 height 6
click at [241, 124] on input "text" at bounding box center [256, 125] width 111 height 11
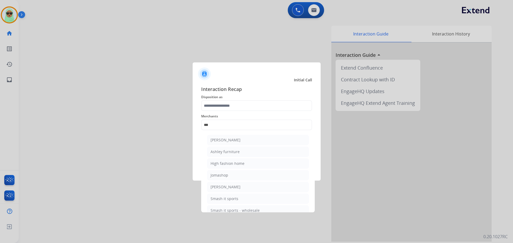
click at [246, 152] on li "Ashley furniture" at bounding box center [258, 152] width 102 height 10
type input "**********"
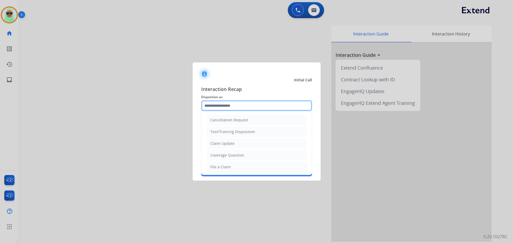
click at [255, 102] on input "text" at bounding box center [256, 105] width 111 height 11
click at [243, 168] on li "File a Claim" at bounding box center [257, 167] width 100 height 10
type input "**********"
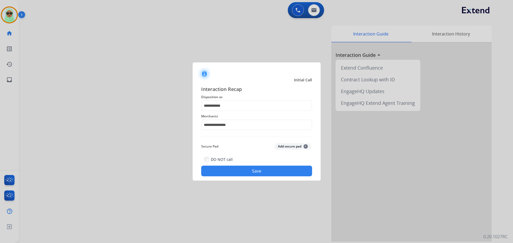
click at [262, 174] on button "Save" at bounding box center [256, 171] width 111 height 11
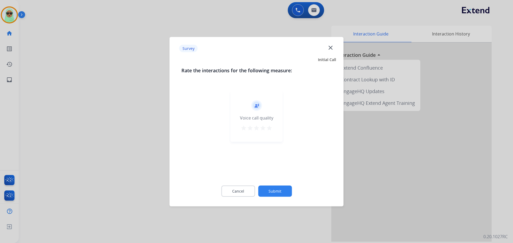
click at [283, 190] on button "Submit" at bounding box center [275, 191] width 34 height 11
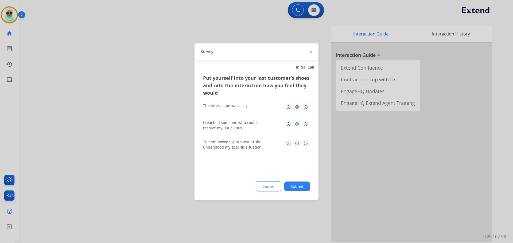
click at [299, 187] on button "Submit" at bounding box center [297, 187] width 26 height 10
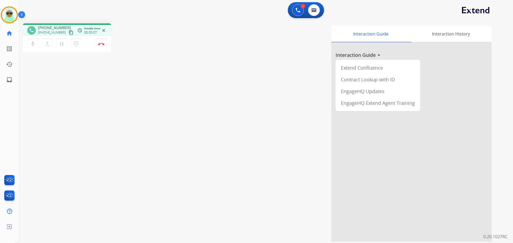
click at [69, 31] on mat-icon "content_copy" at bounding box center [71, 32] width 5 height 5
click at [102, 46] on button "Disconnect" at bounding box center [101, 43] width 11 height 11
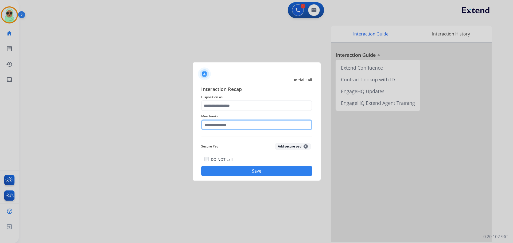
click at [247, 123] on input "text" at bounding box center [256, 125] width 111 height 11
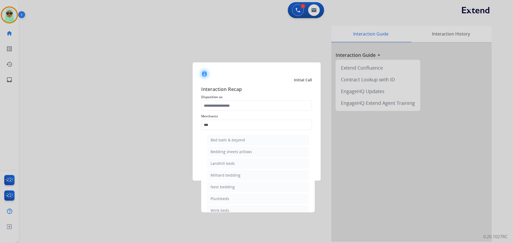
drag, startPoint x: 237, startPoint y: 140, endPoint x: 249, endPoint y: 119, distance: 24.3
click at [238, 140] on div "Bed bath & beyond" at bounding box center [227, 139] width 34 height 5
type input "**********"
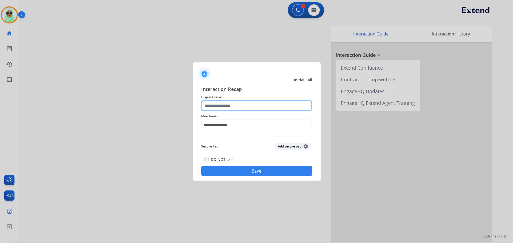
click at [250, 107] on input "text" at bounding box center [256, 105] width 111 height 11
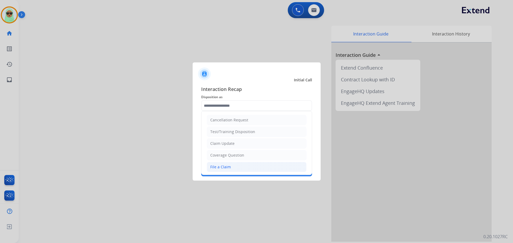
click at [233, 164] on li "File a Claim" at bounding box center [257, 167] width 100 height 10
type input "**********"
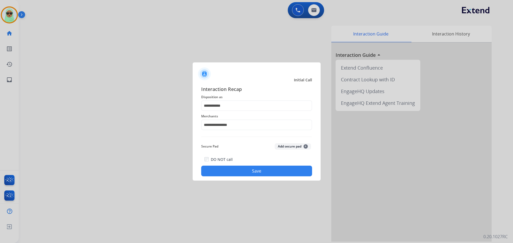
click at [274, 175] on button "Save" at bounding box center [256, 171] width 111 height 11
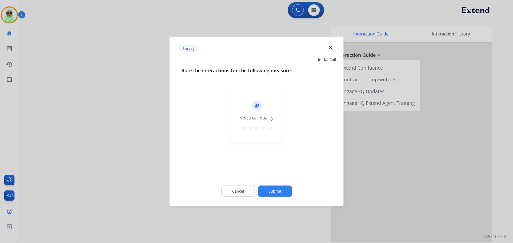
click at [290, 194] on button "Submit" at bounding box center [275, 191] width 34 height 11
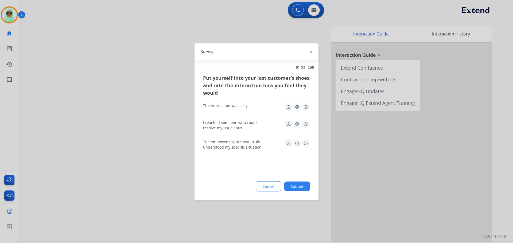
click at [305, 187] on button "Submit" at bounding box center [297, 187] width 26 height 10
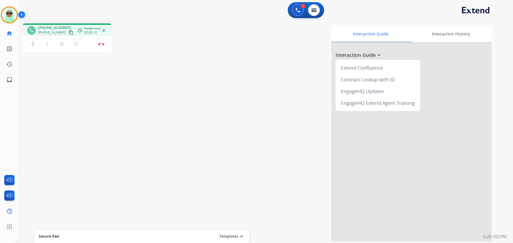
click at [69, 32] on mat-icon "content_copy" at bounding box center [71, 32] width 5 height 5
click at [103, 44] on img at bounding box center [101, 44] width 6 height 3
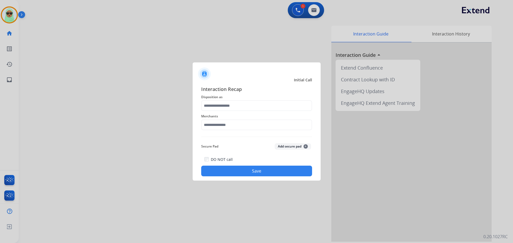
click at [243, 135] on div "Interaction Recap Disposition as Merchants Secure Pad Add secure pad + DO NOT c…" at bounding box center [256, 130] width 111 height 91
click at [243, 129] on input "text" at bounding box center [256, 125] width 111 height 11
click at [263, 138] on li "Upway" at bounding box center [258, 140] width 102 height 10
type input "*****"
click at [228, 95] on span "Disposition as" at bounding box center [256, 97] width 111 height 6
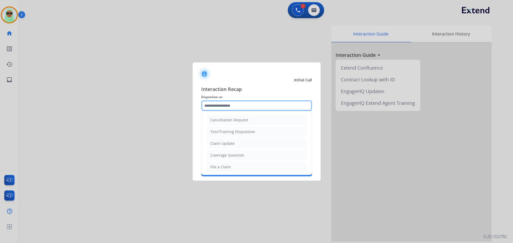
click at [232, 103] on input "text" at bounding box center [256, 105] width 111 height 11
drag, startPoint x: 245, startPoint y: 146, endPoint x: 251, endPoint y: 157, distance: 12.7
click at [246, 145] on li "Claim Update" at bounding box center [257, 144] width 100 height 10
type input "**********"
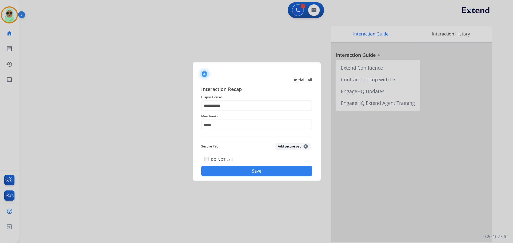
click at [253, 167] on button "Save" at bounding box center [256, 171] width 111 height 11
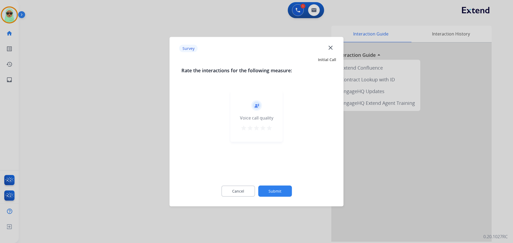
drag, startPoint x: 262, startPoint y: 179, endPoint x: 265, endPoint y: 189, distance: 10.0
click at [264, 185] on div "Cancel Submit" at bounding box center [256, 191] width 150 height 24
click at [265, 189] on button "Submit" at bounding box center [275, 191] width 34 height 11
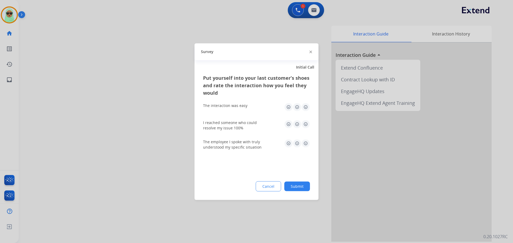
click at [265, 189] on button "Cancel" at bounding box center [267, 186] width 25 height 10
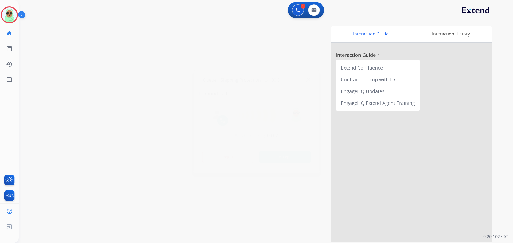
drag, startPoint x: 23, startPoint y: 127, endPoint x: 31, endPoint y: 124, distance: 8.6
click at [23, 127] on div at bounding box center [256, 121] width 513 height 243
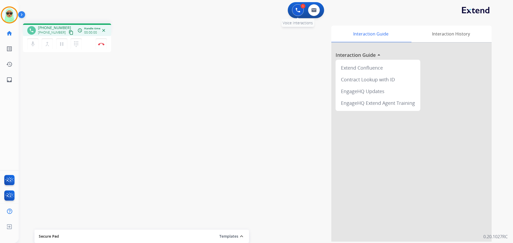
click at [296, 9] on img at bounding box center [297, 10] width 5 height 5
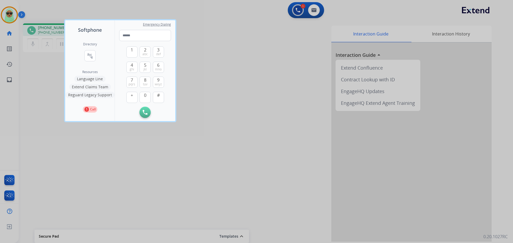
click at [294, 9] on div at bounding box center [256, 121] width 513 height 243
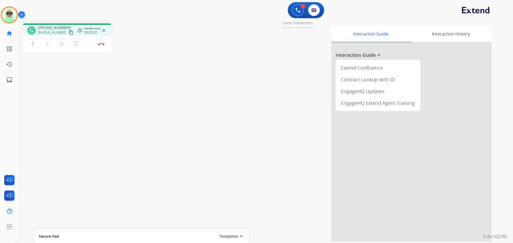
click at [293, 9] on button at bounding box center [298, 10] width 12 height 12
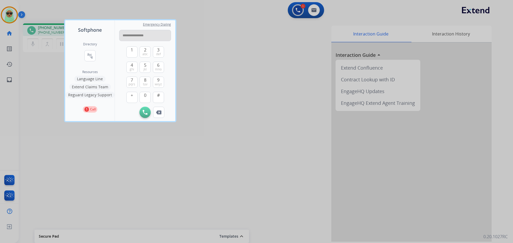
click at [141, 33] on input "**********" at bounding box center [145, 35] width 52 height 11
type input "**********"
click at [143, 116] on button "Initiate Call" at bounding box center [144, 112] width 11 height 11
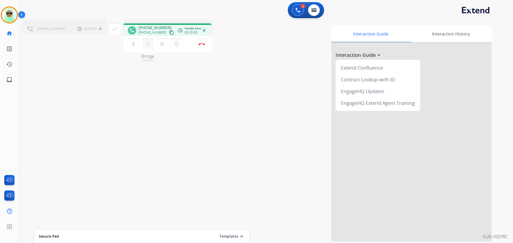
click at [145, 46] on button "merge_type Bridge" at bounding box center [147, 43] width 11 height 11
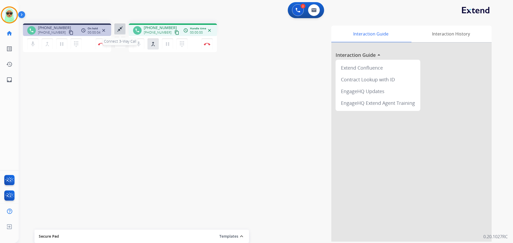
click at [119, 31] on mat-icon "close_fullscreen" at bounding box center [120, 29] width 6 height 6
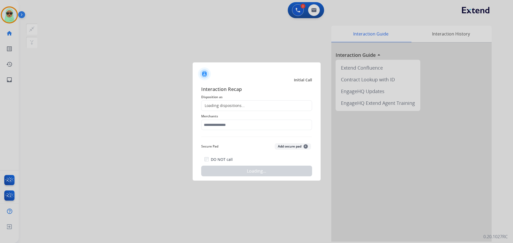
click at [224, 110] on div "Loading dispositions..." at bounding box center [256, 105] width 111 height 11
click at [227, 105] on div "Loading dispositions..." at bounding box center [222, 105] width 43 height 5
click at [232, 120] on input "text" at bounding box center [256, 125] width 111 height 11
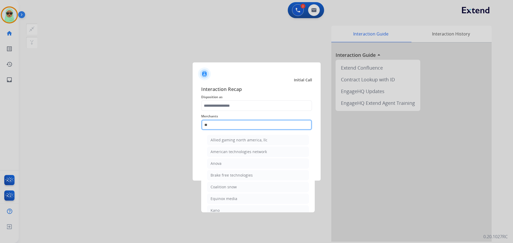
type input "*"
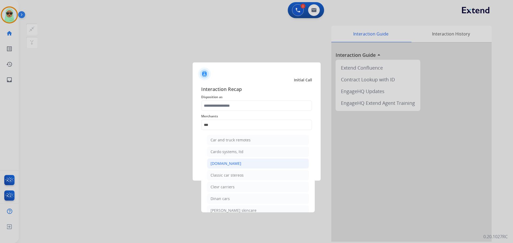
click at [239, 160] on li "[DOMAIN_NAME]" at bounding box center [258, 164] width 102 height 10
type input "**********"
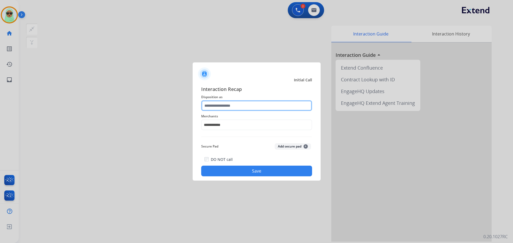
click at [241, 108] on input "text" at bounding box center [256, 105] width 111 height 11
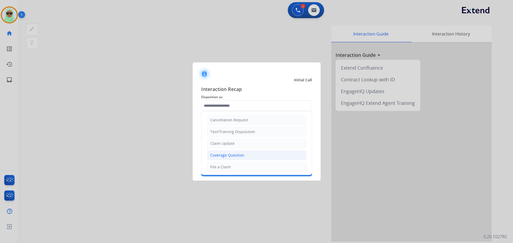
click at [239, 152] on li "Coverage Question" at bounding box center [257, 155] width 100 height 10
type input "**********"
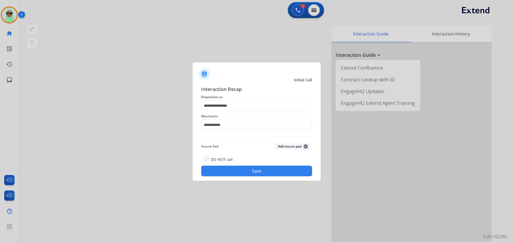
click at [240, 166] on div "DO NOT call Save" at bounding box center [256, 166] width 111 height 20
click at [256, 175] on button "Save" at bounding box center [256, 171] width 111 height 11
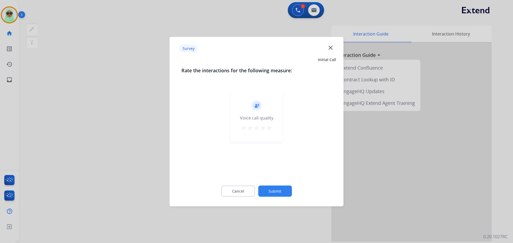
click at [273, 182] on div "Cancel Submit" at bounding box center [256, 191] width 150 height 24
click at [273, 185] on div "Cancel Submit" at bounding box center [256, 191] width 150 height 24
click at [277, 191] on button "Submit" at bounding box center [275, 191] width 34 height 11
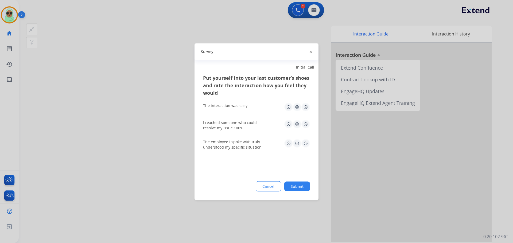
click at [294, 185] on button "Submit" at bounding box center [297, 187] width 26 height 10
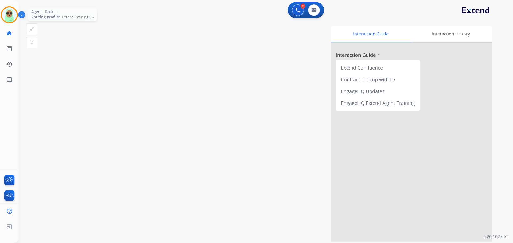
click at [13, 12] on img at bounding box center [9, 14] width 15 height 15
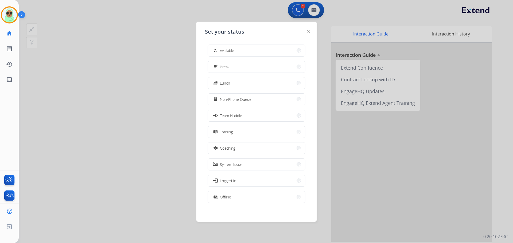
click at [236, 106] on div "how_to_reg Available free_breakfast Break fastfood Lunch assignment Non-Phone Q…" at bounding box center [256, 124] width 103 height 168
click at [241, 105] on button "assignment Non-Phone Queue" at bounding box center [256, 99] width 97 height 11
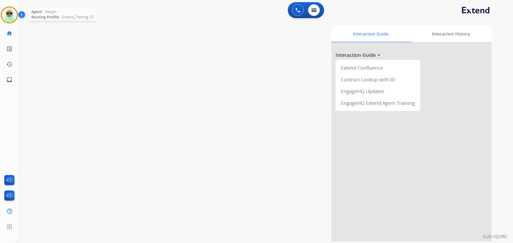
click at [3, 10] on div at bounding box center [9, 14] width 17 height 17
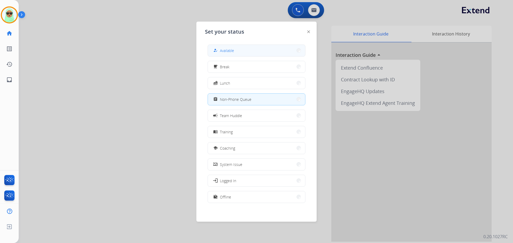
click at [219, 56] on div "how_to_reg Available" at bounding box center [256, 51] width 98 height 12
click at [223, 52] on span "Available" at bounding box center [227, 51] width 14 height 6
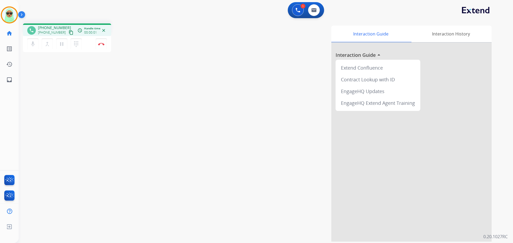
click at [69, 33] on mat-icon "content_copy" at bounding box center [71, 32] width 5 height 5
click at [299, 11] on img at bounding box center [297, 10] width 5 height 5
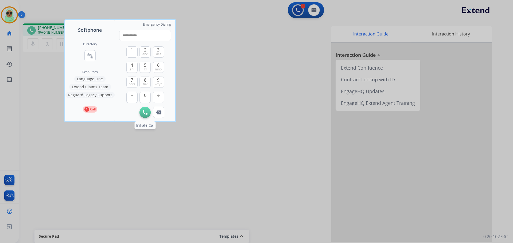
type input "**********"
click at [146, 114] on img at bounding box center [145, 112] width 5 height 5
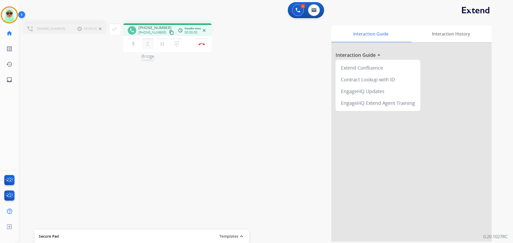
click at [148, 46] on mat-icon "merge_type" at bounding box center [147, 44] width 6 height 6
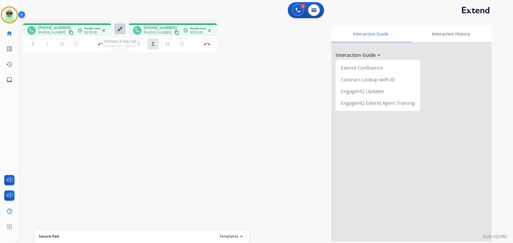
click at [120, 31] on mat-icon "close_fullscreen" at bounding box center [120, 29] width 6 height 6
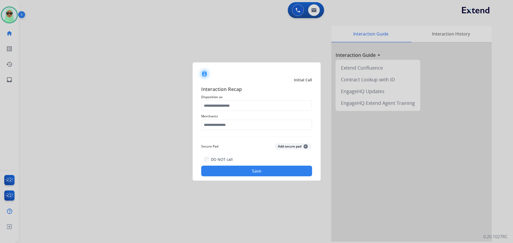
click at [227, 132] on div "Merchants" at bounding box center [256, 121] width 111 height 21
click at [232, 126] on input "text" at bounding box center [256, 125] width 111 height 11
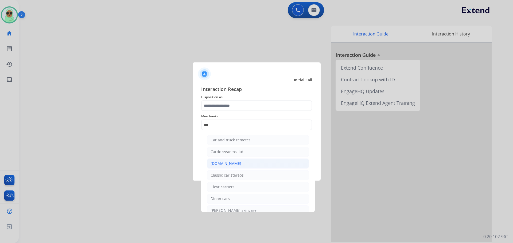
click at [231, 167] on li "[DOMAIN_NAME]" at bounding box center [258, 164] width 102 height 10
type input "**********"
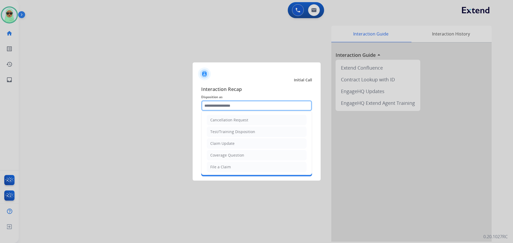
click at [232, 106] on input "text" at bounding box center [256, 105] width 111 height 11
click at [223, 143] on div "Claim Update" at bounding box center [222, 143] width 24 height 5
type input "**********"
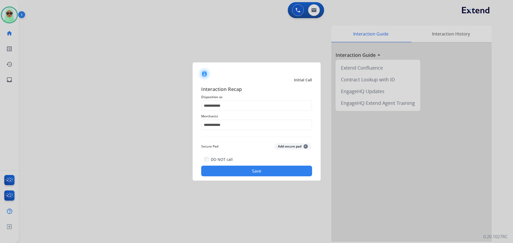
click at [248, 174] on button "Save" at bounding box center [256, 171] width 111 height 11
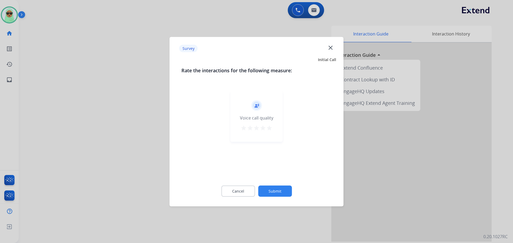
click at [278, 188] on button "Submit" at bounding box center [275, 191] width 34 height 11
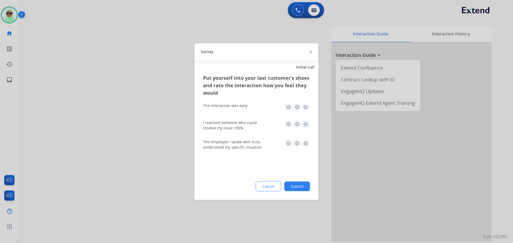
click at [288, 183] on button "Submit" at bounding box center [297, 187] width 26 height 10
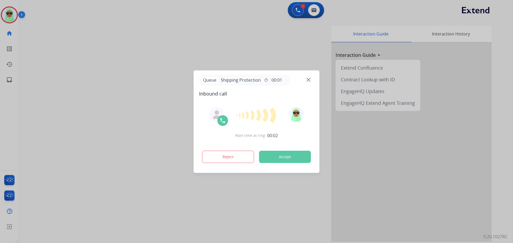
click at [33, 39] on div at bounding box center [256, 121] width 513 height 243
drag, startPoint x: 302, startPoint y: 92, endPoint x: 306, endPoint y: 85, distance: 7.9
click at [305, 88] on div "Queue Shipping Protection timer 00:01 Inbound call" at bounding box center [256, 86] width 115 height 23
click at [306, 81] on img at bounding box center [308, 80] width 4 height 4
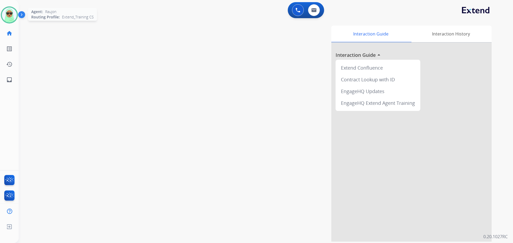
click at [11, 12] on img at bounding box center [9, 14] width 15 height 15
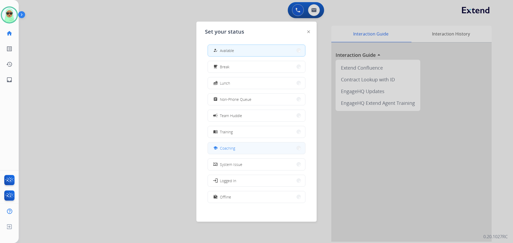
click at [242, 150] on button "school Coaching" at bounding box center [256, 148] width 97 height 11
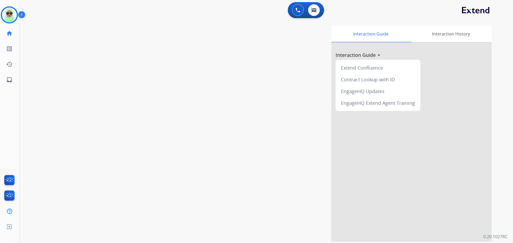
click at [77, 44] on div "swap_horiz Break voice bridge close_fullscreen Connect 3-Way Call merge_type Se…" at bounding box center [259, 130] width 481 height 223
click at [15, 14] on img at bounding box center [9, 14] width 15 height 15
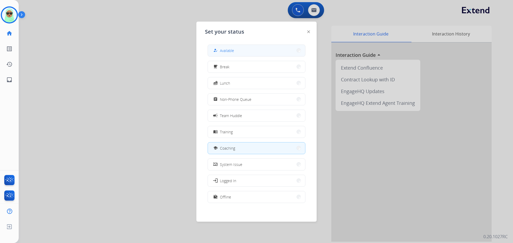
click at [259, 56] on div "how_to_reg Available" at bounding box center [256, 51] width 98 height 12
click at [240, 51] on button "how_to_reg Available" at bounding box center [256, 50] width 97 height 11
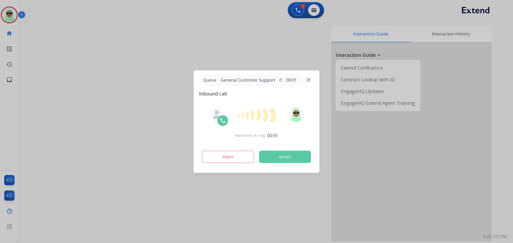
click at [64, 69] on div at bounding box center [256, 121] width 513 height 243
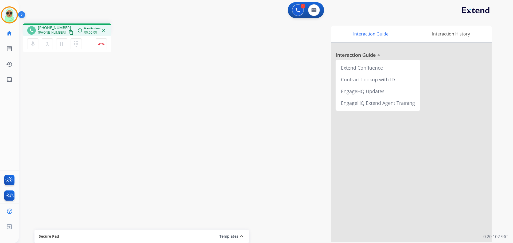
click at [69, 35] on mat-icon "content_copy" at bounding box center [71, 32] width 5 height 5
click at [62, 44] on mat-icon "pause" at bounding box center [61, 44] width 6 height 6
click at [300, 9] on button at bounding box center [298, 10] width 12 height 12
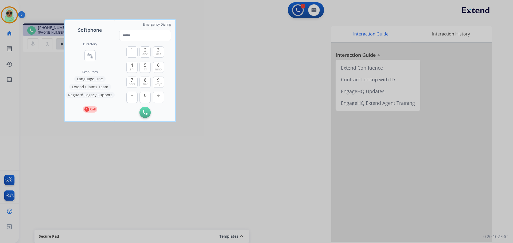
click at [95, 79] on button "Language Line" at bounding box center [89, 79] width 31 height 6
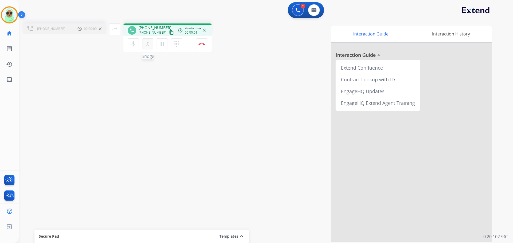
click at [149, 44] on mat-icon "merge_type" at bounding box center [147, 44] width 6 height 6
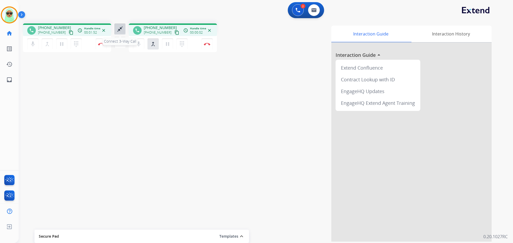
click at [119, 32] on button "close_fullscreen Connect 3-Way Call" at bounding box center [119, 28] width 11 height 11
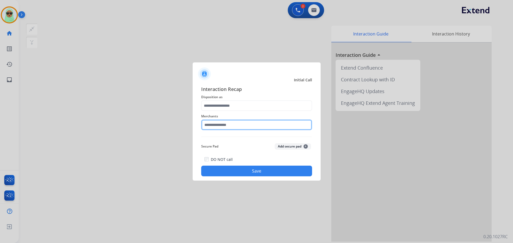
click at [246, 122] on input "text" at bounding box center [256, 125] width 111 height 11
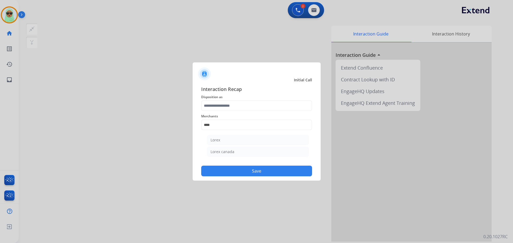
drag, startPoint x: 231, startPoint y: 154, endPoint x: 233, endPoint y: 140, distance: 13.7
click at [231, 152] on div "Lorex canada" at bounding box center [222, 151] width 24 height 5
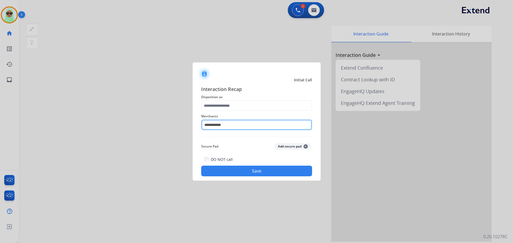
click at [233, 126] on input "**********" at bounding box center [256, 125] width 111 height 11
type input "*****"
click at [226, 131] on div "Merchants *****" at bounding box center [256, 121] width 111 height 21
click at [226, 125] on input "*****" at bounding box center [256, 125] width 111 height 11
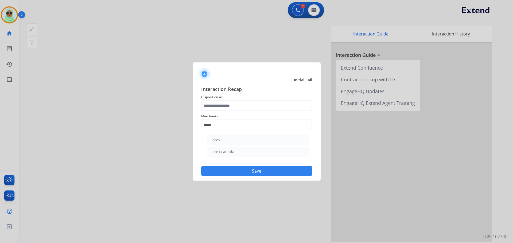
click at [228, 136] on div "Interaction Recap Disposition as Merchants ***** Lorex Lorex canada Secure Pad …" at bounding box center [256, 130] width 111 height 91
click at [233, 99] on span "Disposition as" at bounding box center [256, 97] width 111 height 6
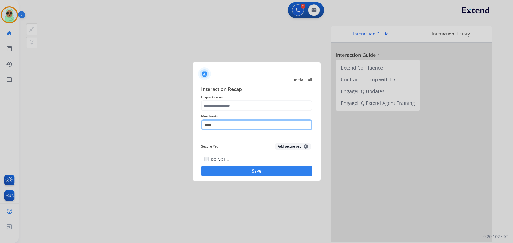
drag, startPoint x: 228, startPoint y: 120, endPoint x: 225, endPoint y: 103, distance: 17.3
click at [228, 119] on div "Merchants *****" at bounding box center [256, 121] width 111 height 21
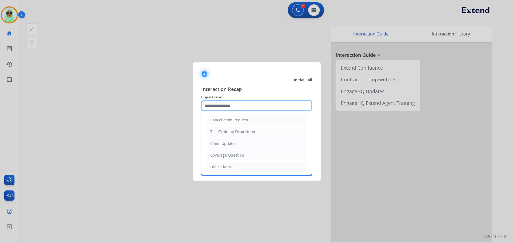
drag, startPoint x: 225, startPoint y: 103, endPoint x: 222, endPoint y: 111, distance: 8.0
click at [225, 103] on input "text" at bounding box center [256, 105] width 111 height 11
click at [256, 142] on li "Claim Update" at bounding box center [257, 144] width 100 height 10
type input "**********"
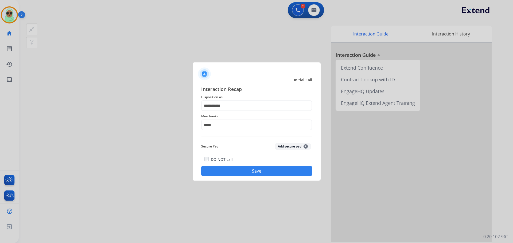
click at [260, 172] on button "Save" at bounding box center [256, 171] width 111 height 11
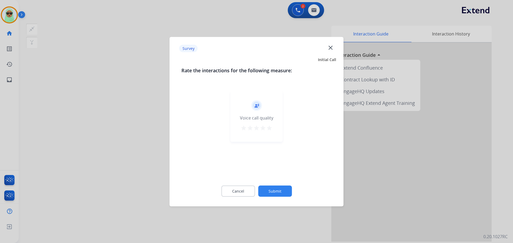
click at [284, 192] on button "Submit" at bounding box center [275, 191] width 34 height 11
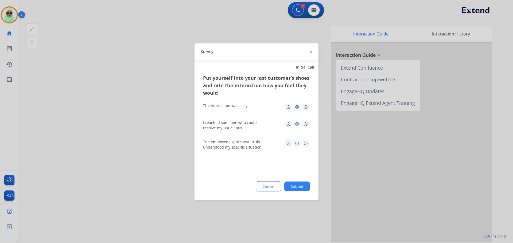
drag, startPoint x: 299, startPoint y: 180, endPoint x: 299, endPoint y: 185, distance: 4.8
click at [299, 181] on div "Put yourself into your last customer’s shoes and rate the interaction how you f…" at bounding box center [256, 137] width 124 height 126
drag, startPoint x: 299, startPoint y: 185, endPoint x: 410, endPoint y: 39, distance: 183.4
click at [299, 184] on button "Submit" at bounding box center [297, 187] width 26 height 10
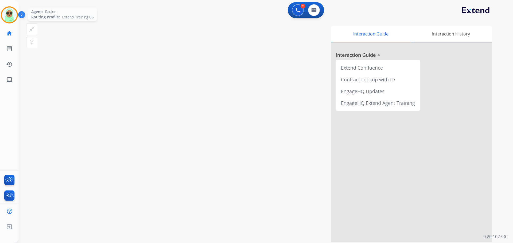
click at [12, 18] on img at bounding box center [9, 14] width 15 height 15
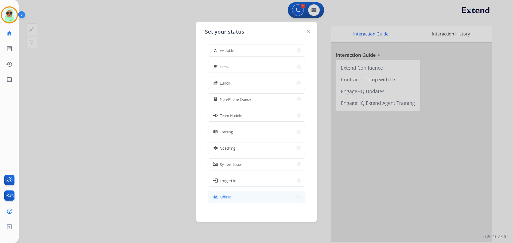
click at [209, 197] on div "work_off Offline" at bounding box center [256, 197] width 98 height 12
click at [220, 190] on div "how_to_reg Available free_breakfast Break fastfood Lunch assignment Non-Phone Q…" at bounding box center [256, 124] width 103 height 168
drag, startPoint x: 240, startPoint y: 202, endPoint x: 248, endPoint y: 192, distance: 12.9
click at [243, 199] on button "work_off Offline" at bounding box center [256, 196] width 97 height 11
click at [248, 192] on div "Interaction Guide Interaction History Interaction Guide arrow_drop_up Extend Co…" at bounding box center [334, 134] width 315 height 216
